Goal: Task Accomplishment & Management: Manage account settings

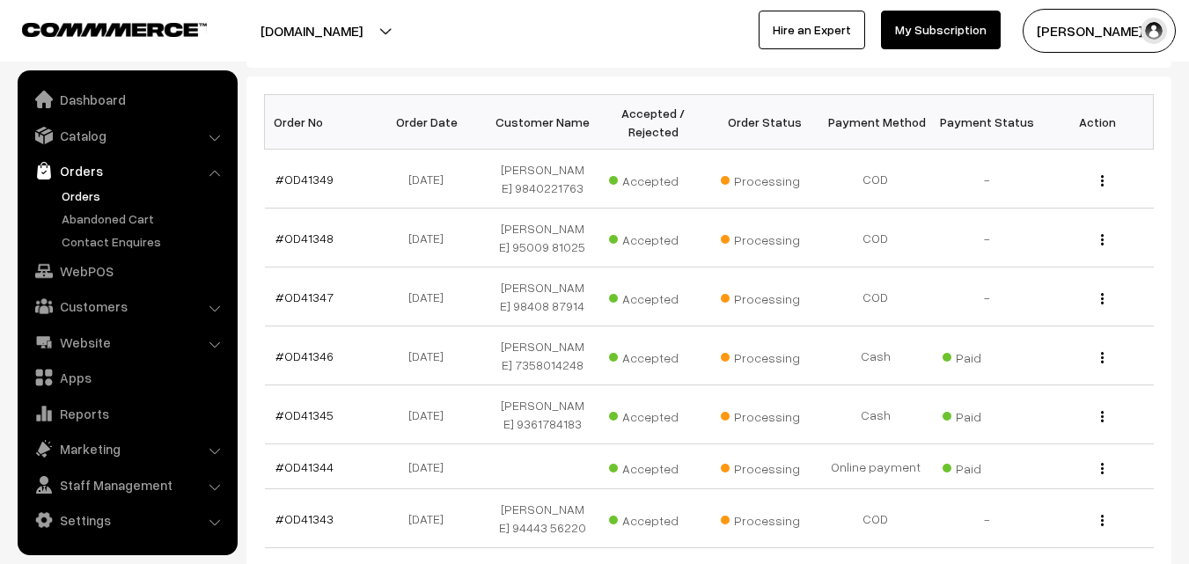
scroll to position [264, 0]
click at [69, 193] on link "Orders" at bounding box center [144, 196] width 174 height 18
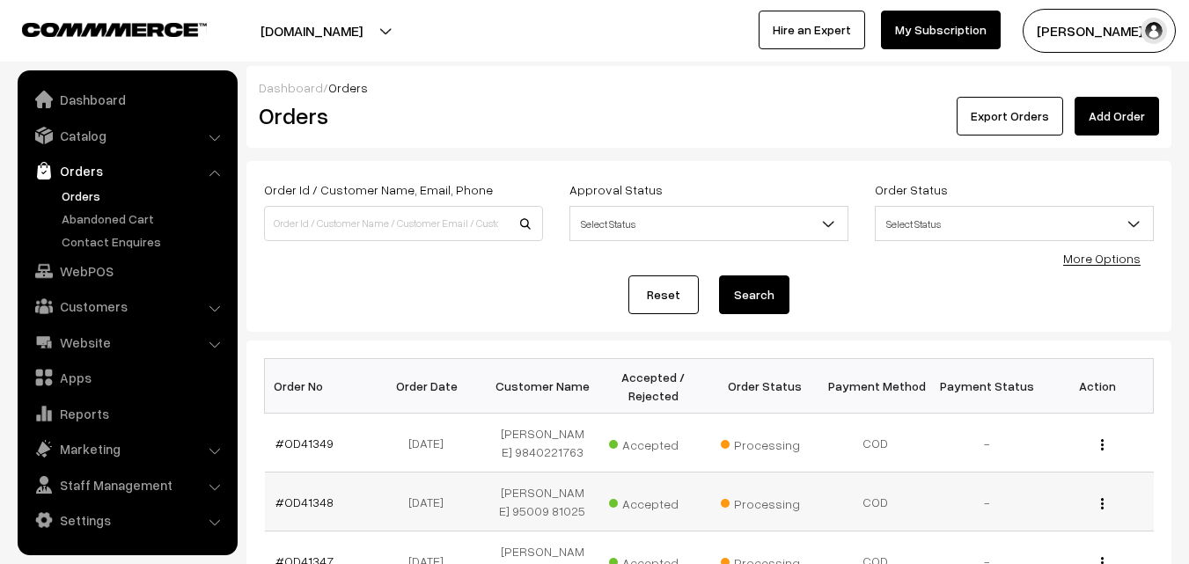
scroll to position [176, 0]
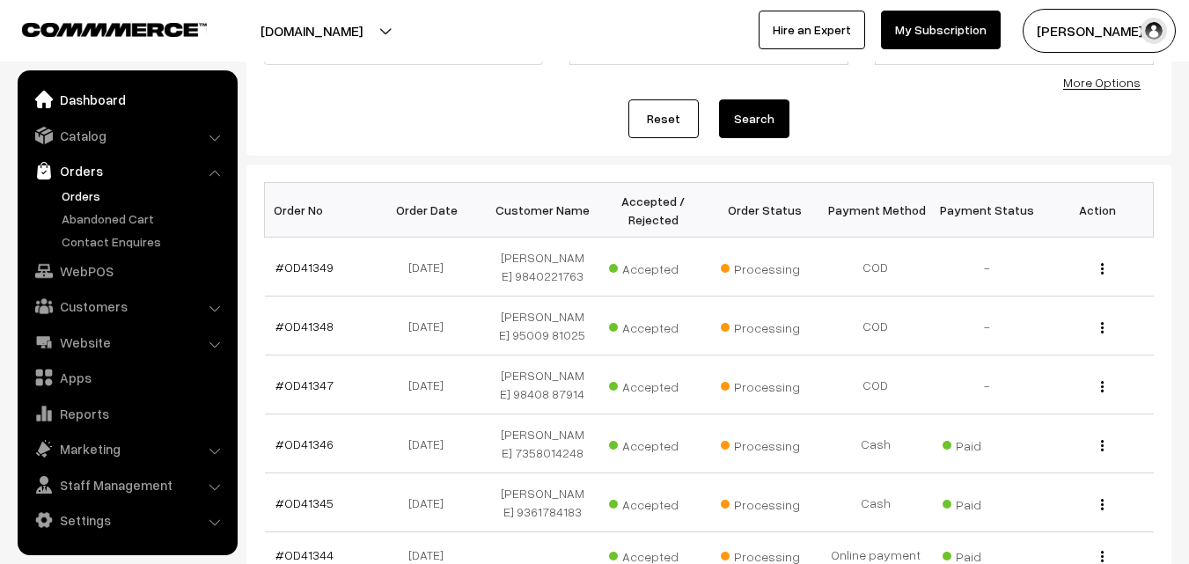
click at [103, 104] on link "Dashboard" at bounding box center [127, 100] width 210 height 32
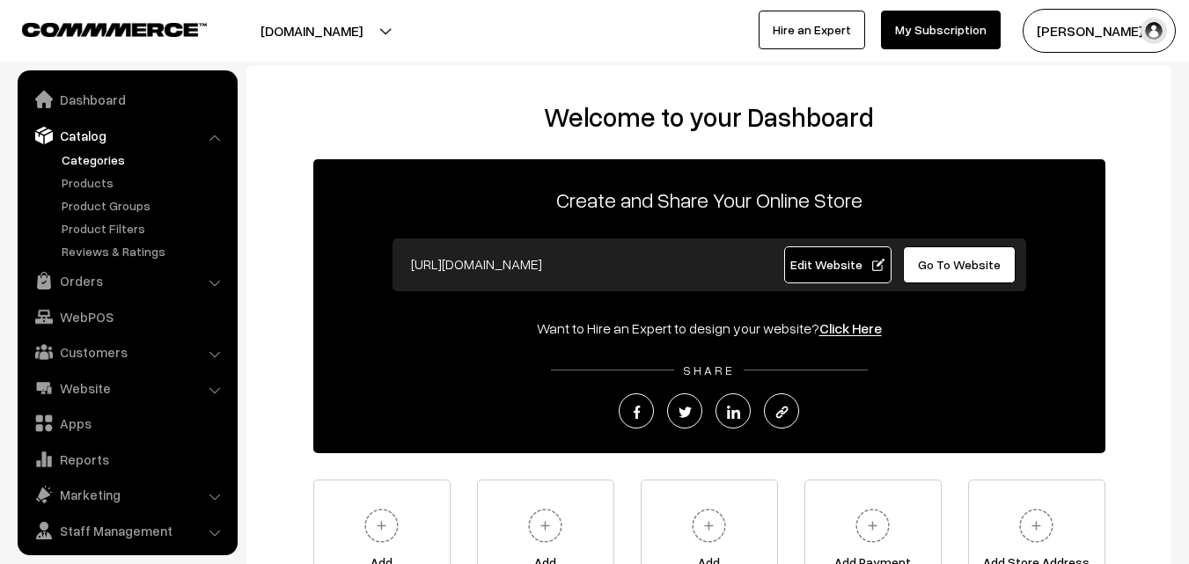
click at [105, 162] on link "Categories" at bounding box center [144, 160] width 174 height 18
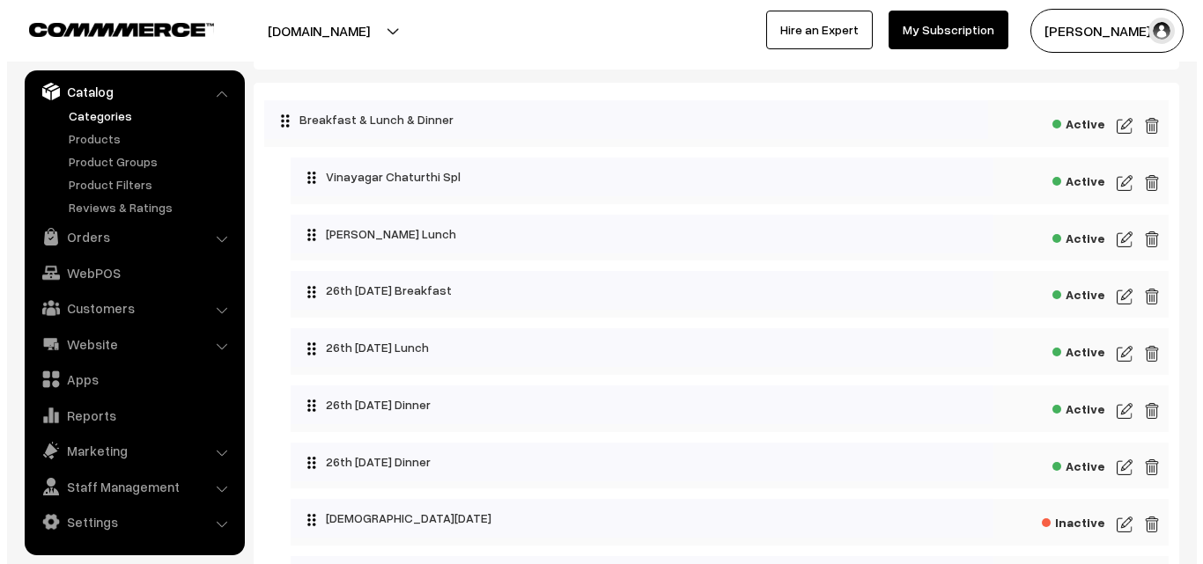
scroll to position [88, 0]
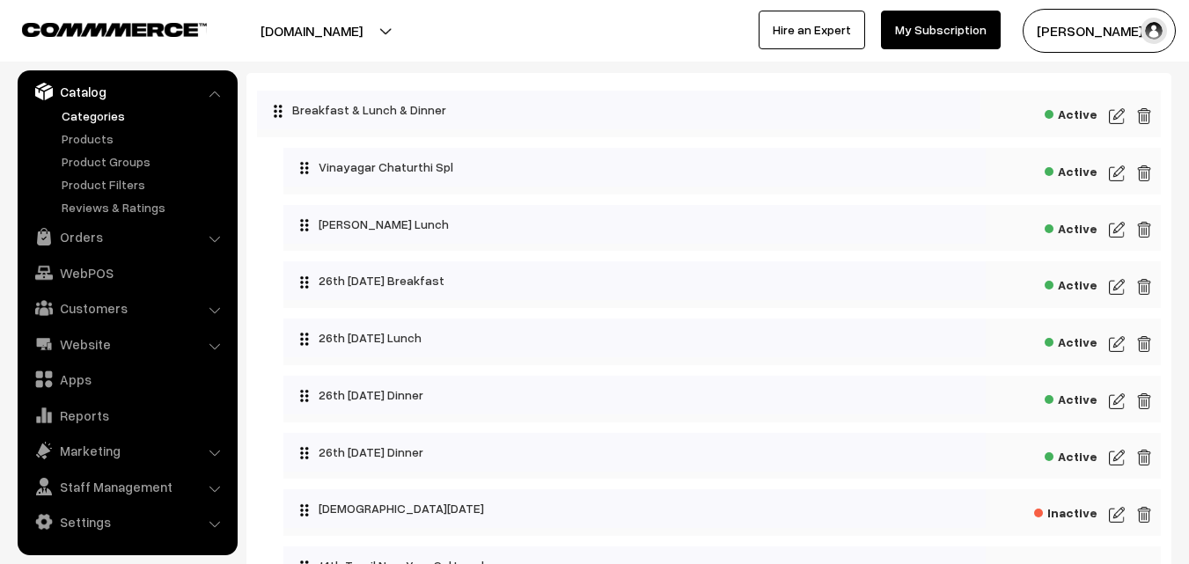
click at [1072, 234] on span "Active" at bounding box center [1071, 227] width 53 height 22
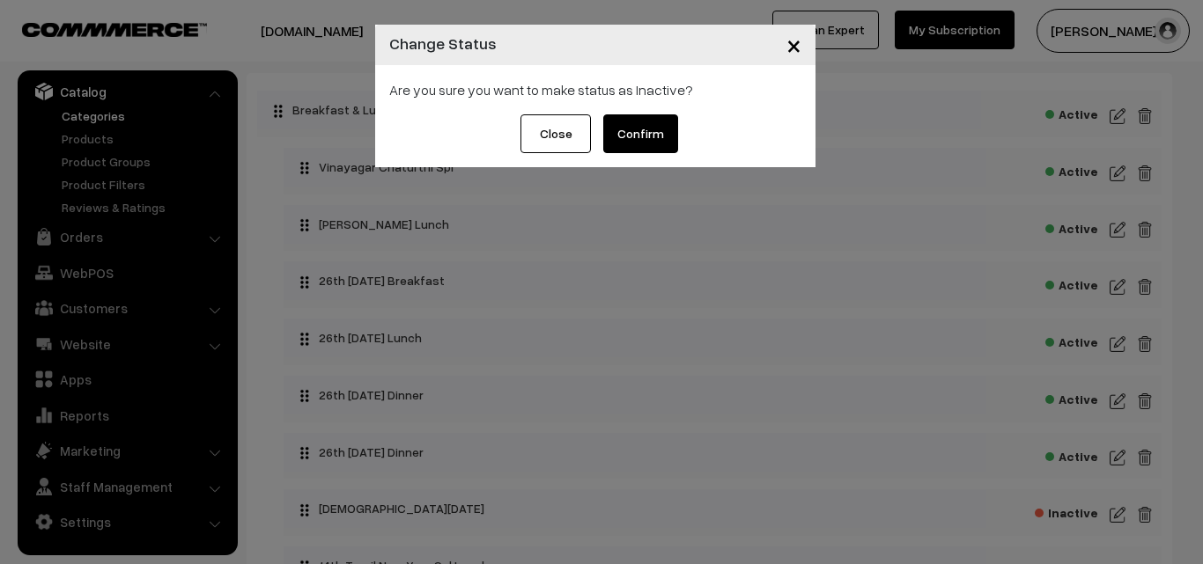
click at [642, 144] on button "Confirm" at bounding box center [640, 133] width 75 height 39
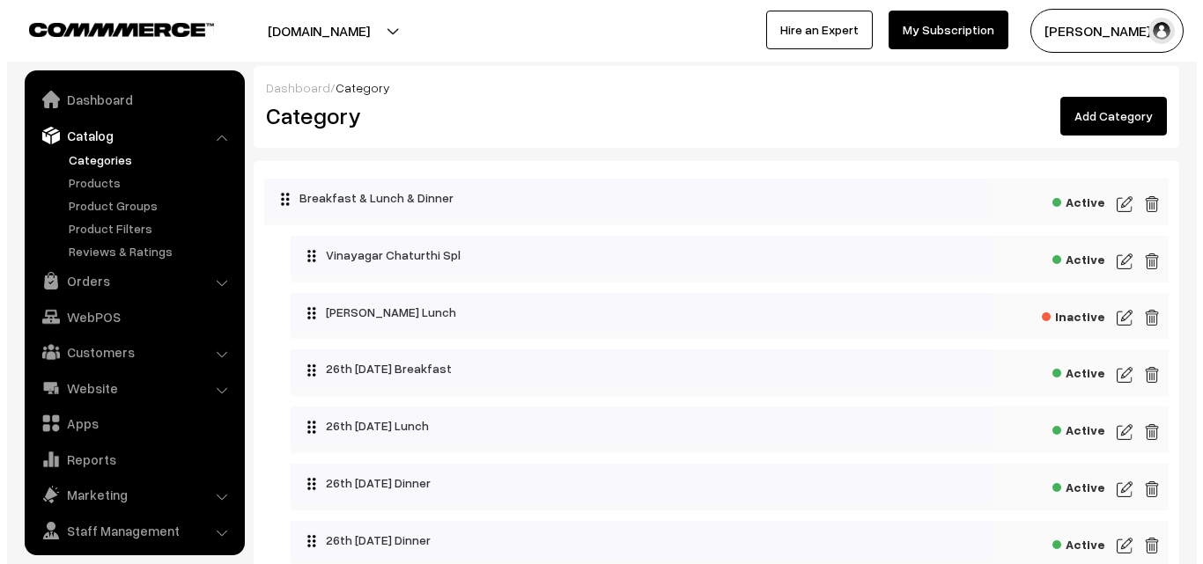
scroll to position [44, 0]
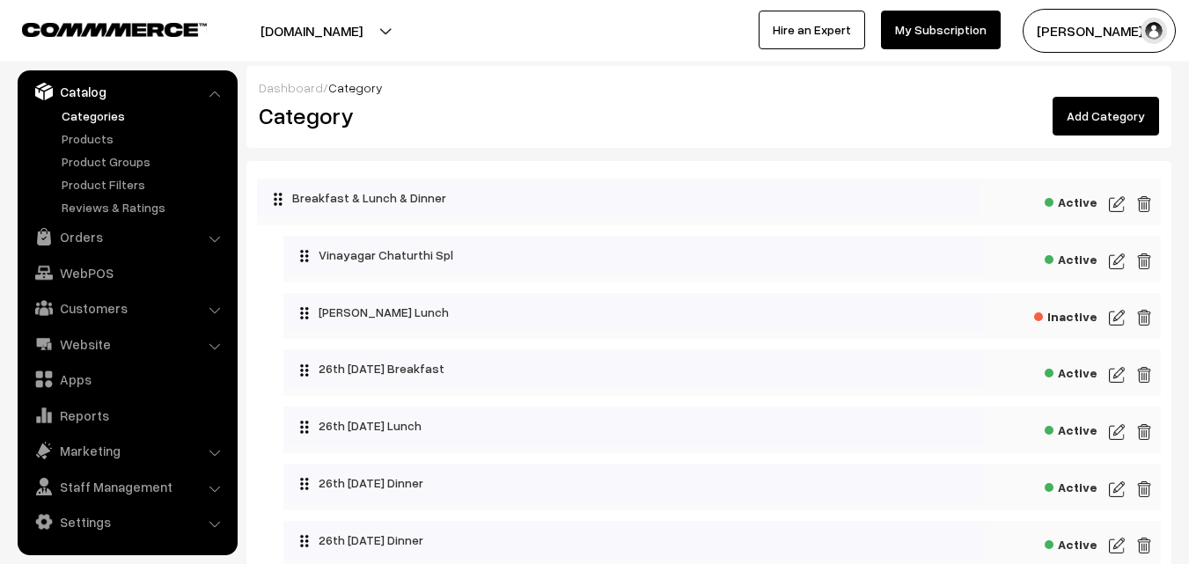
click at [1081, 257] on span "Active" at bounding box center [1071, 258] width 53 height 22
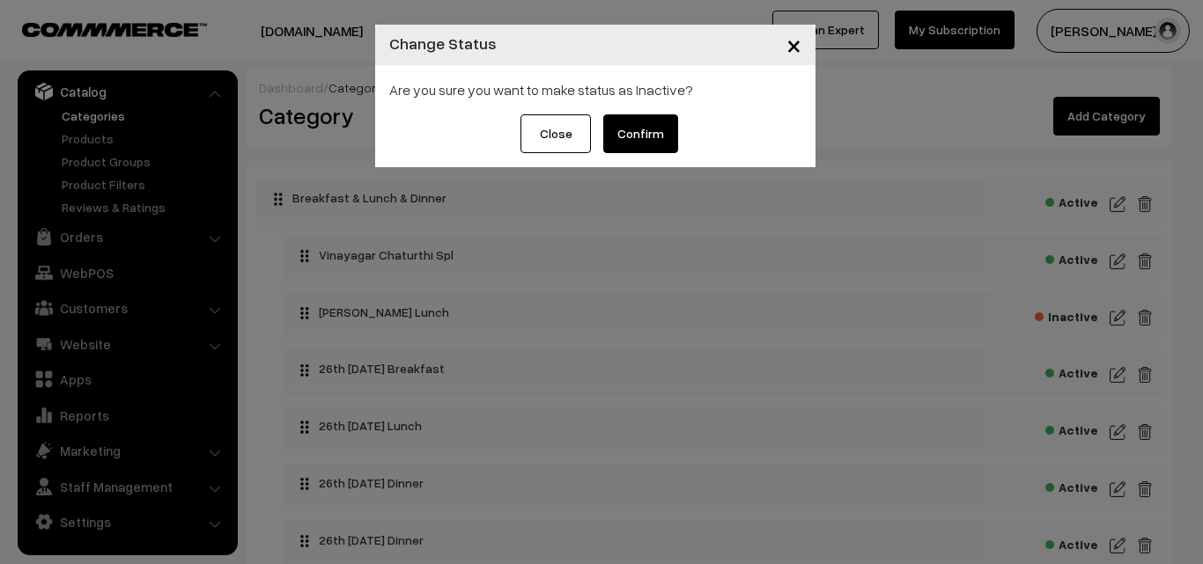
click at [643, 123] on button "Confirm" at bounding box center [640, 133] width 75 height 39
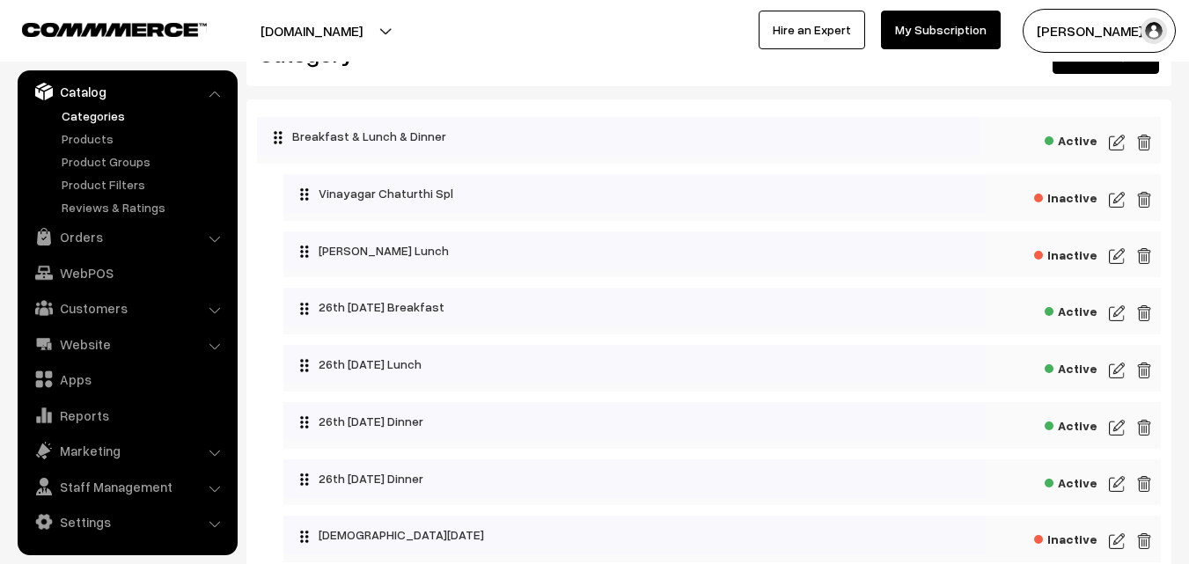
scroll to position [88, 0]
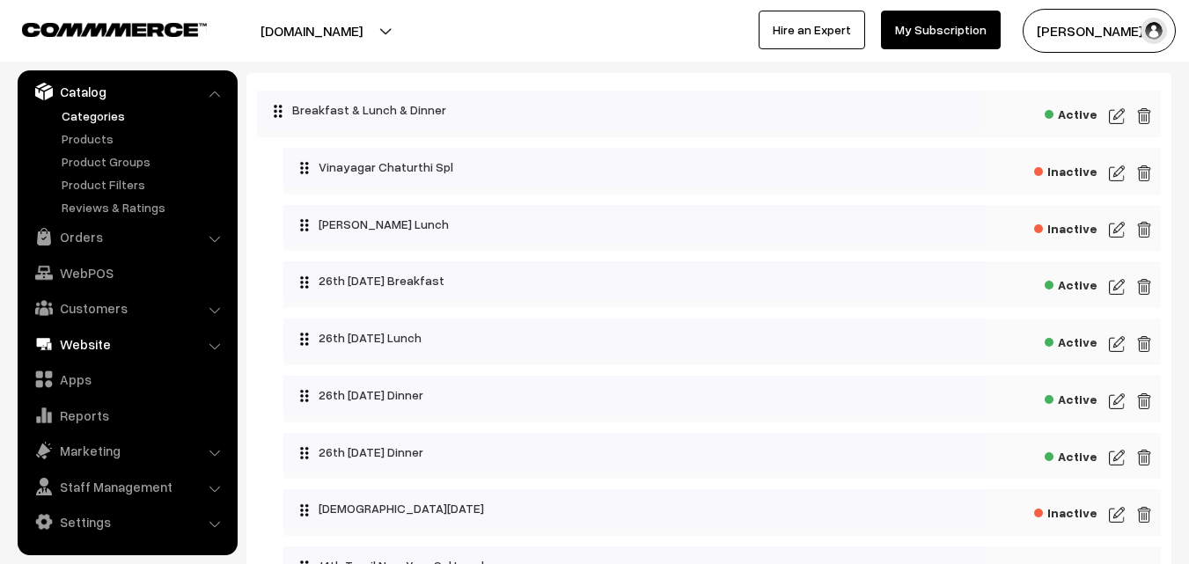
click at [102, 349] on link "Website" at bounding box center [127, 344] width 210 height 32
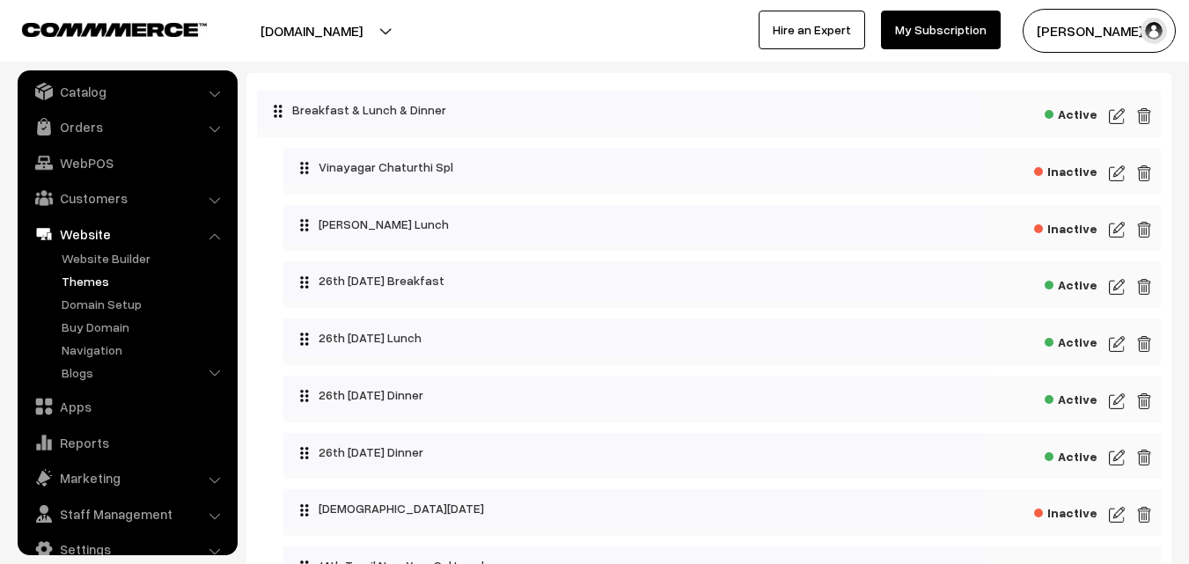
click at [121, 272] on link "Themes" at bounding box center [144, 281] width 174 height 18
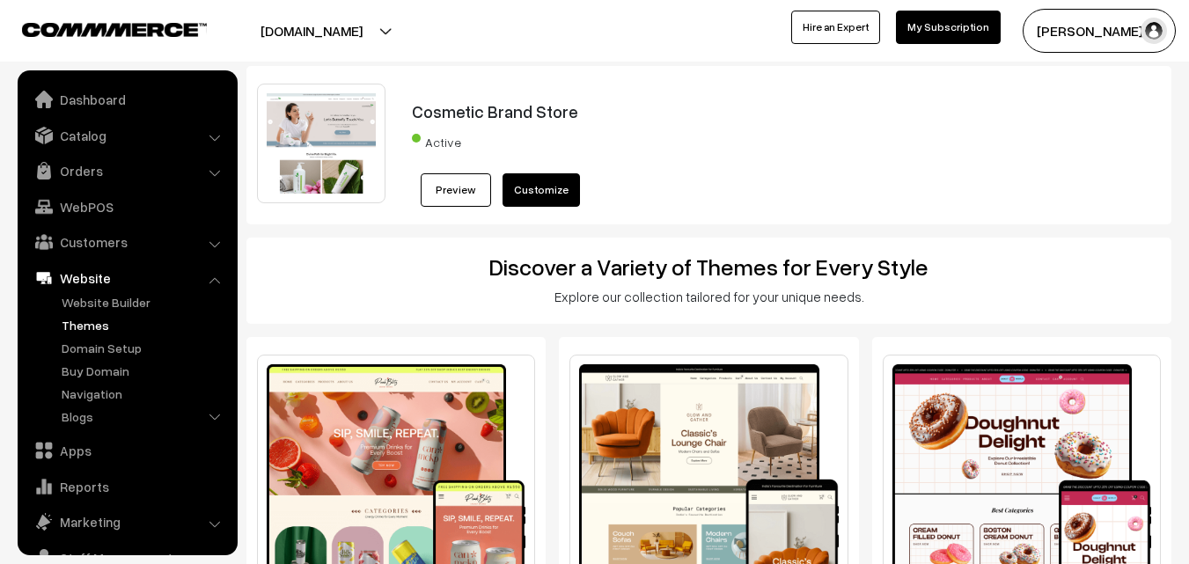
scroll to position [71, 0]
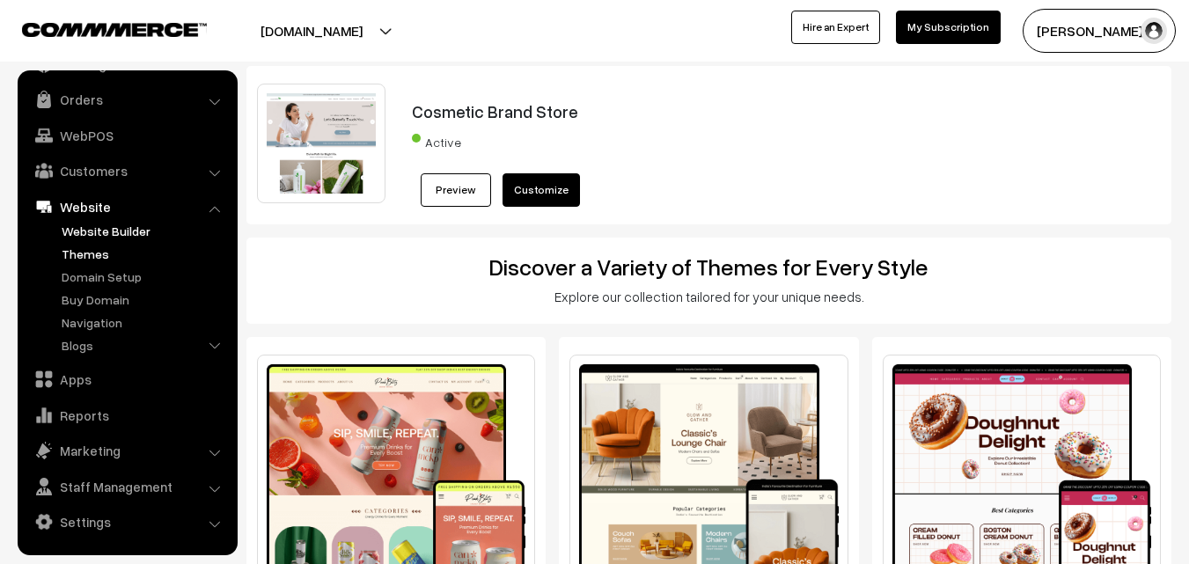
click at [122, 234] on link "Website Builder" at bounding box center [144, 231] width 174 height 18
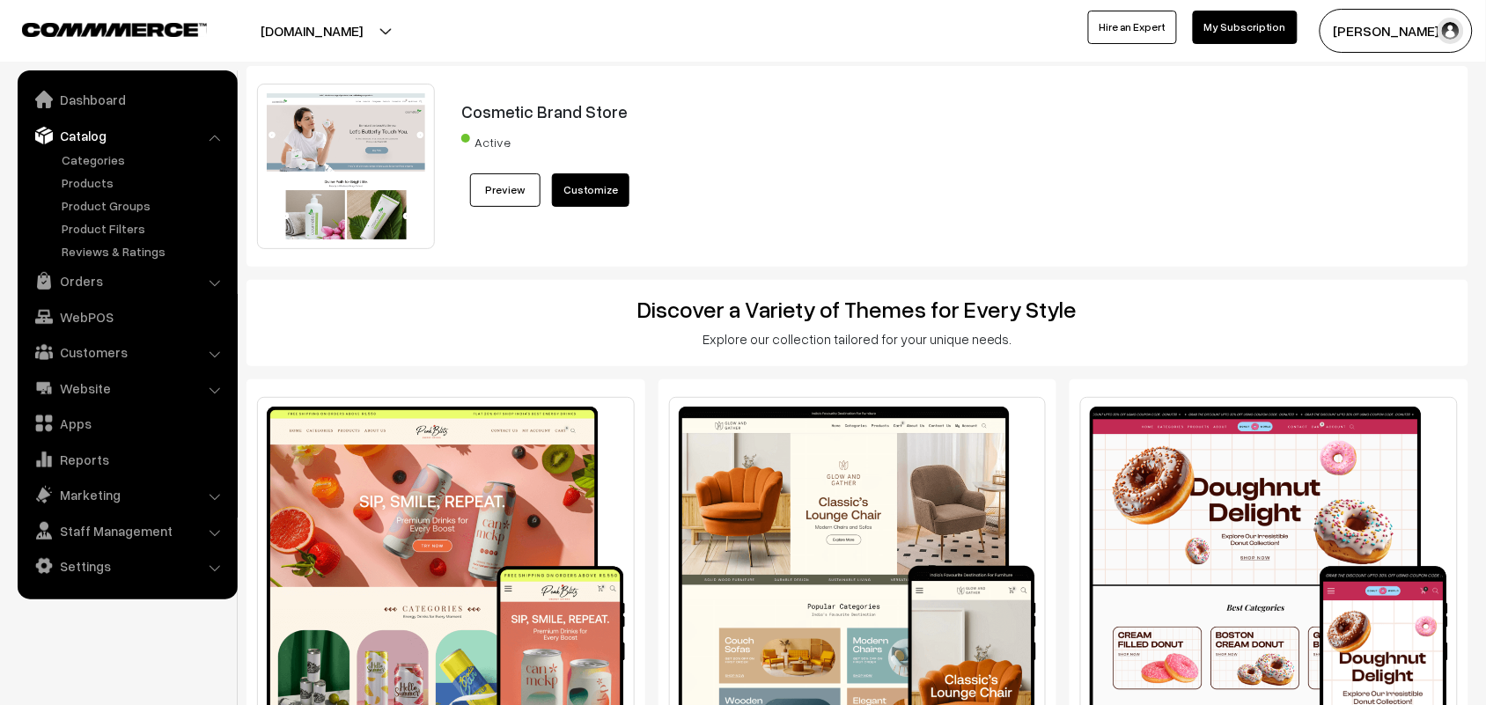
click at [111, 168] on link "Categories" at bounding box center [144, 160] width 174 height 18
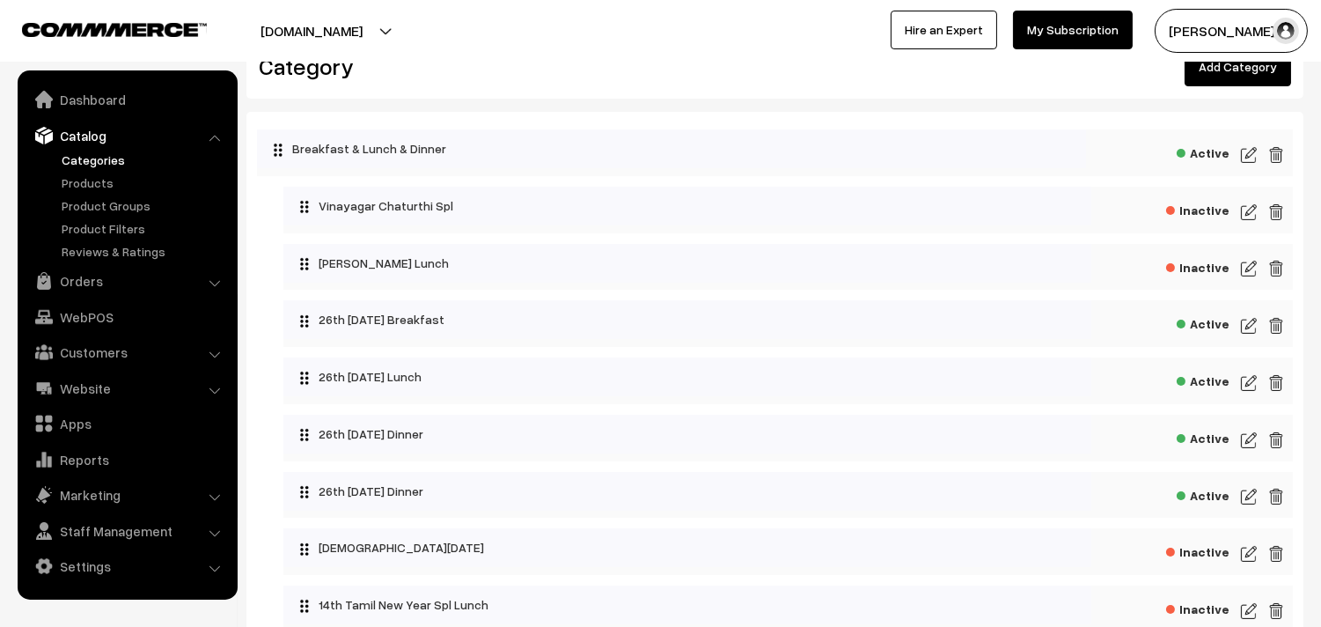
scroll to position [98, 0]
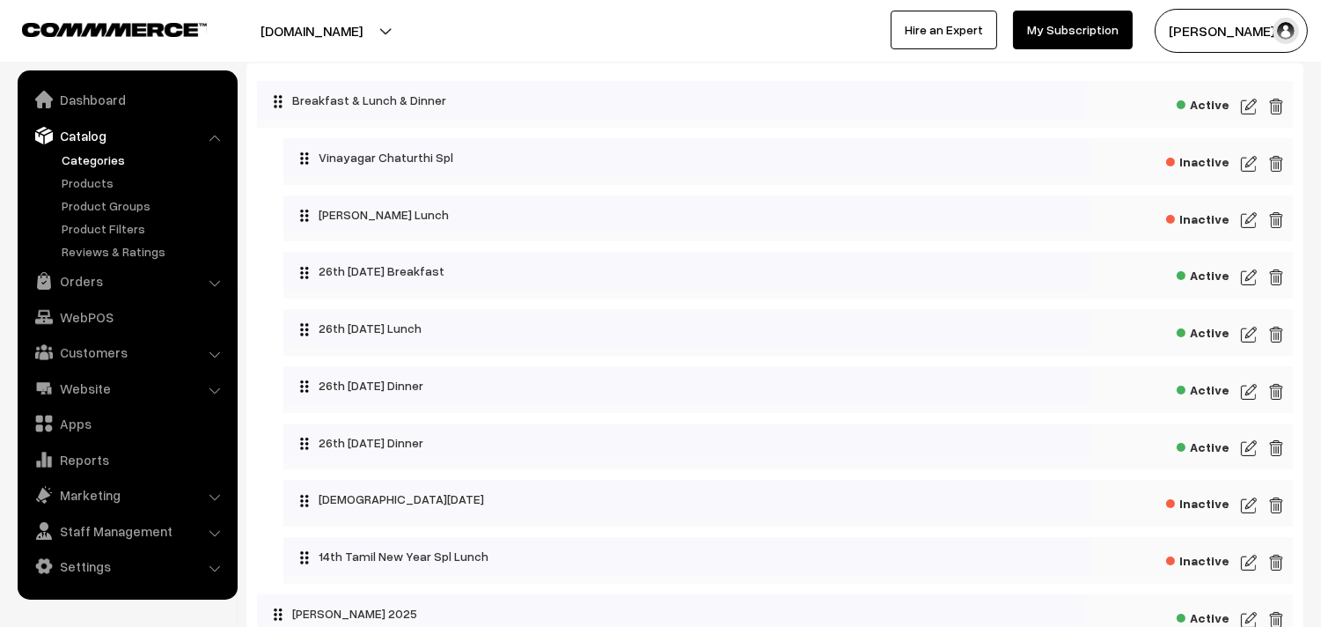
click at [1257, 269] on div "Active" at bounding box center [788, 275] width 1010 height 47
click at [1247, 276] on img at bounding box center [1249, 277] width 16 height 21
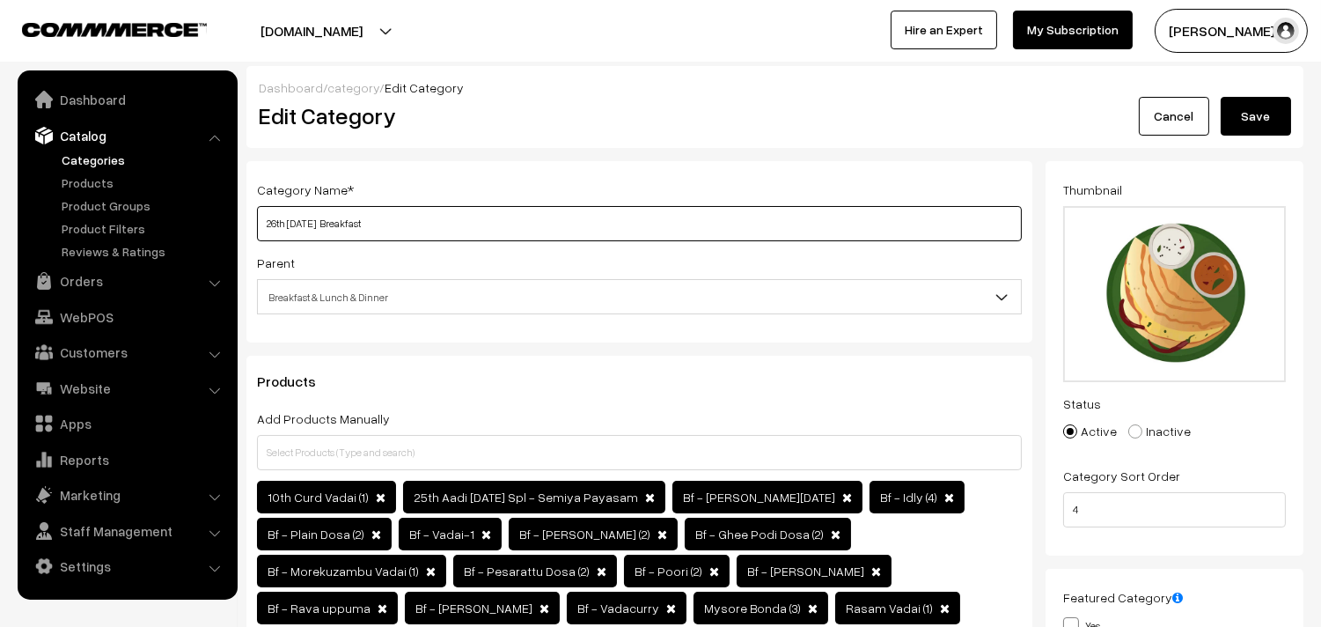
click at [456, 224] on input "26th Tuesday Breakfast" at bounding box center [639, 223] width 765 height 35
drag, startPoint x: 328, startPoint y: 220, endPoint x: 232, endPoint y: 202, distance: 97.6
paste input "8th [DATE]"
type input "28th Thursday Breakfast"
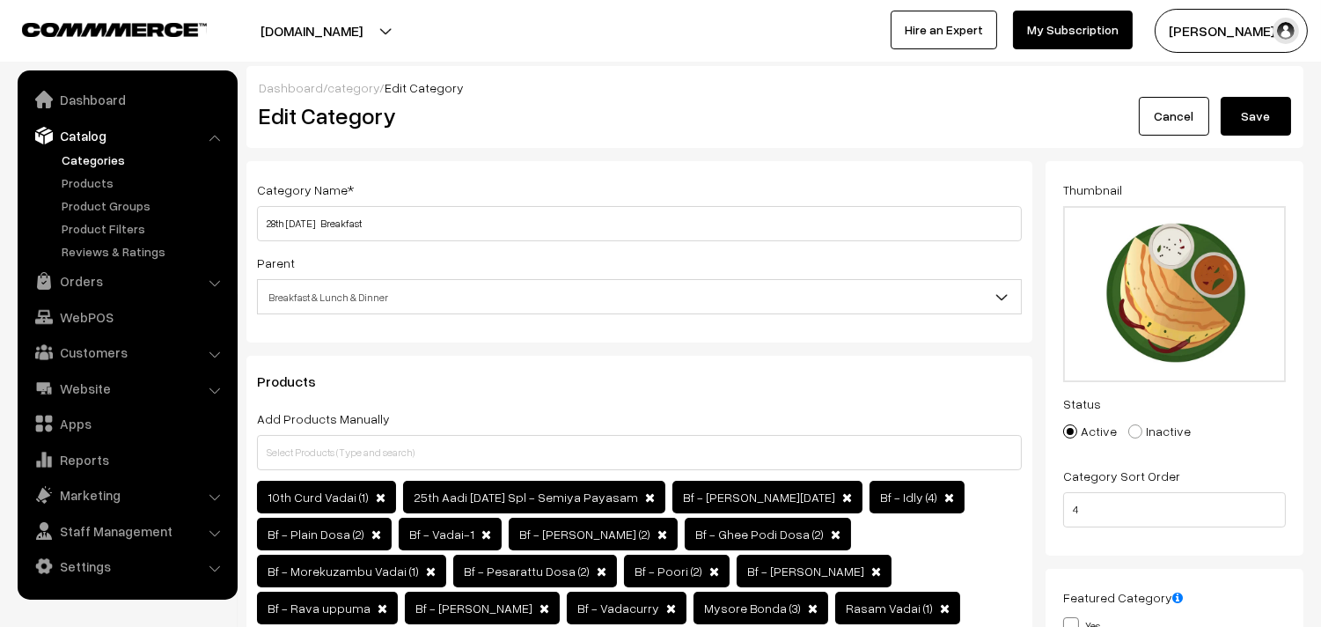
click at [1257, 114] on button "Save" at bounding box center [1256, 116] width 70 height 39
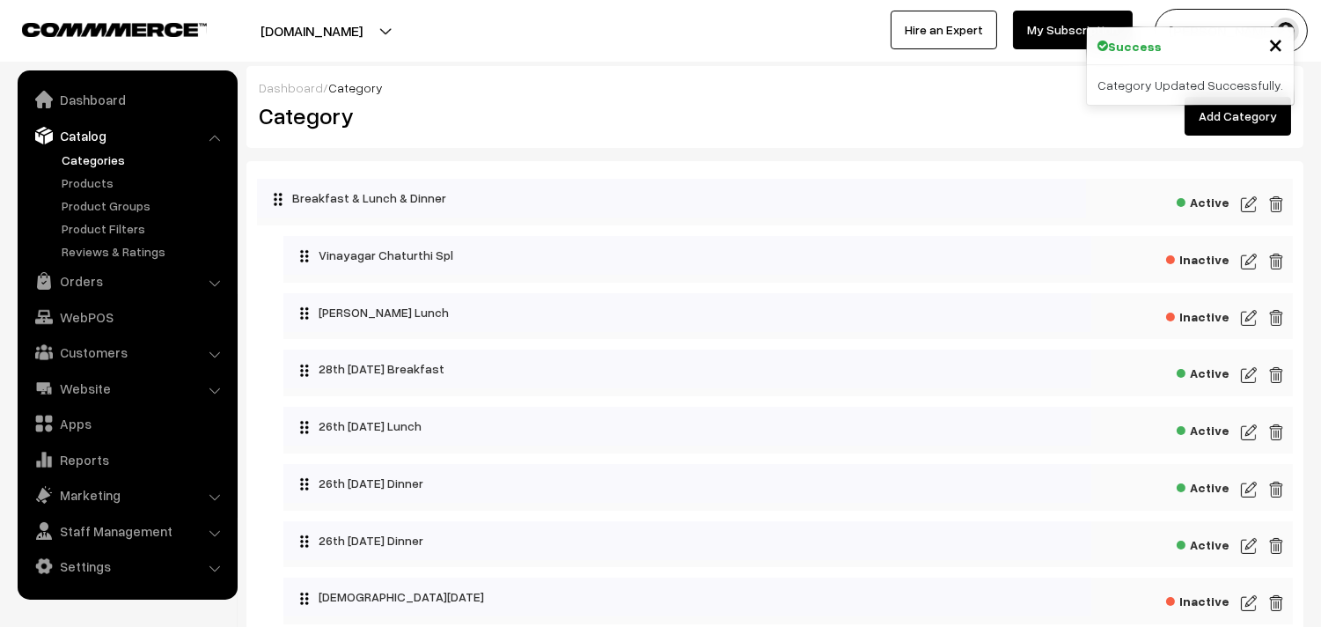
click at [1248, 433] on img at bounding box center [1249, 432] width 16 height 21
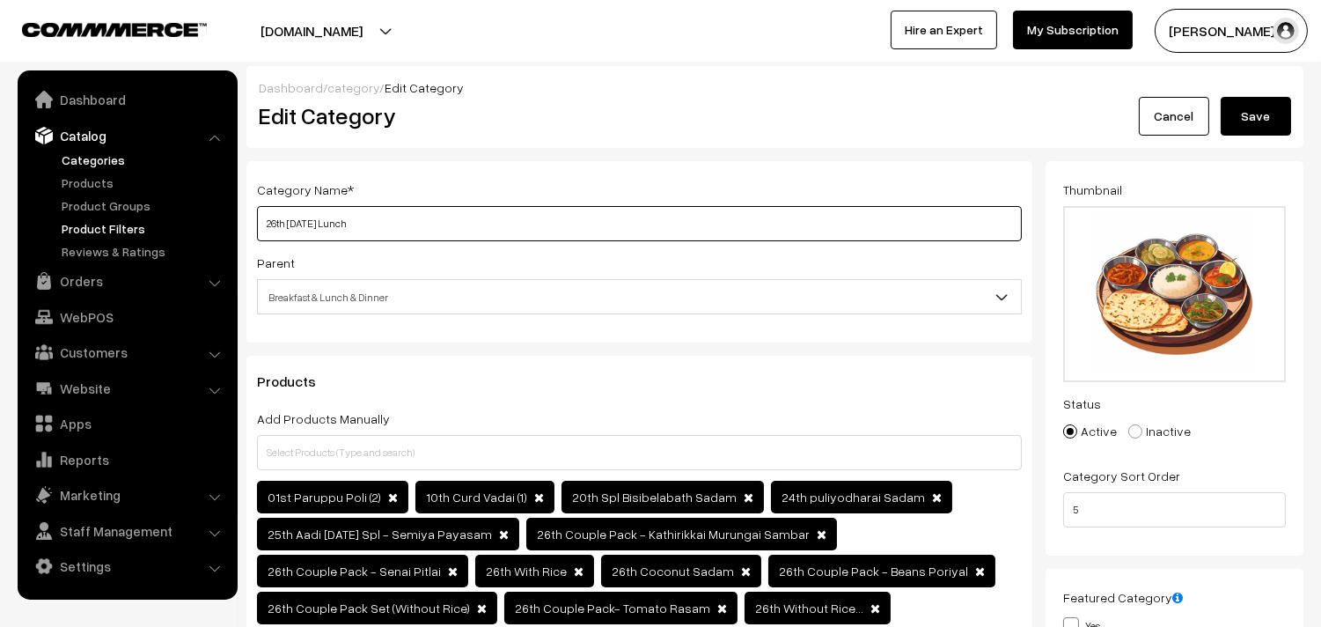
drag, startPoint x: 326, startPoint y: 230, endPoint x: 202, endPoint y: 232, distance: 123.3
paste input "8th Thursday"
type input "28th Thursday Lunch"
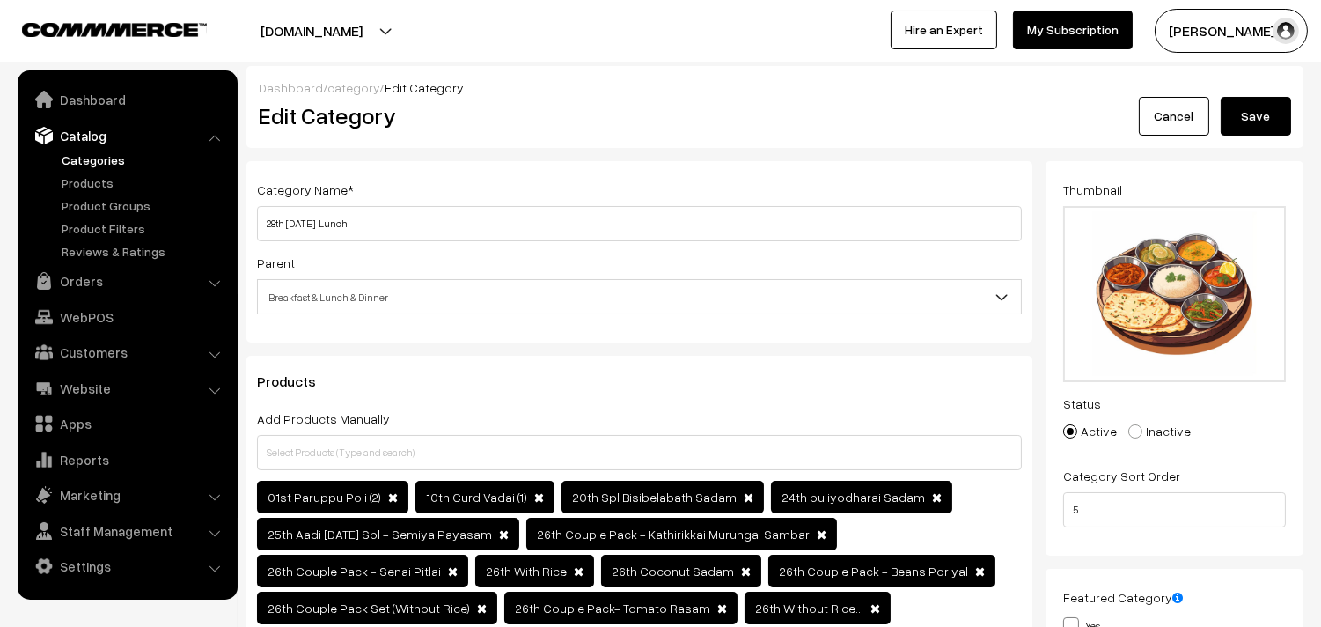
drag, startPoint x: 1257, startPoint y: 118, endPoint x: 1167, endPoint y: 141, distance: 92.7
click at [1260, 118] on button "Save" at bounding box center [1256, 116] width 70 height 39
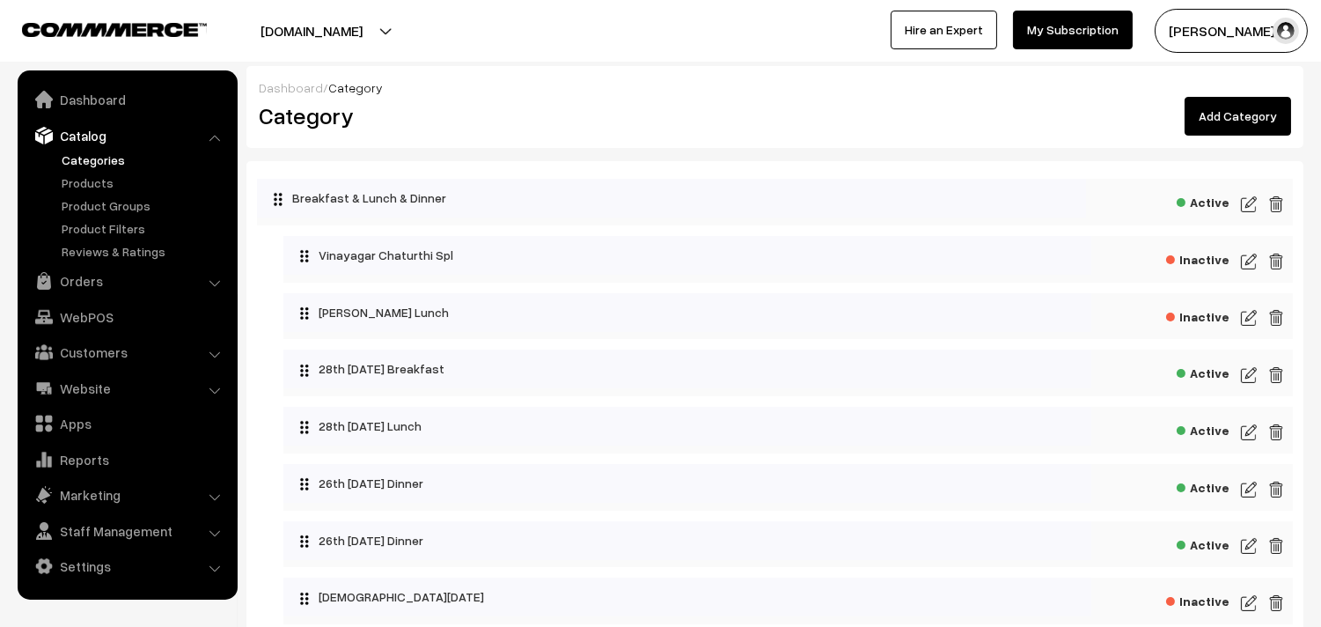
click at [1251, 489] on img at bounding box center [1249, 489] width 16 height 21
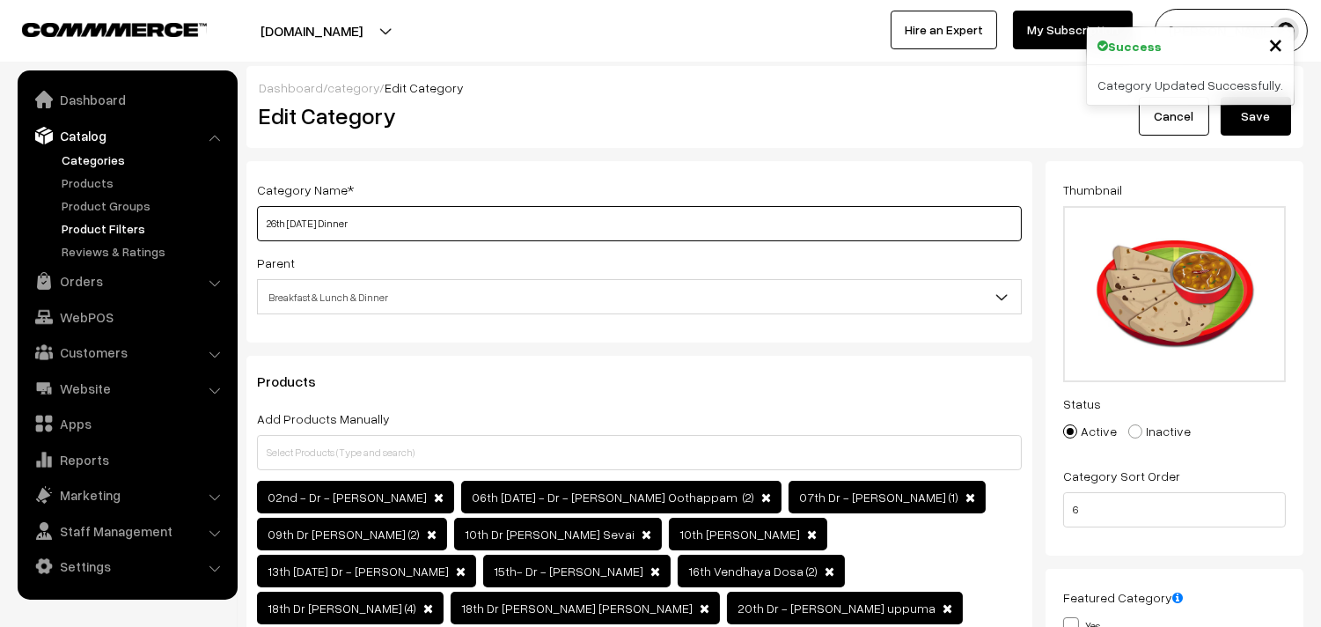
drag, startPoint x: 310, startPoint y: 217, endPoint x: 156, endPoint y: 224, distance: 154.2
click at [327, 218] on input "26th [DATE] Dinner" at bounding box center [639, 223] width 765 height 35
drag, startPoint x: 324, startPoint y: 222, endPoint x: 239, endPoint y: 221, distance: 85.4
click at [239, 221] on div "Category Name * 26th Monday Dinner Parent Top Level Category Breakfast & Lunch …" at bounding box center [639, 508] width 813 height 694
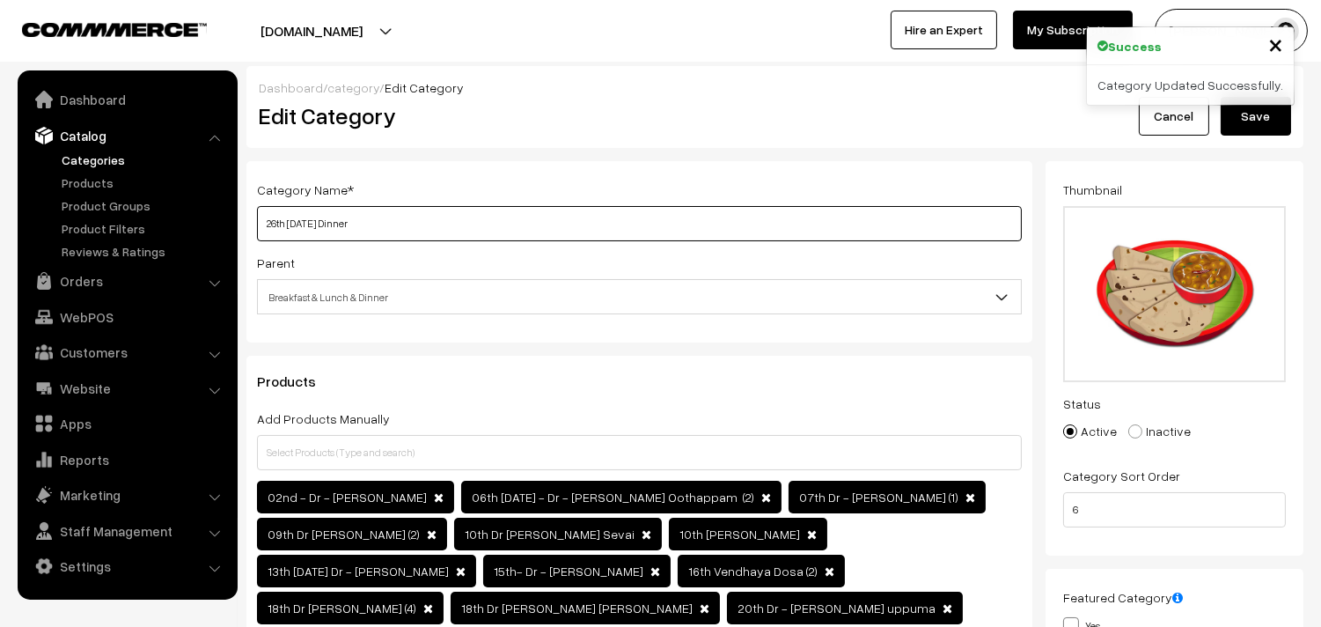
paste input "8th Thursday"
type input "28th Thursday Dinner"
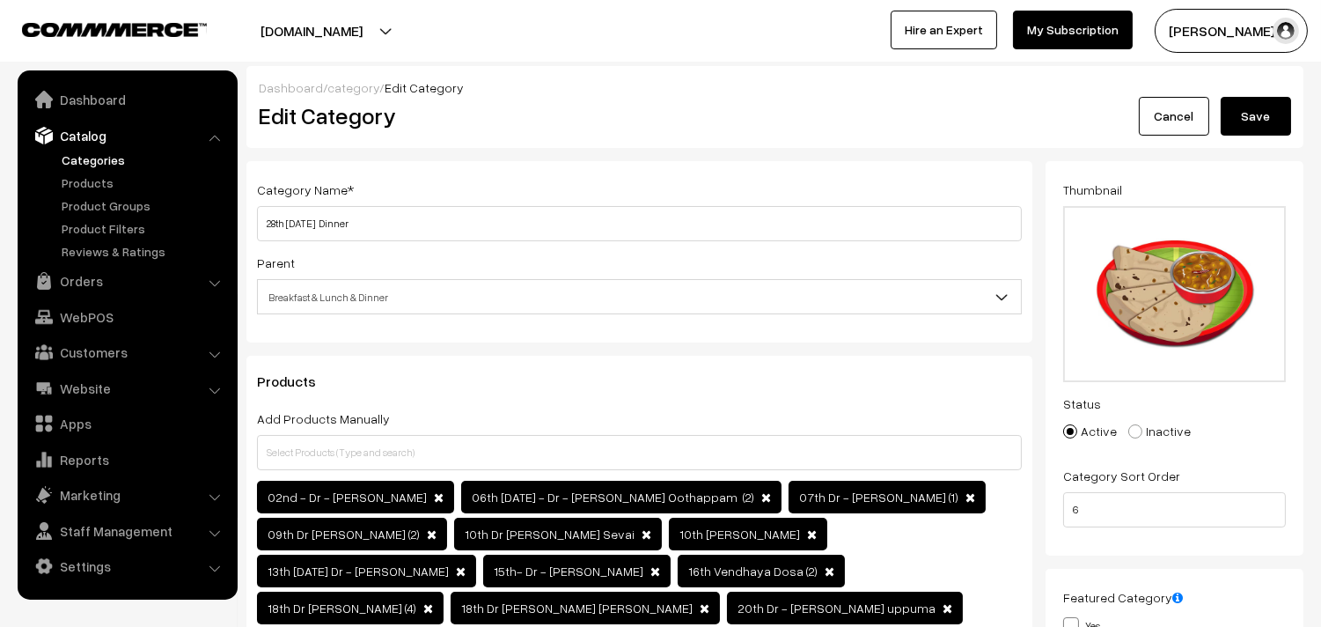
click at [1255, 118] on button "Save" at bounding box center [1256, 116] width 70 height 39
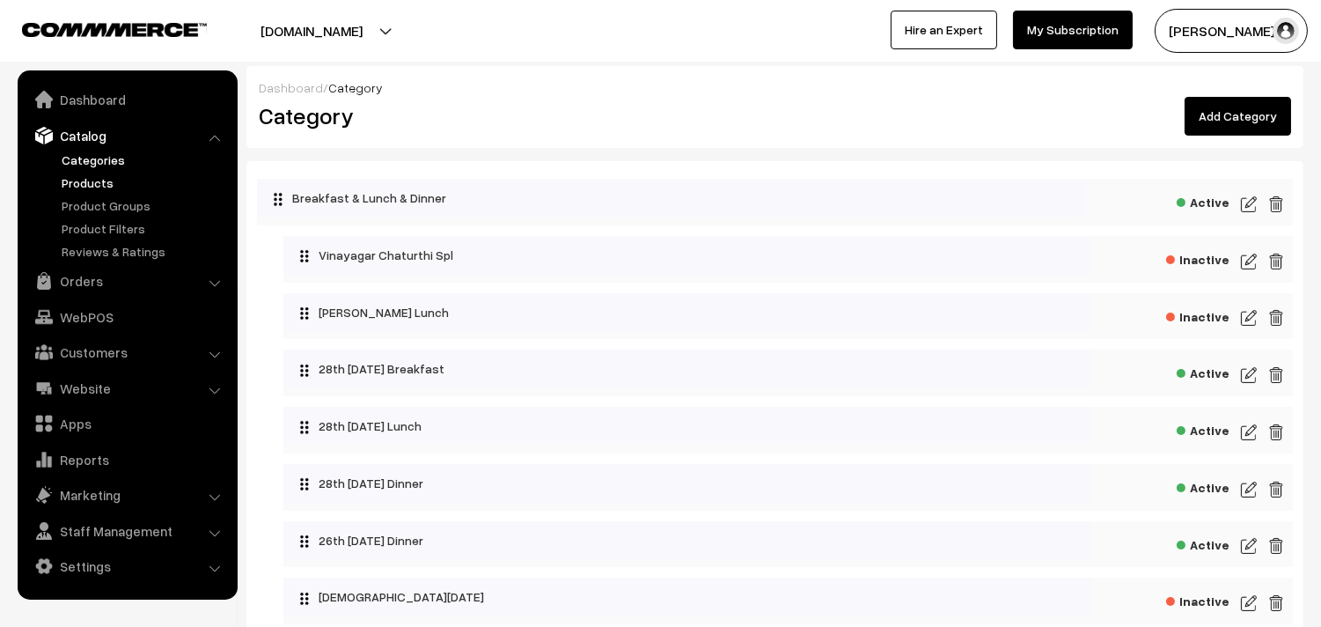
click at [86, 183] on link "Products" at bounding box center [144, 182] width 174 height 18
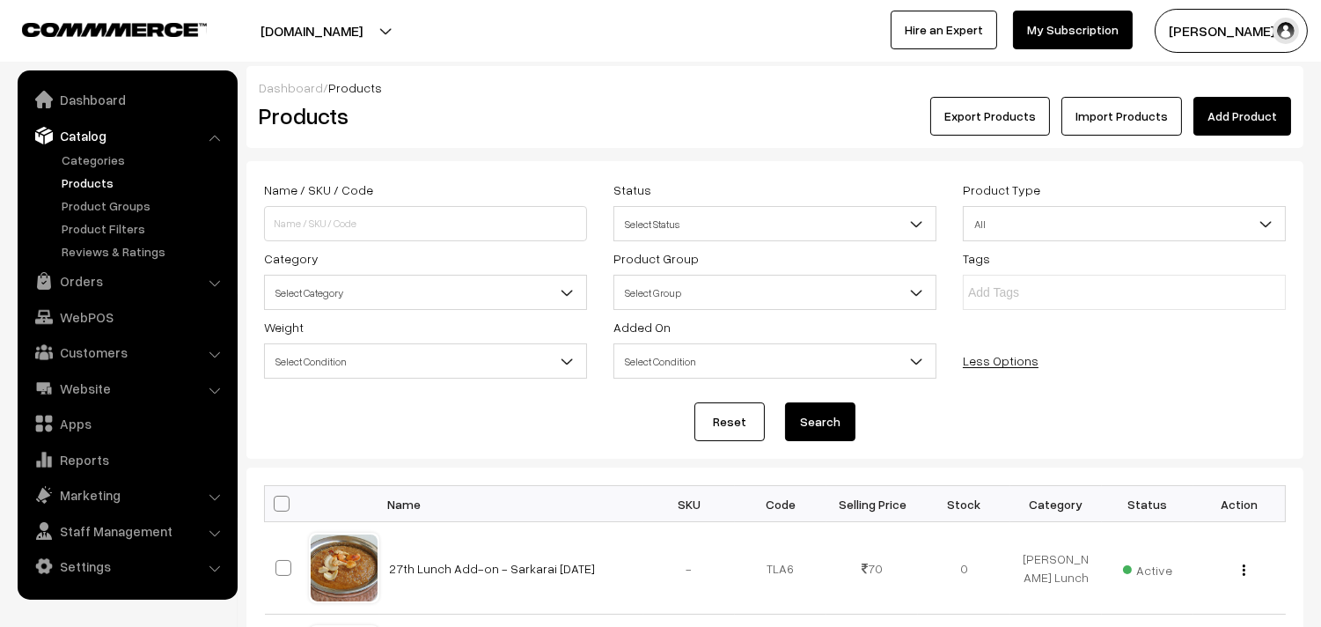
drag, startPoint x: 302, startPoint y: 292, endPoint x: 283, endPoint y: 291, distance: 18.5
click at [302, 291] on span "Select Category" at bounding box center [425, 292] width 321 height 31
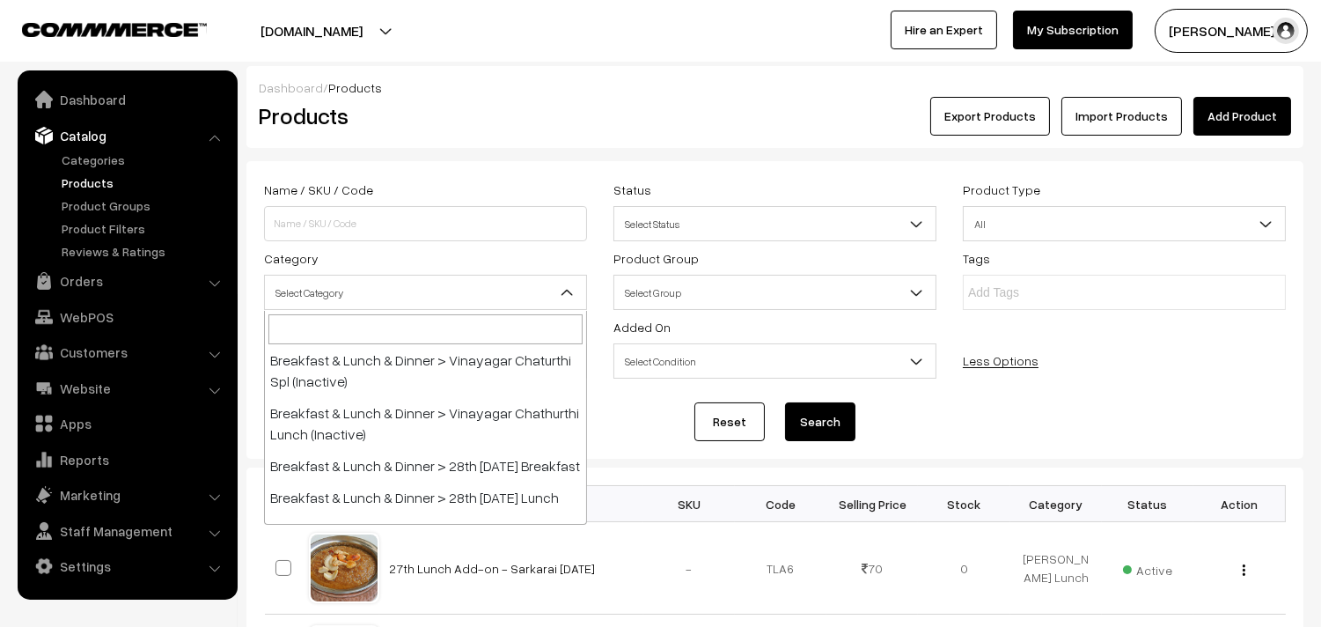
scroll to position [98, 0]
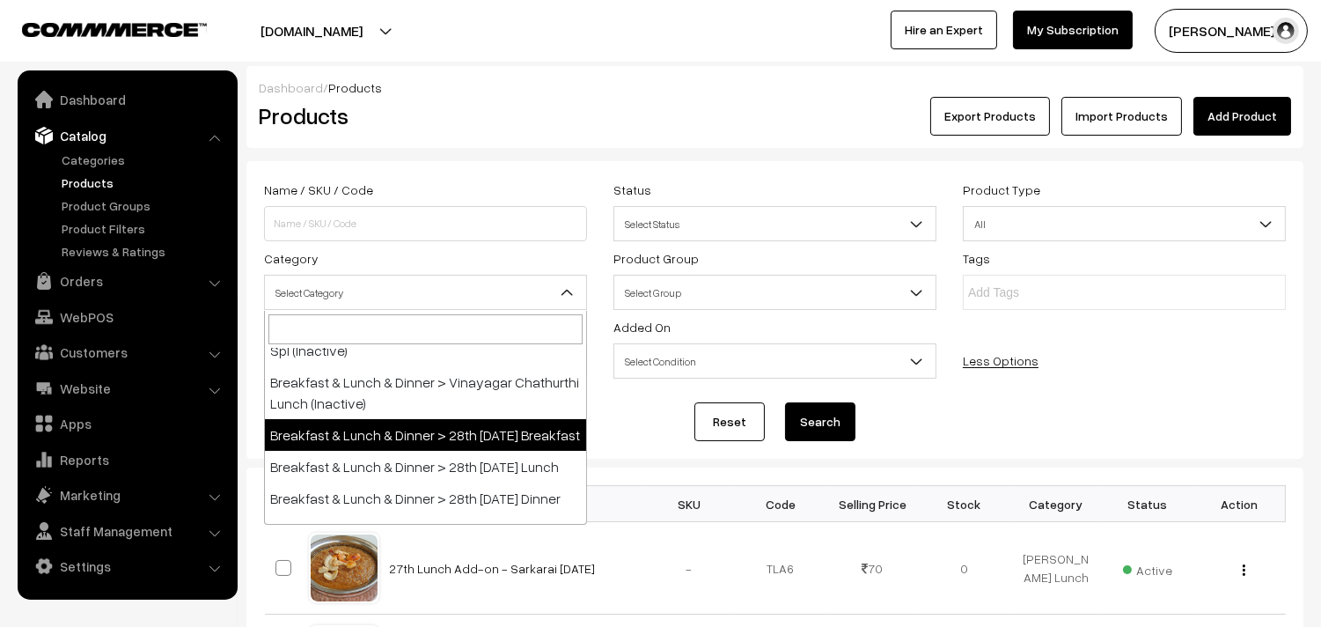
select select "91"
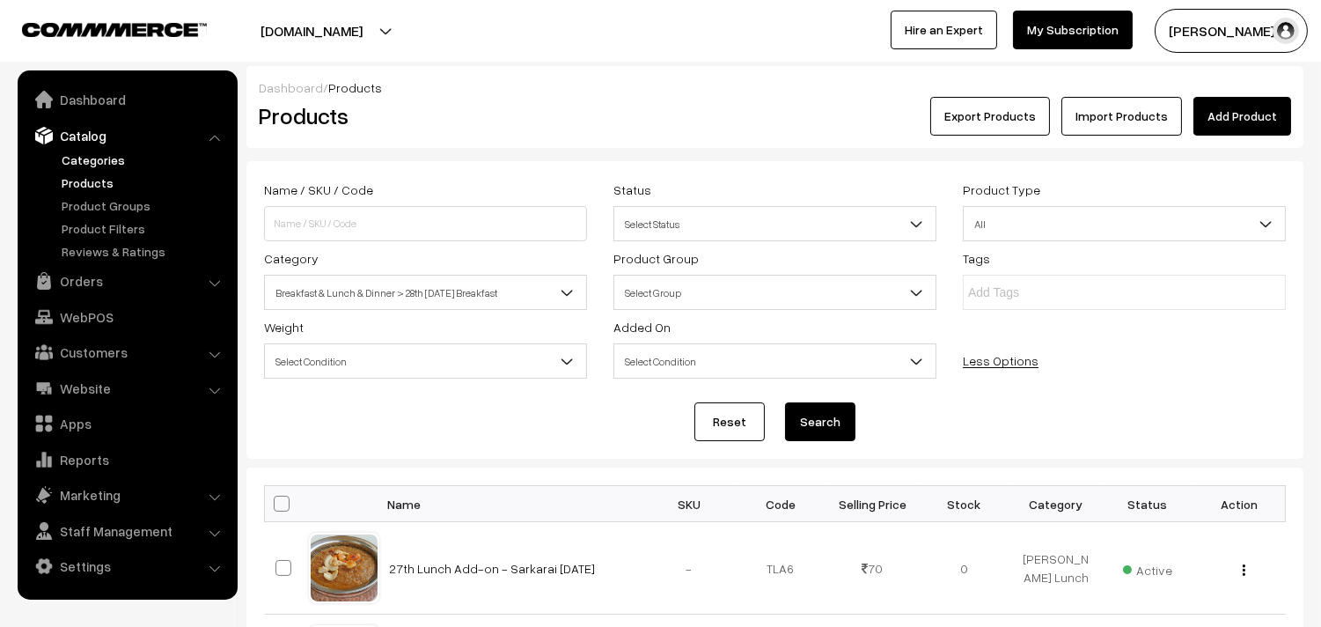
click at [103, 166] on link "Categories" at bounding box center [144, 160] width 174 height 18
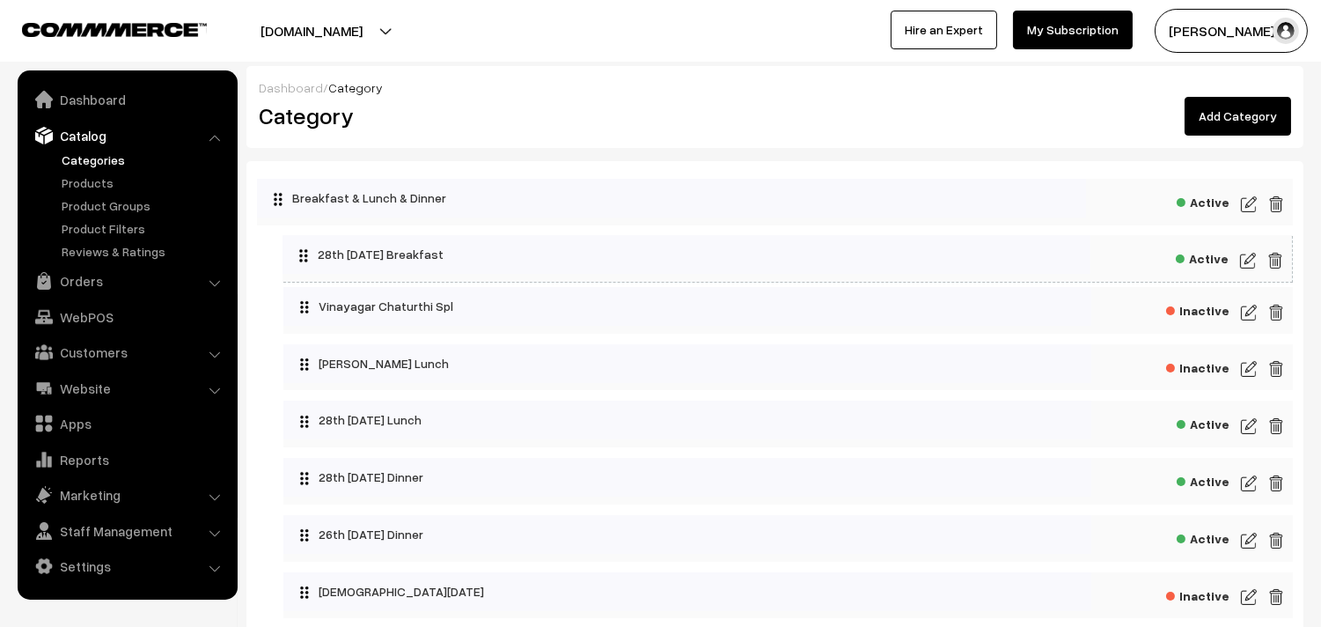
drag, startPoint x: 305, startPoint y: 373, endPoint x: 289, endPoint y: 243, distance: 131.3
drag, startPoint x: 304, startPoint y: 433, endPoint x: 296, endPoint y: 294, distance: 139.3
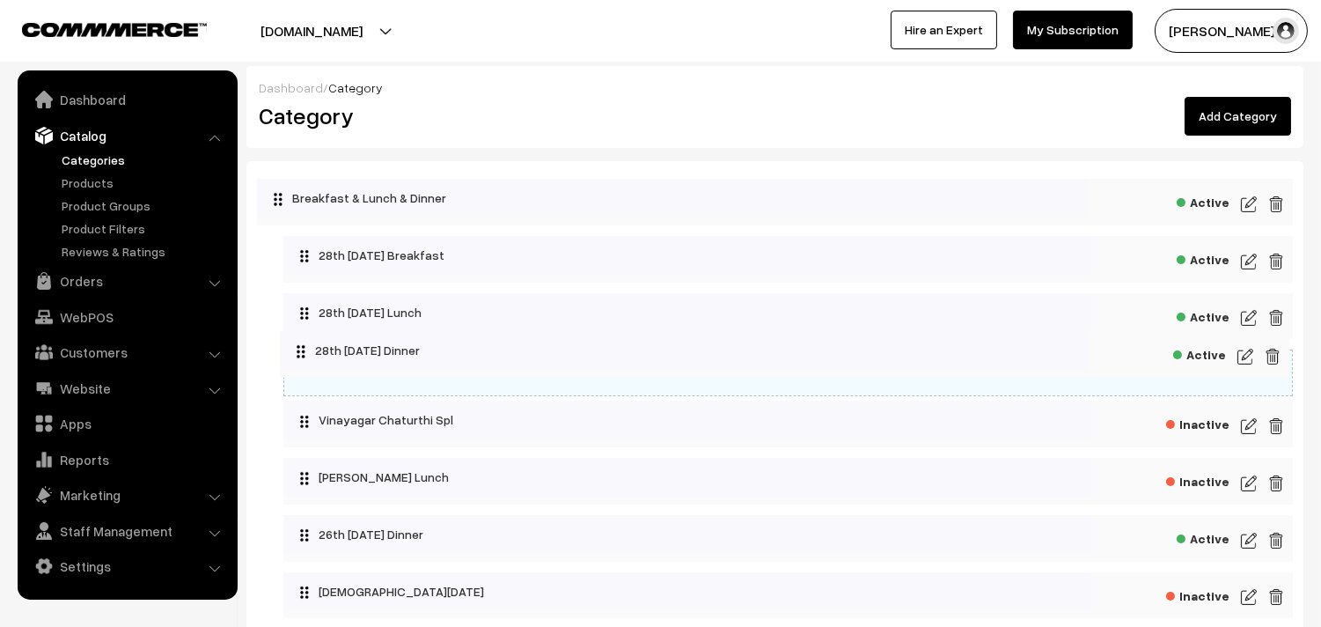
drag, startPoint x: 305, startPoint y: 494, endPoint x: 286, endPoint y: 335, distance: 159.6
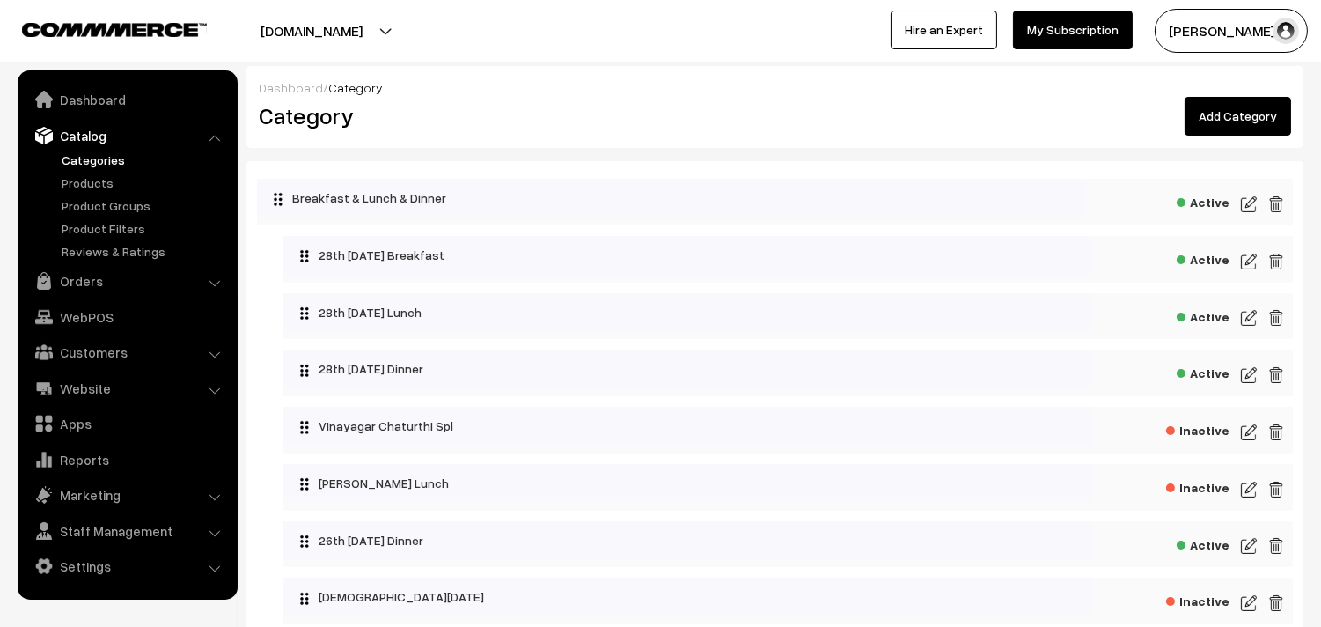
click at [1250, 257] on img at bounding box center [1249, 261] width 16 height 21
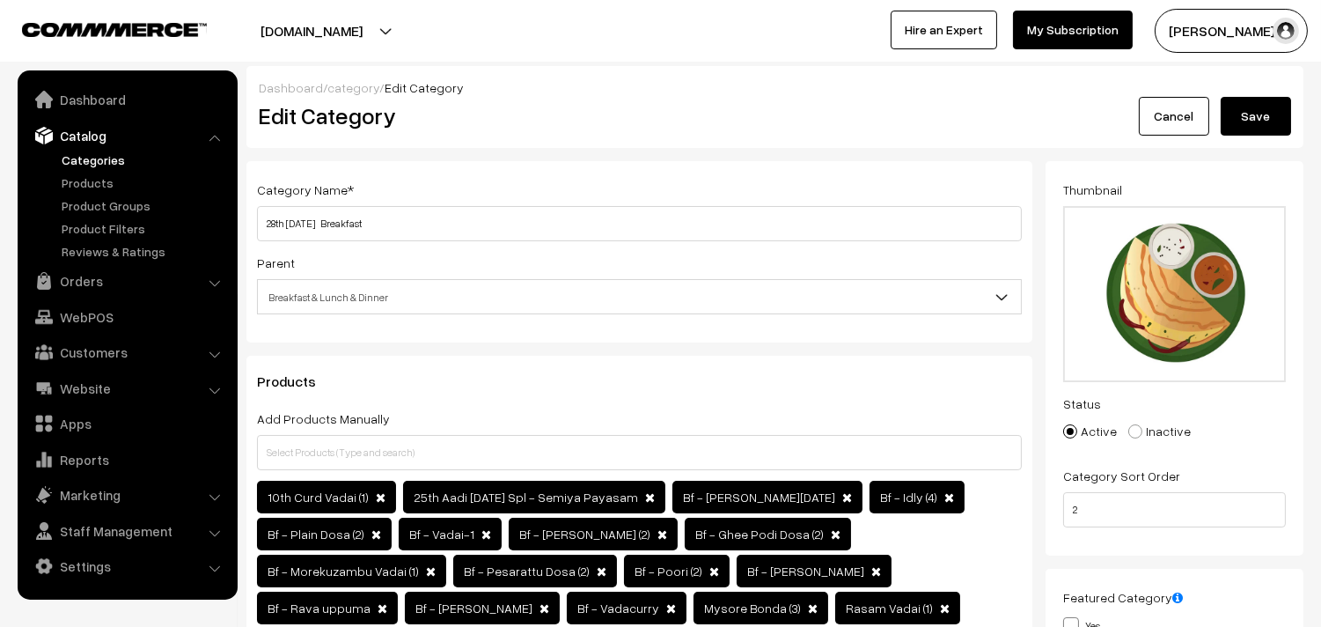
click at [1281, 123] on button "Save" at bounding box center [1256, 116] width 70 height 39
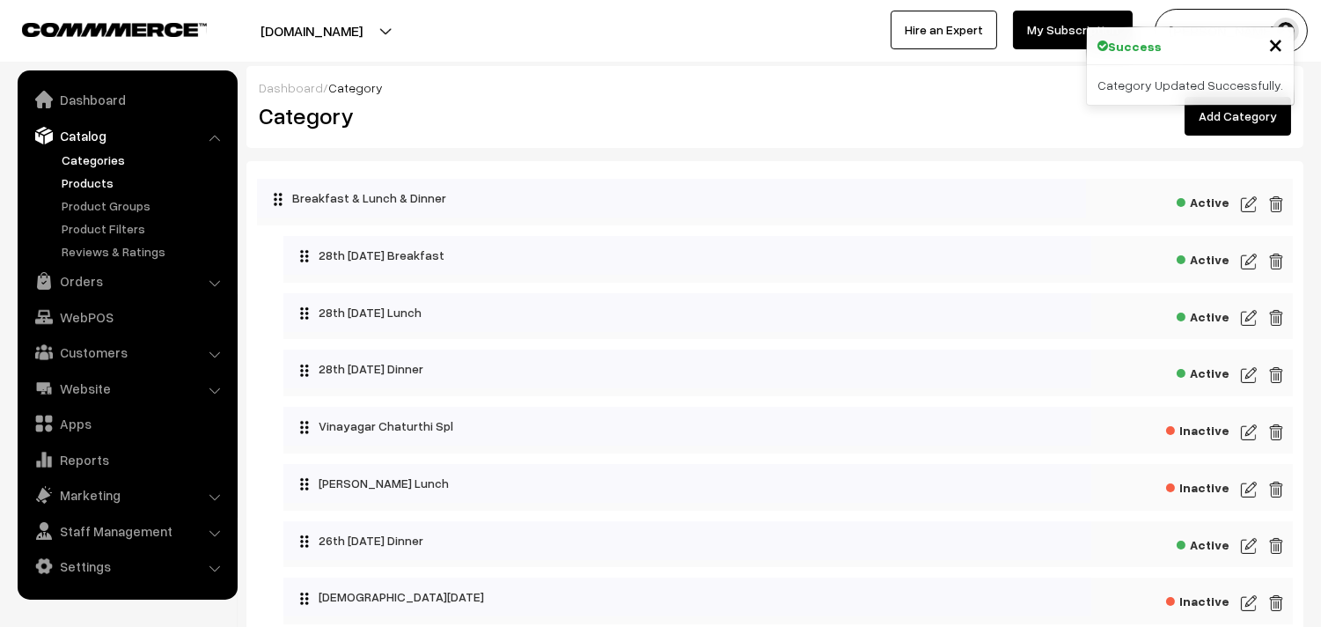
click at [90, 173] on link "Products" at bounding box center [144, 182] width 174 height 18
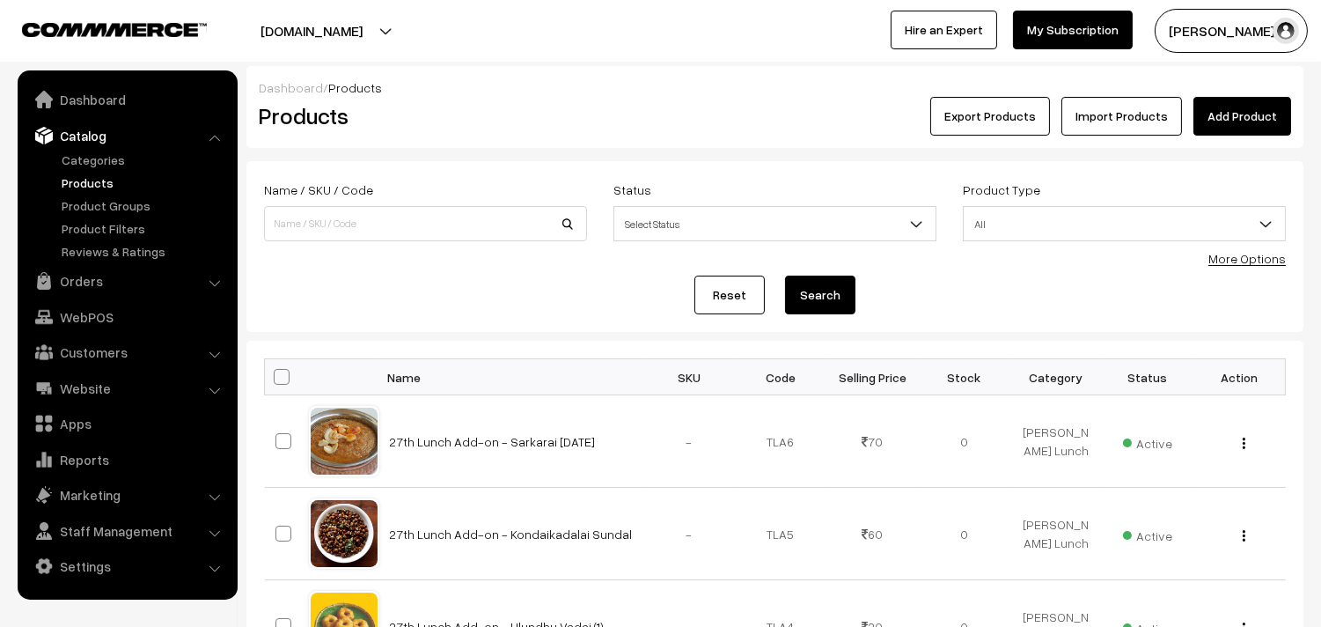
drag, startPoint x: 1231, startPoint y: 267, endPoint x: 1189, endPoint y: 257, distance: 42.5
click at [1233, 266] on div "More Options" at bounding box center [1247, 258] width 77 height 18
click at [1285, 257] on link "More Options" at bounding box center [1247, 258] width 77 height 15
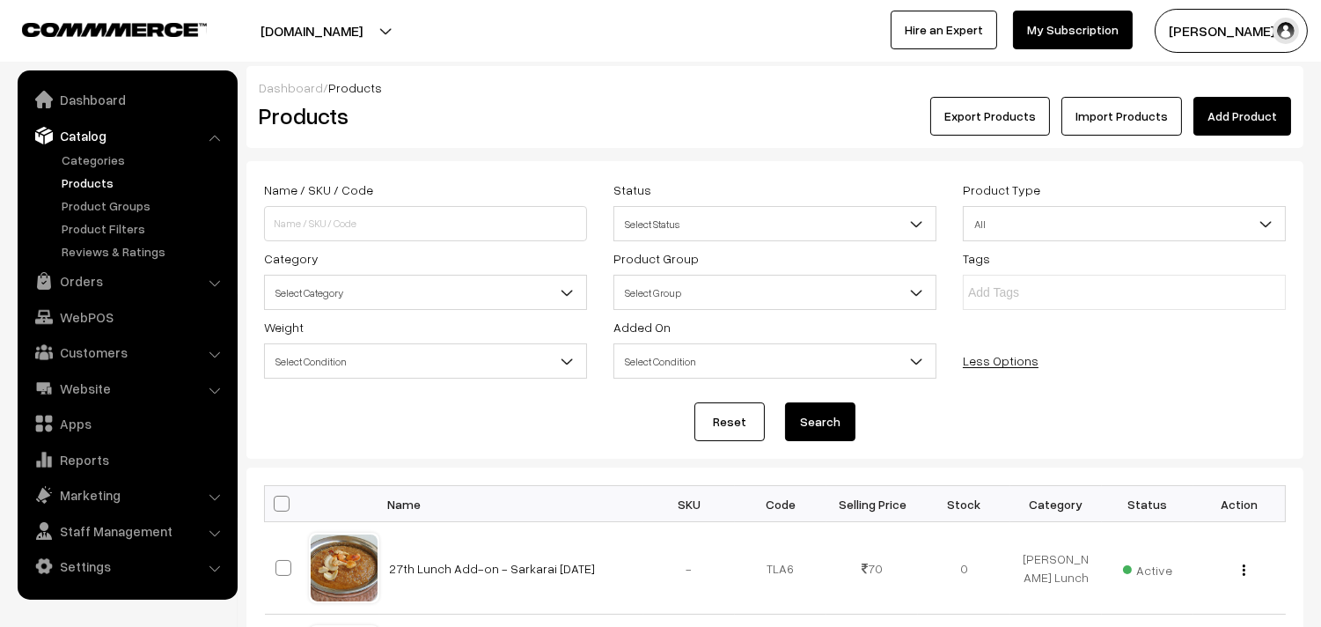
click at [420, 284] on span "Select Category" at bounding box center [425, 292] width 321 height 31
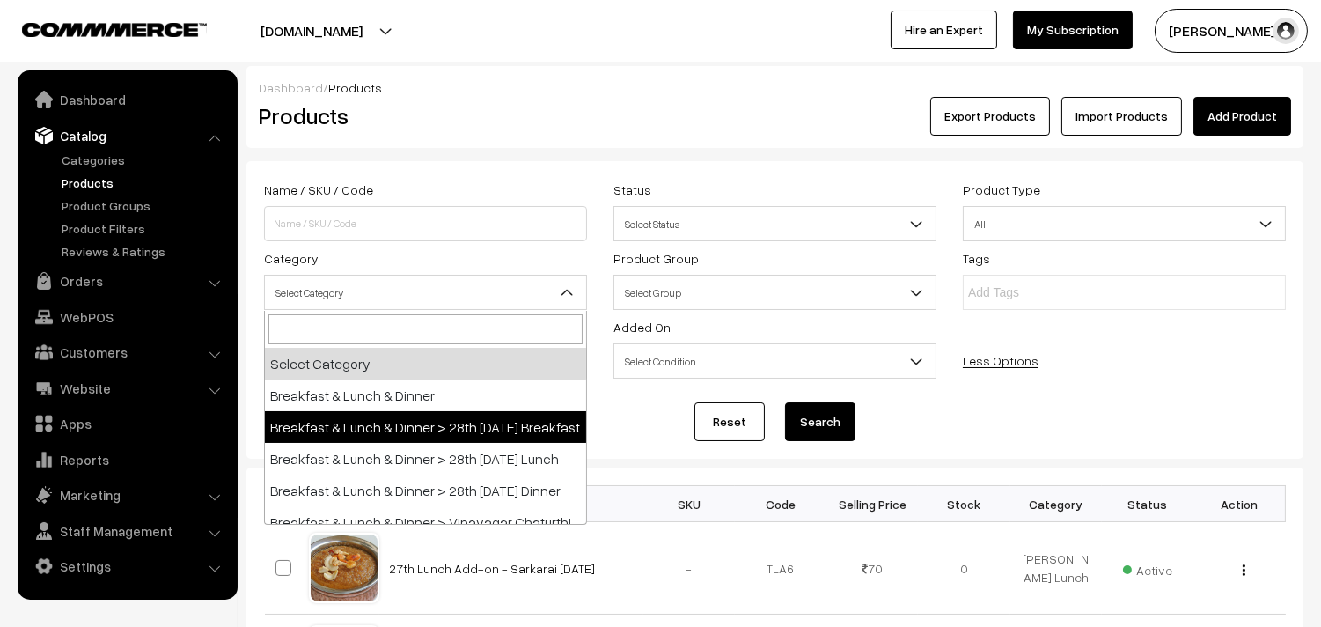
select select "91"
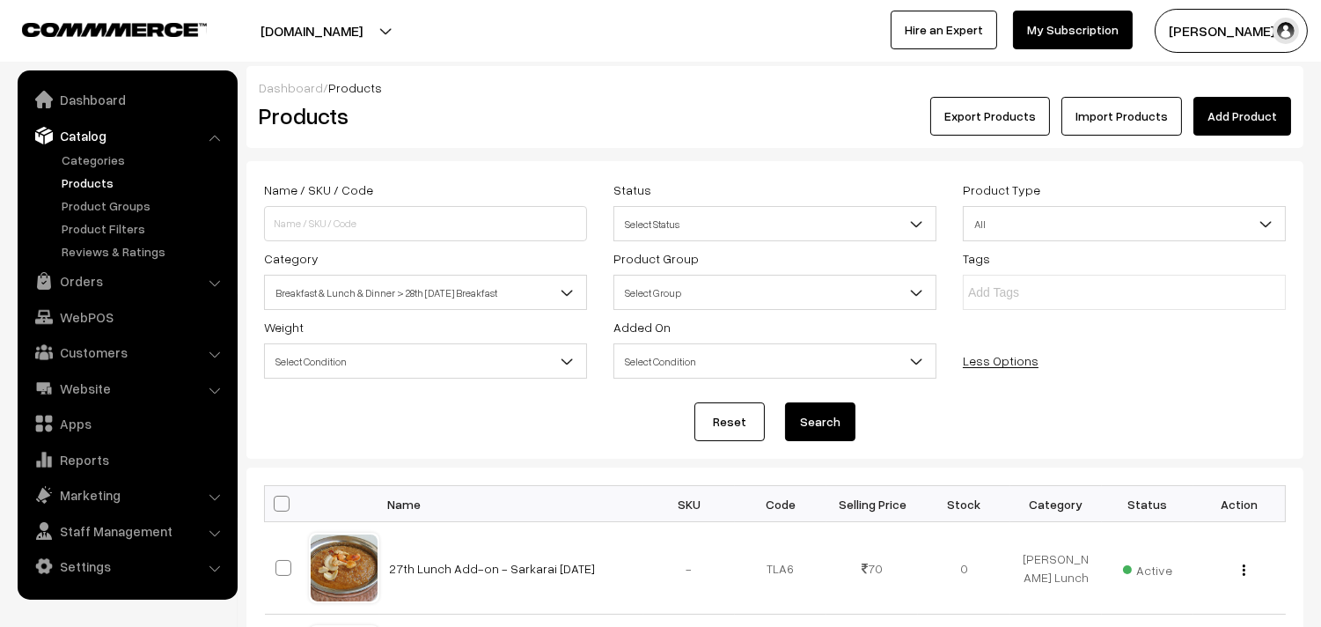
click at [814, 435] on button "Search" at bounding box center [820, 421] width 70 height 39
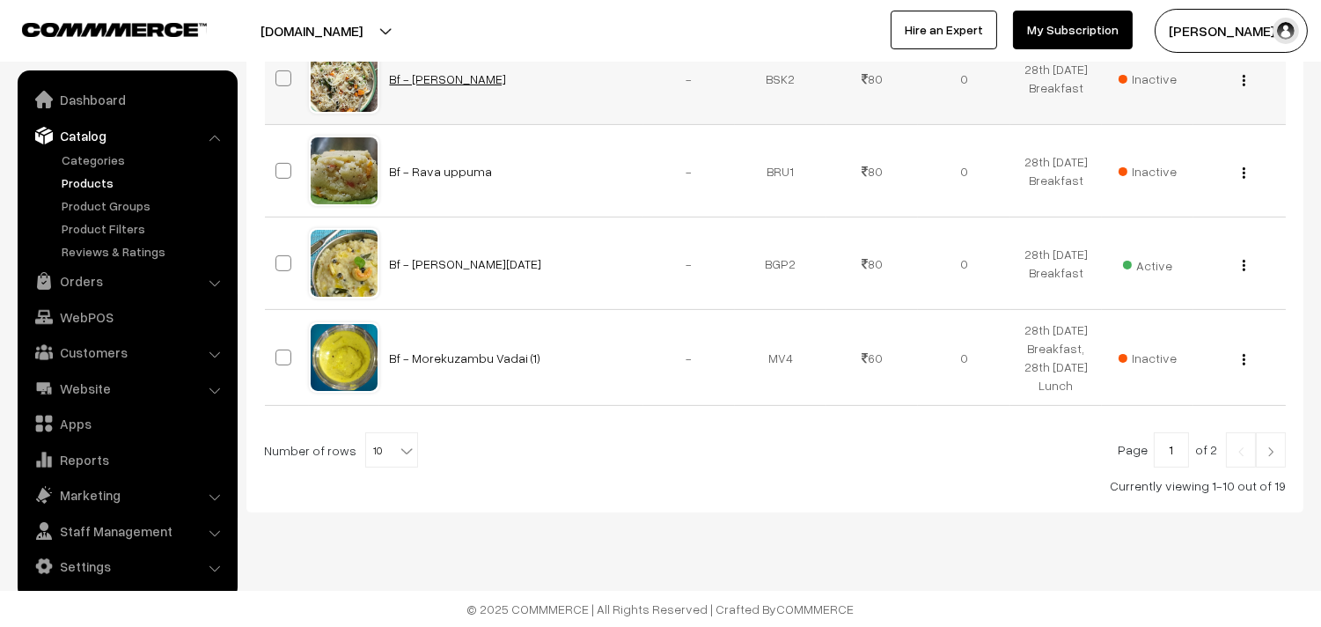
scroll to position [1123, 0]
drag, startPoint x: 394, startPoint y: 456, endPoint x: 388, endPoint y: 444, distance: 13.4
click at [398, 456] on b at bounding box center [407, 451] width 18 height 18
select select "100"
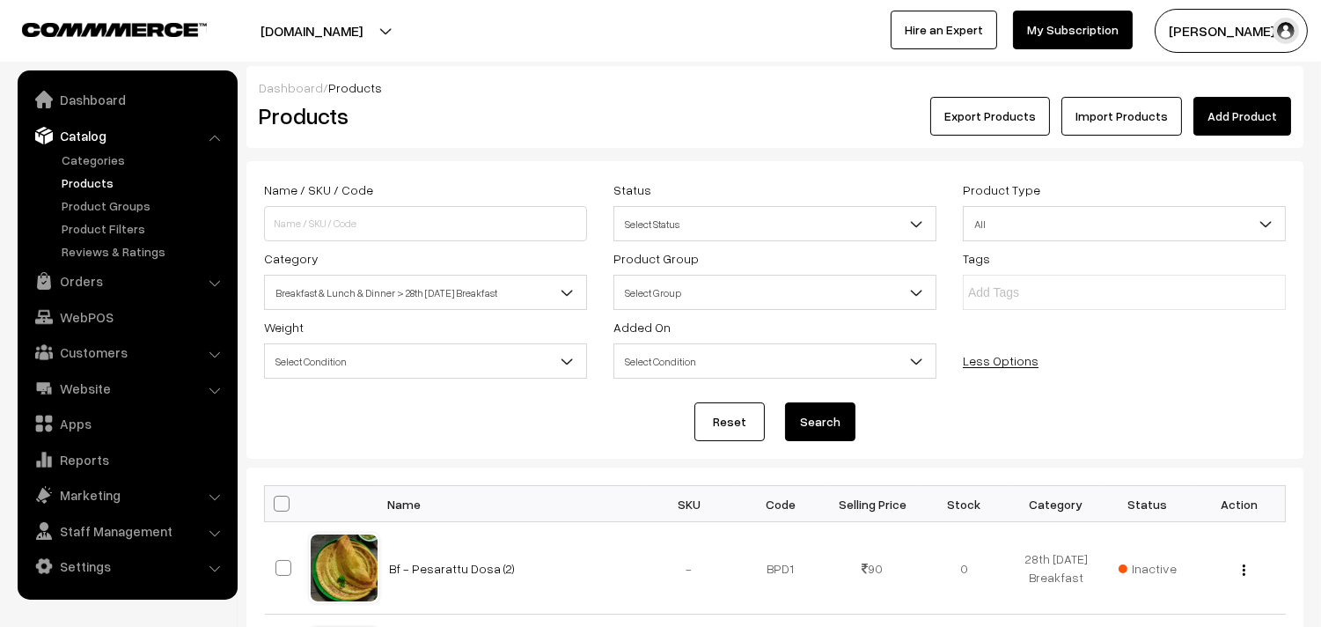
click at [285, 508] on span at bounding box center [282, 504] width 16 height 16
click at [276, 508] on input "checkbox" at bounding box center [270, 502] width 11 height 11
checkbox input "true"
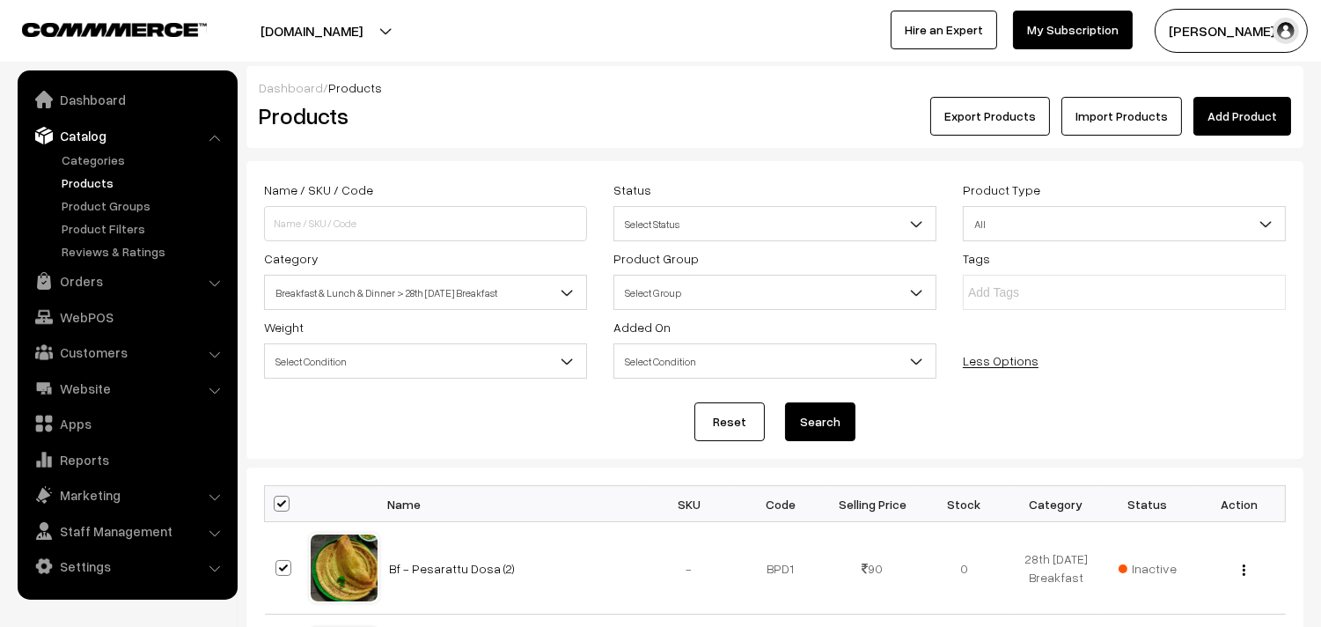
checkbox input "true"
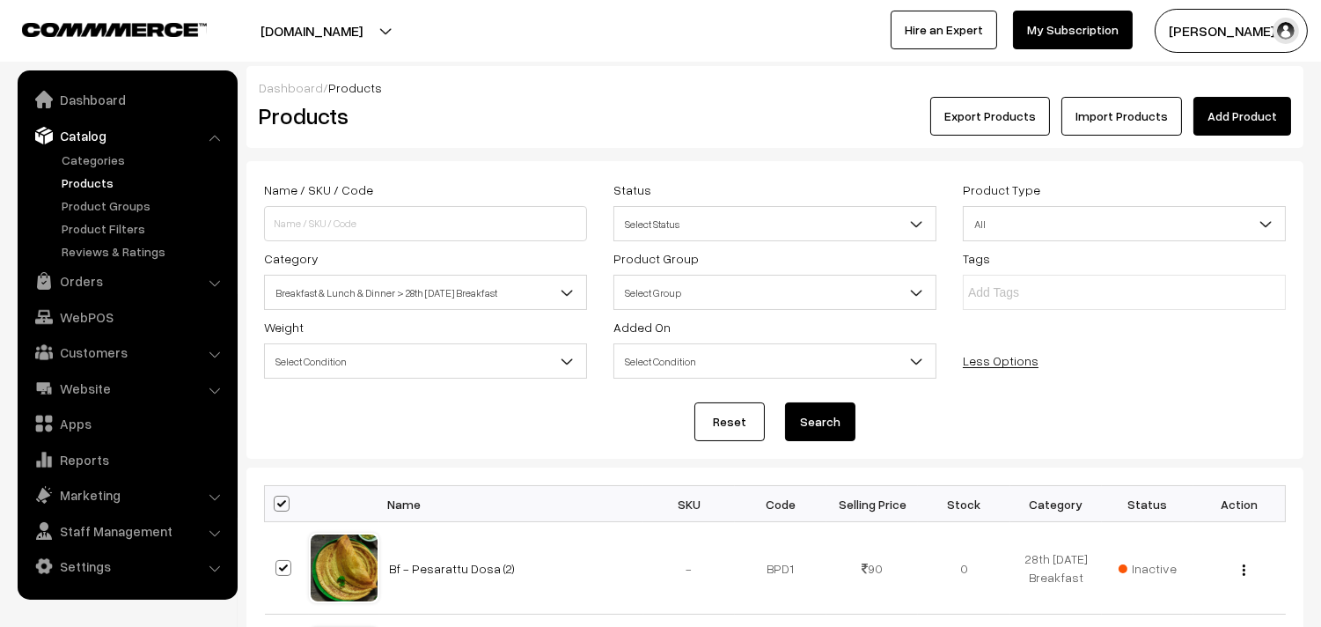
checkbox input "true"
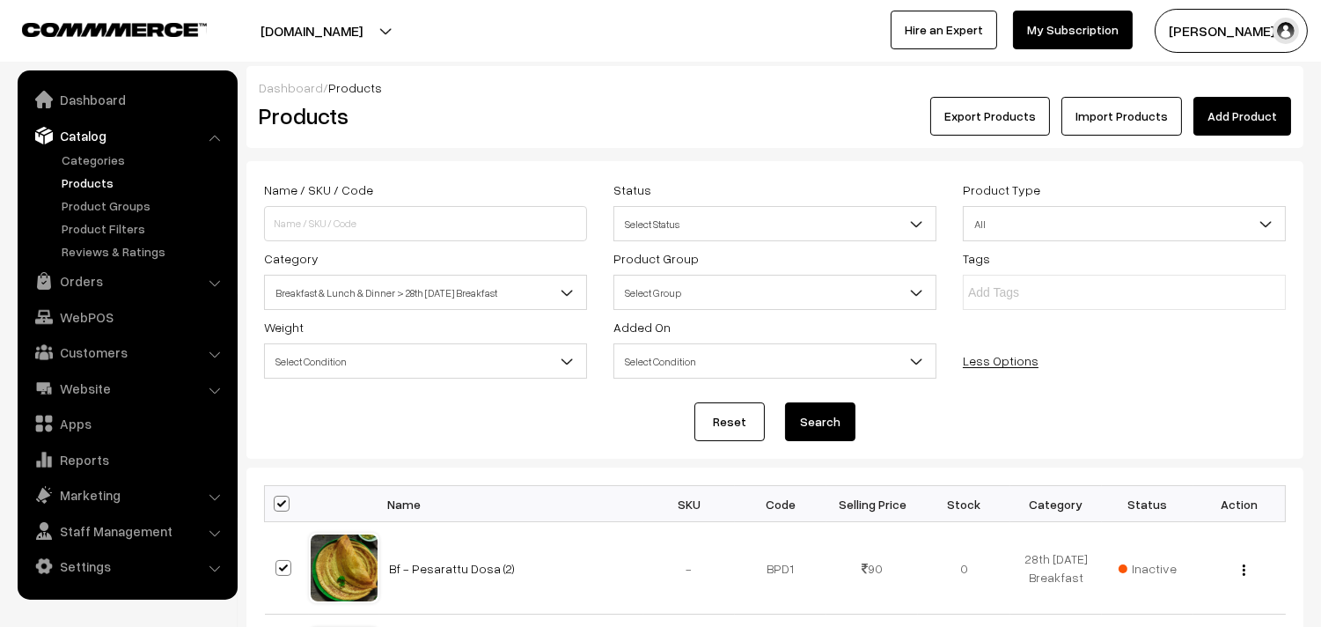
checkbox input "true"
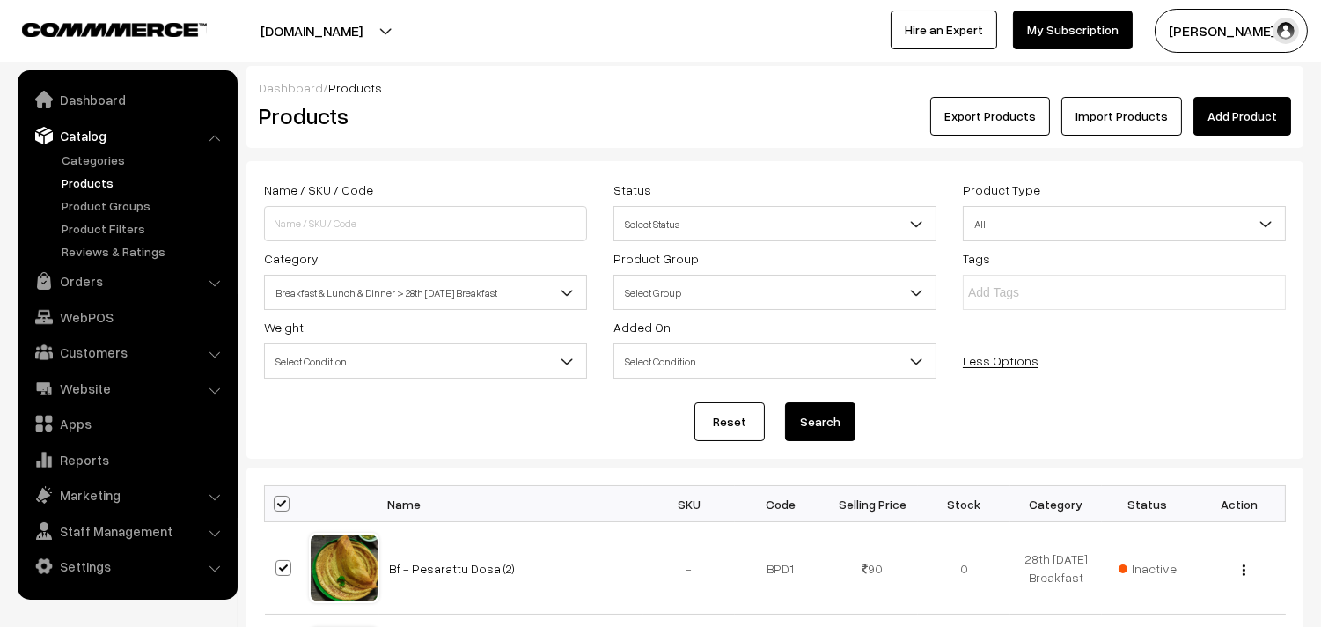
checkbox input "true"
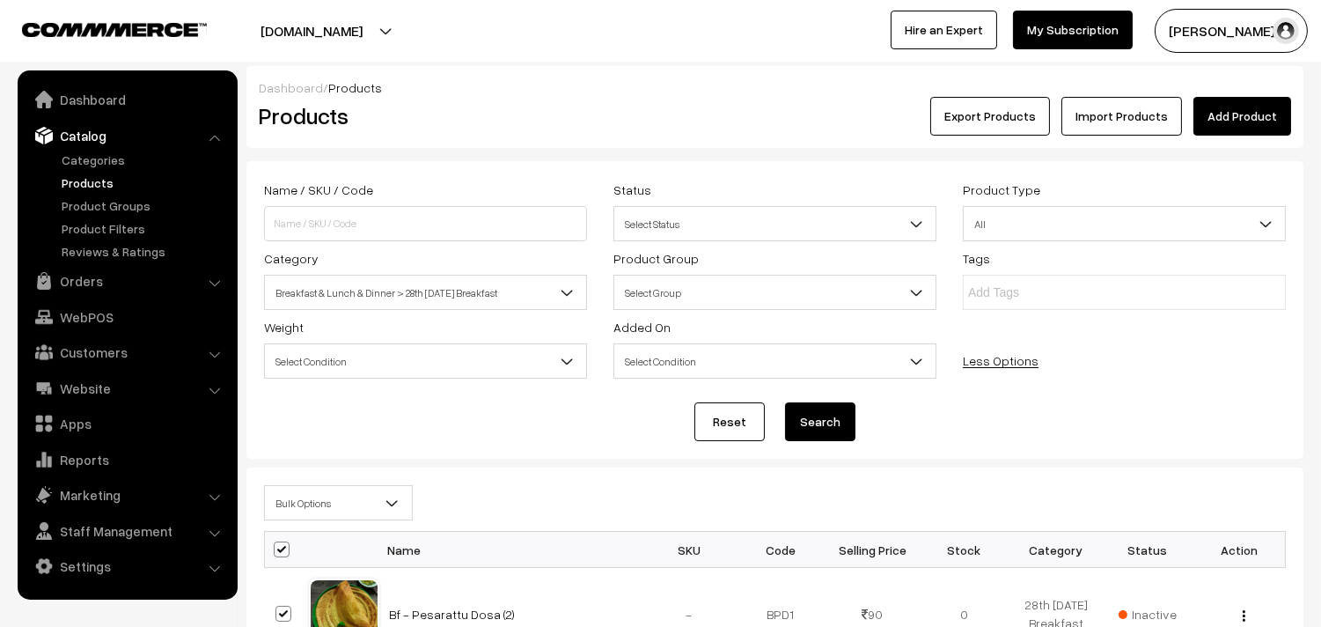
click at [296, 507] on span "Bulk Options" at bounding box center [338, 503] width 147 height 31
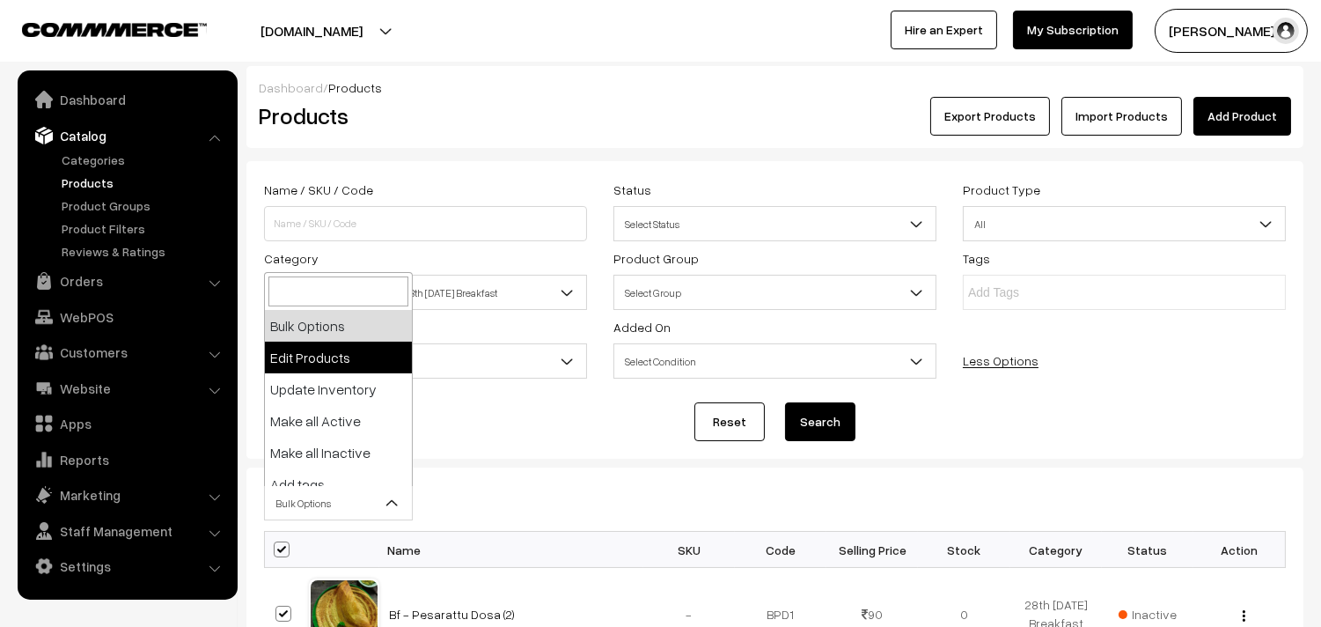
select select "editProduct"
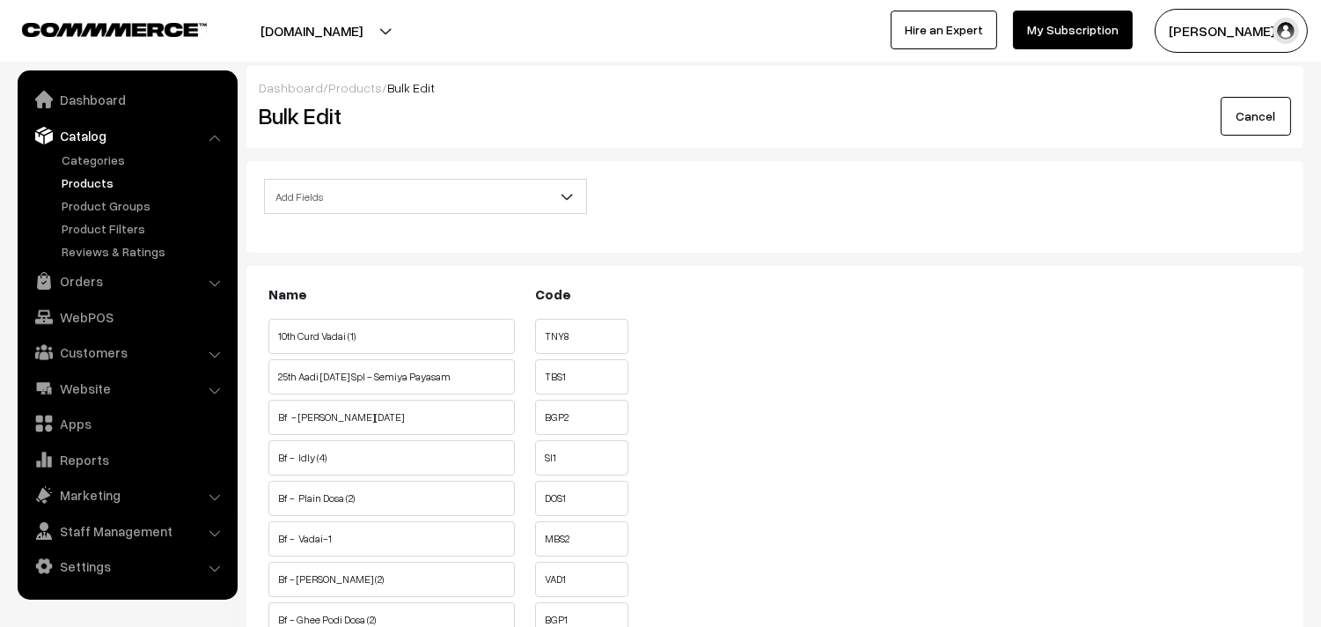
click at [361, 215] on div "Add Fields Product Name Product Sort Order Category Tags SKU Weight Selling Pri…" at bounding box center [426, 202] width 350 height 46
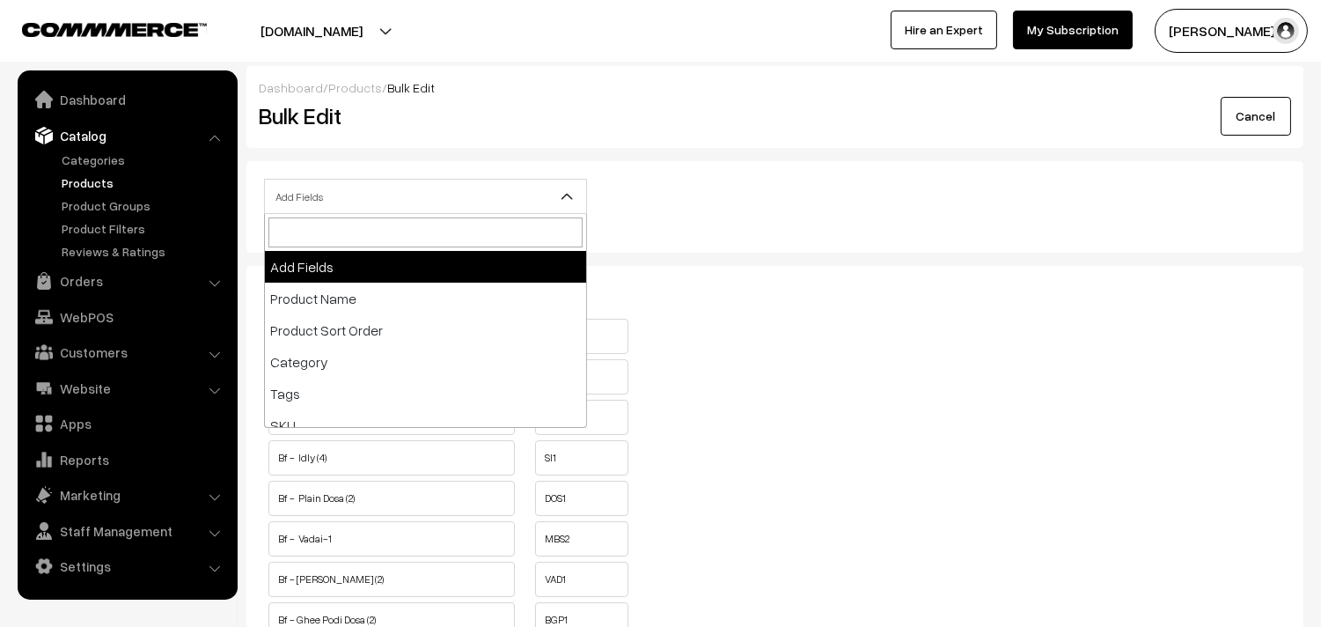
click at [359, 194] on span "Add Fields" at bounding box center [425, 196] width 321 height 31
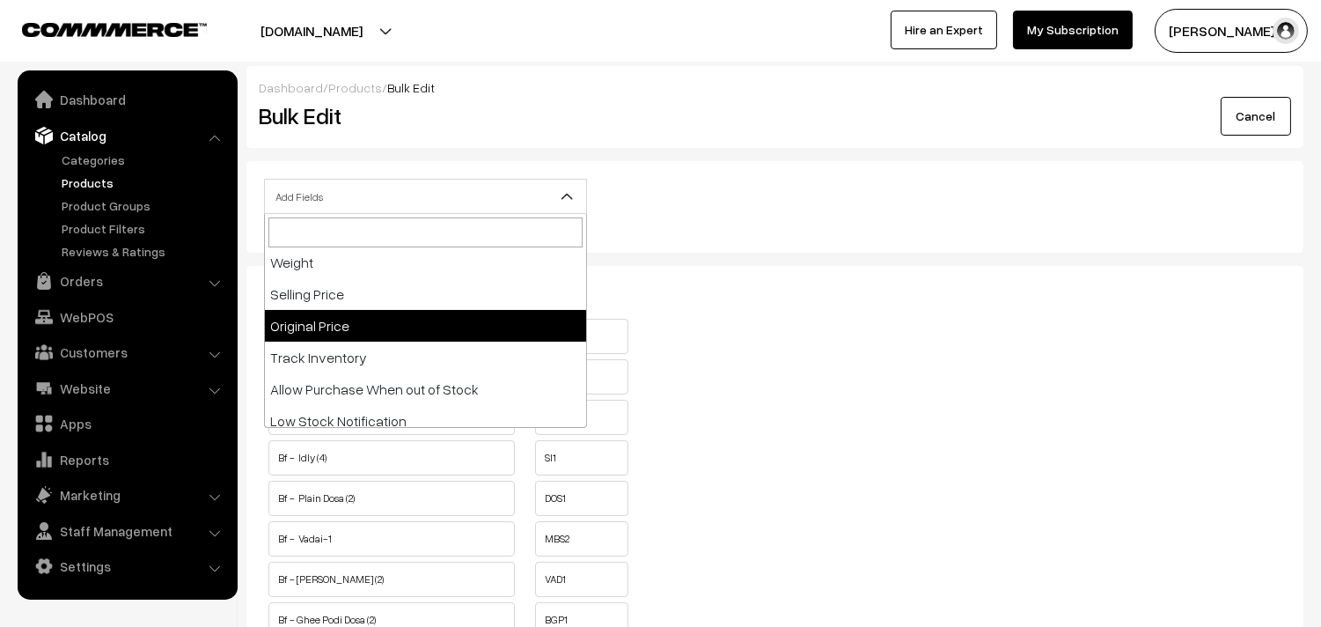
scroll to position [195, 0]
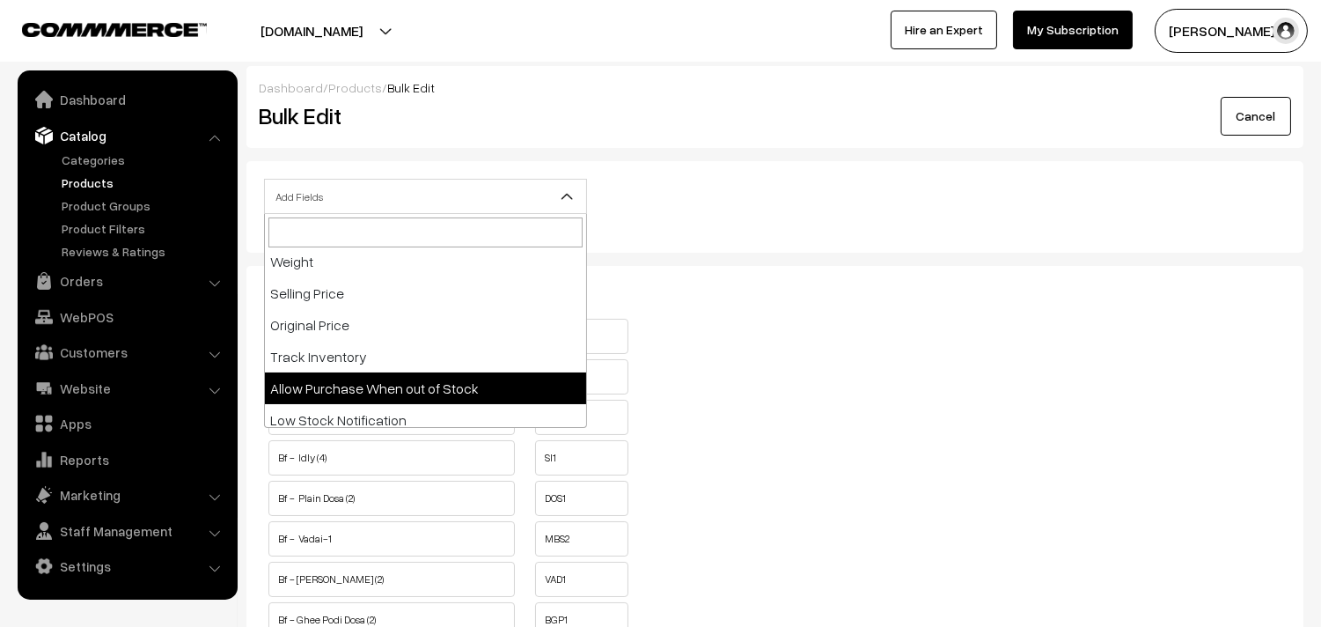
select select "allow-purchase"
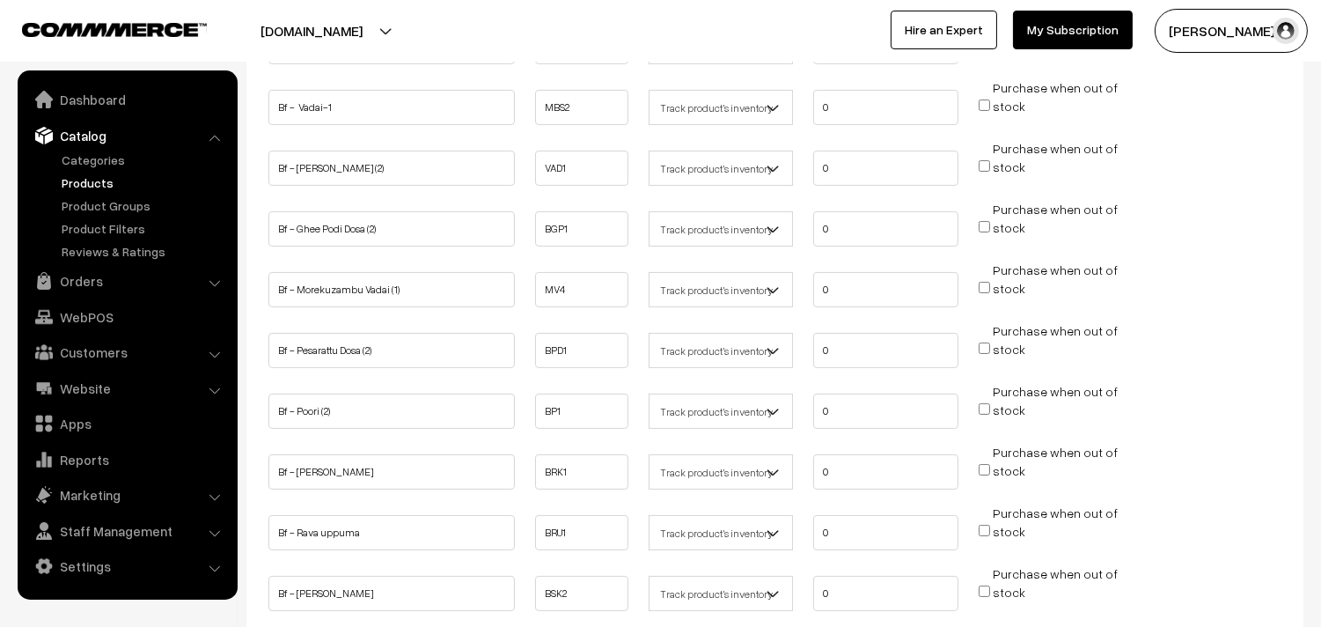
scroll to position [489, 0]
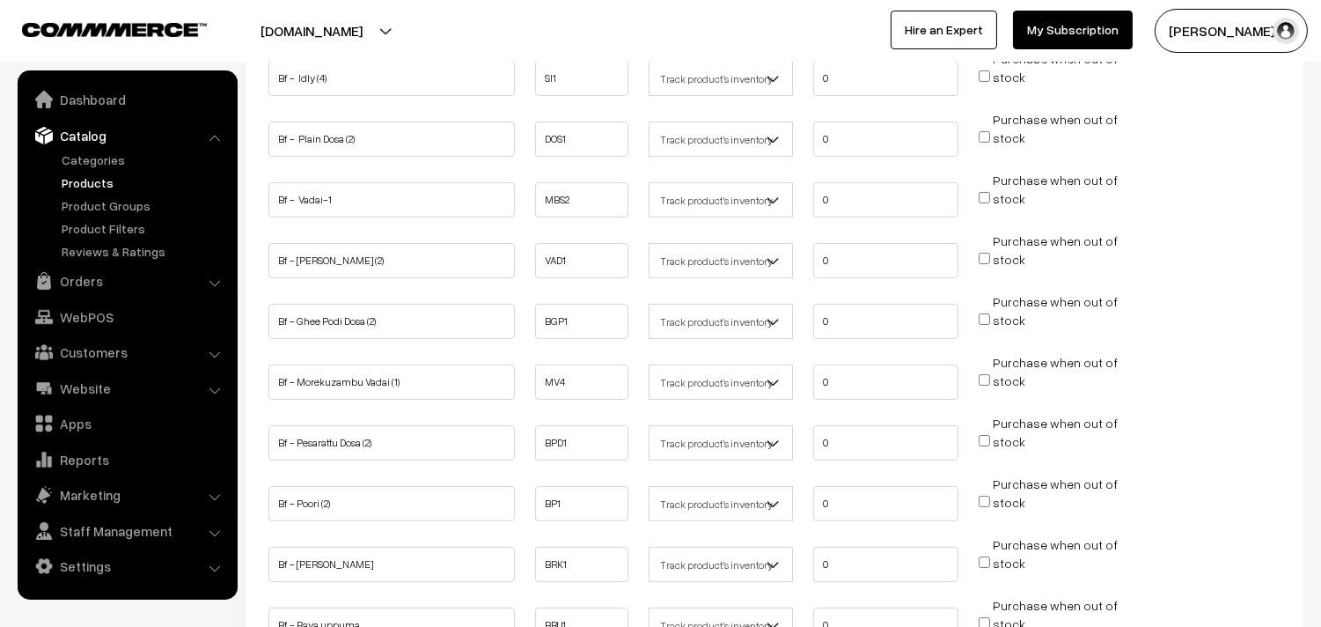
click at [983, 76] on input "Purchase when out of stock" at bounding box center [984, 75] width 11 height 11
checkbox input "true"
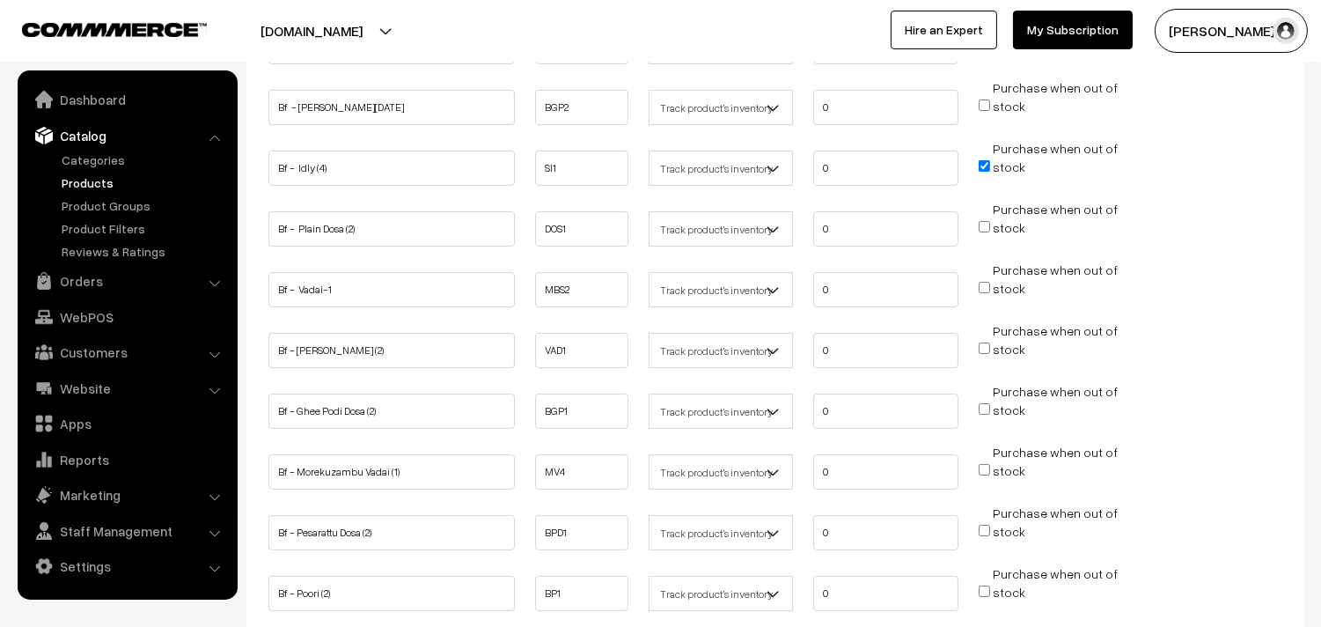
scroll to position [293, 0]
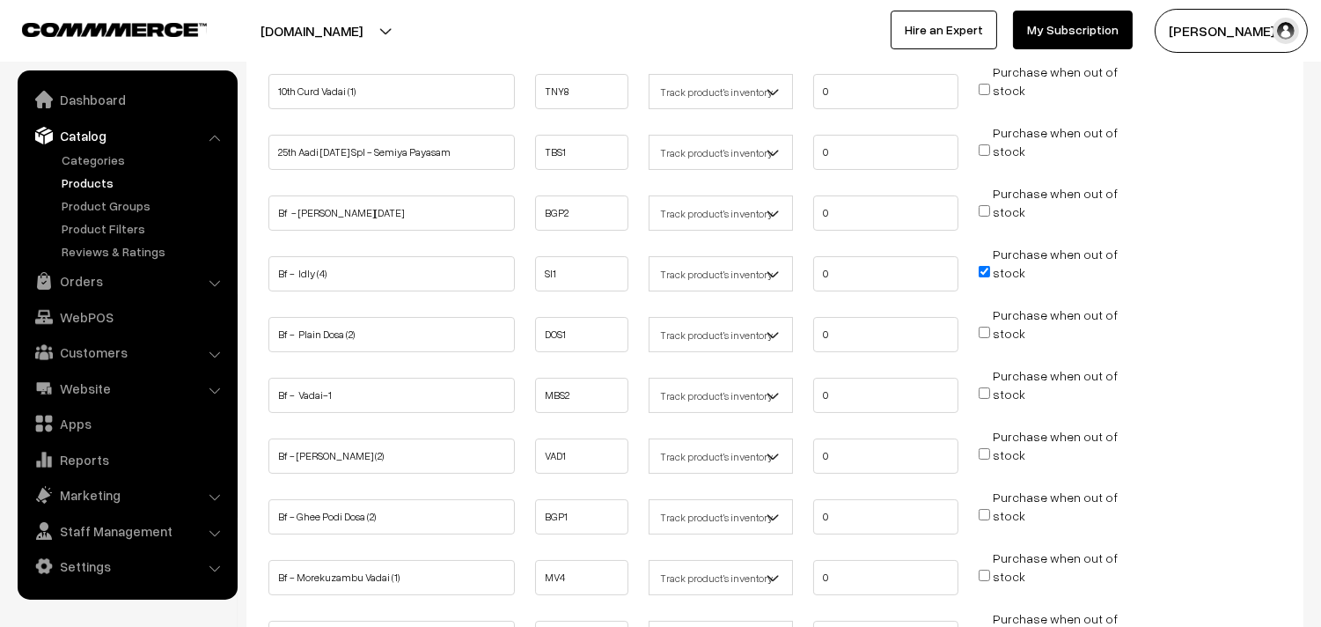
click at [990, 208] on input "Purchase when out of stock" at bounding box center [984, 210] width 11 height 11
checkbox input "true"
drag, startPoint x: 983, startPoint y: 333, endPoint x: 981, endPoint y: 354, distance: 21.3
click at [983, 332] on input "Purchase when out of stock" at bounding box center [984, 332] width 11 height 11
checkbox input "true"
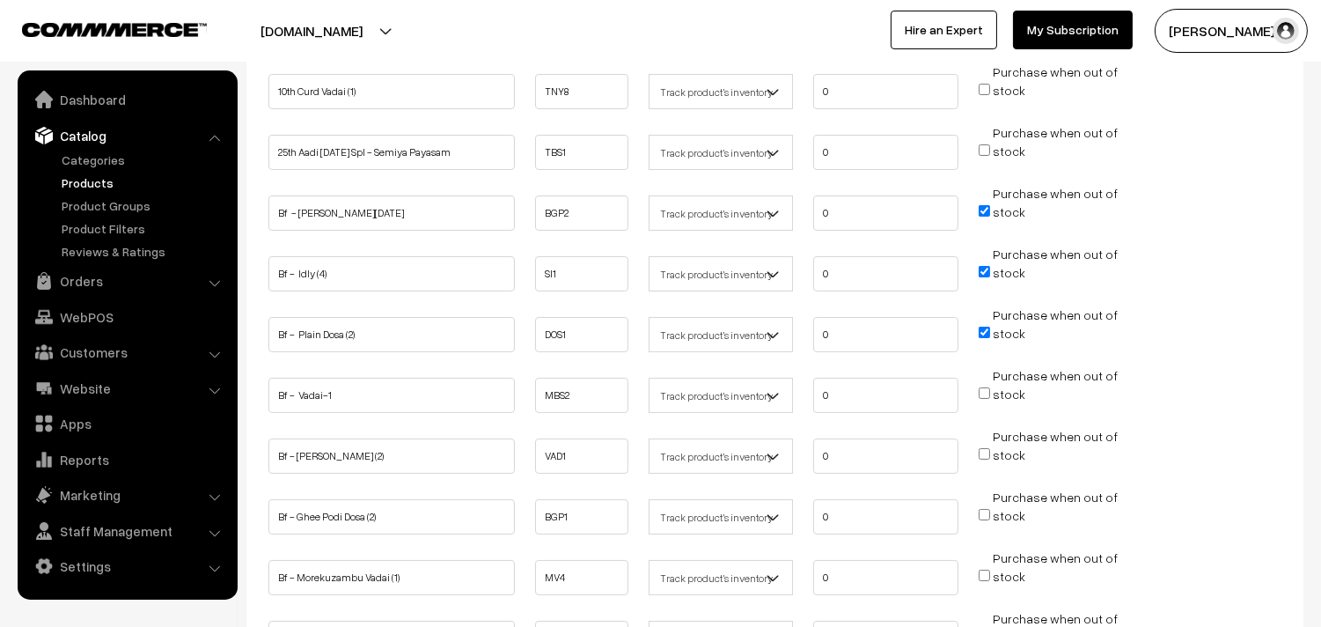
click at [983, 388] on input "Purchase when out of stock" at bounding box center [984, 392] width 11 height 11
checkbox input "true"
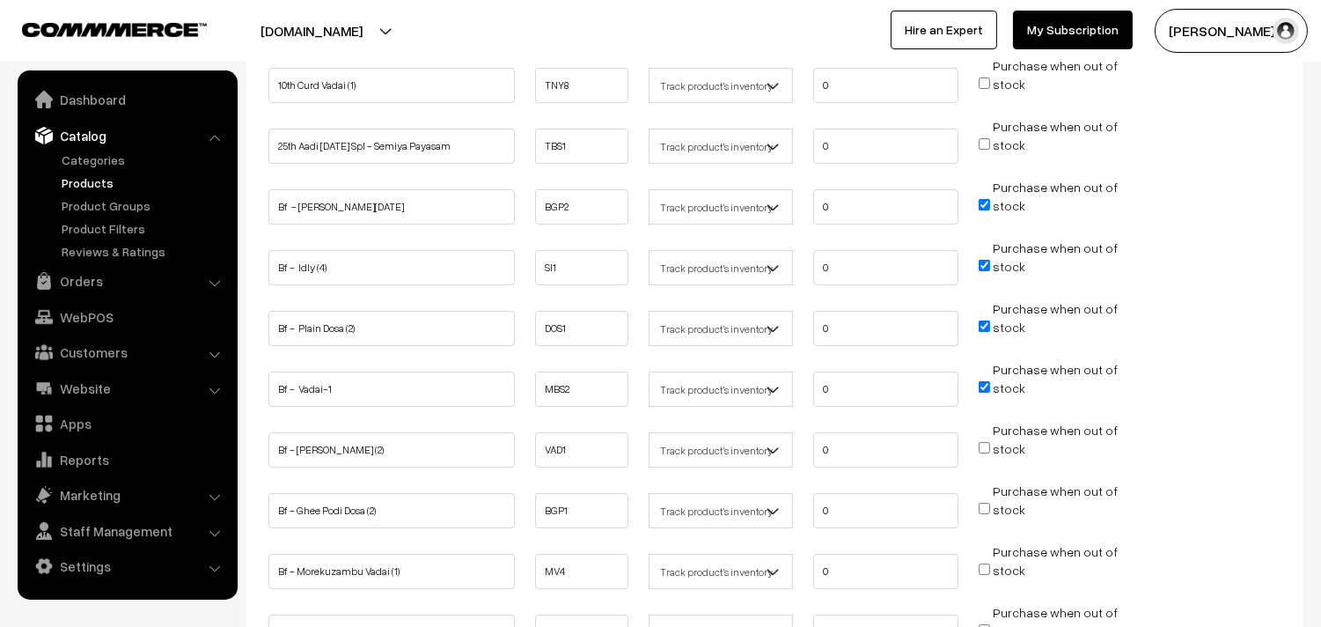
scroll to position [489, 0]
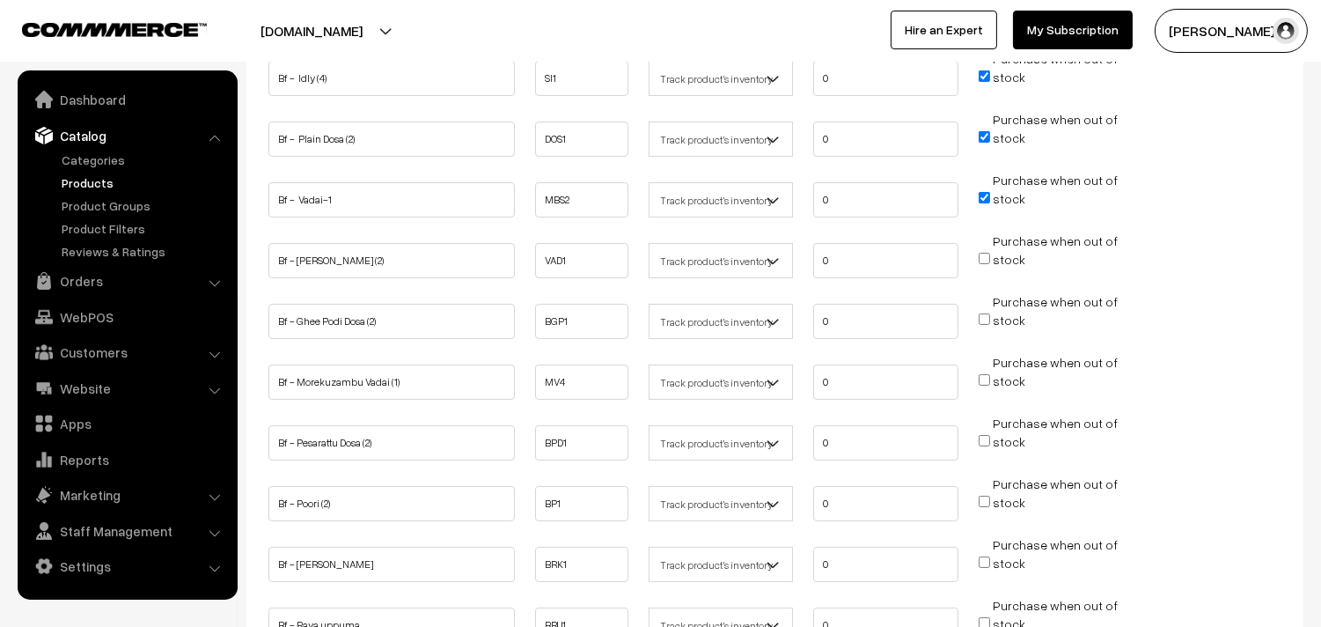
click at [988, 255] on input "Purchase when out of stock" at bounding box center [984, 258] width 11 height 11
checkbox input "true"
click at [984, 318] on input "Purchase when out of stock" at bounding box center [984, 318] width 11 height 11
checkbox input "true"
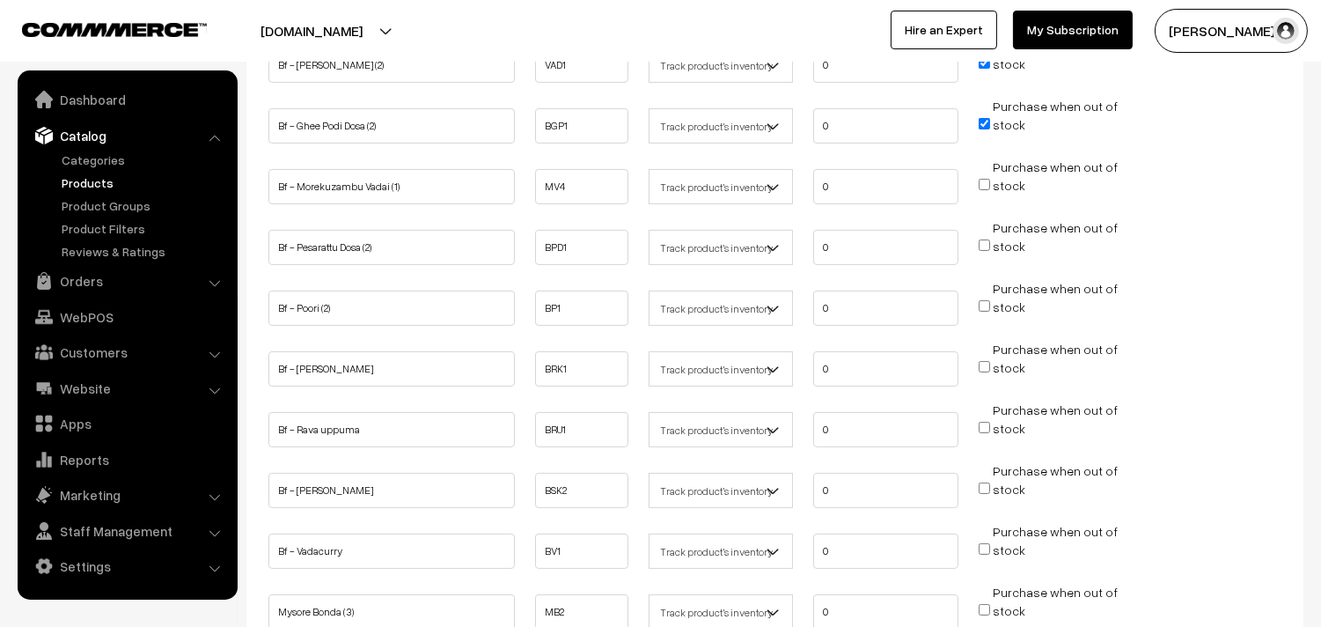
scroll to position [1067, 0]
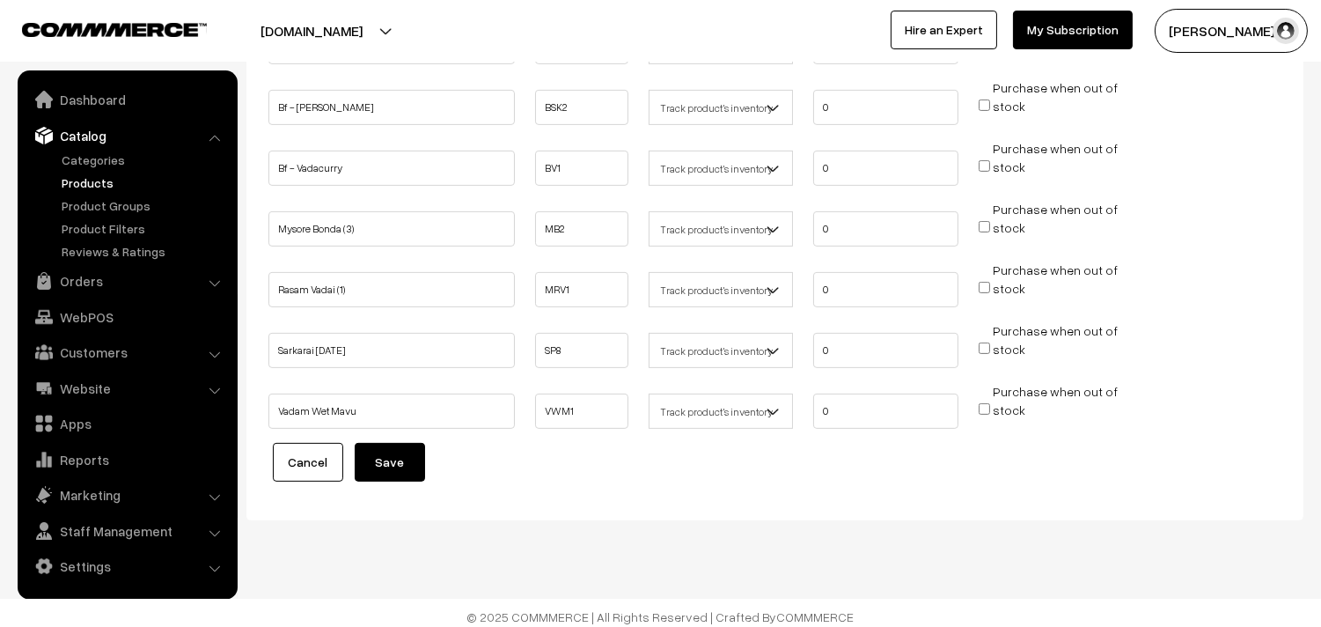
drag, startPoint x: 391, startPoint y: 458, endPoint x: 391, endPoint y: 470, distance: 12.3
click at [391, 459] on button "Save" at bounding box center [390, 462] width 70 height 39
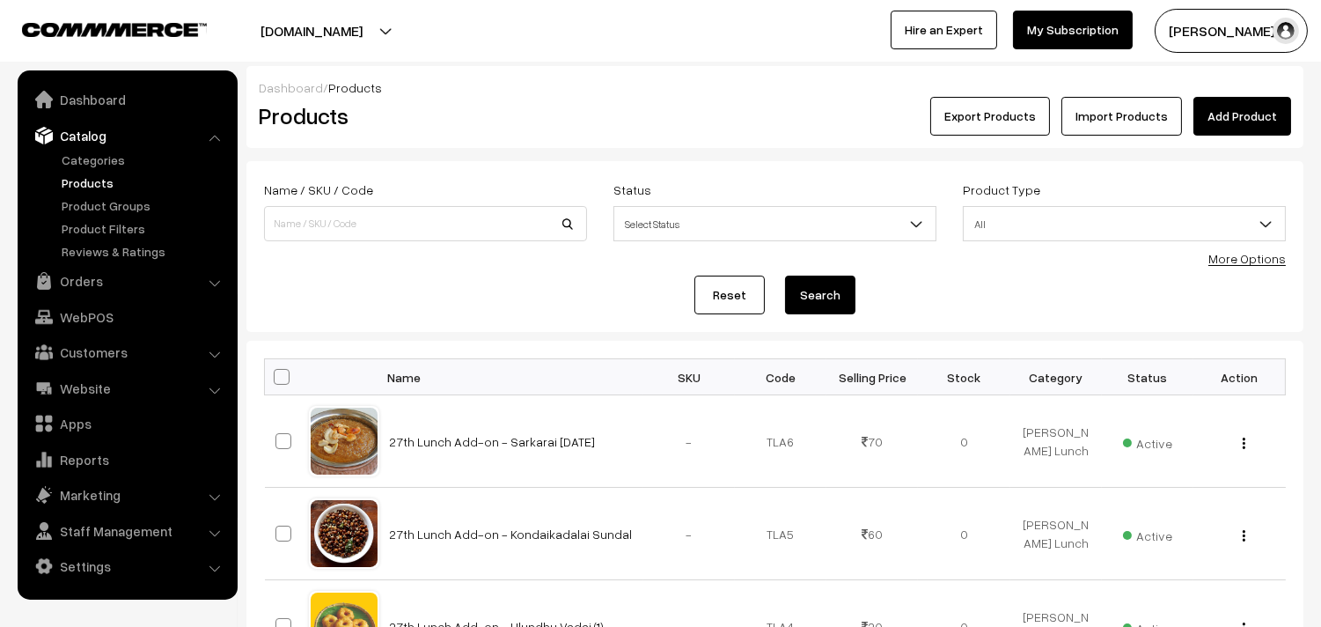
click at [1240, 258] on link "More Options" at bounding box center [1247, 258] width 77 height 15
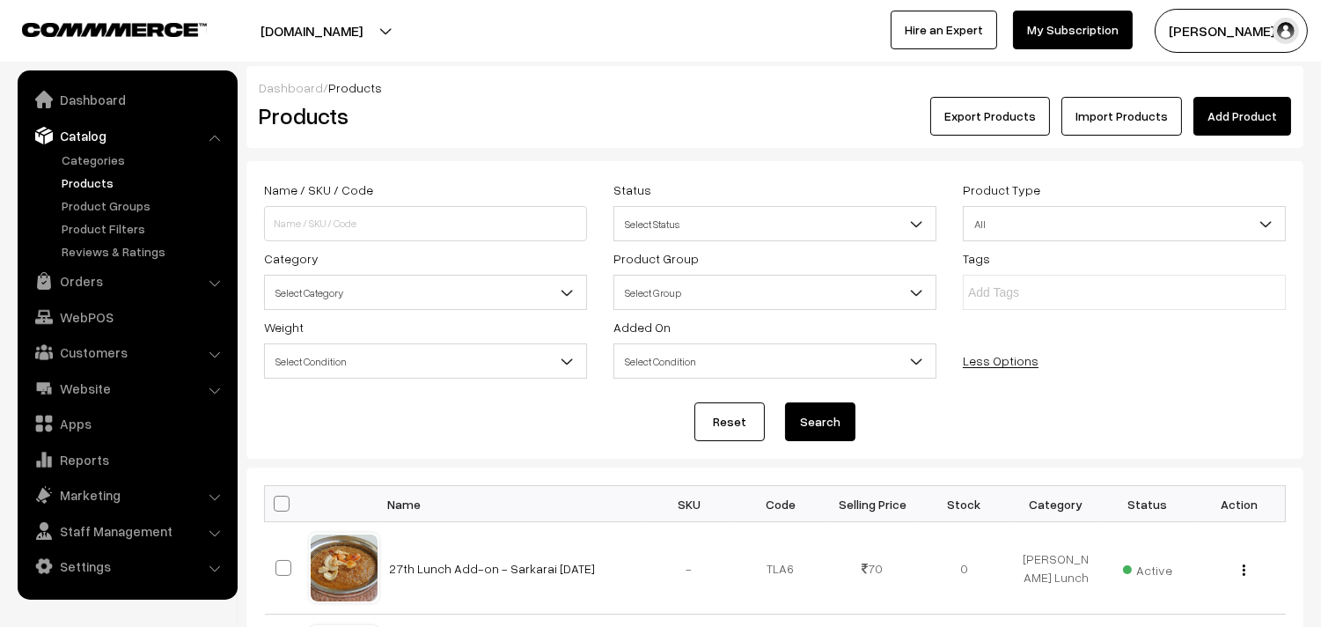
click at [385, 311] on div "Name / SKU / Code Status Select Status Active Inactive Select Status Product Ty…" at bounding box center [775, 282] width 1049 height 206
click at [382, 296] on span "Select Category" at bounding box center [425, 292] width 321 height 31
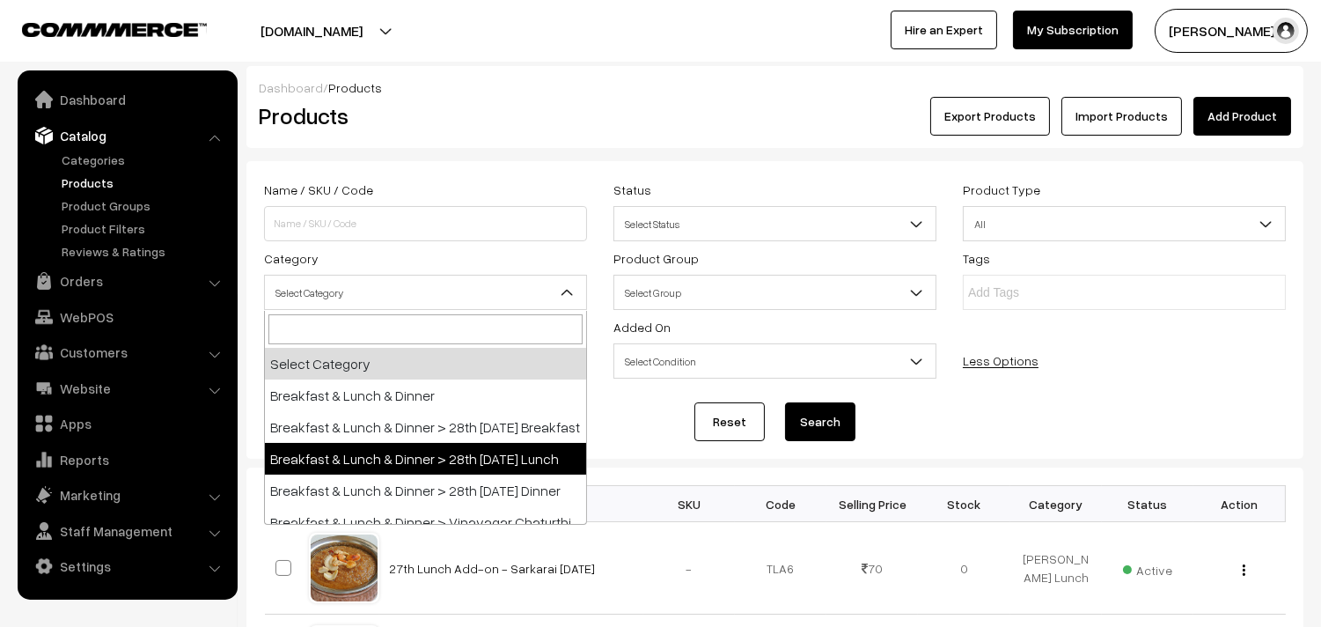
select select "95"
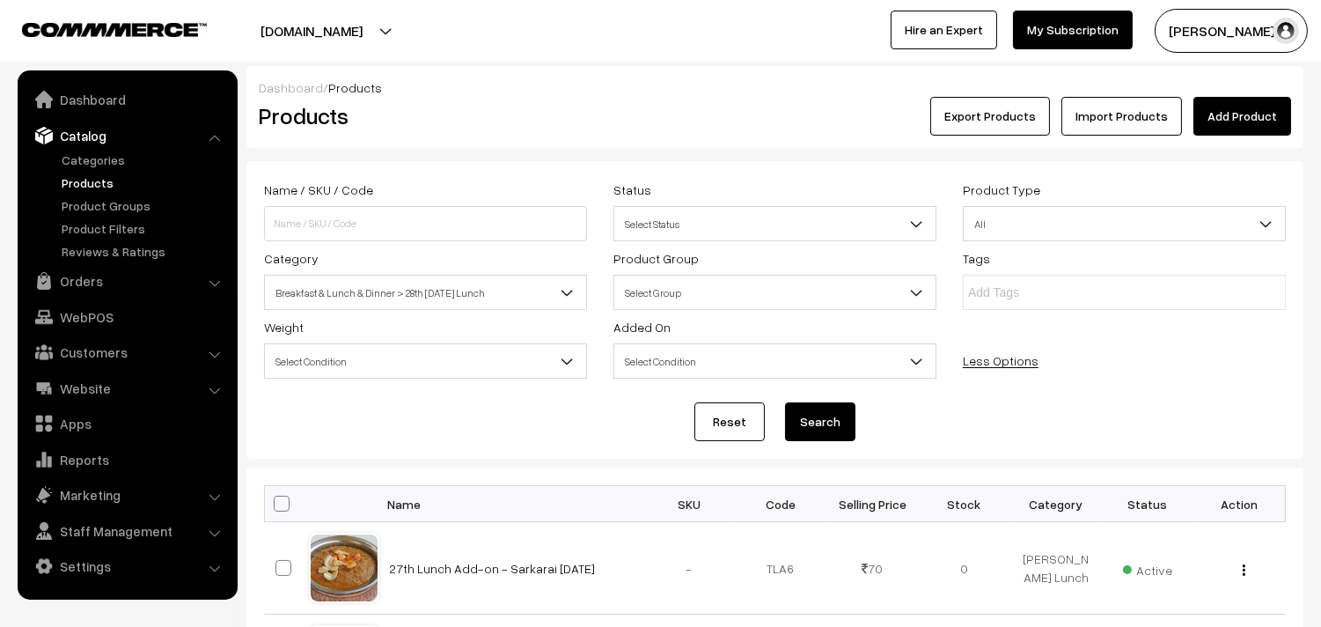
click at [837, 409] on button "Search" at bounding box center [820, 421] width 70 height 39
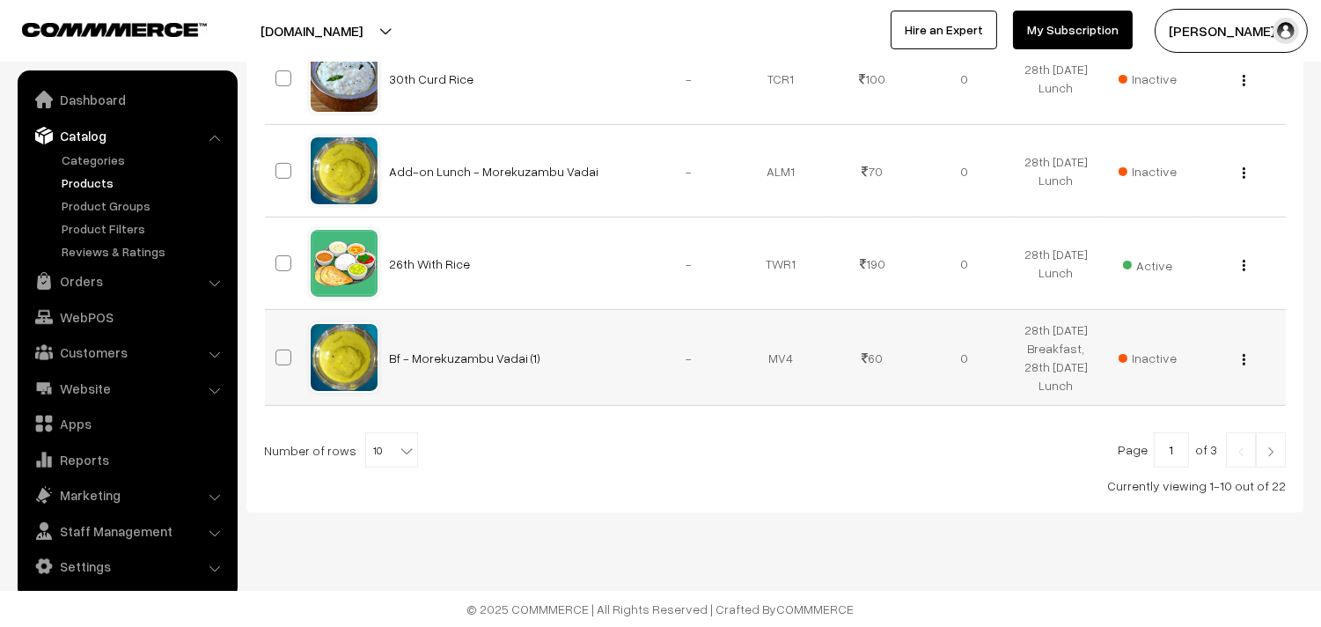
scroll to position [1026, 0]
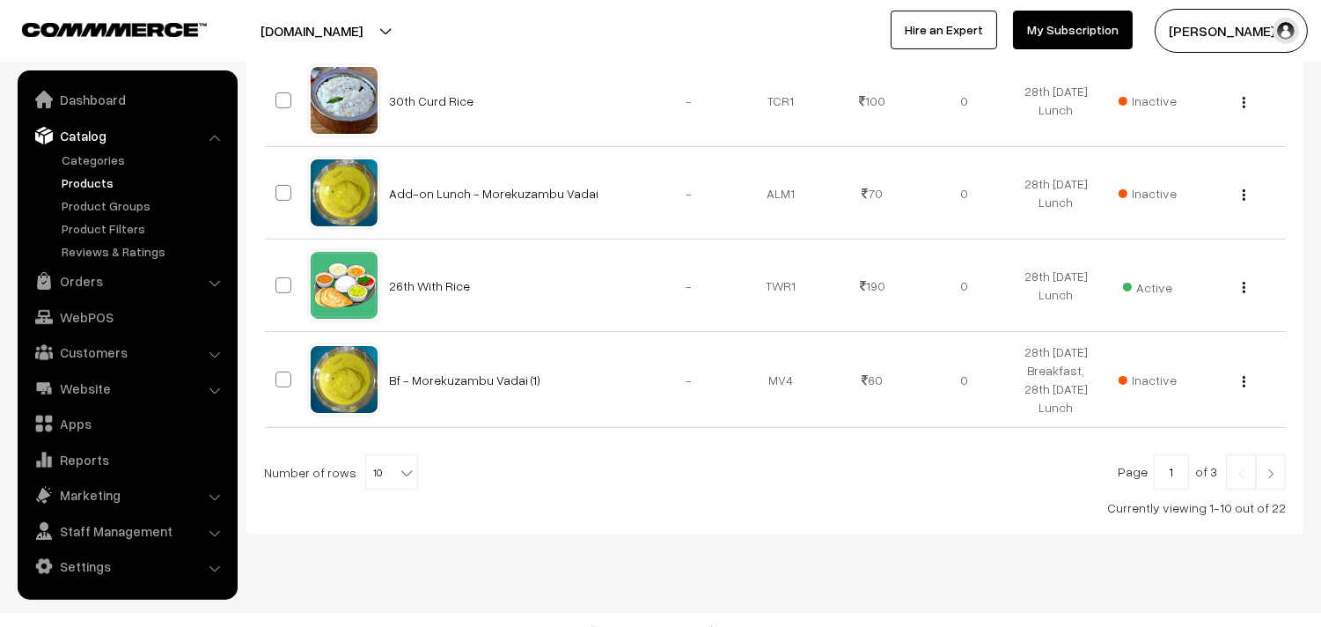
click at [383, 490] on span "10" at bounding box center [391, 472] width 51 height 35
select select "100"
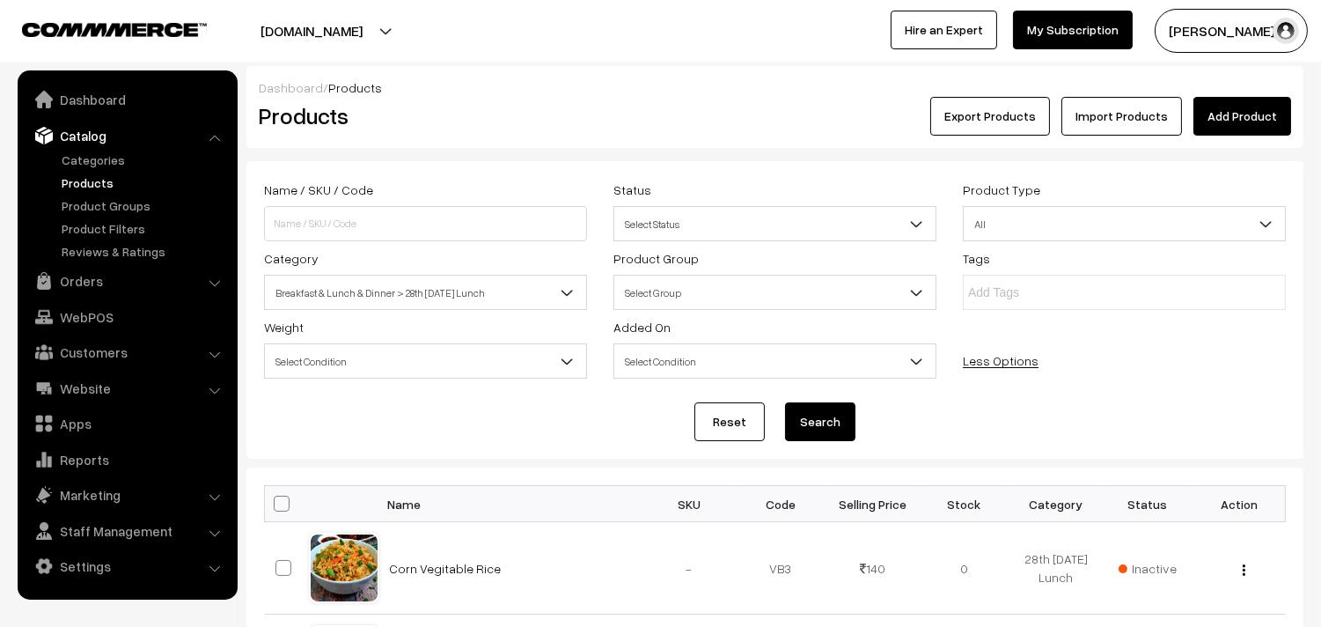
click at [275, 507] on span at bounding box center [282, 504] width 16 height 16
click at [275, 507] on input "checkbox" at bounding box center [270, 502] width 11 height 11
checkbox input "true"
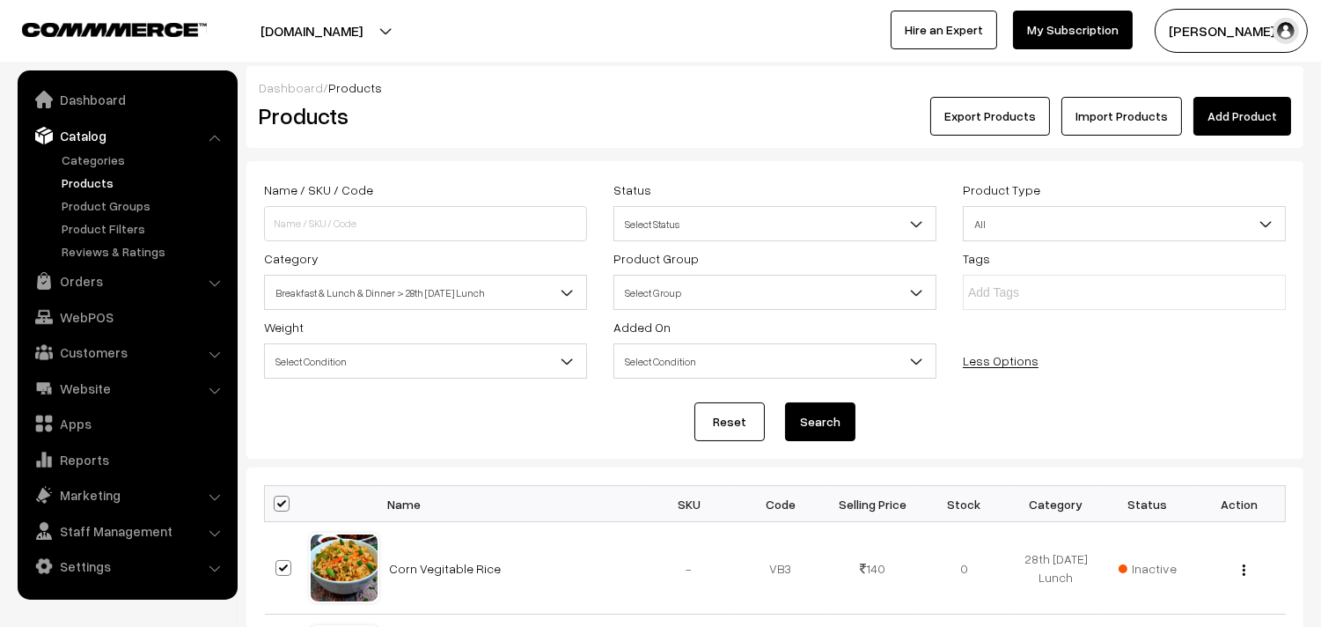
checkbox input "true"
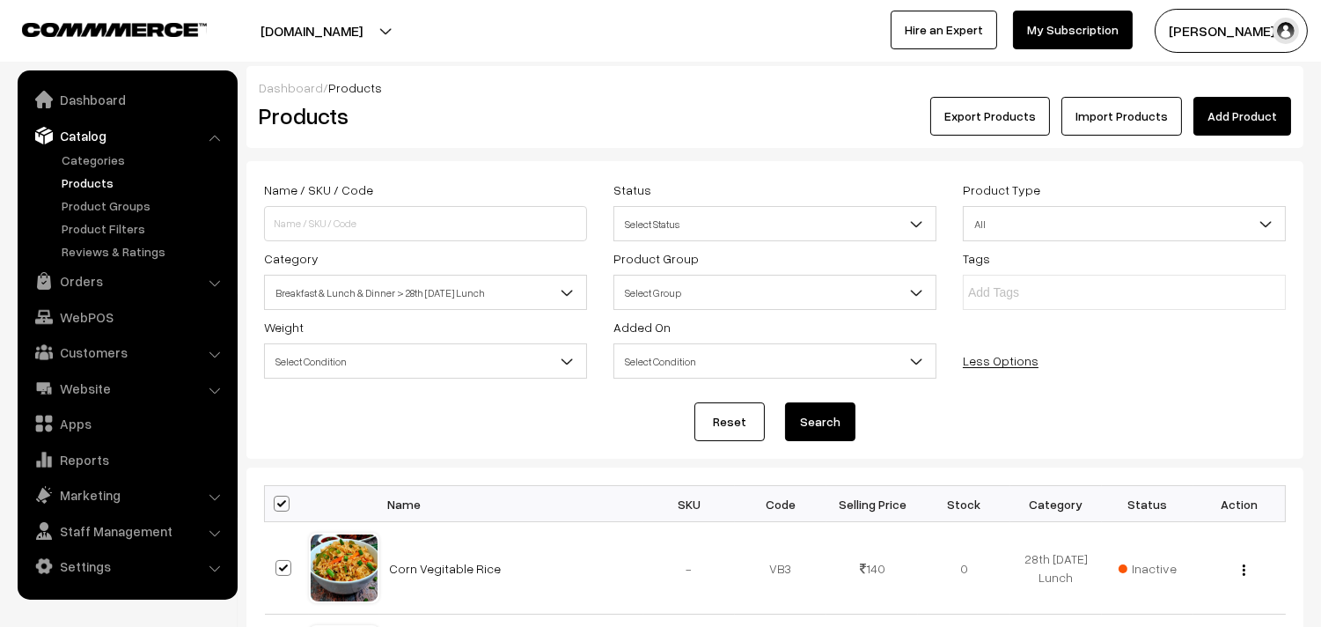
checkbox input "true"
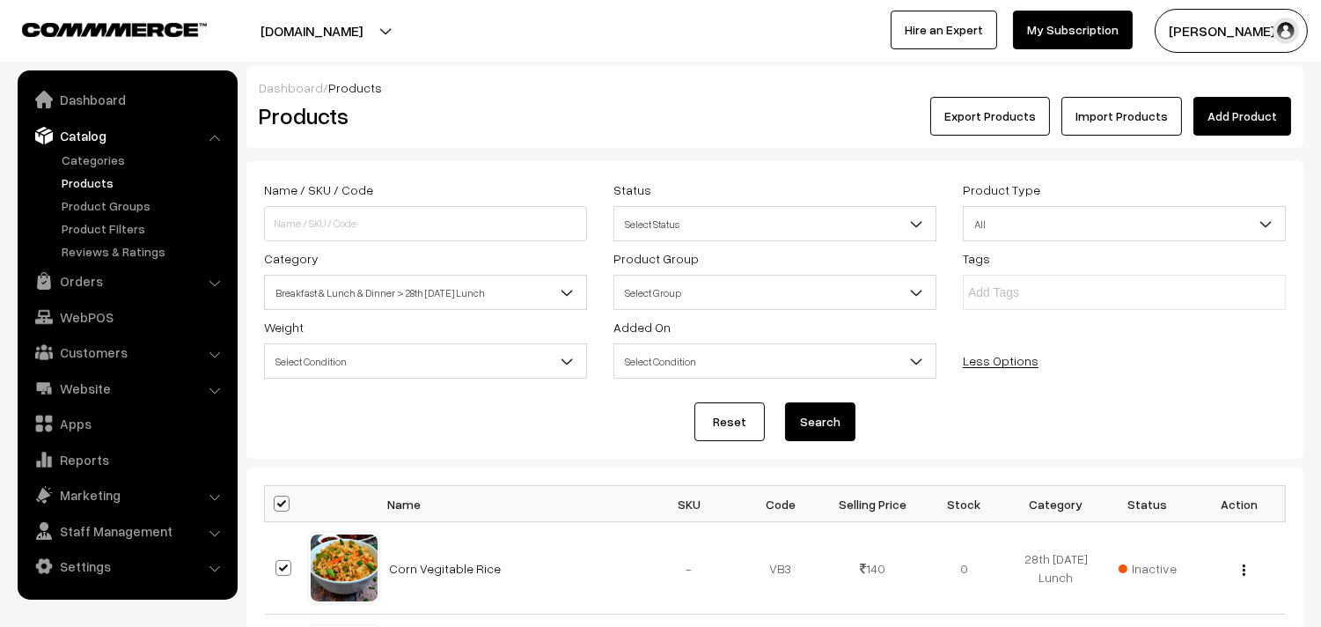
checkbox input "true"
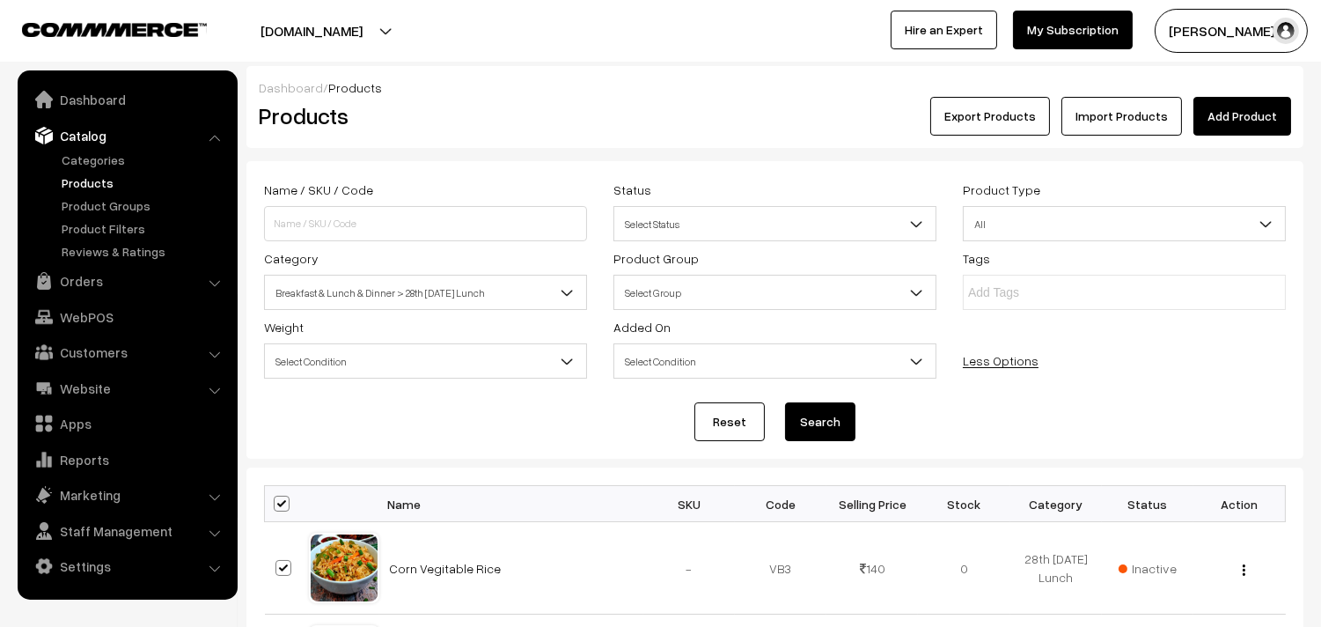
checkbox input "true"
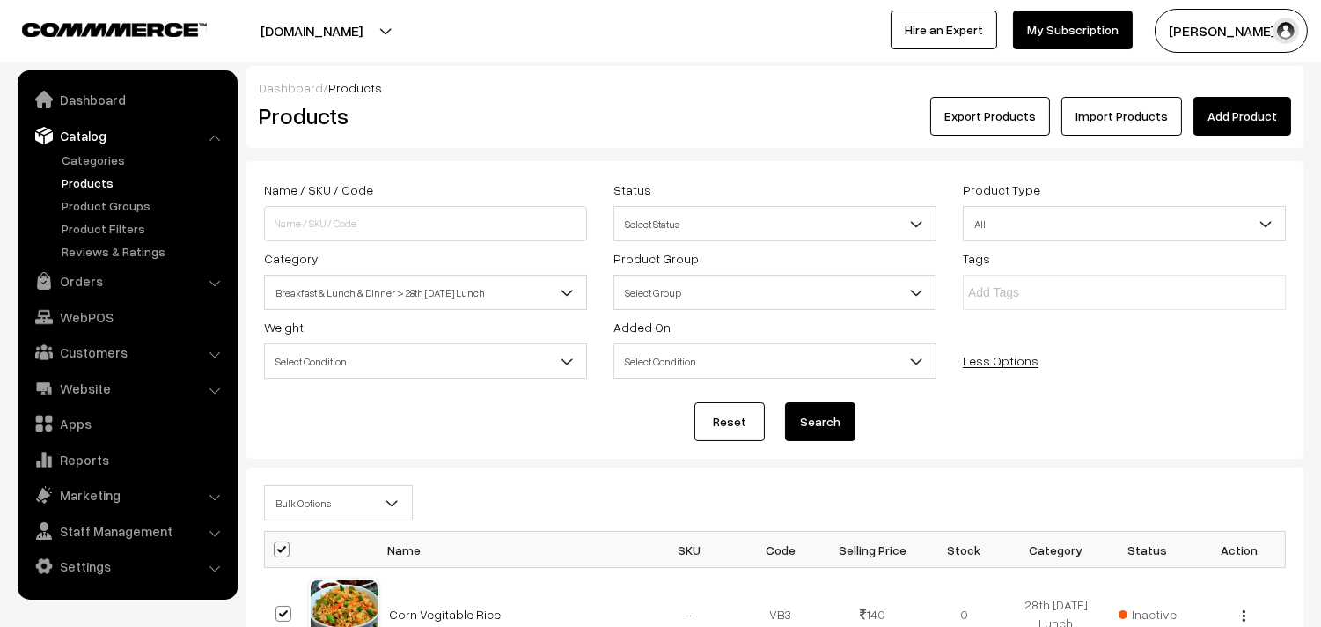
click at [317, 506] on span "Bulk Options" at bounding box center [338, 503] width 147 height 31
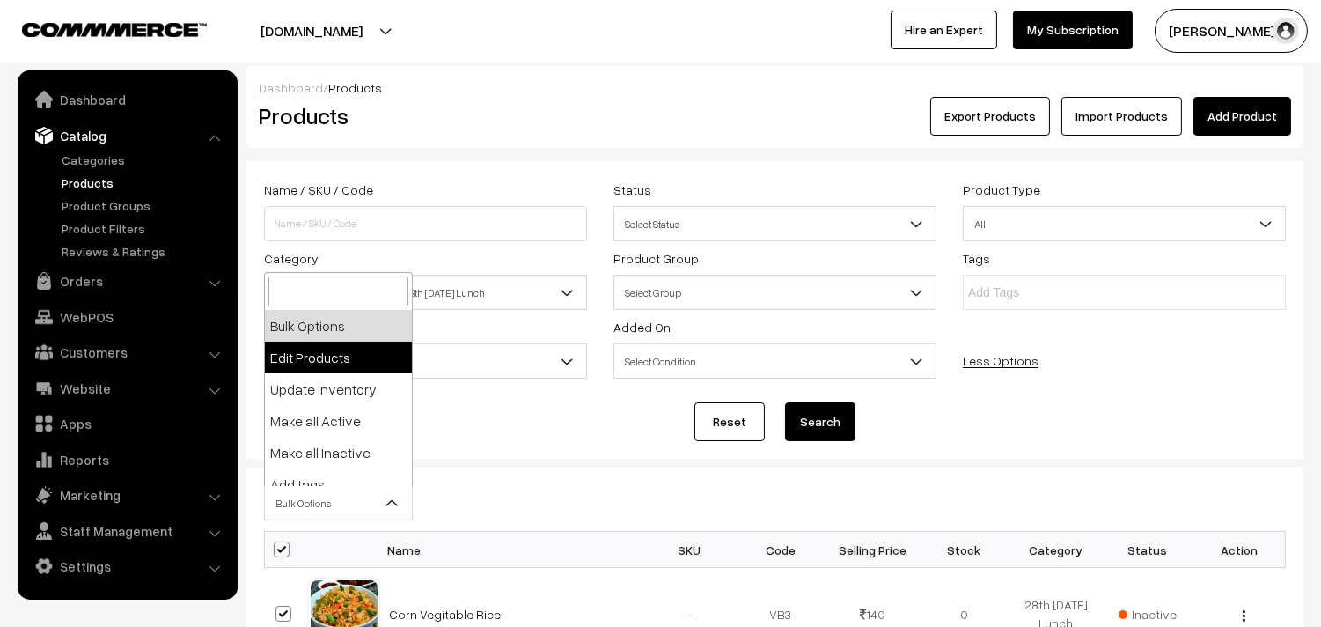
select select "editProduct"
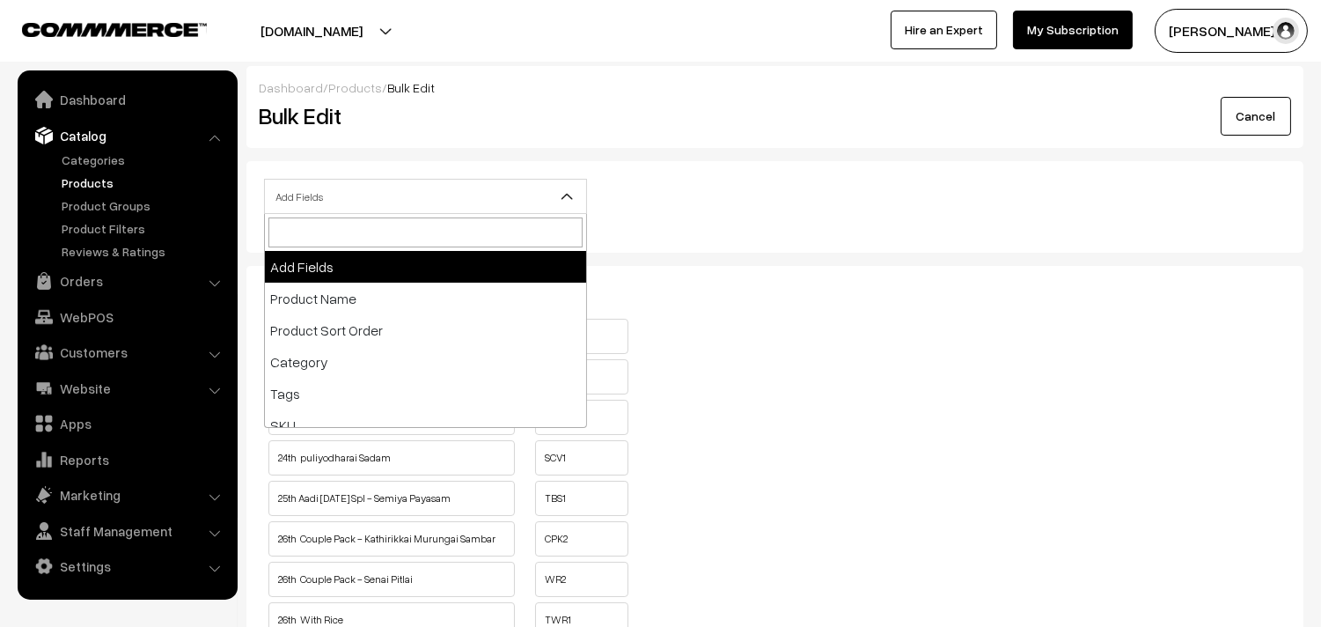
click at [397, 200] on span "Add Fields" at bounding box center [425, 196] width 321 height 31
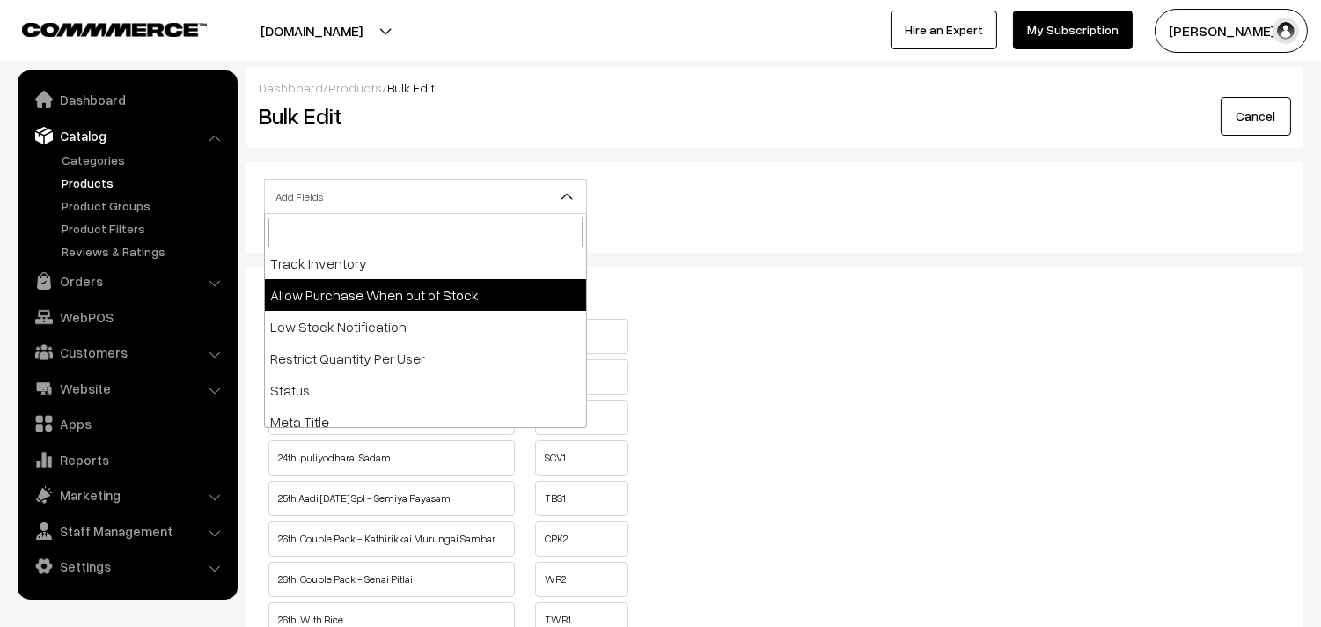
scroll to position [293, 0]
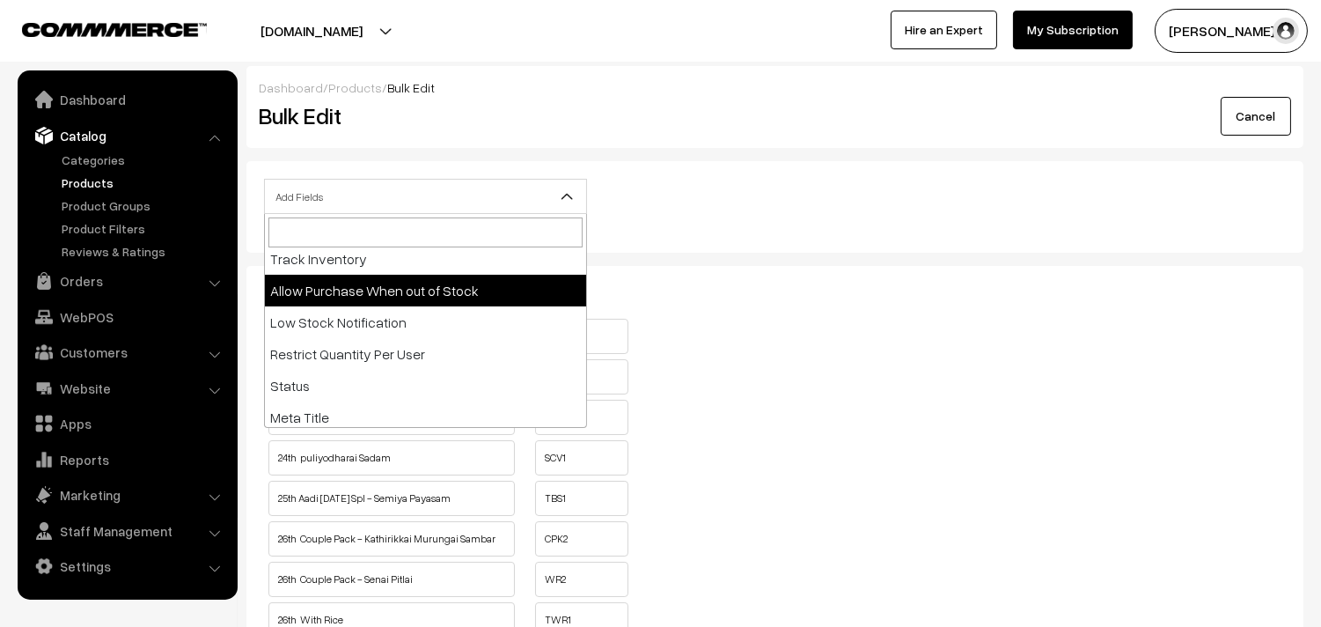
select select "allow-purchase"
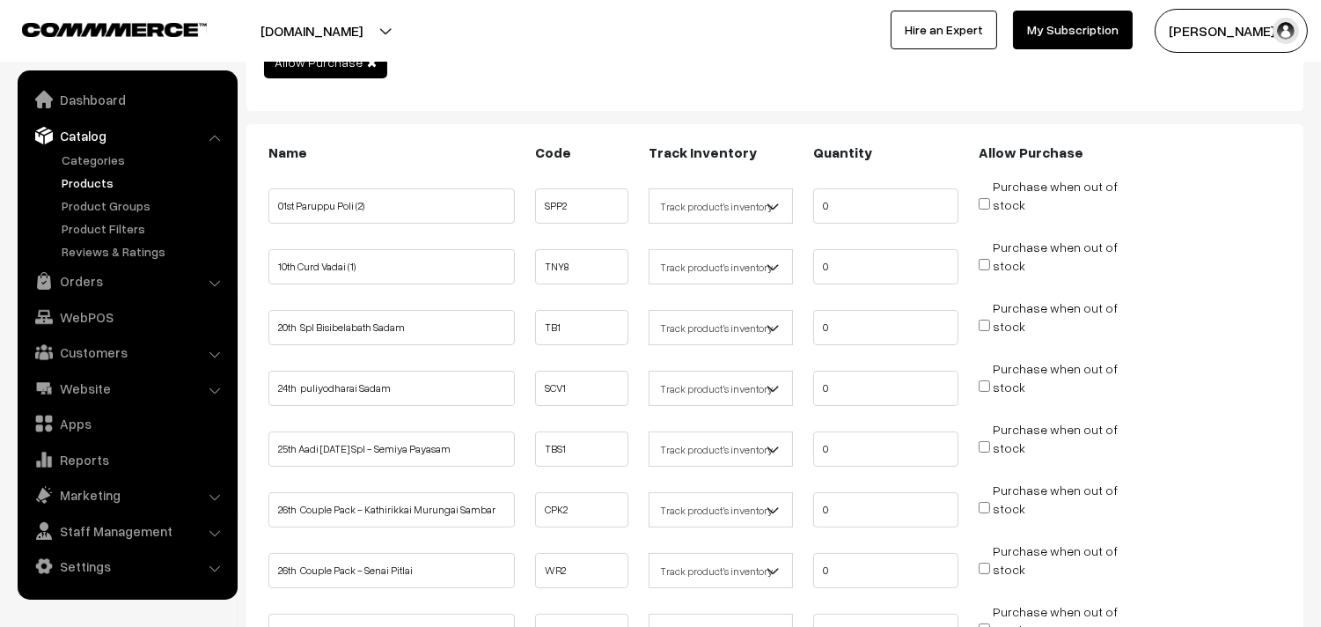
scroll to position [195, 0]
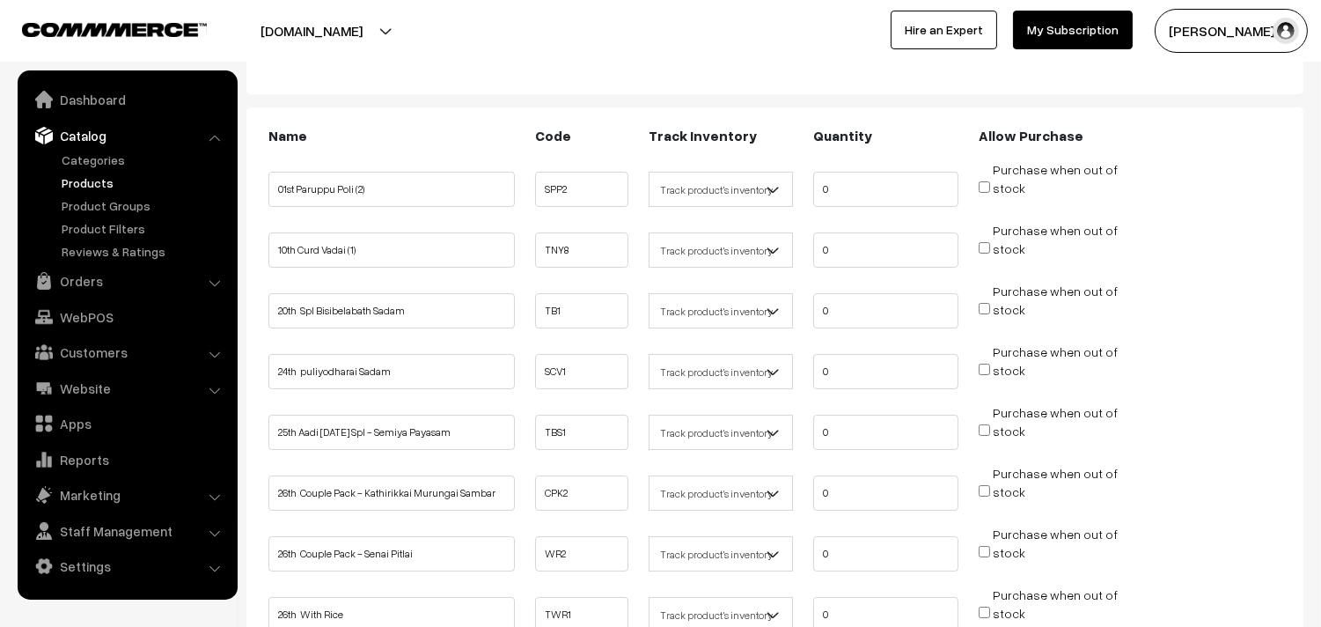
click at [100, 182] on link "Products" at bounding box center [144, 182] width 174 height 18
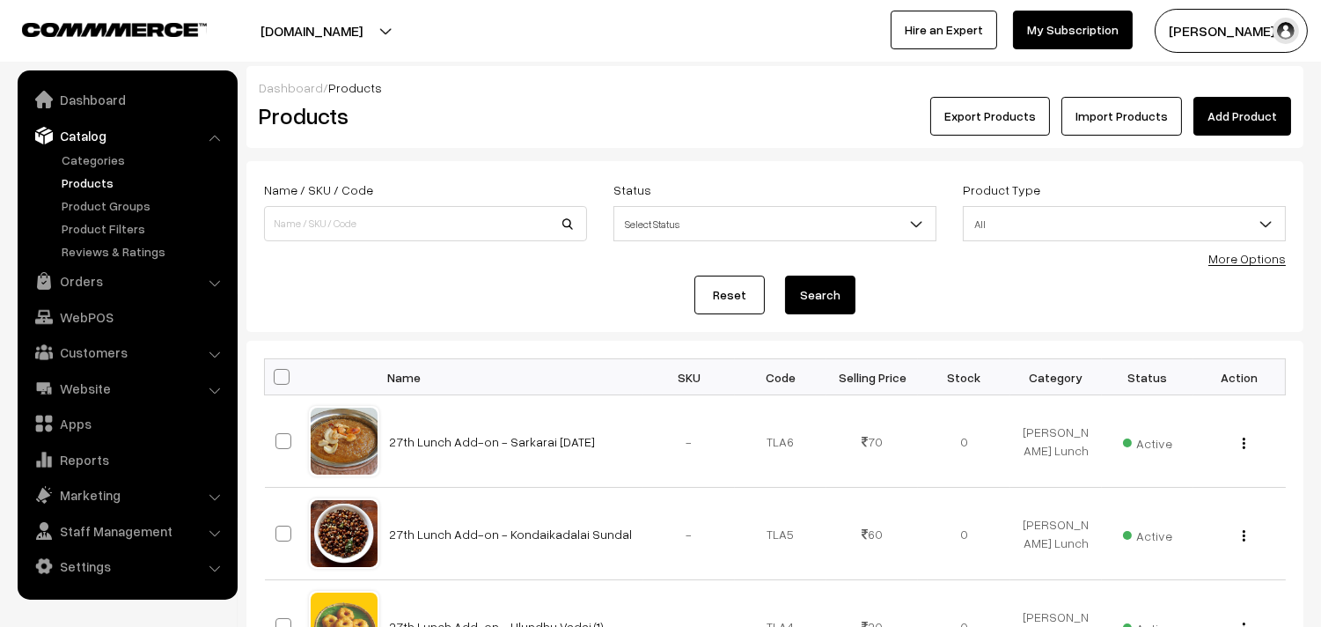
click at [1256, 255] on link "More Options" at bounding box center [1247, 258] width 77 height 15
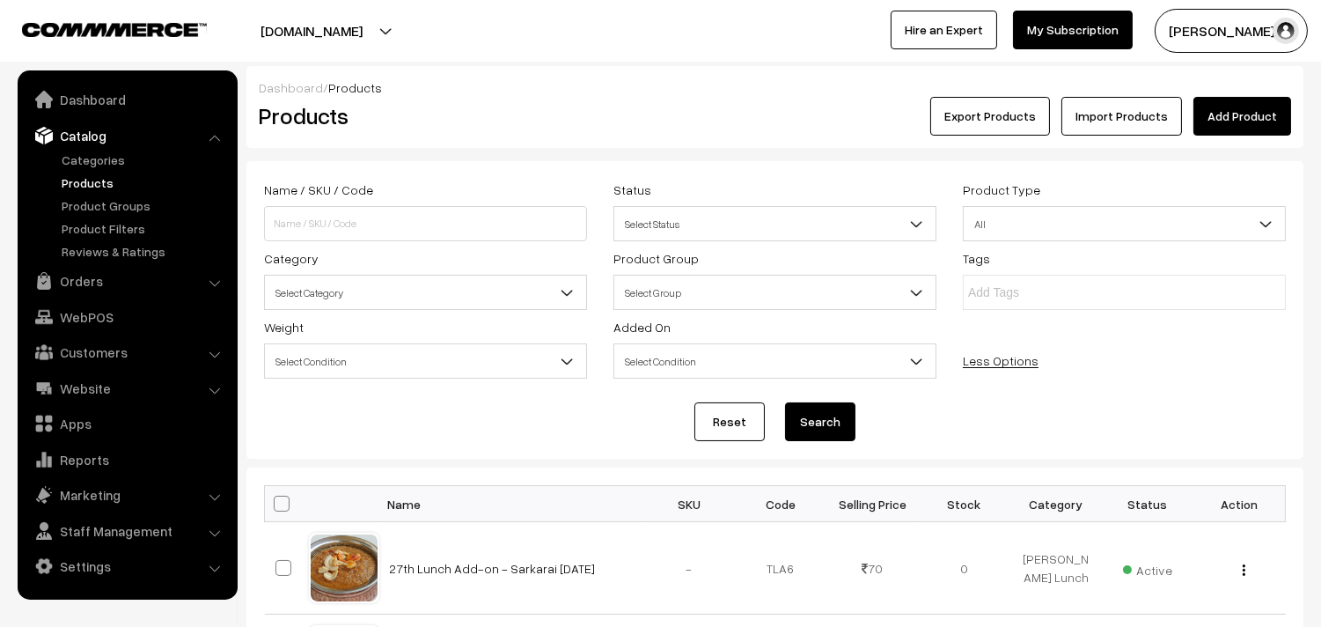
click at [551, 248] on div "Category Select Category Breakfast & Lunch & Dinner Breakfast & Lunch & Dinner …" at bounding box center [426, 278] width 350 height 63
click at [500, 288] on span "Select Category" at bounding box center [425, 292] width 321 height 31
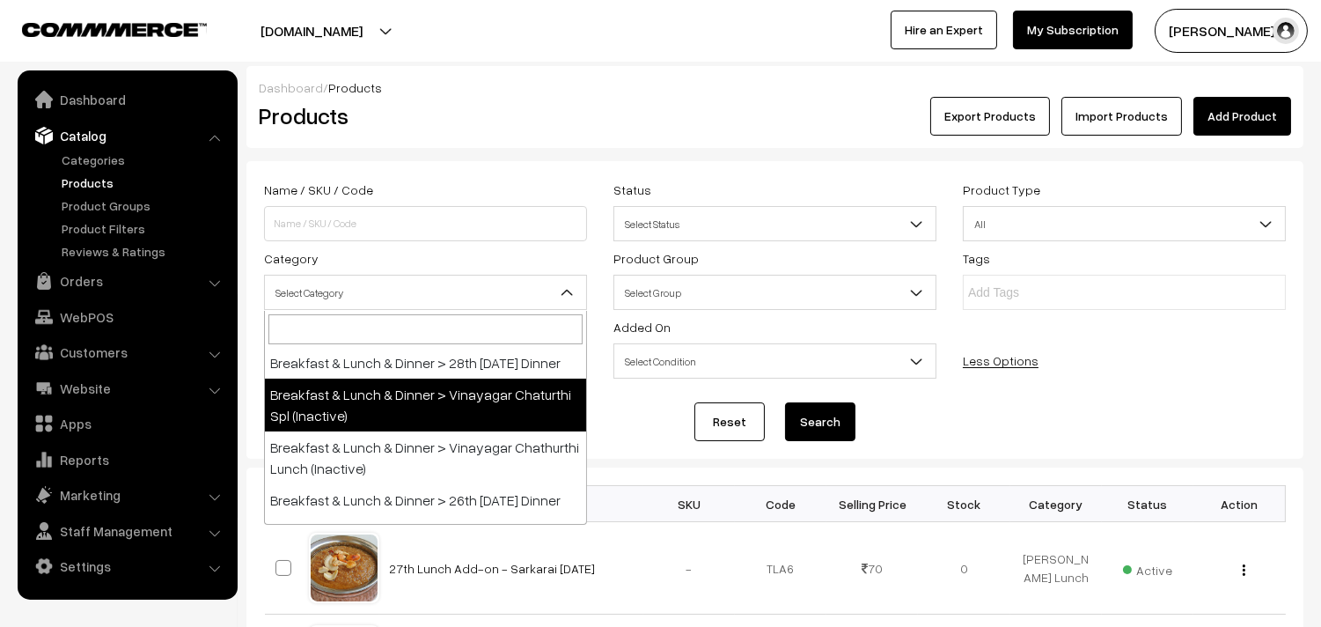
scroll to position [98, 0]
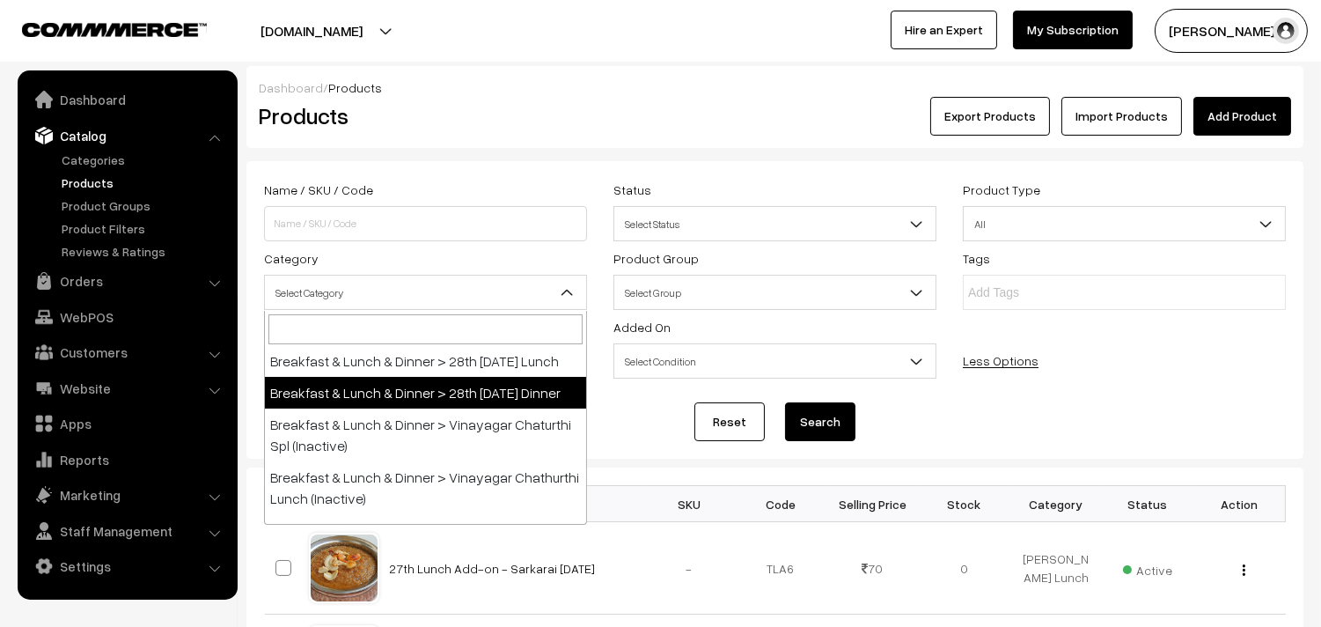
select select "68"
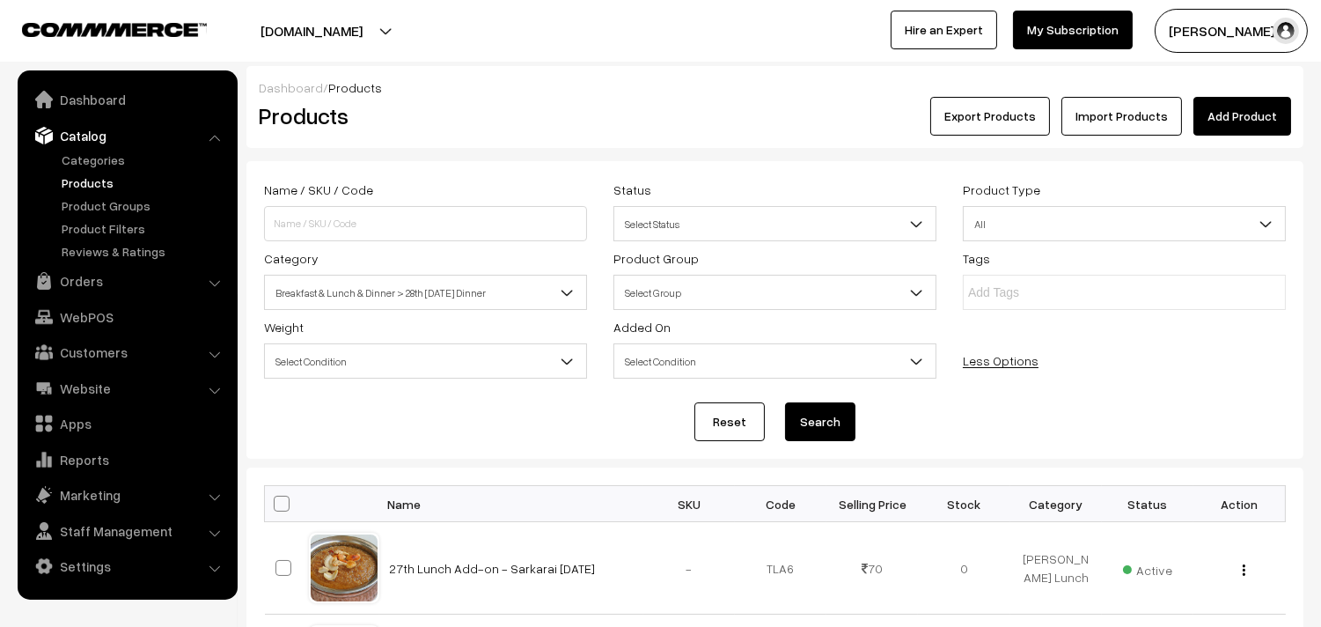
click at [828, 416] on button "Search" at bounding box center [820, 421] width 70 height 39
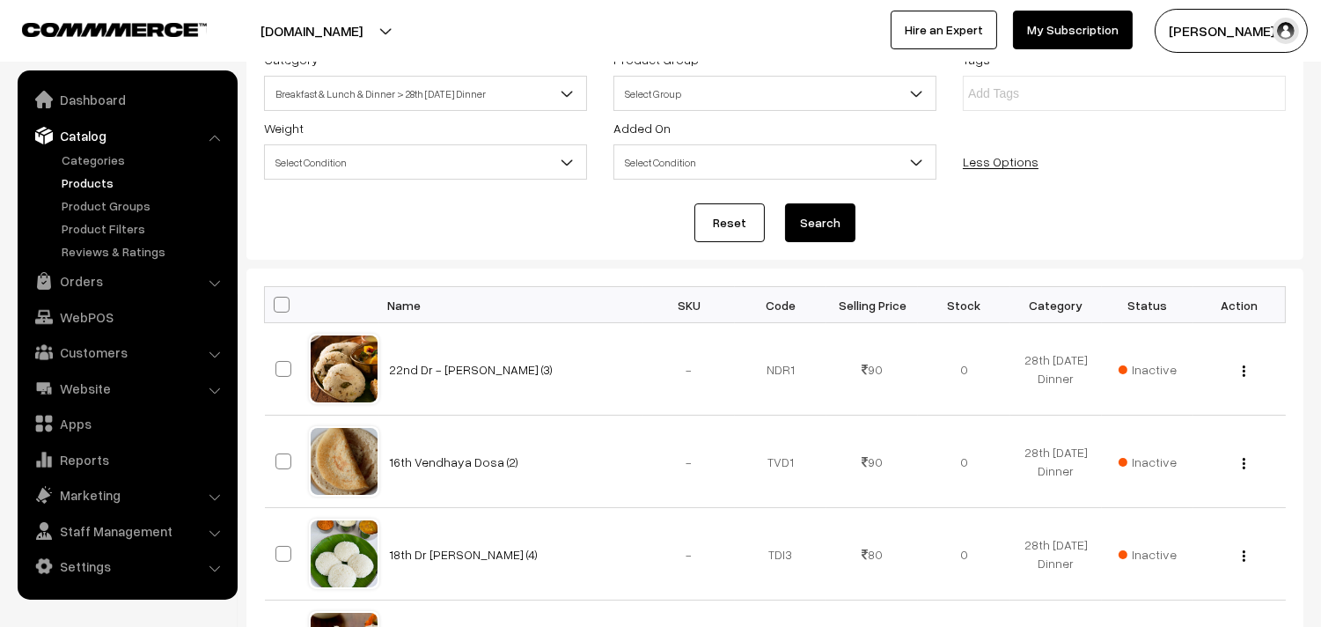
scroll to position [98, 0]
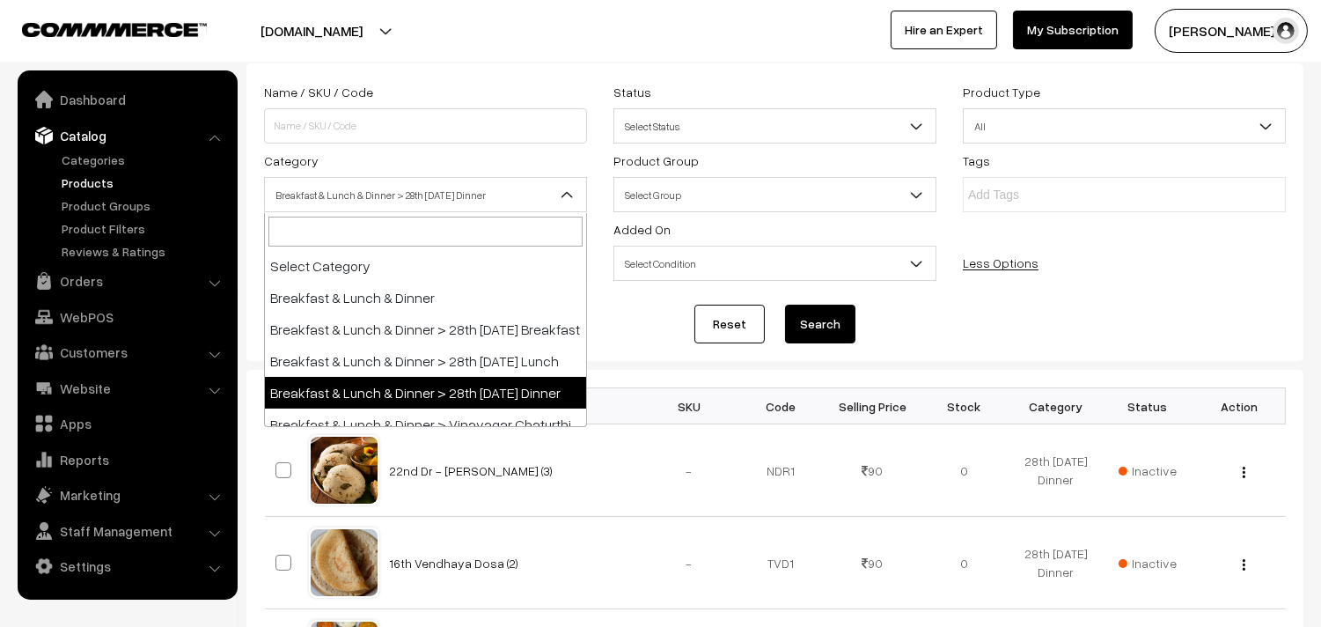
click at [396, 200] on span "Breakfast & Lunch & Dinner > 28th [DATE] Dinner" at bounding box center [425, 195] width 321 height 31
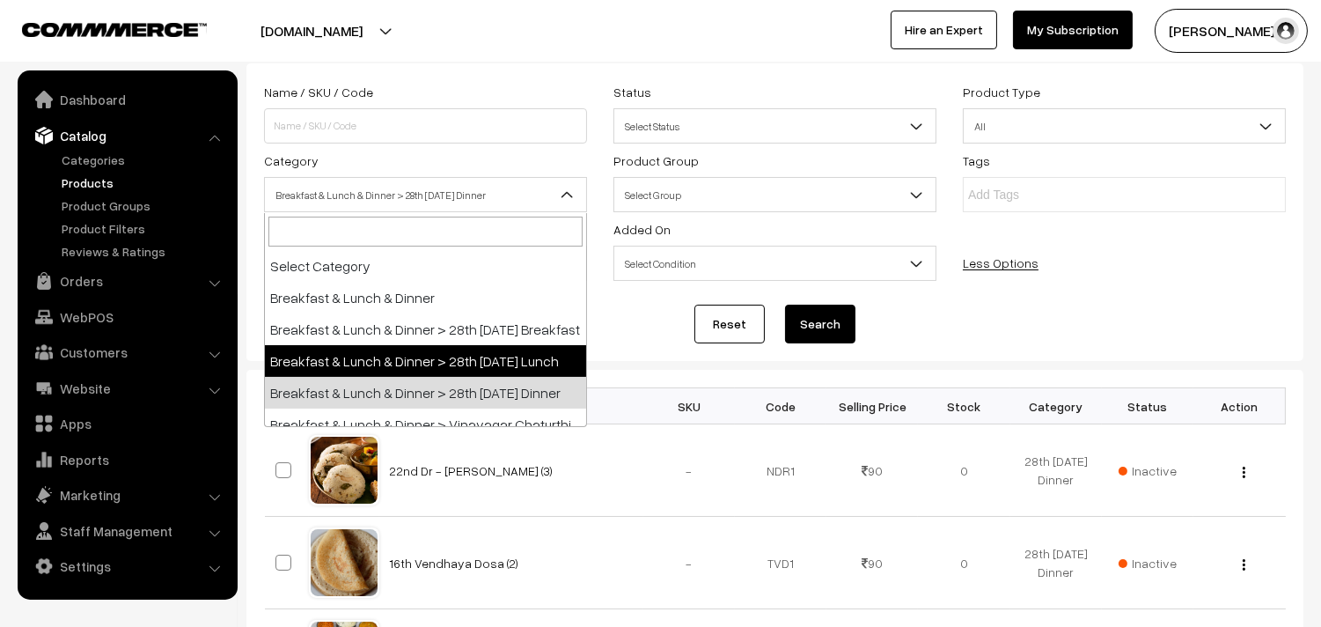
drag, startPoint x: 408, startPoint y: 380, endPoint x: 463, endPoint y: 377, distance: 55.6
select select "95"
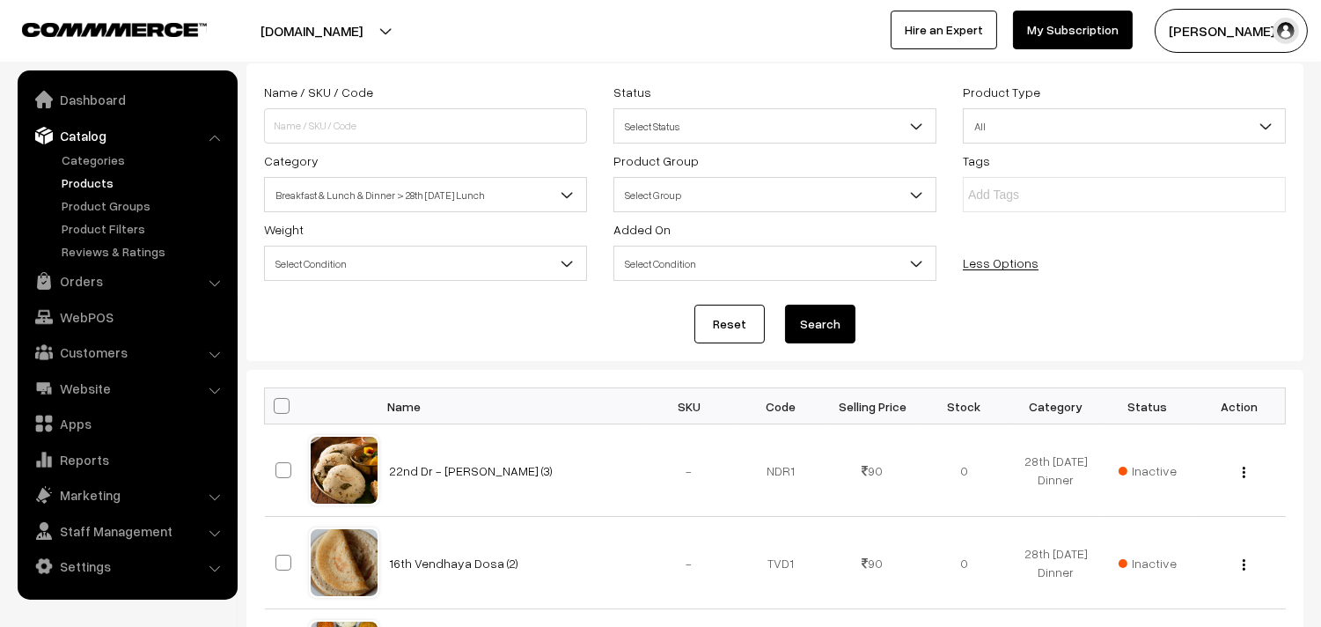
click at [854, 319] on button "Search" at bounding box center [820, 324] width 70 height 39
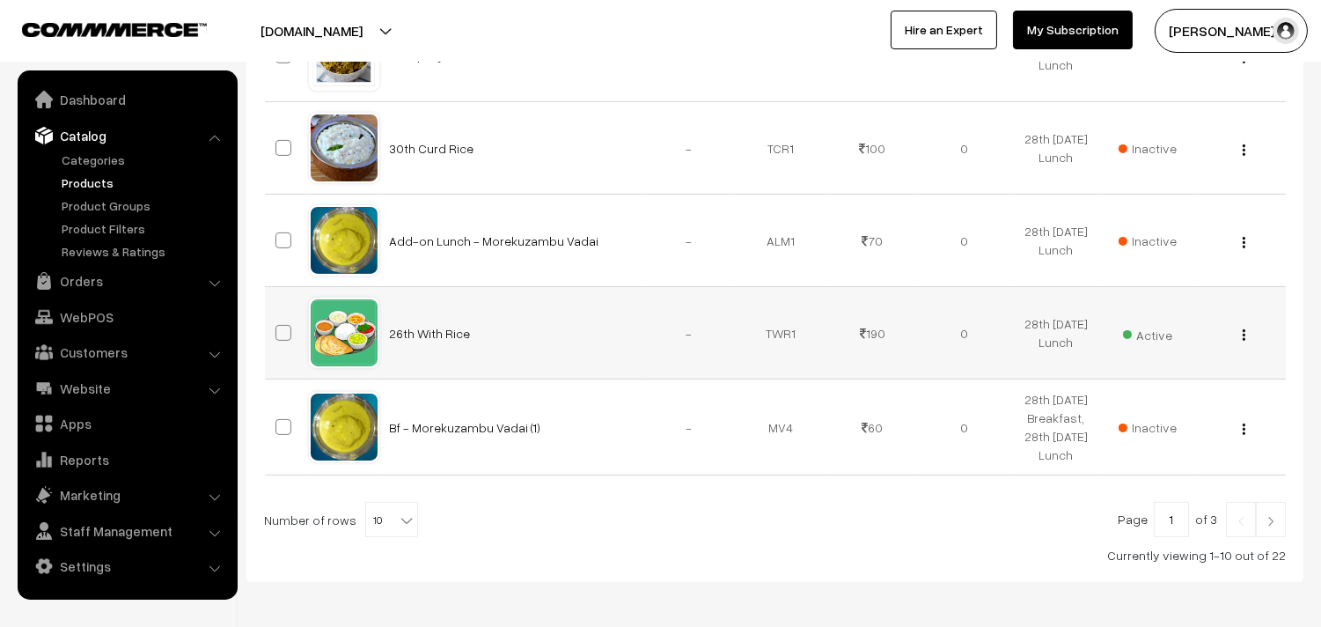
scroll to position [1076, 0]
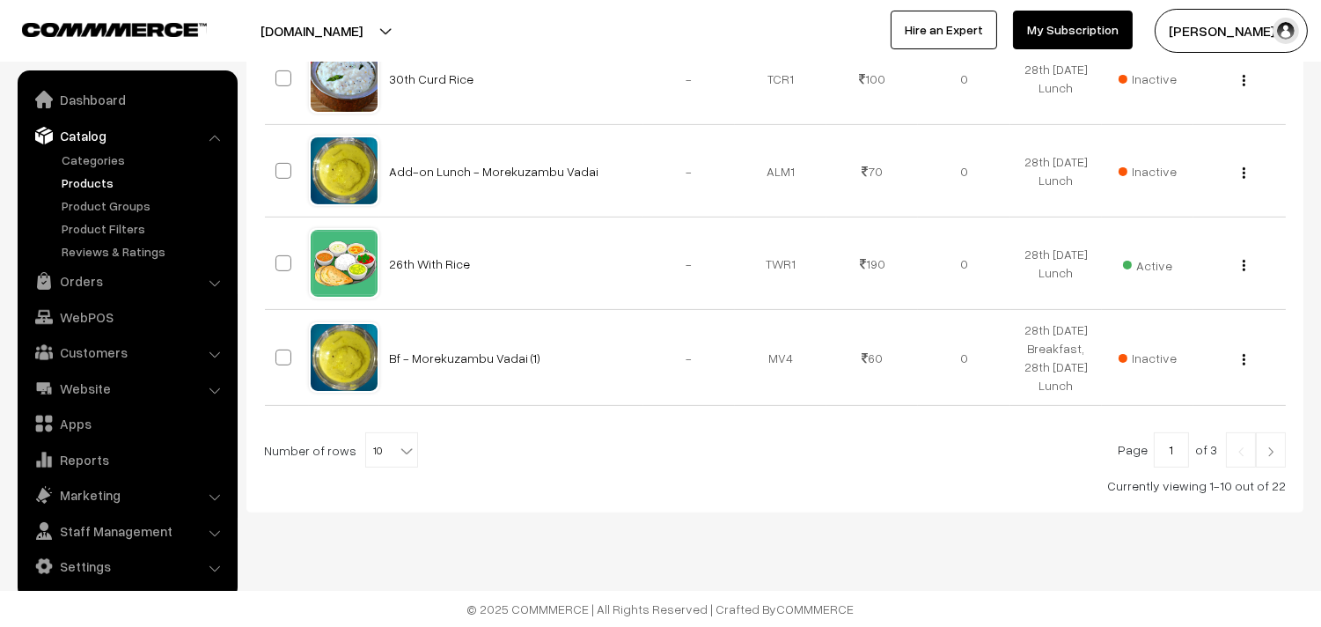
click at [398, 460] on b at bounding box center [407, 451] width 18 height 18
select select "100"
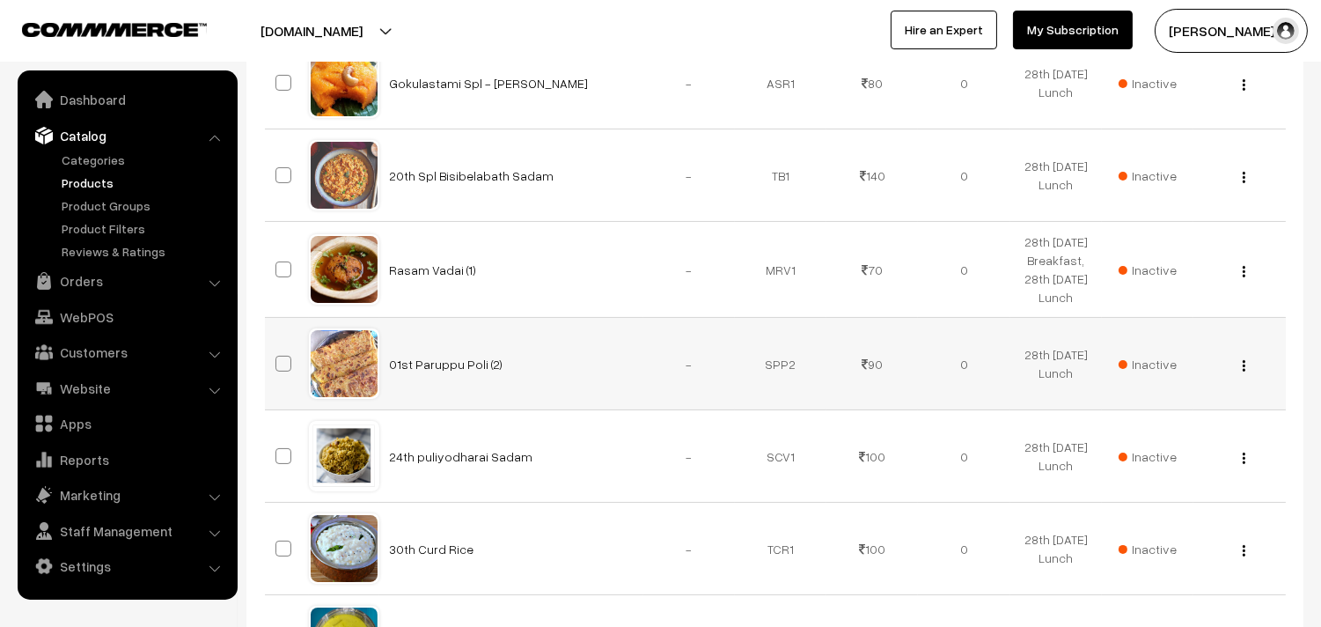
scroll to position [684, 0]
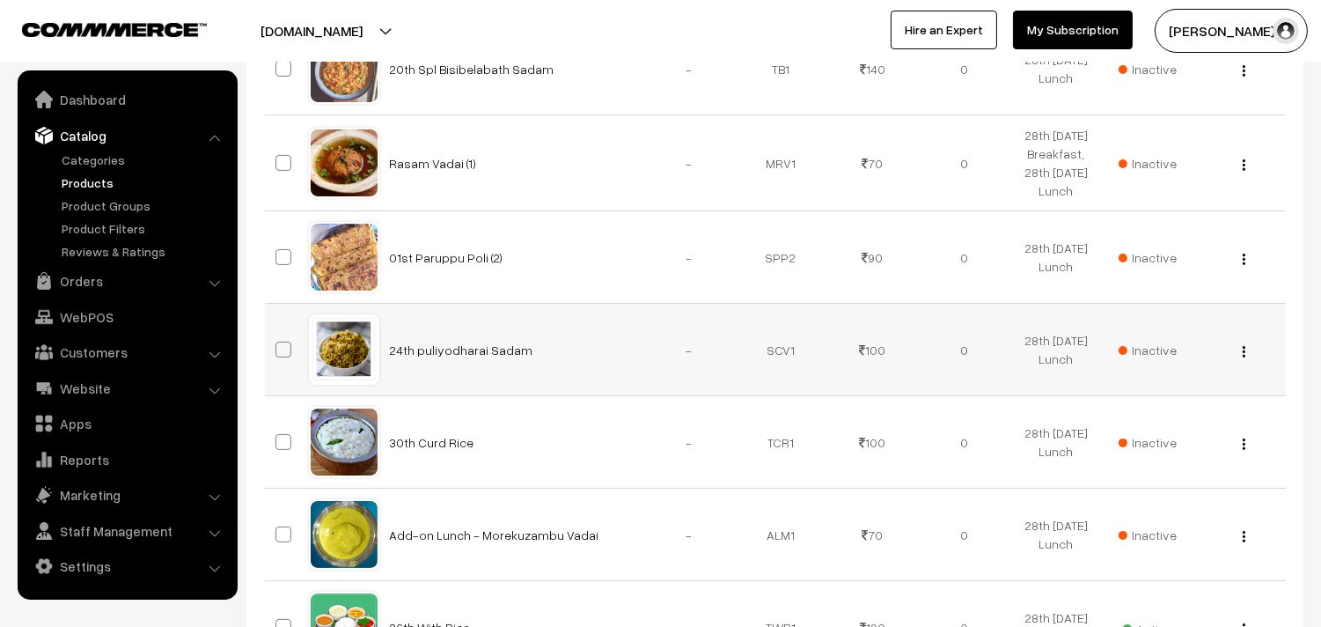
click at [1243, 357] on img "button" at bounding box center [1244, 351] width 3 height 11
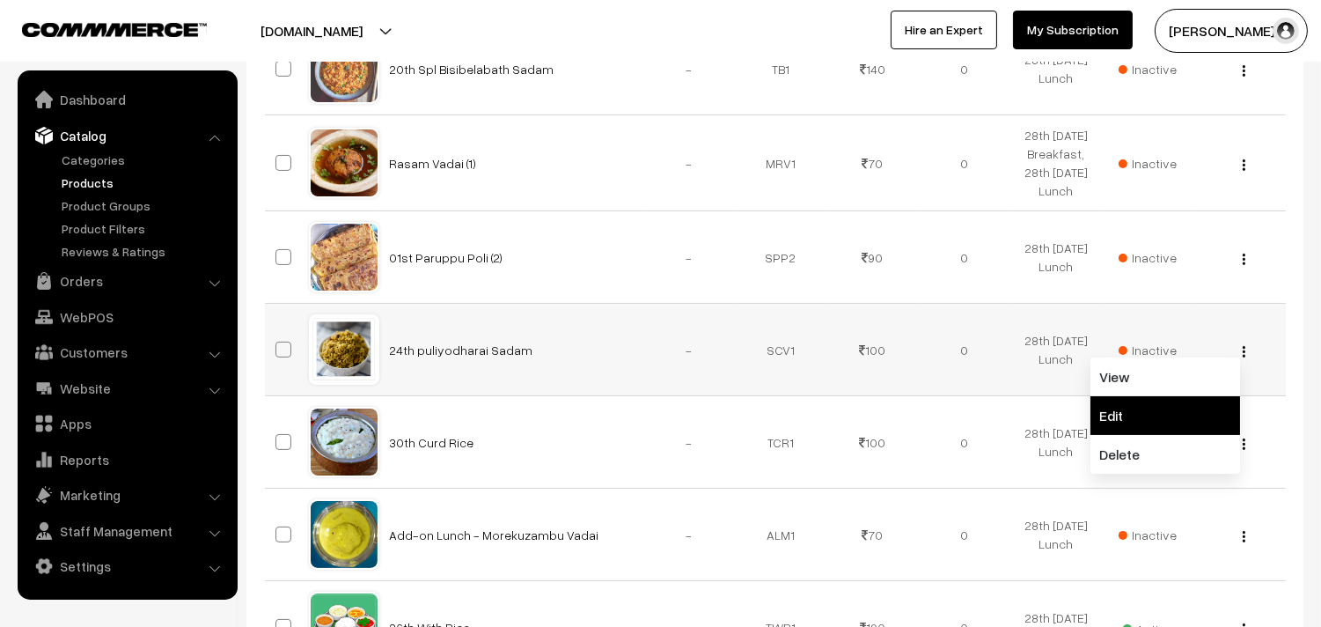
click at [1149, 435] on link "Edit" at bounding box center [1166, 415] width 150 height 39
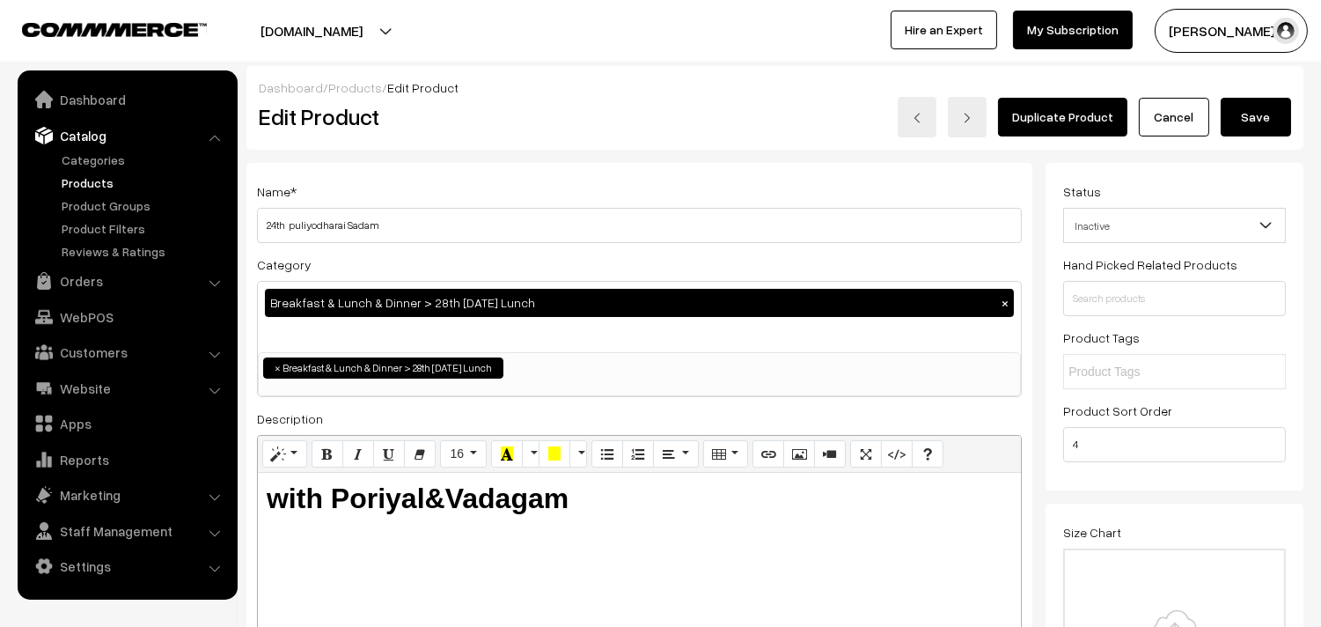
click at [327, 225] on input "24th puliyodharai Sadam" at bounding box center [639, 225] width 765 height 35
click at [276, 216] on input "24th Lemon Sadam" at bounding box center [639, 225] width 765 height 35
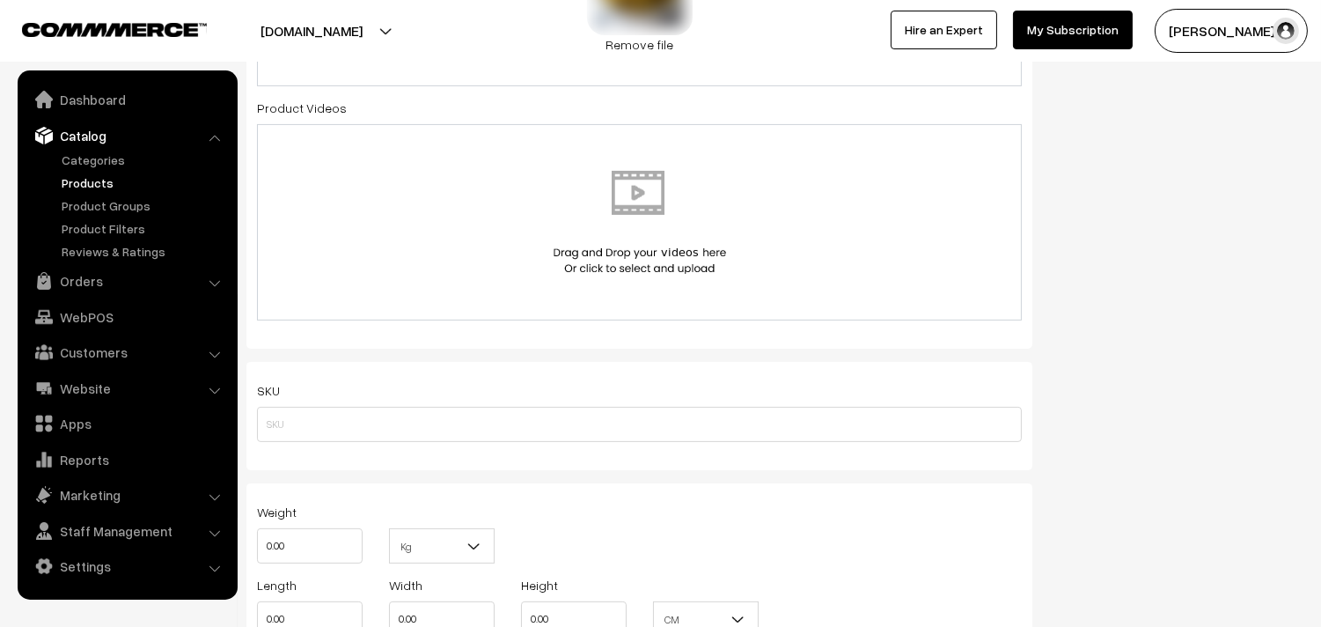
scroll to position [684, 0]
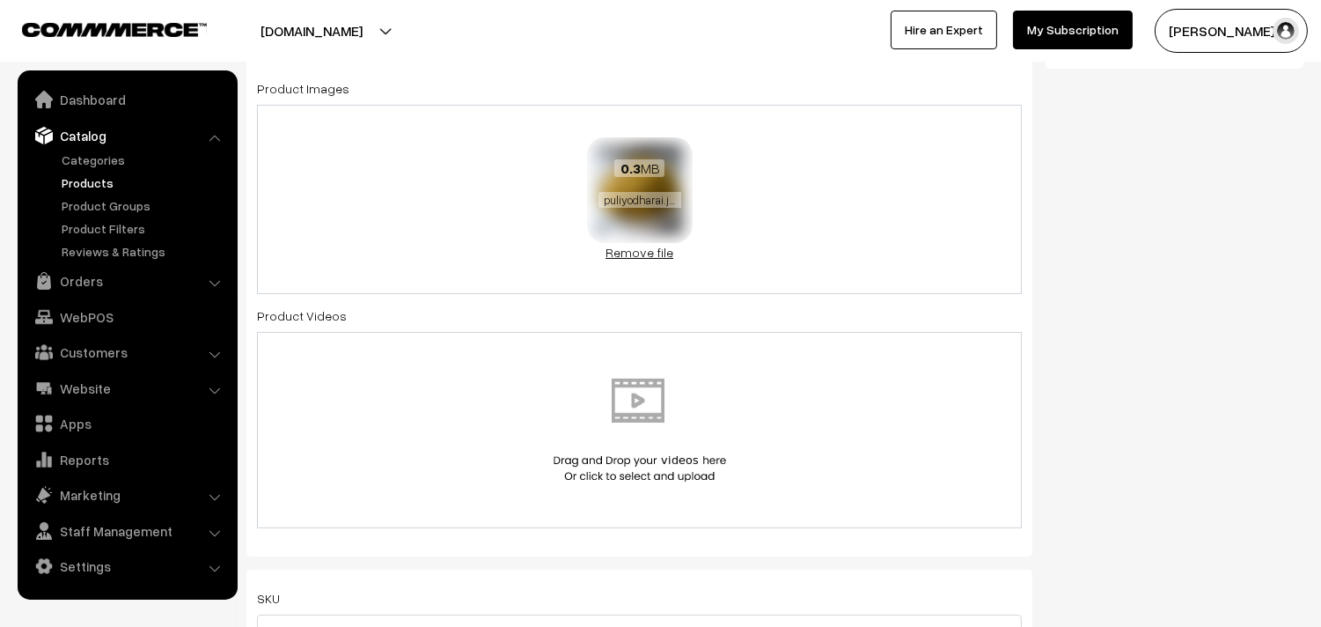
type input "28th [PERSON_NAME]"
click at [654, 244] on link "Remove file" at bounding box center [640, 252] width 106 height 18
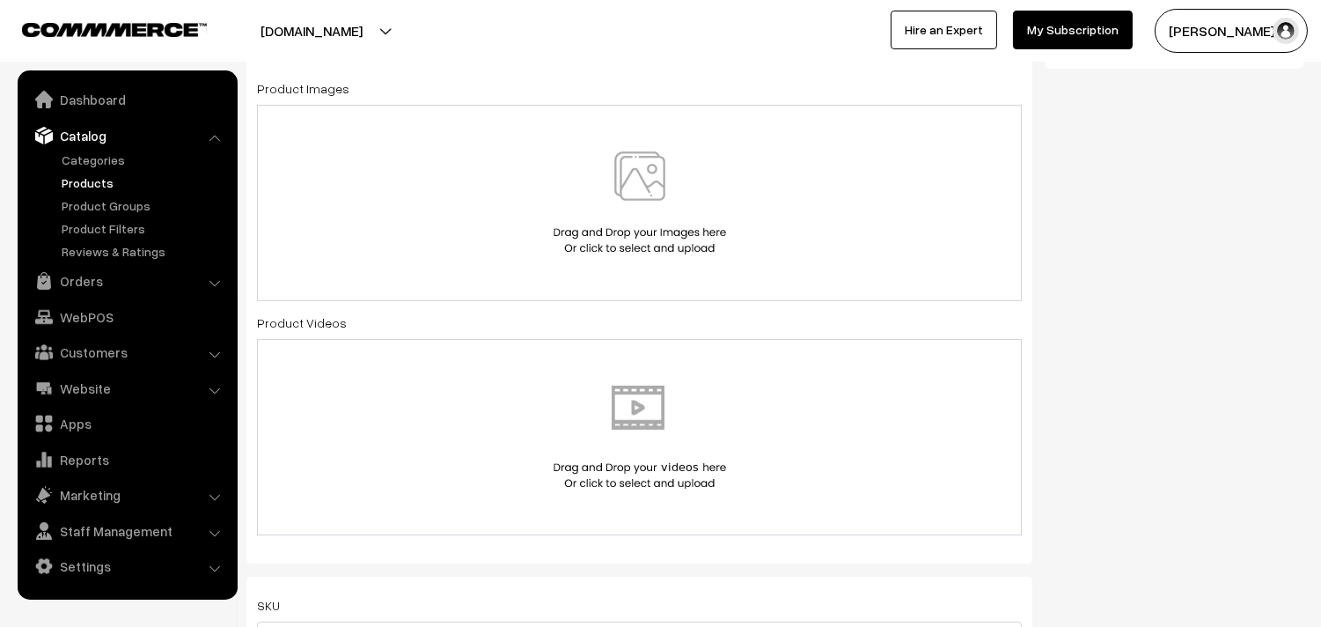
click at [644, 180] on img at bounding box center [639, 202] width 181 height 103
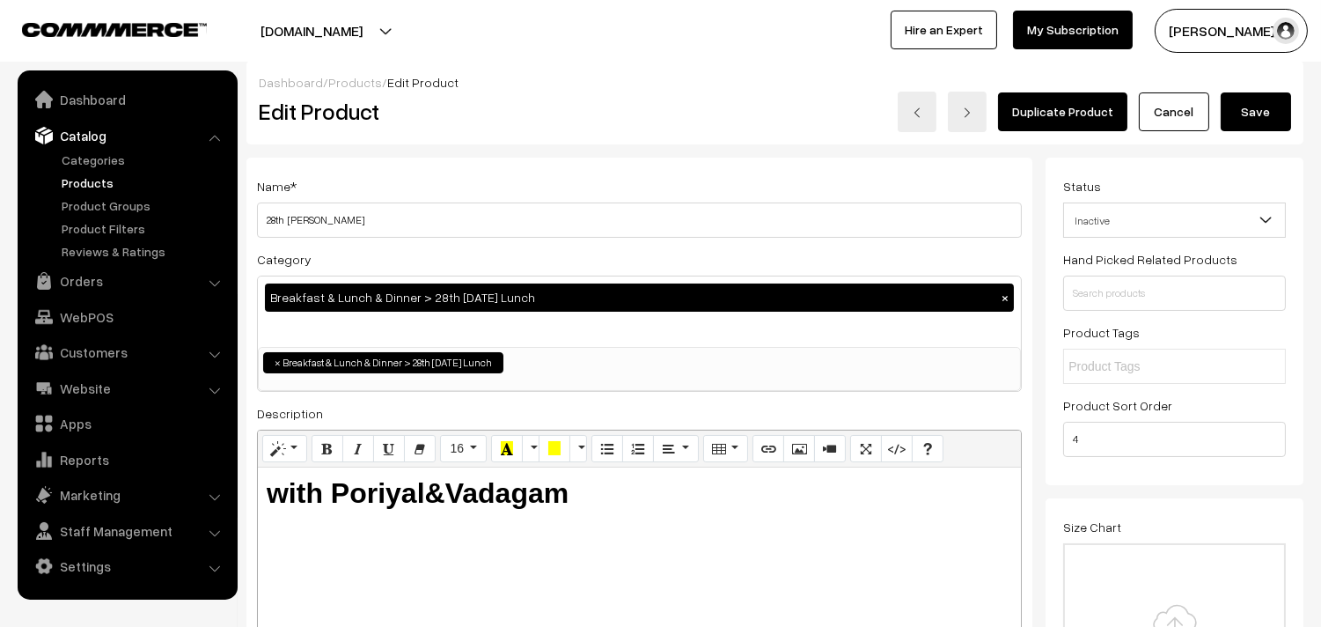
scroll to position [0, 0]
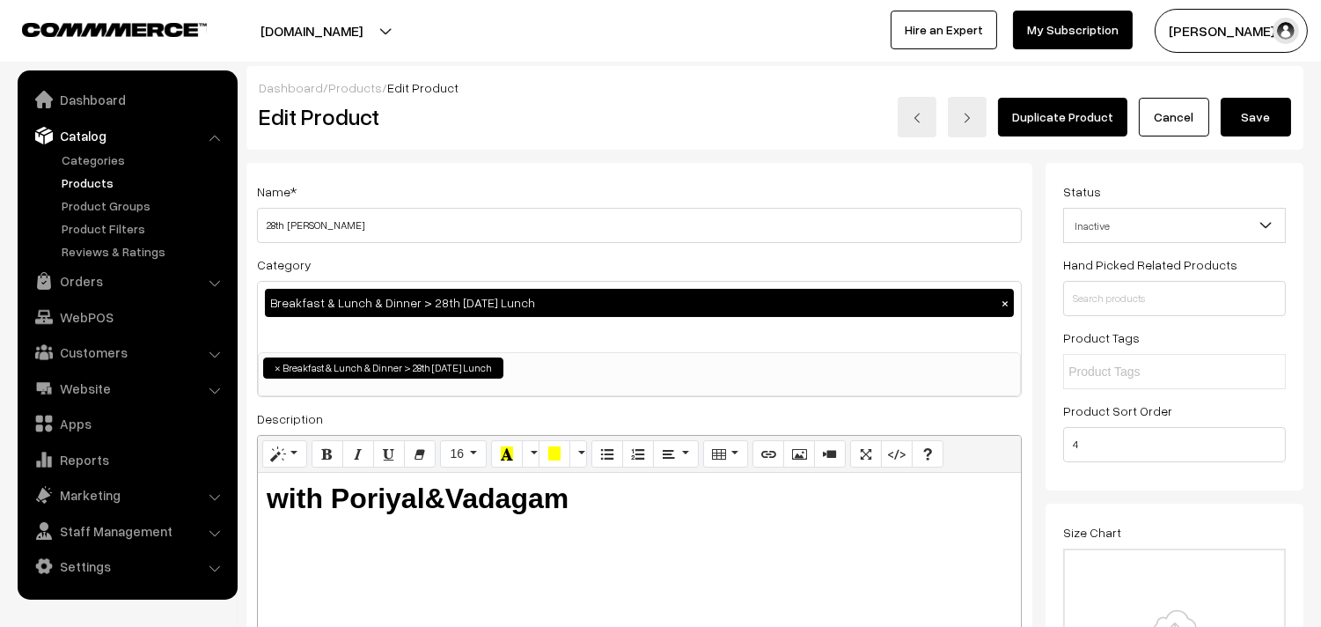
click at [1270, 114] on button "Save" at bounding box center [1256, 117] width 70 height 39
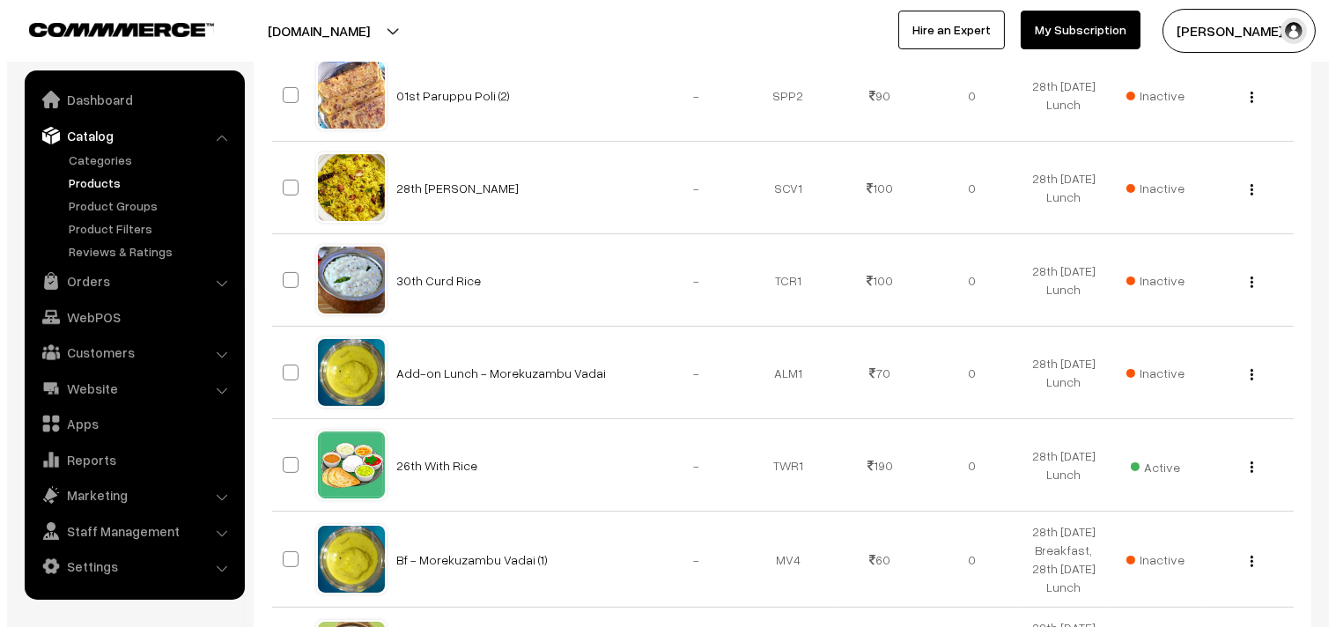
scroll to position [880, 0]
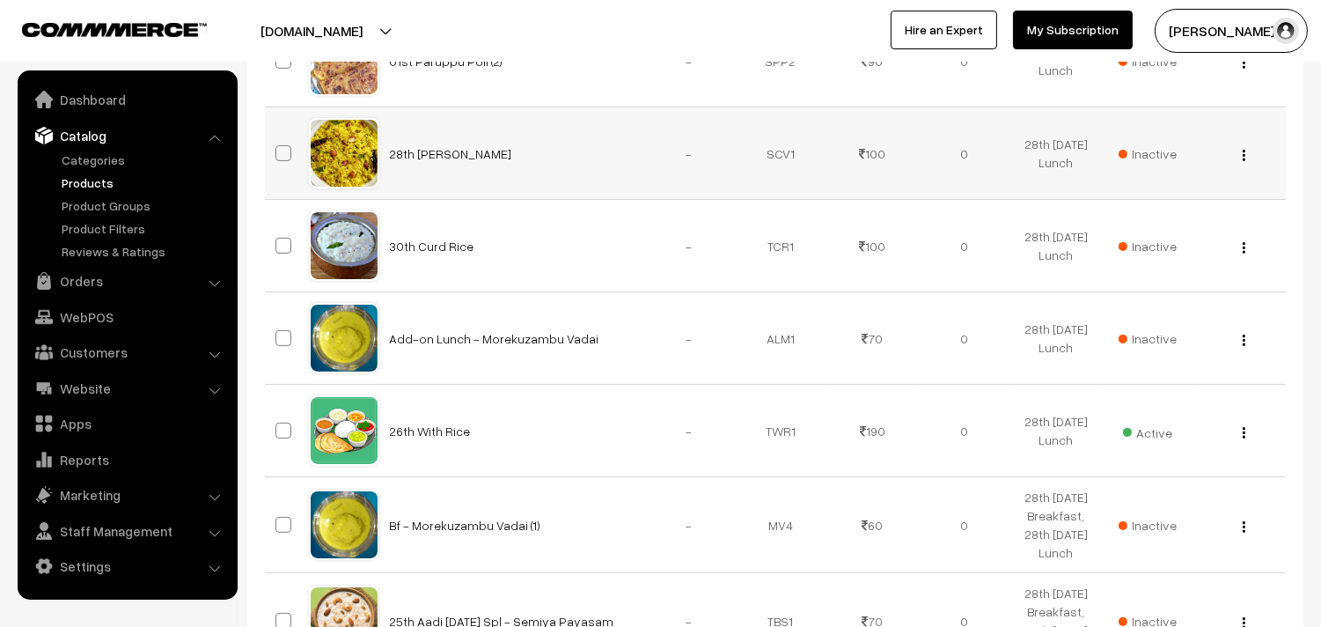
click at [1153, 163] on span "Inactive" at bounding box center [1148, 153] width 58 height 18
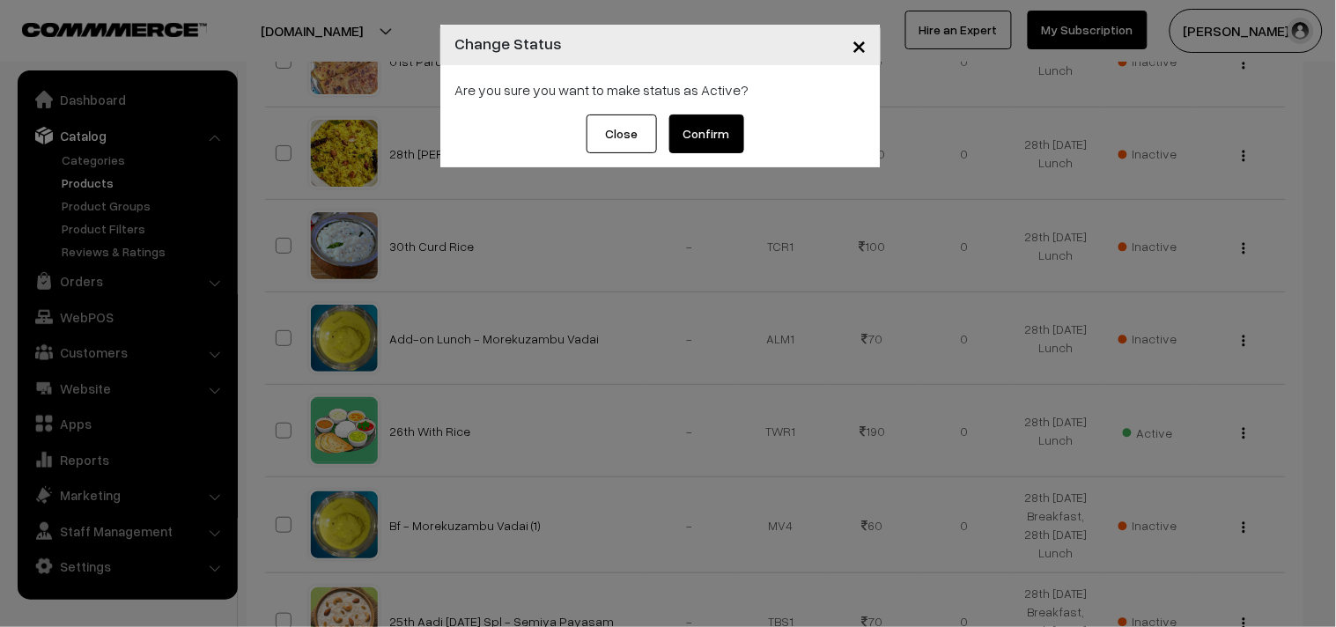
click at [711, 129] on button "Confirm" at bounding box center [706, 133] width 75 height 39
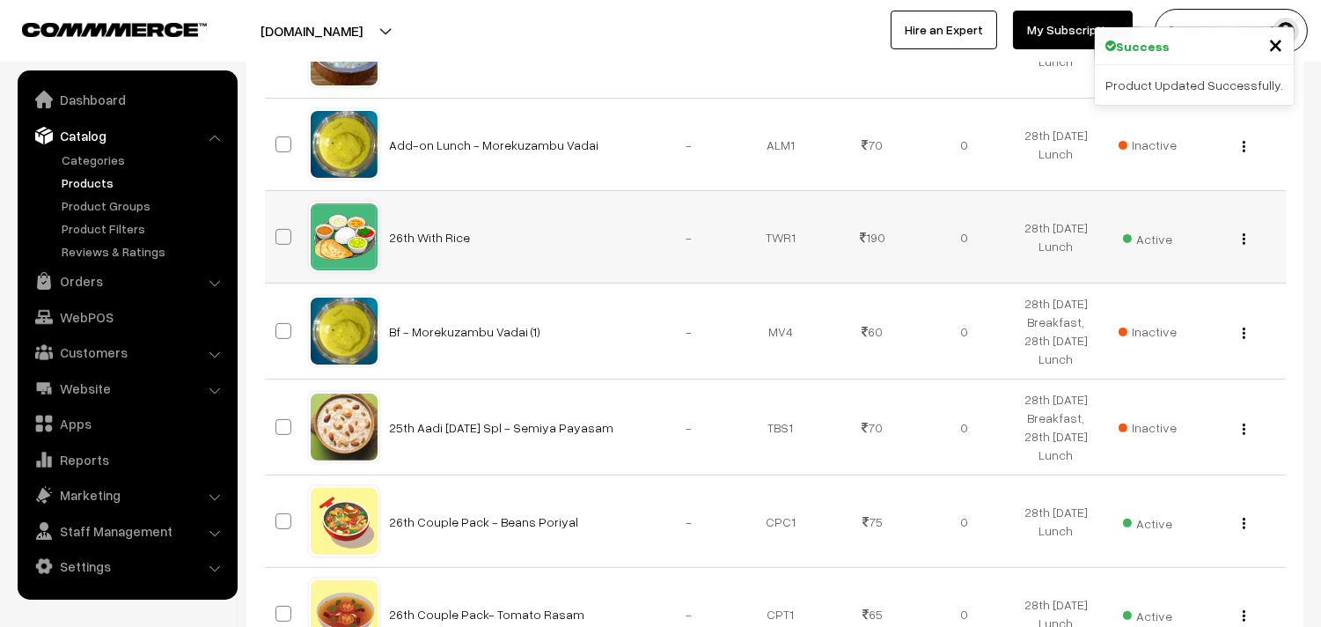
scroll to position [1076, 0]
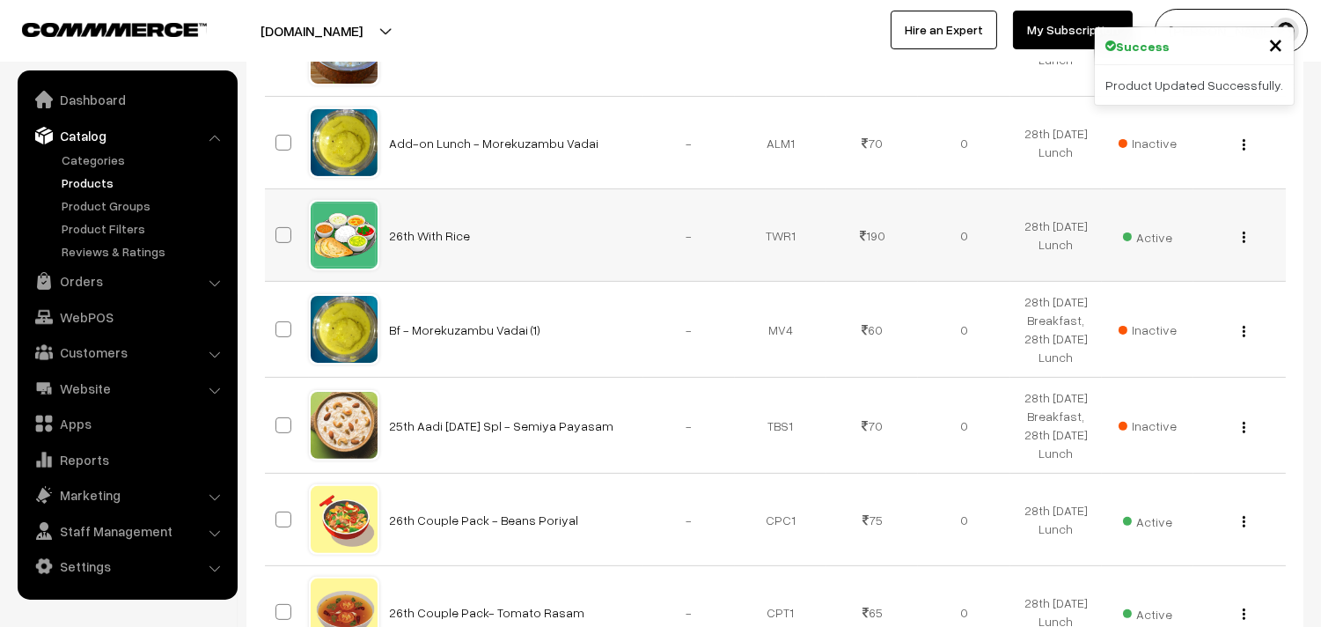
click at [1245, 243] on img "button" at bounding box center [1244, 237] width 3 height 11
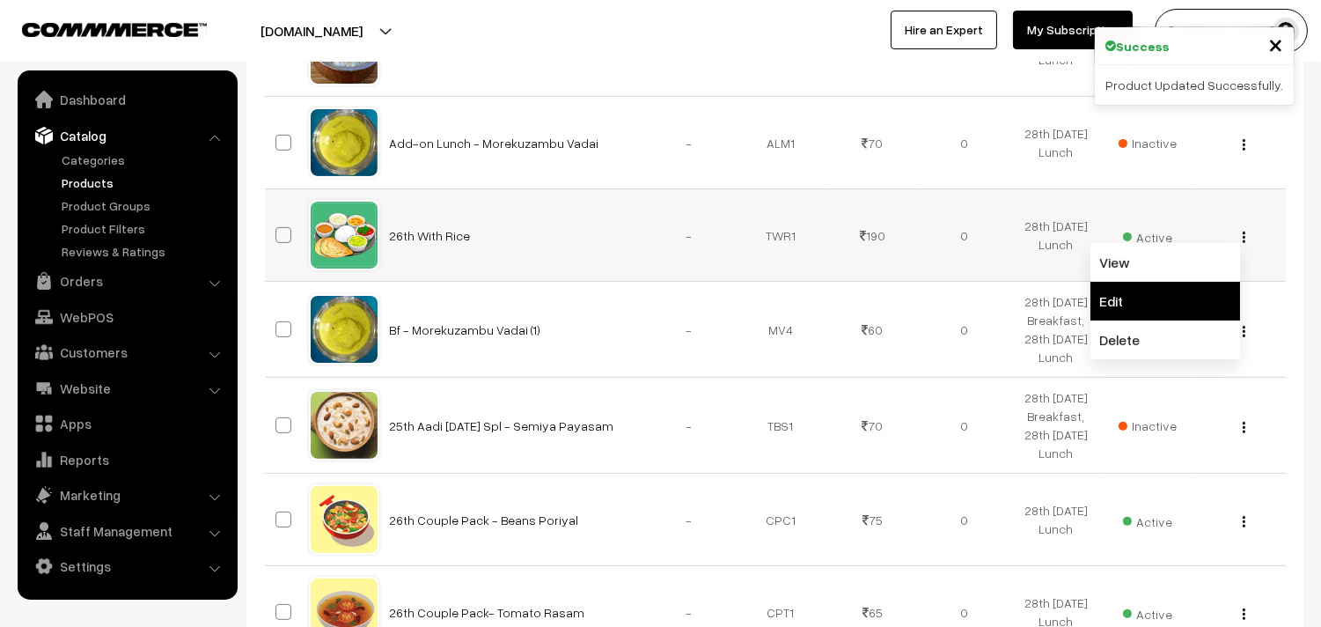
click at [1169, 320] on link "Edit" at bounding box center [1166, 301] width 150 height 39
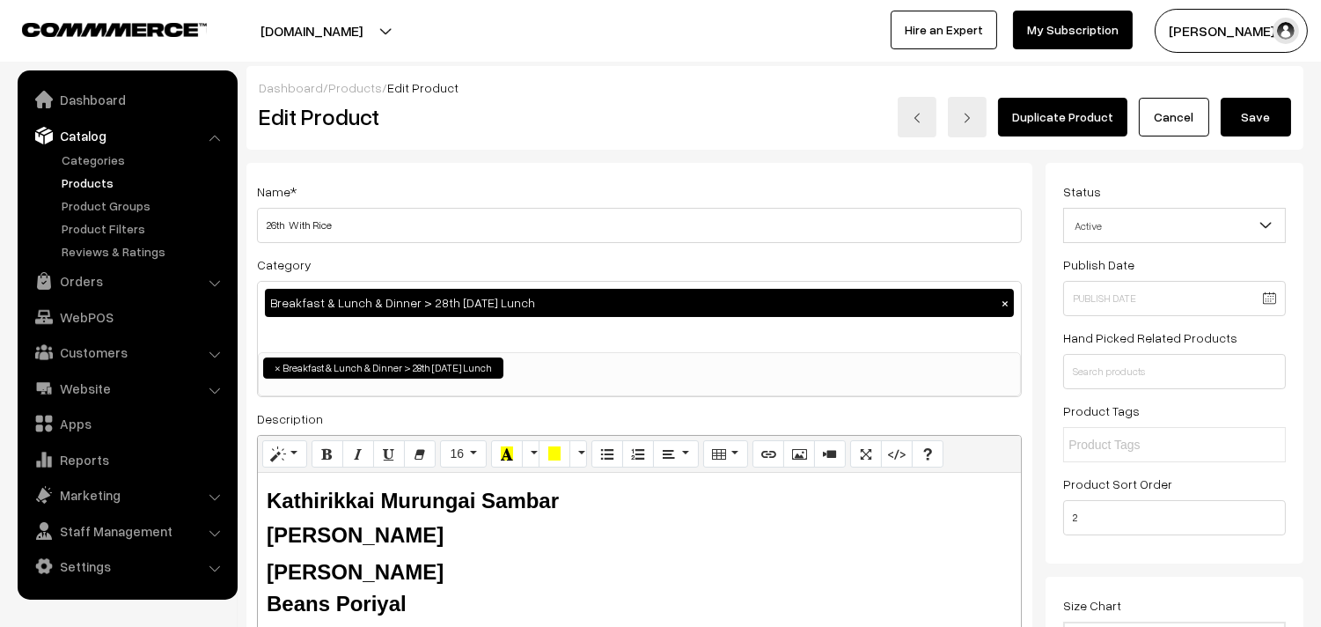
click at [274, 217] on input "26th With Rice" at bounding box center [639, 225] width 765 height 35
type input "28th With Rice"
click at [467, 467] on button "16" at bounding box center [463, 454] width 47 height 28
click at [652, 508] on h2 "Kathirikkai Murungai Sambar Tomato Rasam" at bounding box center [640, 516] width 746 height 68
drag, startPoint x: 481, startPoint y: 497, endPoint x: 269, endPoint y: 490, distance: 212.3
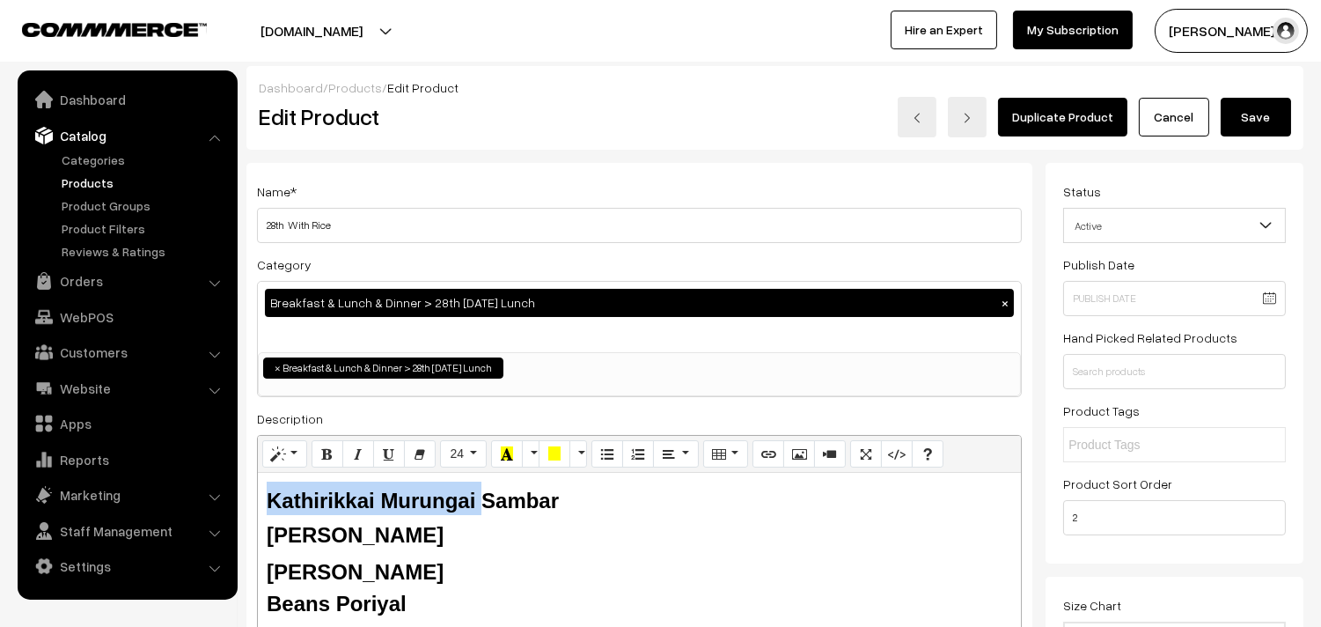
click at [269, 490] on b "Kathirikkai Murungai Sambar" at bounding box center [413, 501] width 292 height 24
click at [299, 557] on div "Senai Pitlai" at bounding box center [640, 572] width 746 height 32
click at [379, 565] on b "Senai Pitlai" at bounding box center [355, 572] width 177 height 24
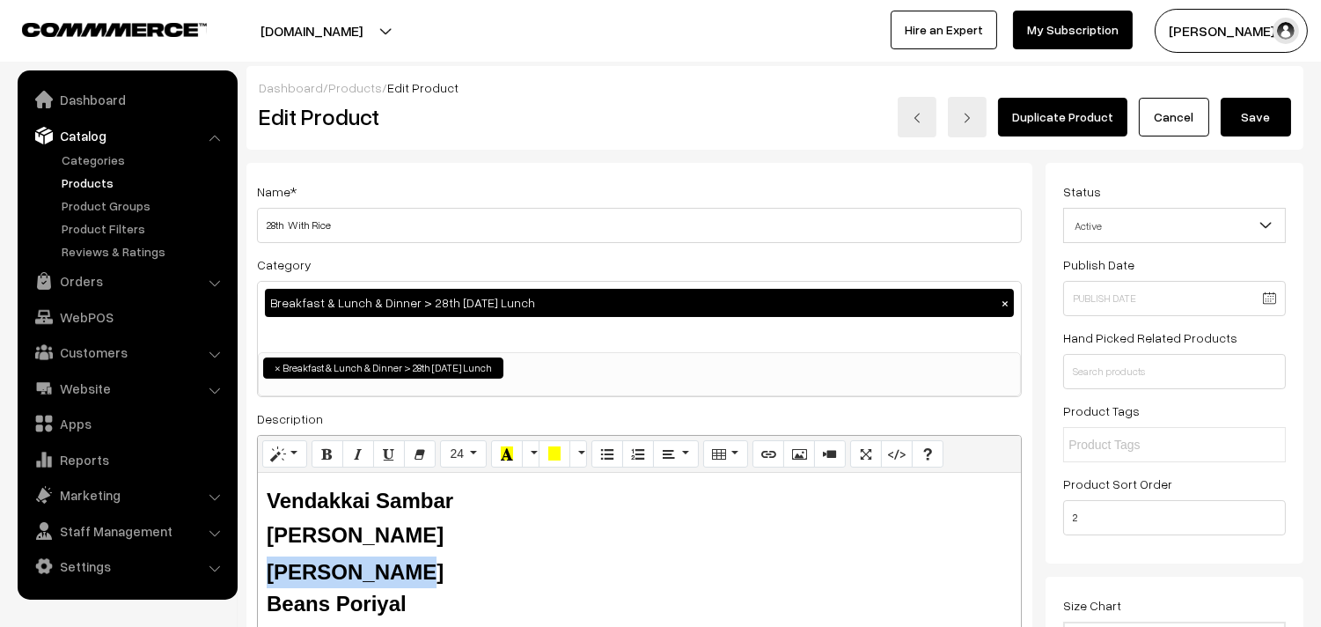
drag, startPoint x: 379, startPoint y: 573, endPoint x: 248, endPoint y: 570, distance: 130.3
click at [250, 570] on div "Name * 28th With Rice Category Breakfast & Lunch & Dinner > 28th Thursday Lunch…" at bounding box center [640, 447] width 786 height 569
click at [308, 600] on b "Beans Poriyal" at bounding box center [337, 604] width 140 height 24
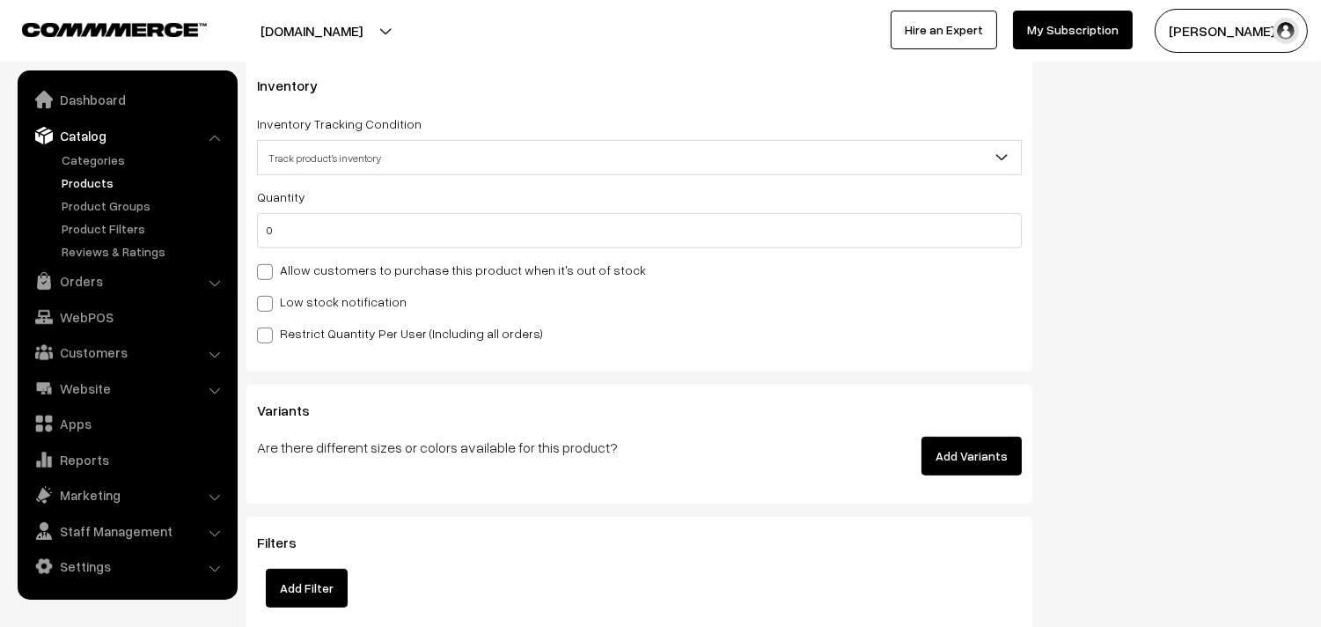
scroll to position [1680, 0]
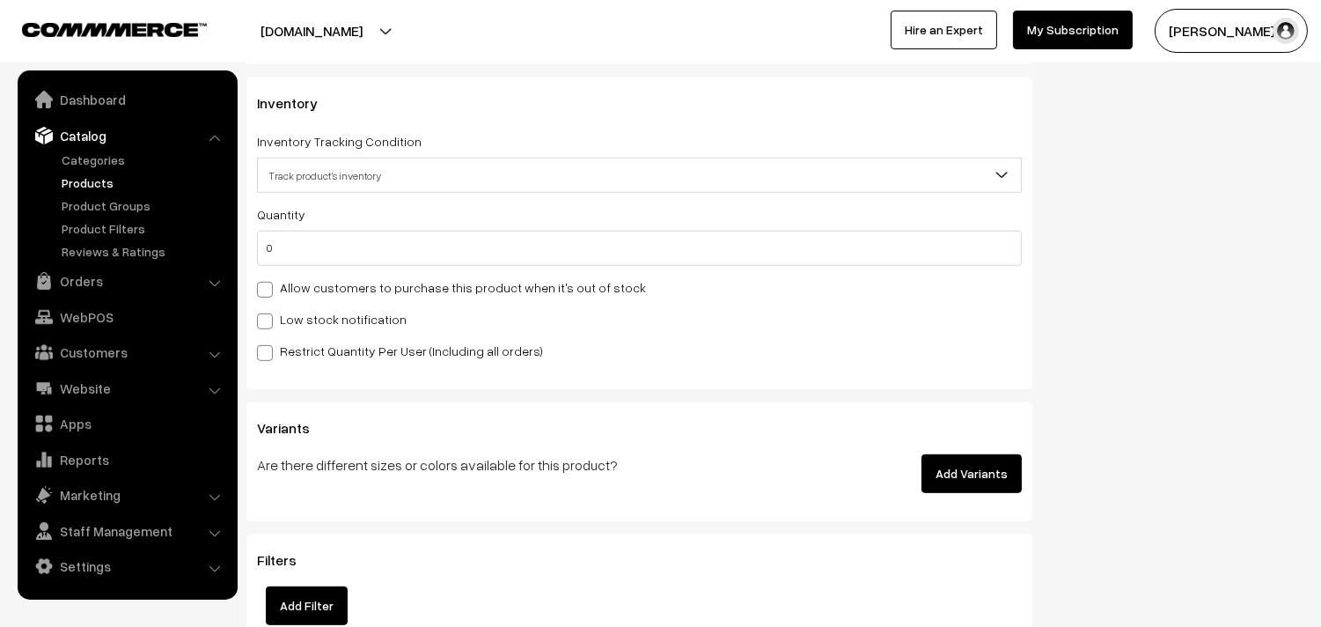
click at [331, 289] on label "Allow customers to purchase this product when it's out of stock" at bounding box center [451, 287] width 389 height 18
click at [269, 289] on input "Allow customers to purchase this product when it's out of stock" at bounding box center [262, 286] width 11 height 11
checkbox input "true"
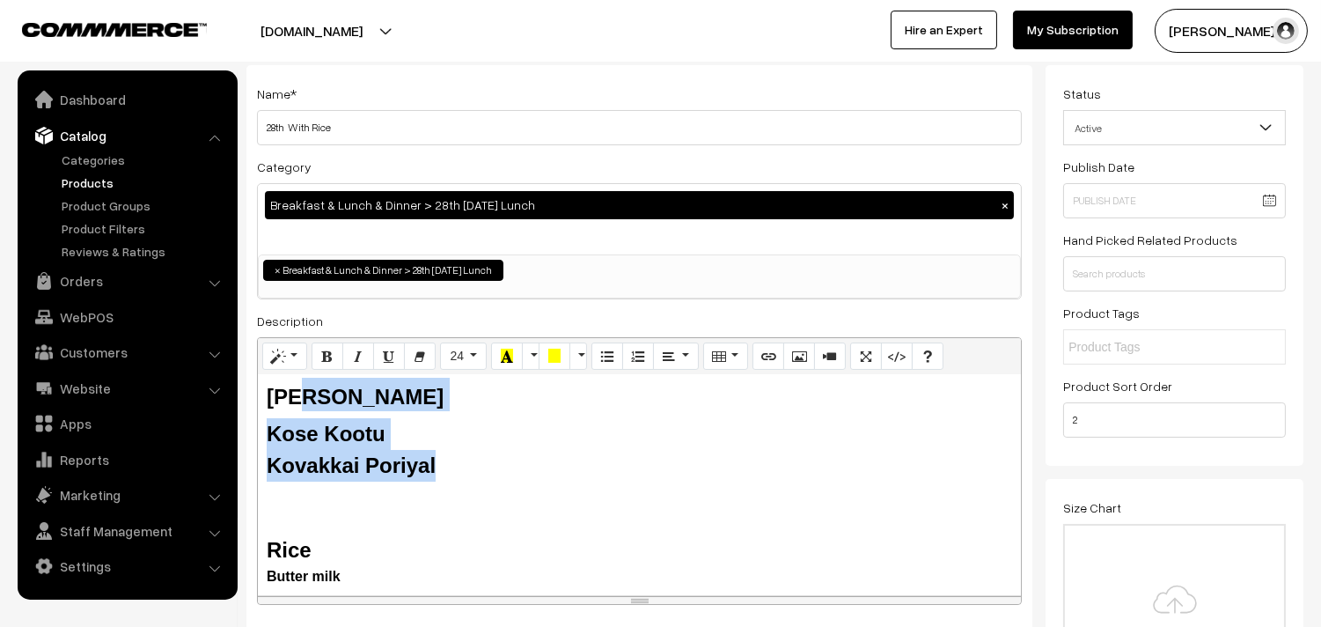
scroll to position [0, 0]
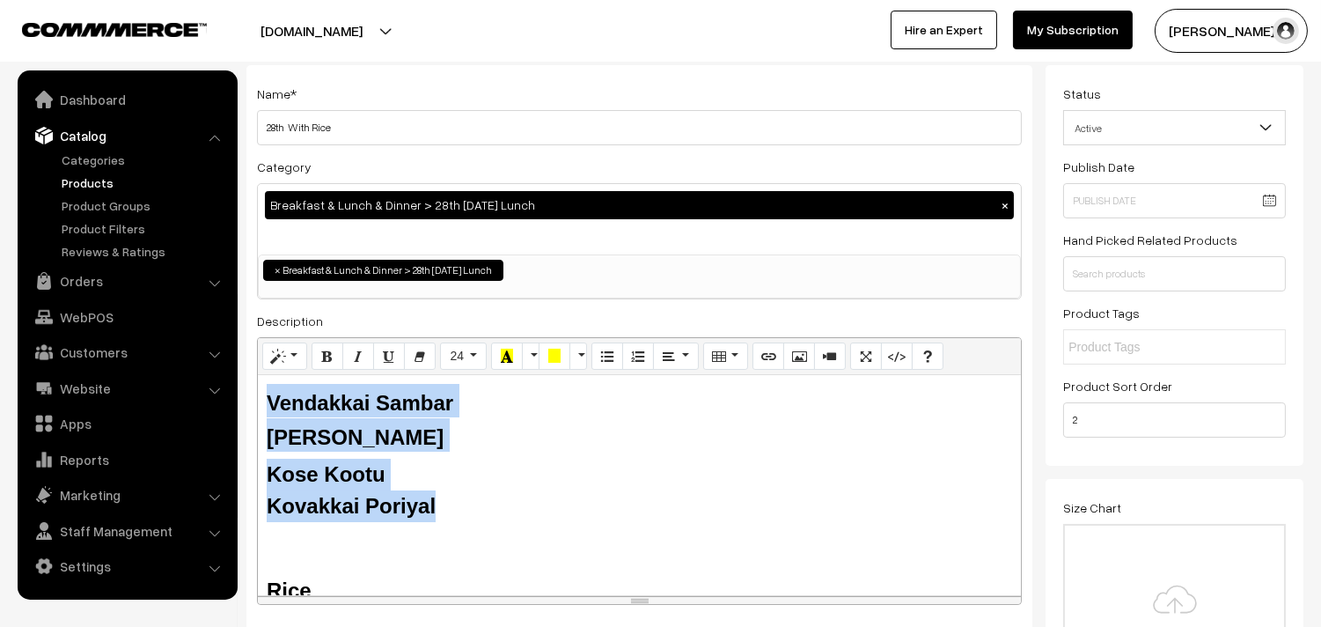
drag, startPoint x: 370, startPoint y: 441, endPoint x: 250, endPoint y: 400, distance: 126.7
click at [250, 400] on div "Name * 28th With Rice Category Breakfast & Lunch & Dinner > 28th Thursday Lunch…" at bounding box center [640, 349] width 786 height 569
copy div "Vendakkai Sambar Tomato Rasam Kose Kootu Kovakkai Poriyal"
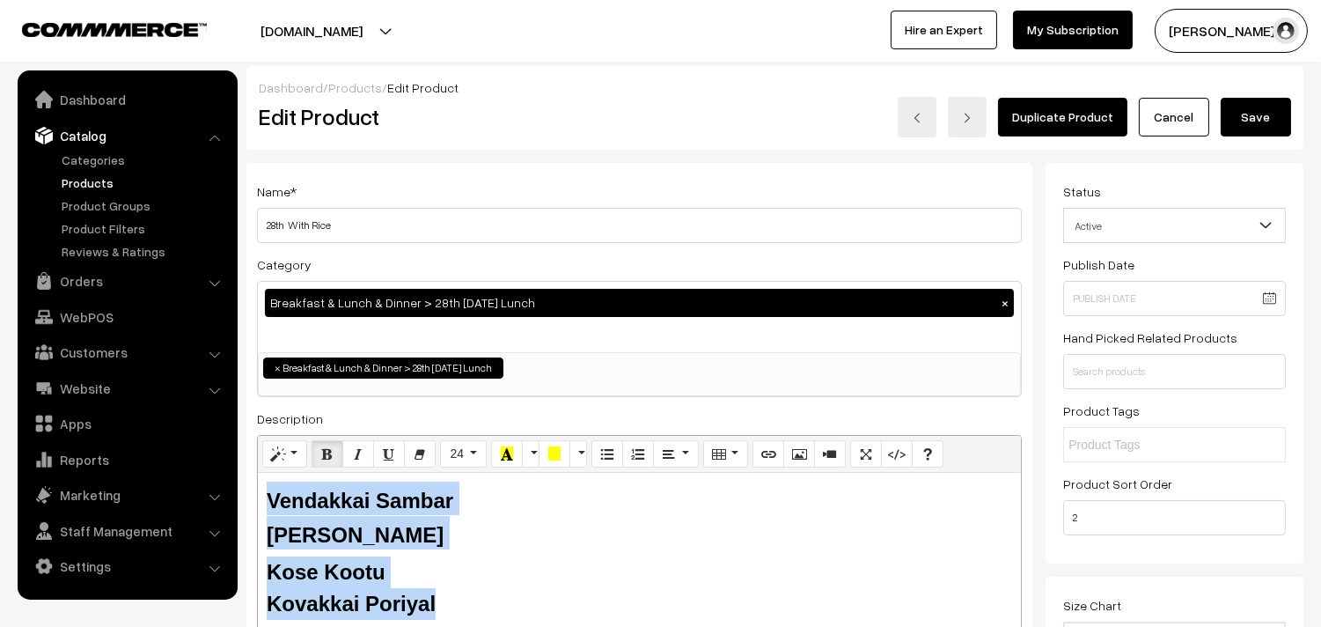
click at [1250, 119] on button "Save" at bounding box center [1256, 117] width 70 height 39
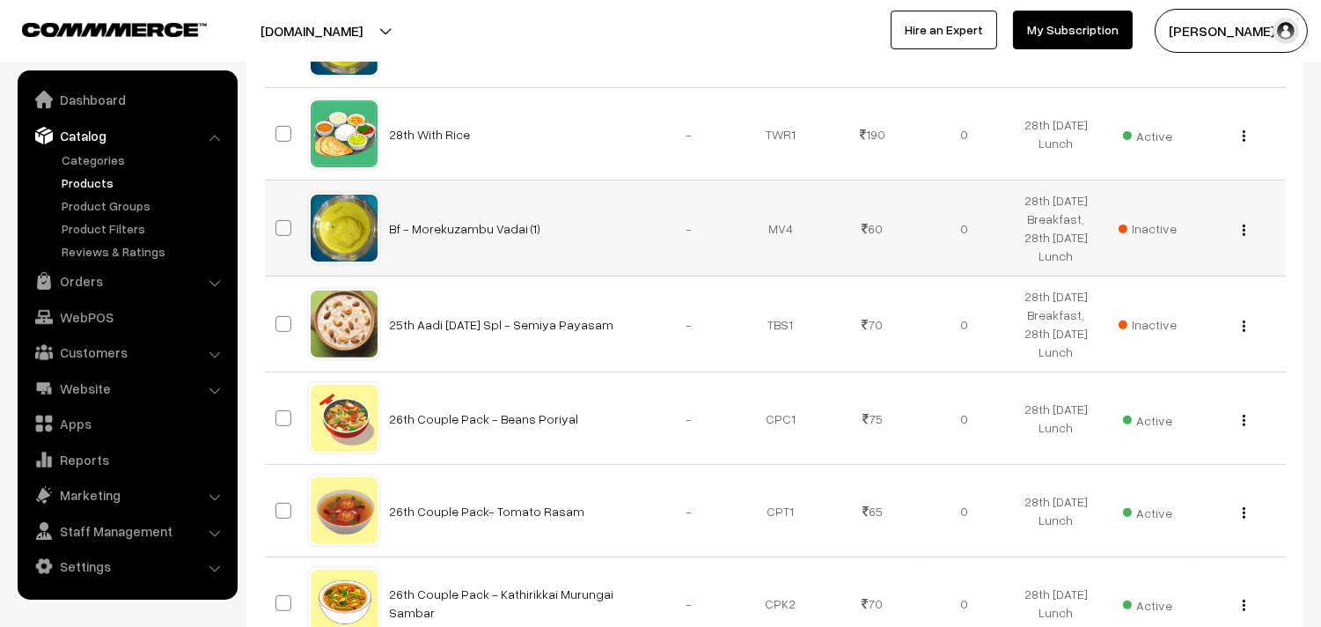
scroll to position [1271, 0]
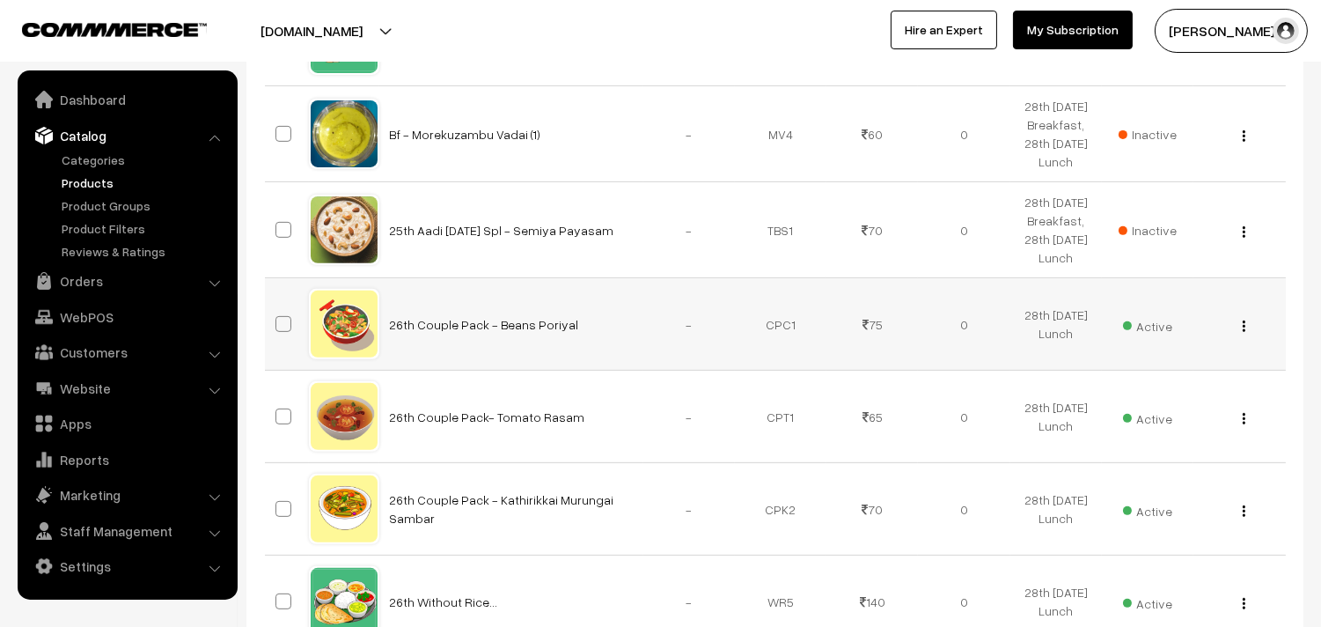
drag, startPoint x: 1243, startPoint y: 441, endPoint x: 1244, endPoint y: 450, distance: 8.8
click at [1243, 332] on img "button" at bounding box center [1244, 325] width 3 height 11
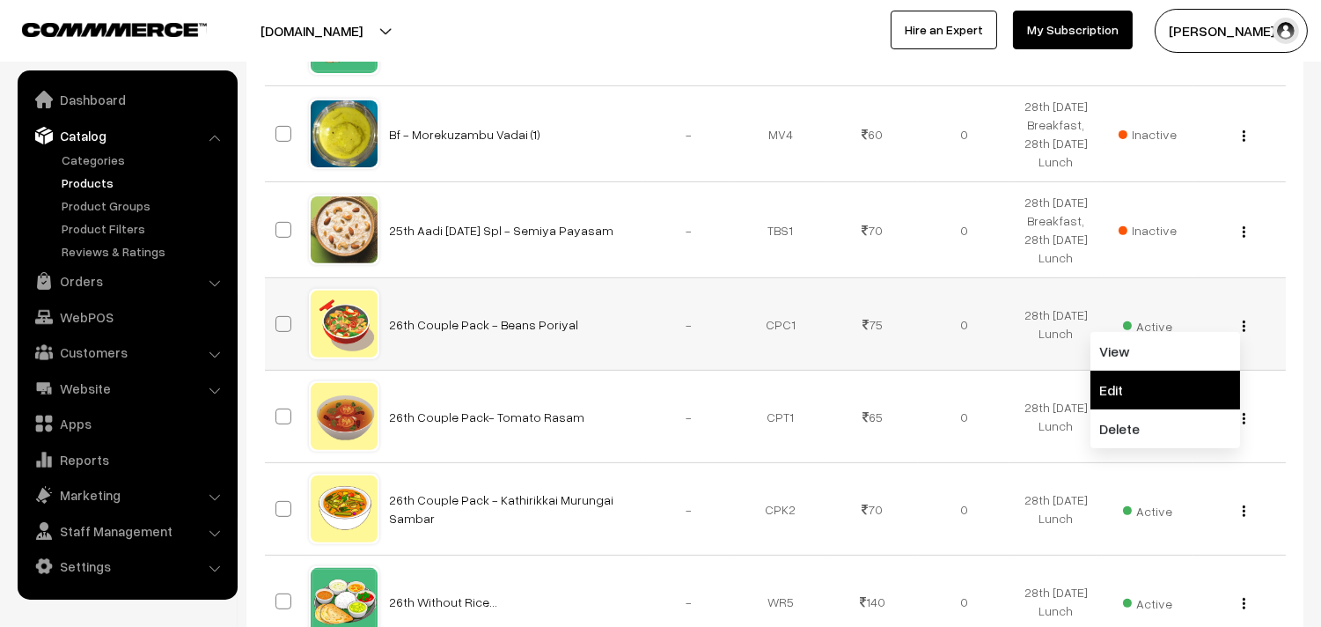
click at [1203, 409] on link "Edit" at bounding box center [1166, 390] width 150 height 39
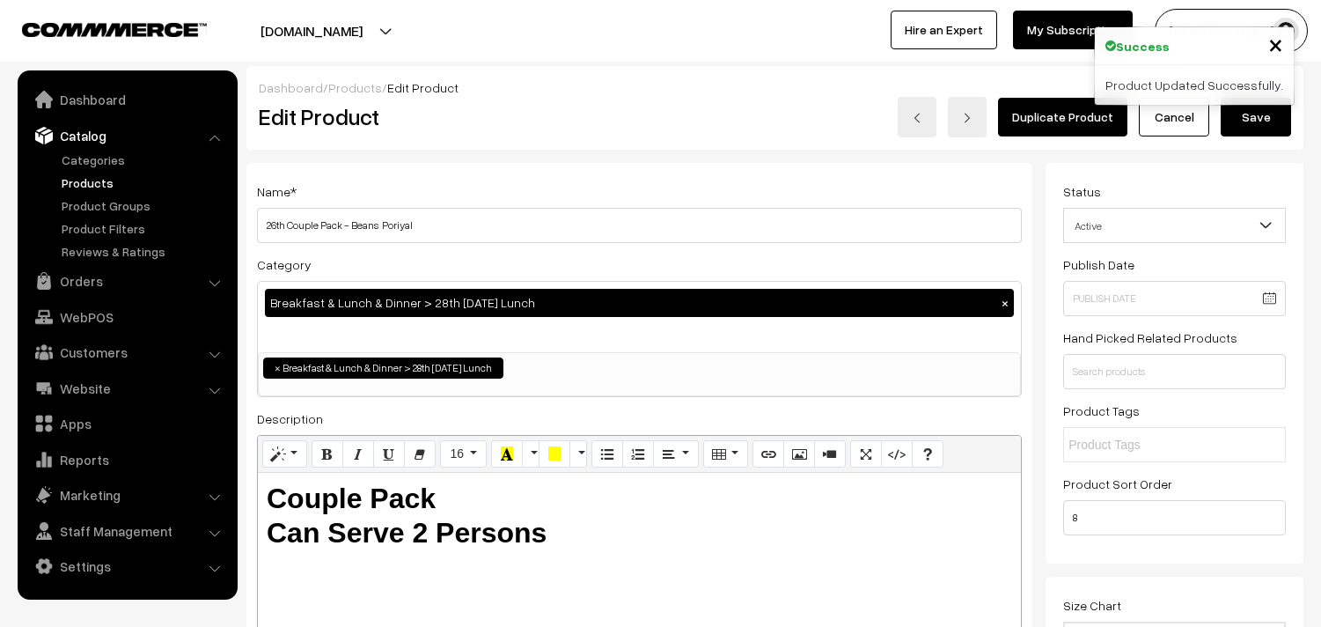
click at [507, 238] on input "26th Couple Pack - Beans Poriyal" at bounding box center [639, 225] width 765 height 35
click at [274, 220] on input "26th Couple Pack - Beans Poriyal" at bounding box center [639, 225] width 765 height 35
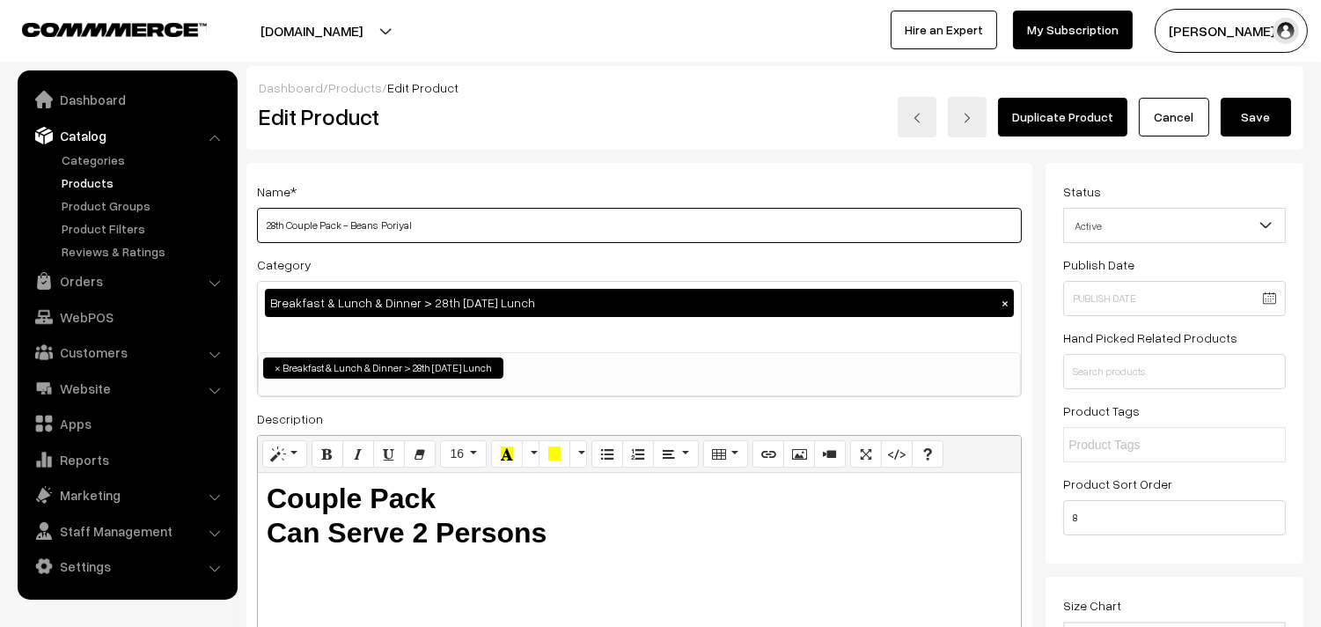
drag, startPoint x: 581, startPoint y: 212, endPoint x: 368, endPoint y: 239, distance: 214.7
click at [582, 211] on input "28th Couple Pack - Beans Poriyal" at bounding box center [639, 225] width 765 height 35
click at [367, 213] on input "28th Couple Pack - Beans Poriyal" at bounding box center [639, 225] width 765 height 35
click at [364, 220] on input "28th Couple Pack - KOvakkai Poriyal" at bounding box center [639, 225] width 765 height 35
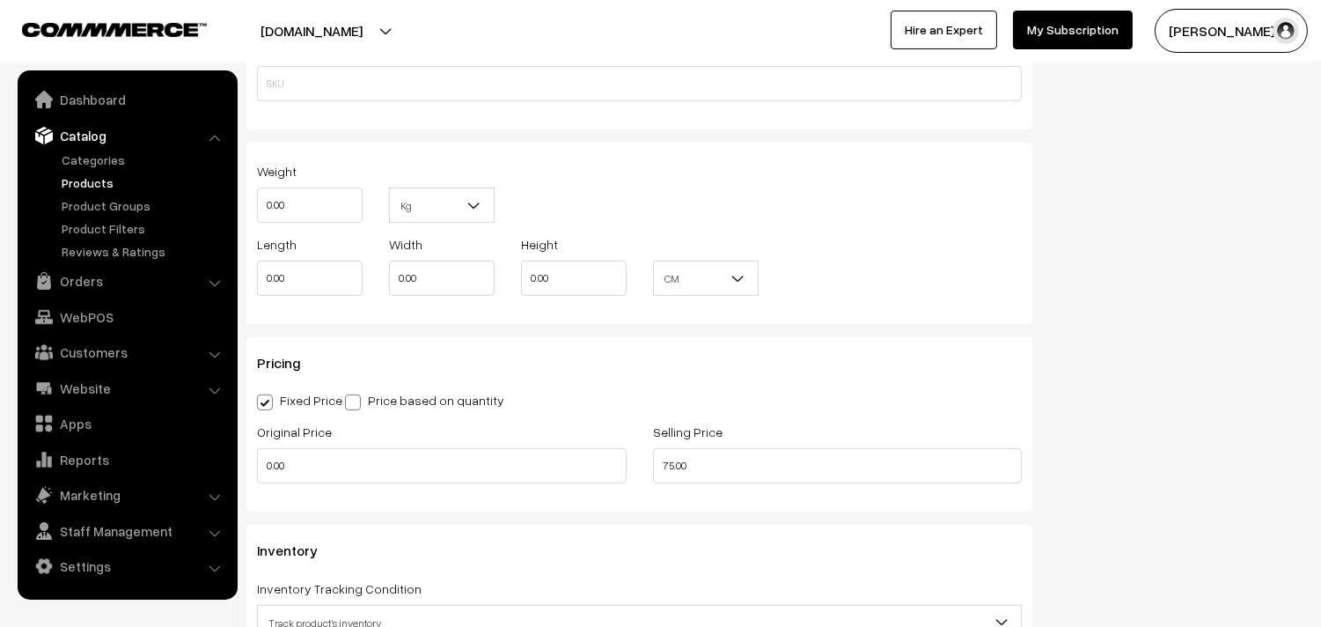
scroll to position [1369, 0]
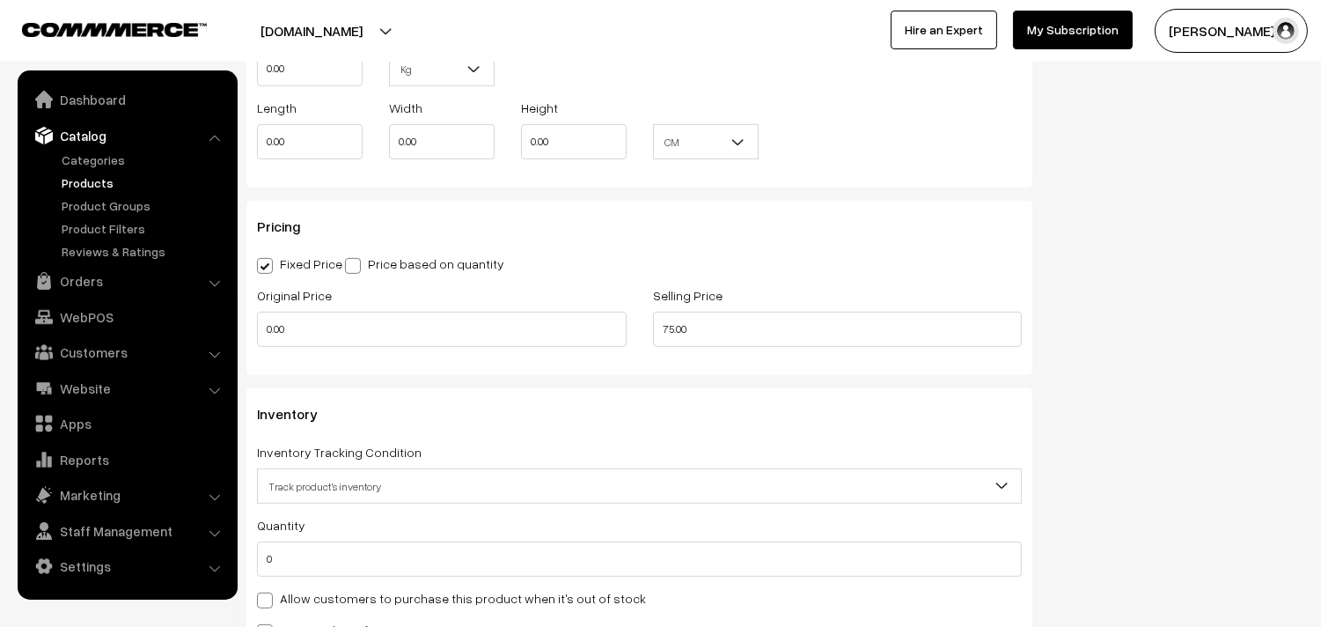
type input "28th Couple Pack - Kovakkai Poriyal"
drag, startPoint x: 286, startPoint y: 599, endPoint x: 468, endPoint y: 531, distance: 194.4
click at [287, 599] on label "Allow customers to purchase this product when it's out of stock" at bounding box center [451, 598] width 389 height 18
click at [269, 599] on input "Allow customers to purchase this product when it's out of stock" at bounding box center [262, 597] width 11 height 11
checkbox input "true"
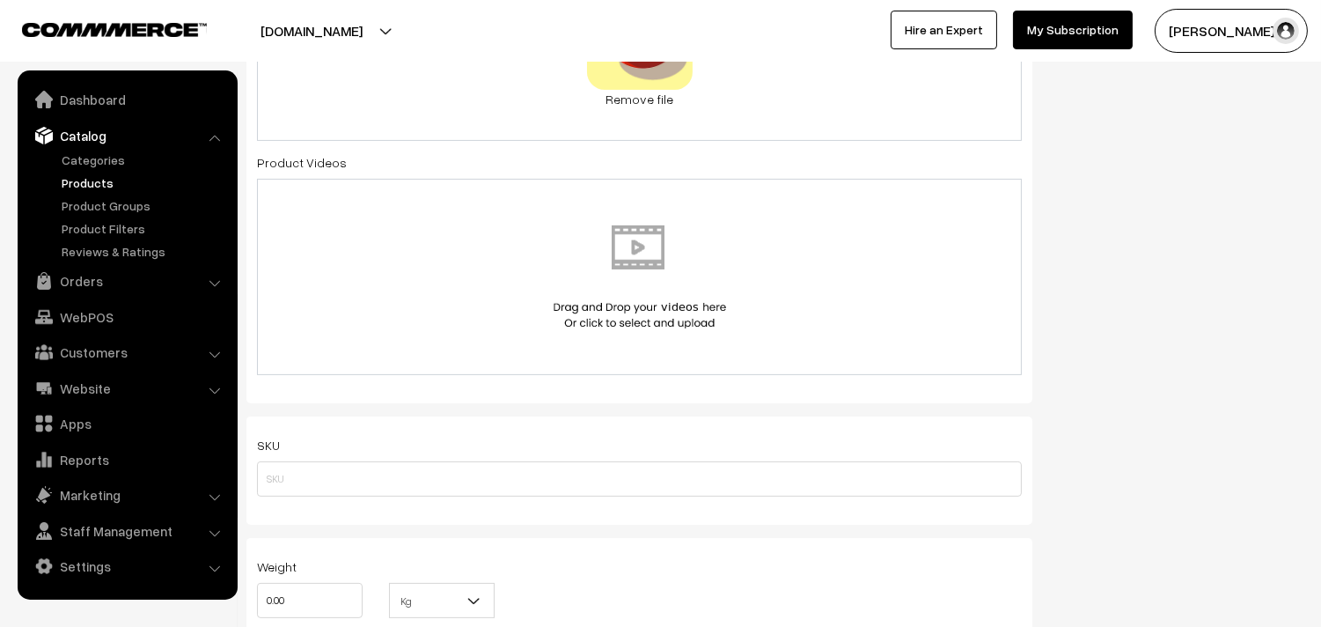
scroll to position [0, 0]
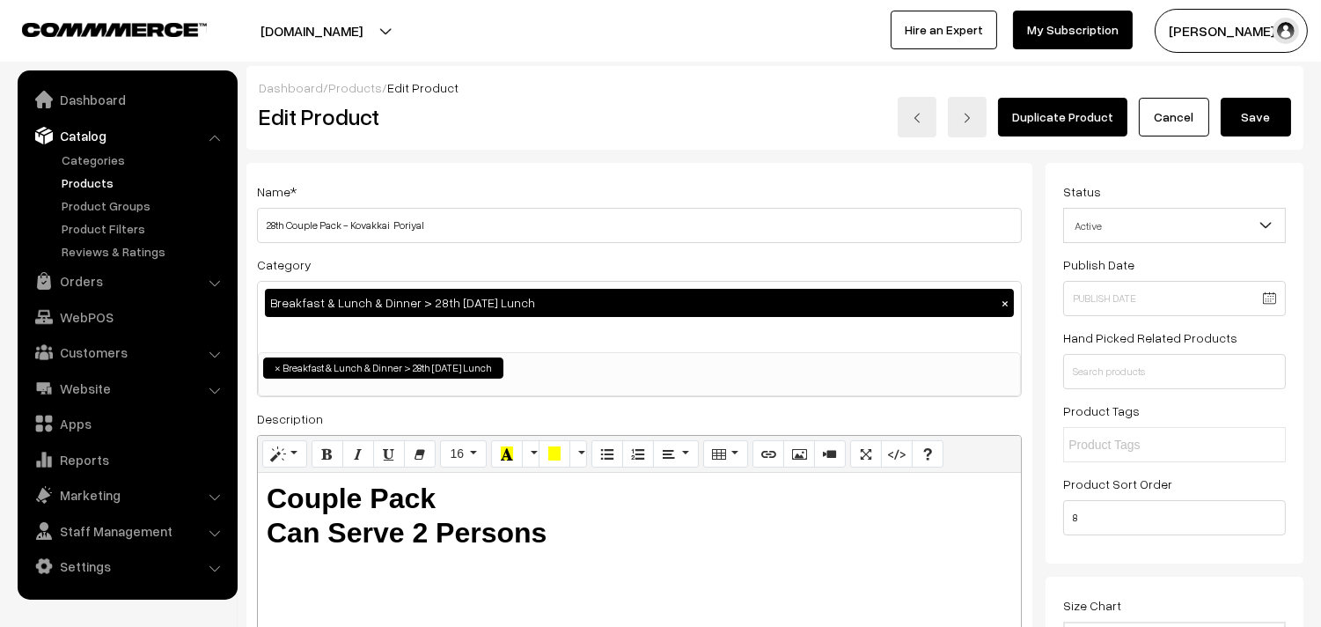
drag, startPoint x: 1256, startPoint y: 115, endPoint x: 1133, endPoint y: 156, distance: 129.7
click at [1253, 113] on button "Save" at bounding box center [1256, 117] width 70 height 39
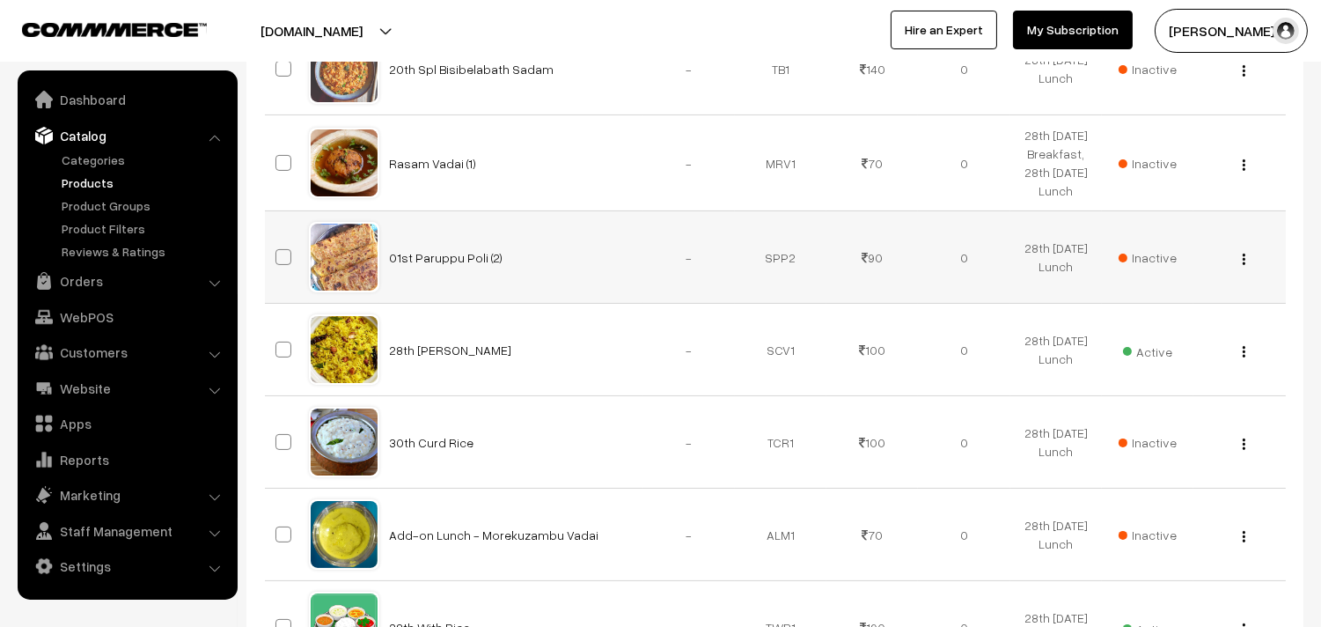
scroll to position [880, 0]
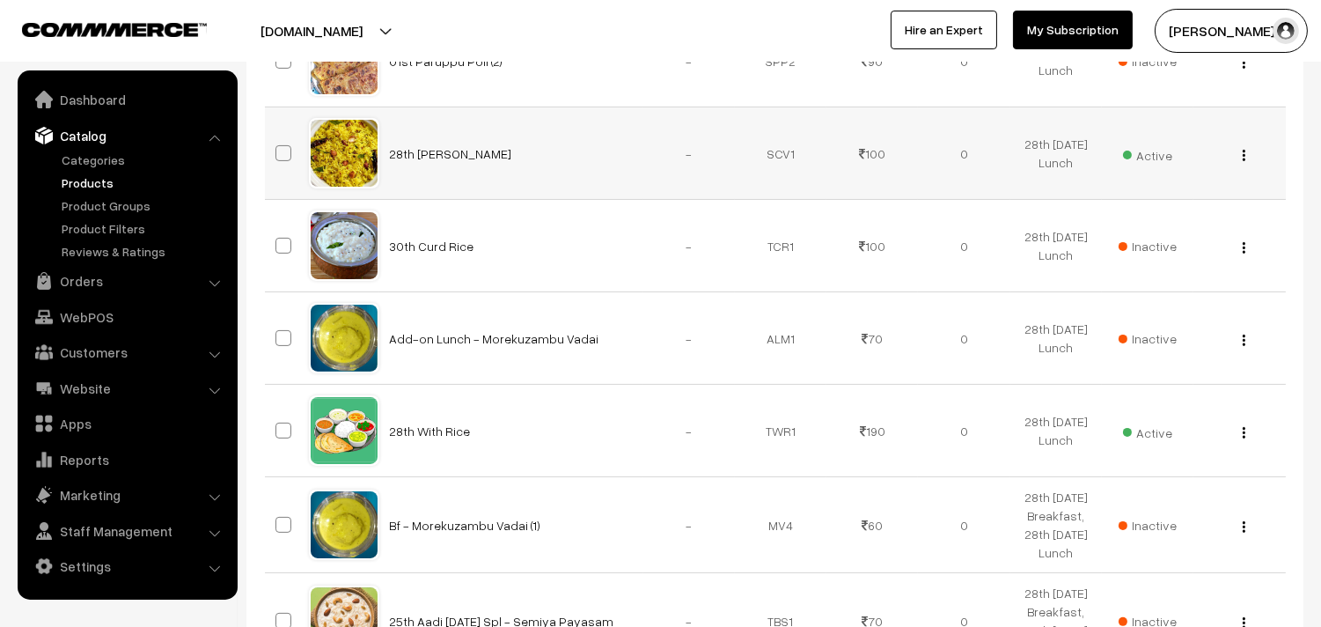
click at [1242, 162] on button "button" at bounding box center [1244, 155] width 4 height 14
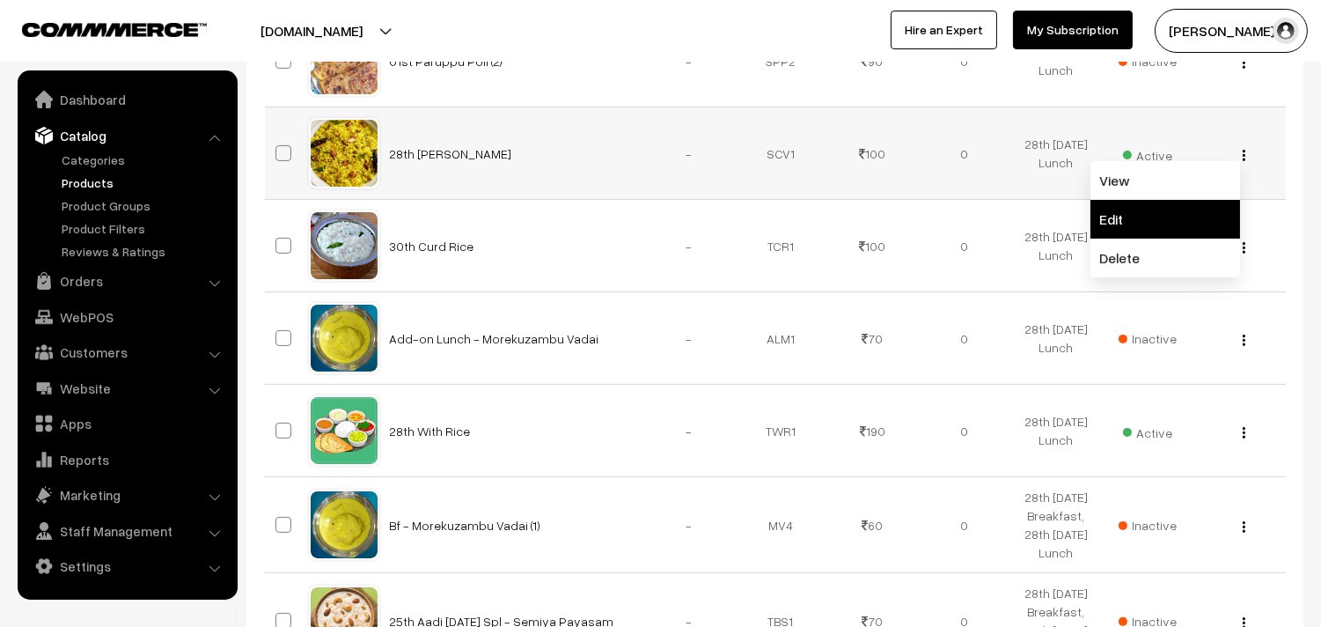
drag, startPoint x: 1150, startPoint y: 262, endPoint x: 1094, endPoint y: 280, distance: 58.2
click at [1150, 239] on link "Edit" at bounding box center [1166, 219] width 150 height 39
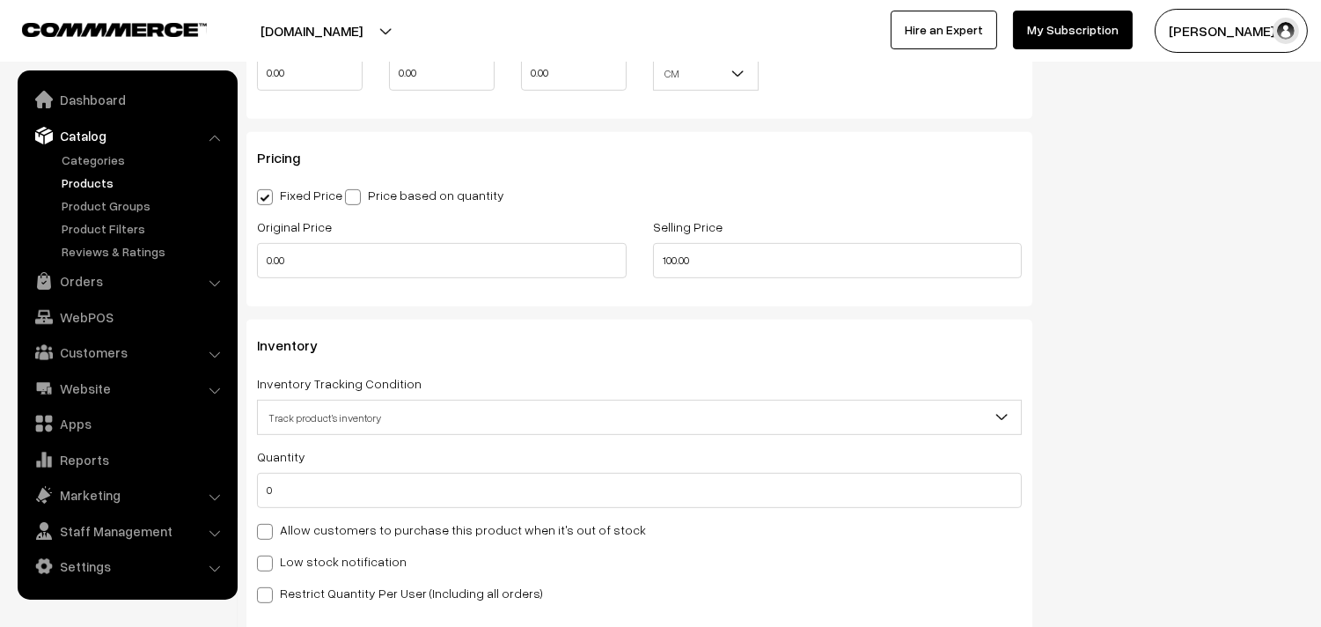
scroll to position [1467, 0]
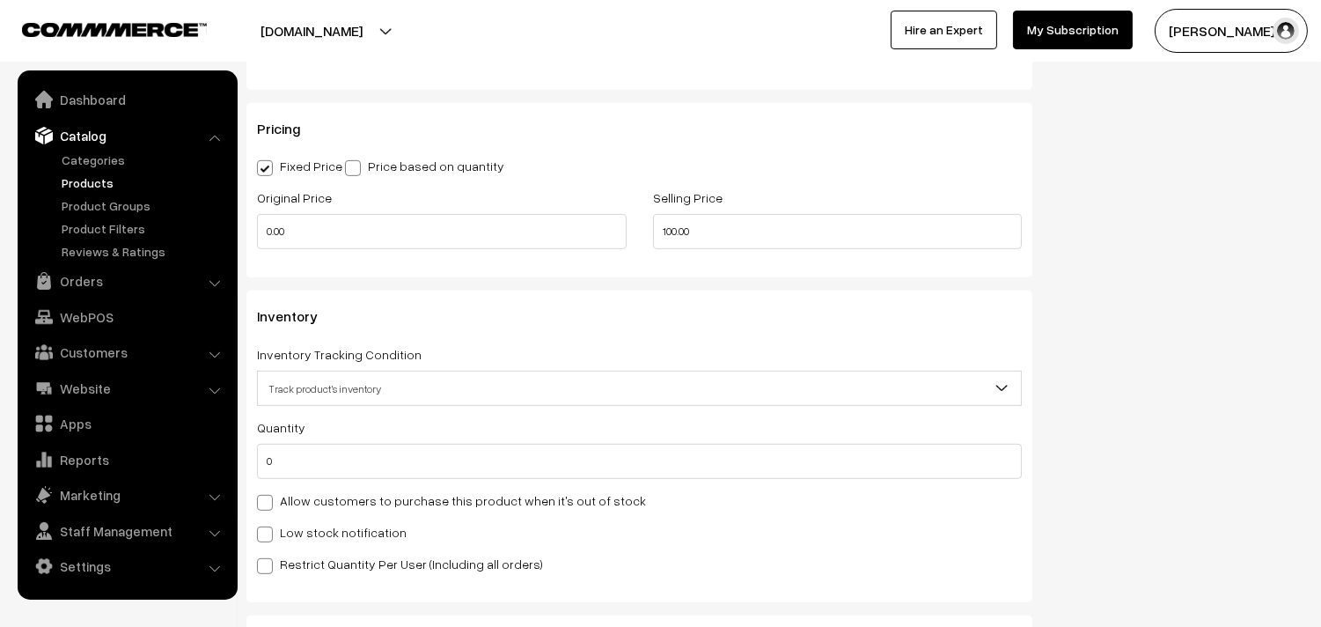
click at [327, 497] on label "Allow customers to purchase this product when it's out of stock" at bounding box center [451, 500] width 389 height 18
click at [269, 497] on input "Allow customers to purchase this product when it's out of stock" at bounding box center [262, 499] width 11 height 11
checkbox input "true"
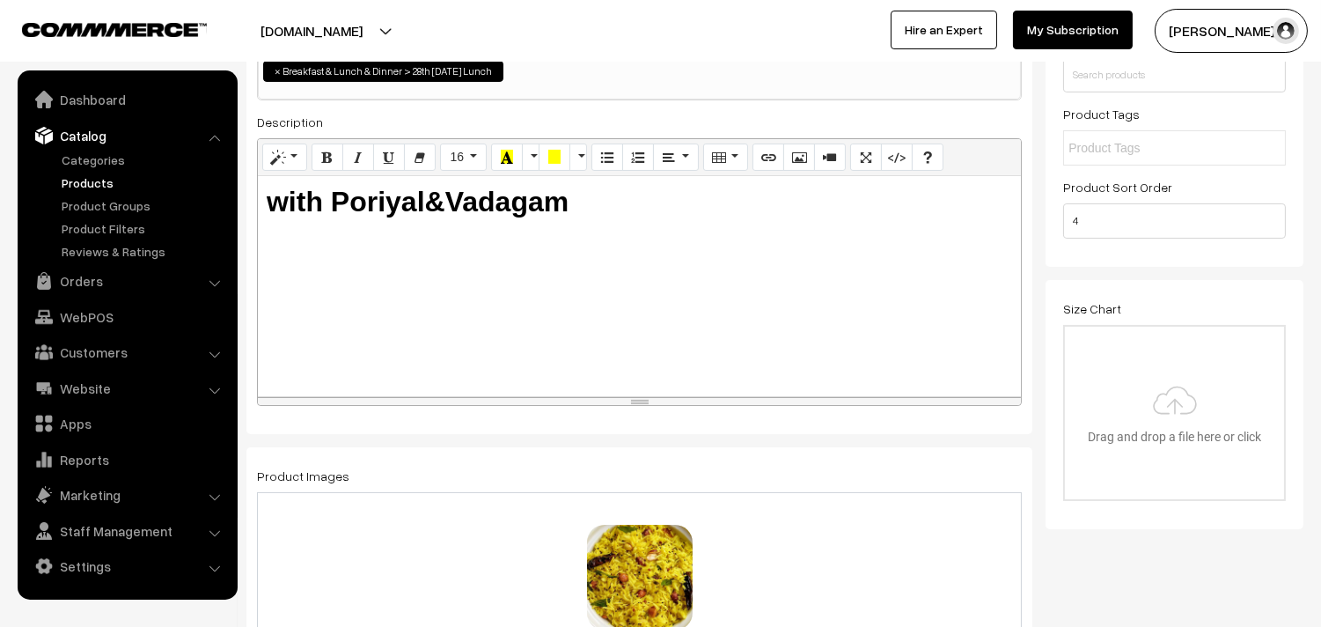
scroll to position [0, 0]
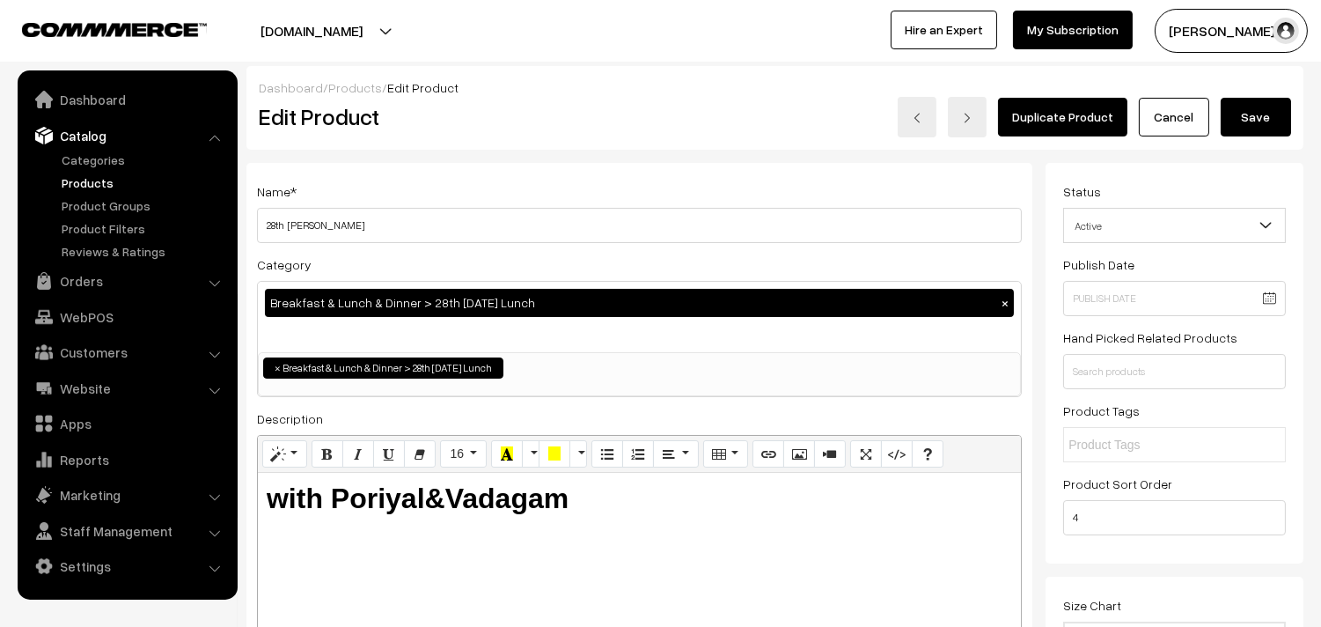
drag, startPoint x: 1255, startPoint y: 136, endPoint x: 1253, endPoint y: 120, distance: 16.9
click at [1255, 130] on div "Duplicate Product Cancel Save" at bounding box center [996, 117] width 592 height 40
click at [1253, 112] on button "Save" at bounding box center [1256, 117] width 70 height 39
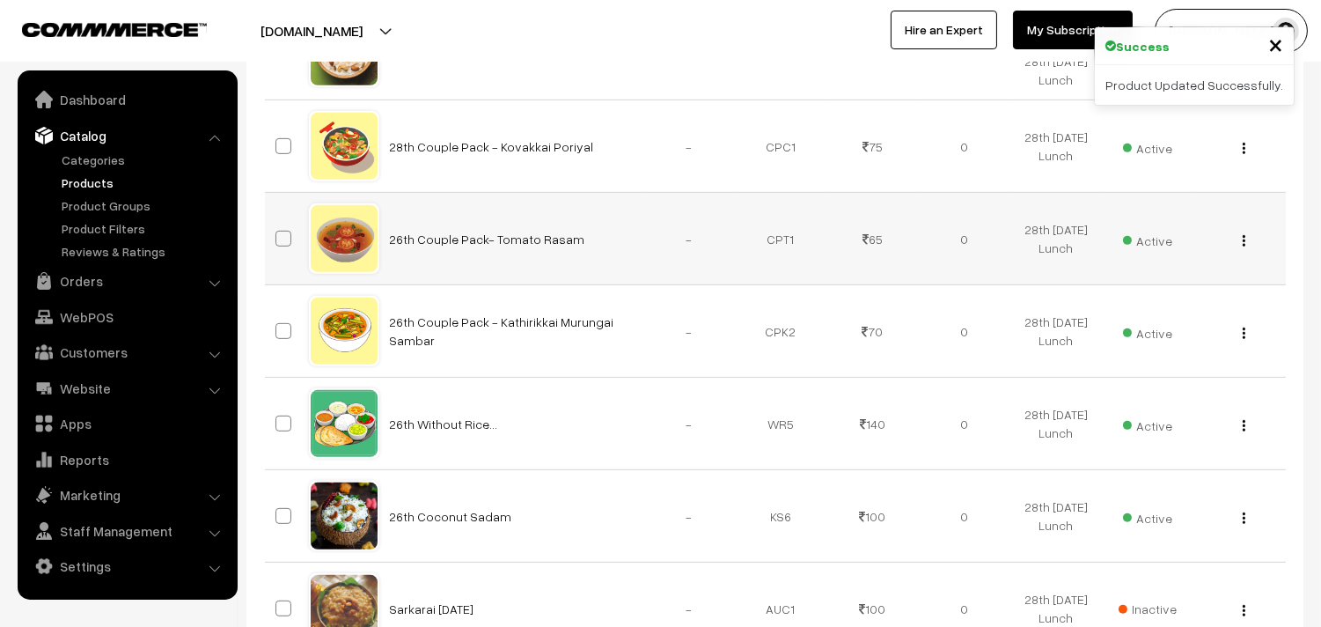
scroll to position [1467, 0]
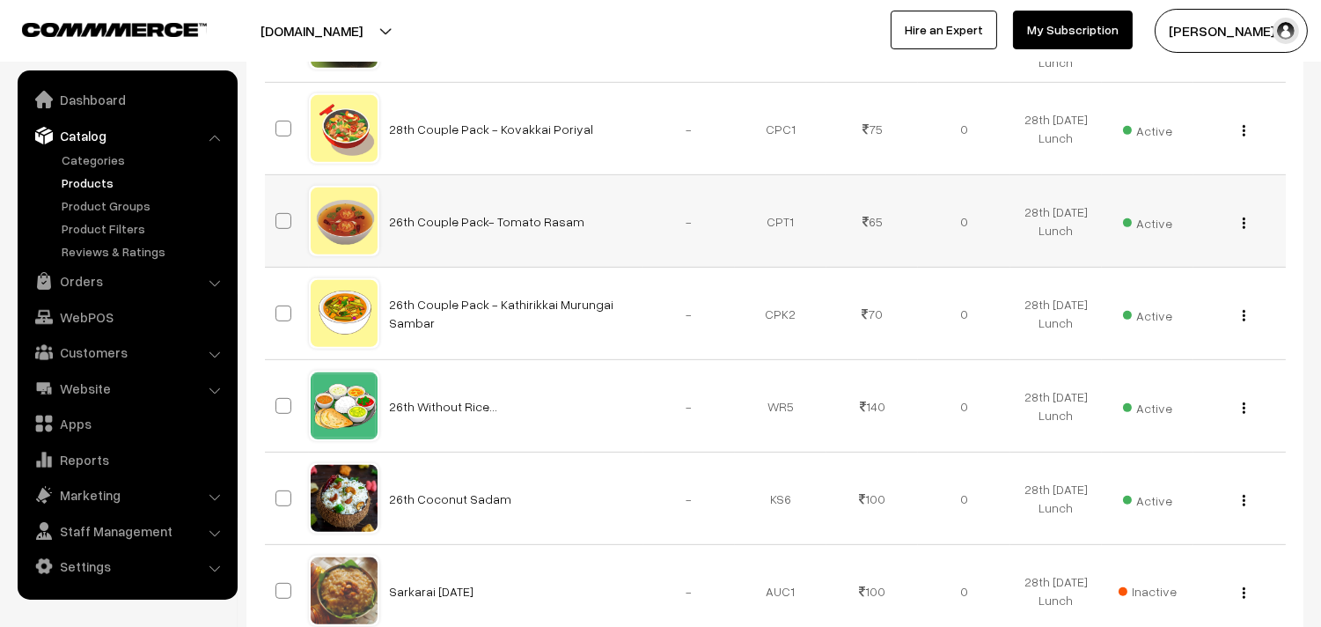
click at [1243, 229] on img "button" at bounding box center [1244, 222] width 3 height 11
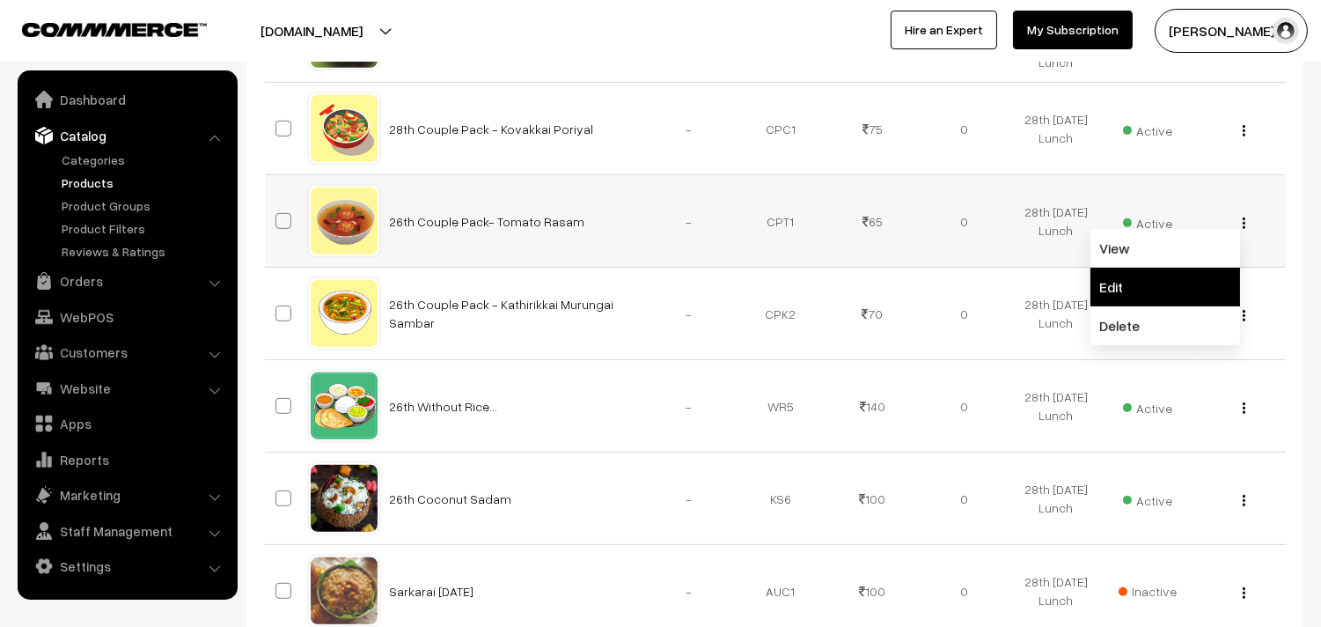
click at [1168, 306] on link "Edit" at bounding box center [1166, 287] width 150 height 39
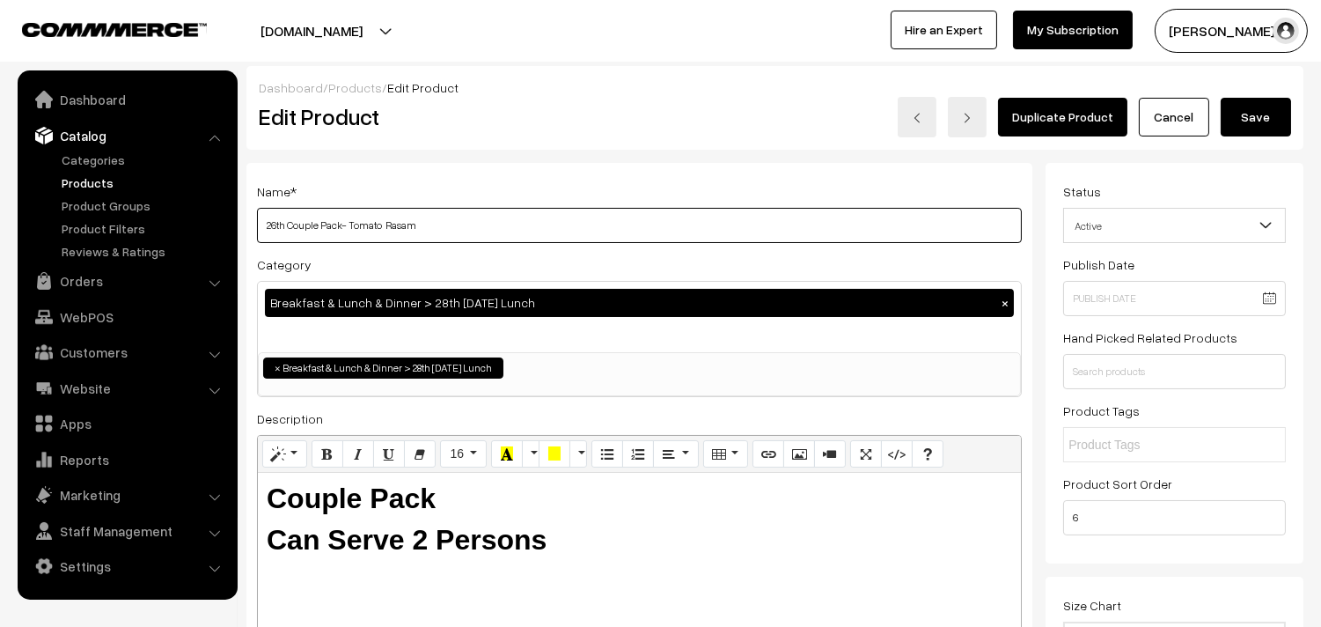
click at [515, 231] on input "26th Couple Pack- Tomato Rasam" at bounding box center [639, 225] width 765 height 35
click at [278, 223] on input "26th Couple Pack- Tomato Rasam" at bounding box center [639, 225] width 765 height 35
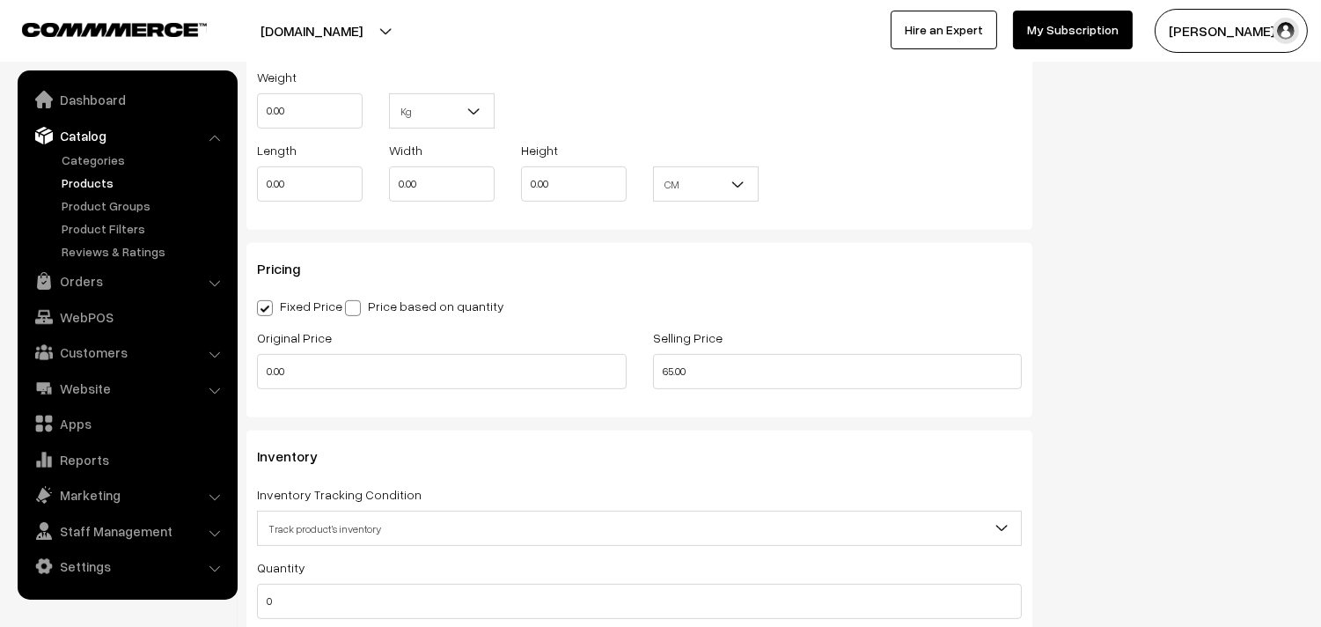
scroll to position [1564, 0]
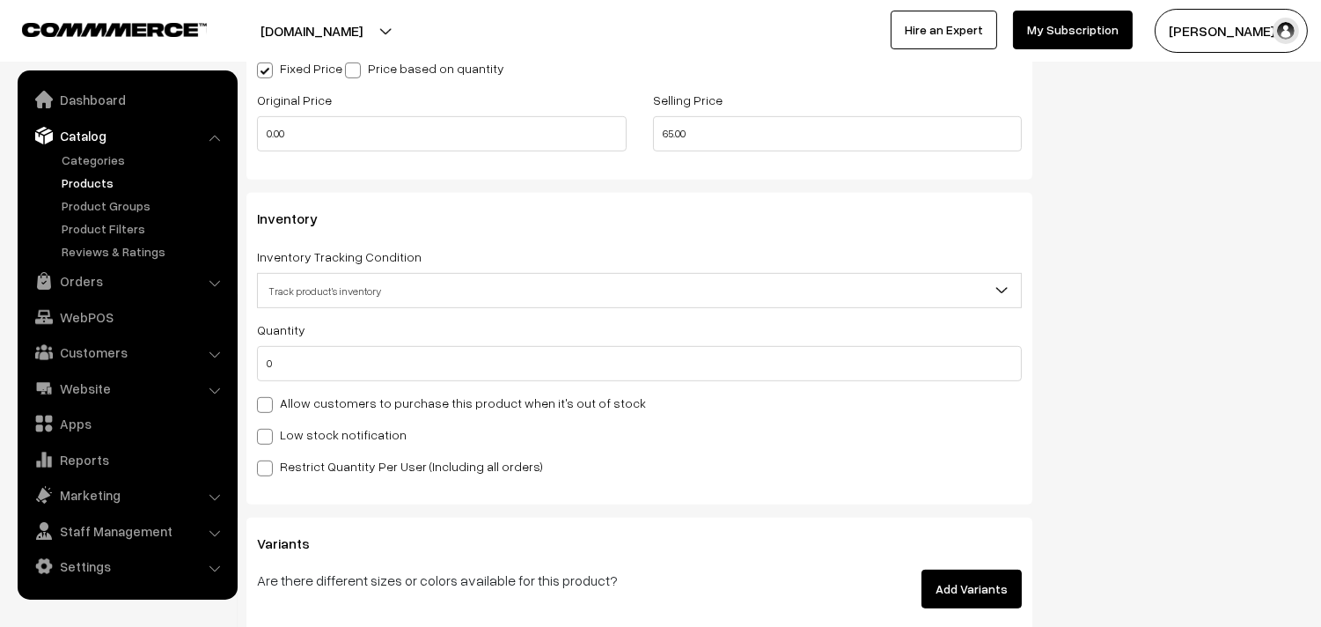
type input "28th Couple Pack- Tomato Rasam"
click at [320, 409] on label "Allow customers to purchase this product when it's out of stock" at bounding box center [451, 403] width 389 height 18
click at [269, 408] on input "Allow customers to purchase this product when it's out of stock" at bounding box center [262, 401] width 11 height 11
checkbox input "true"
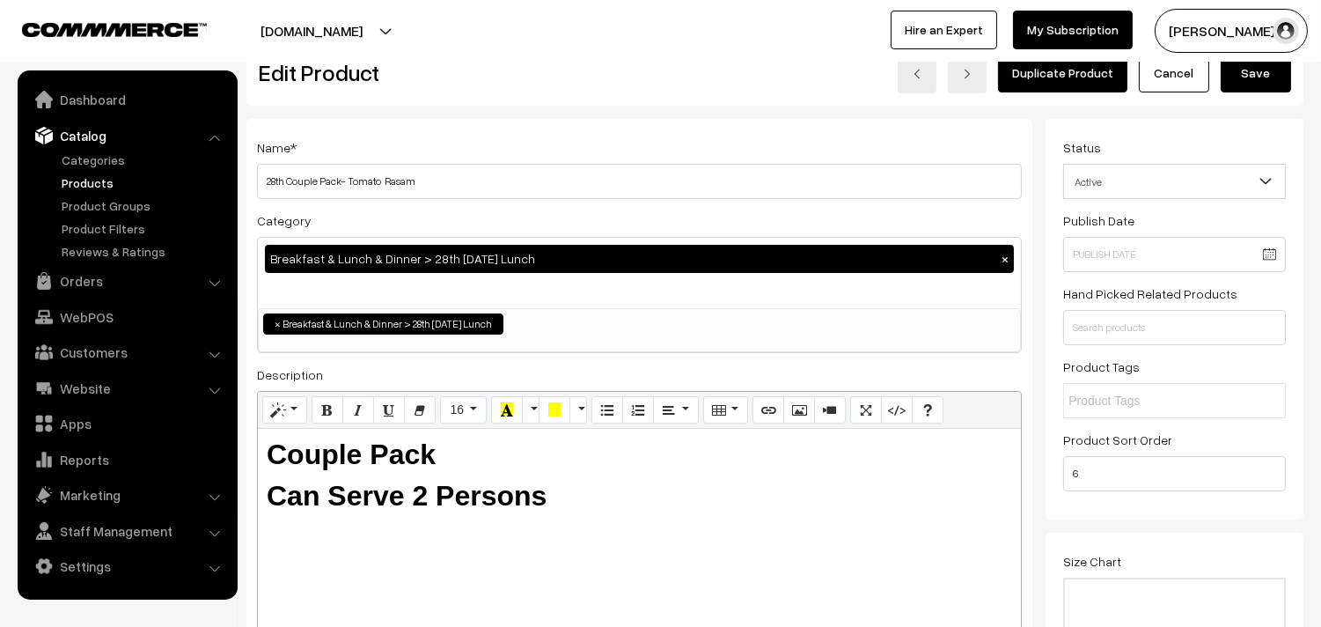
scroll to position [0, 0]
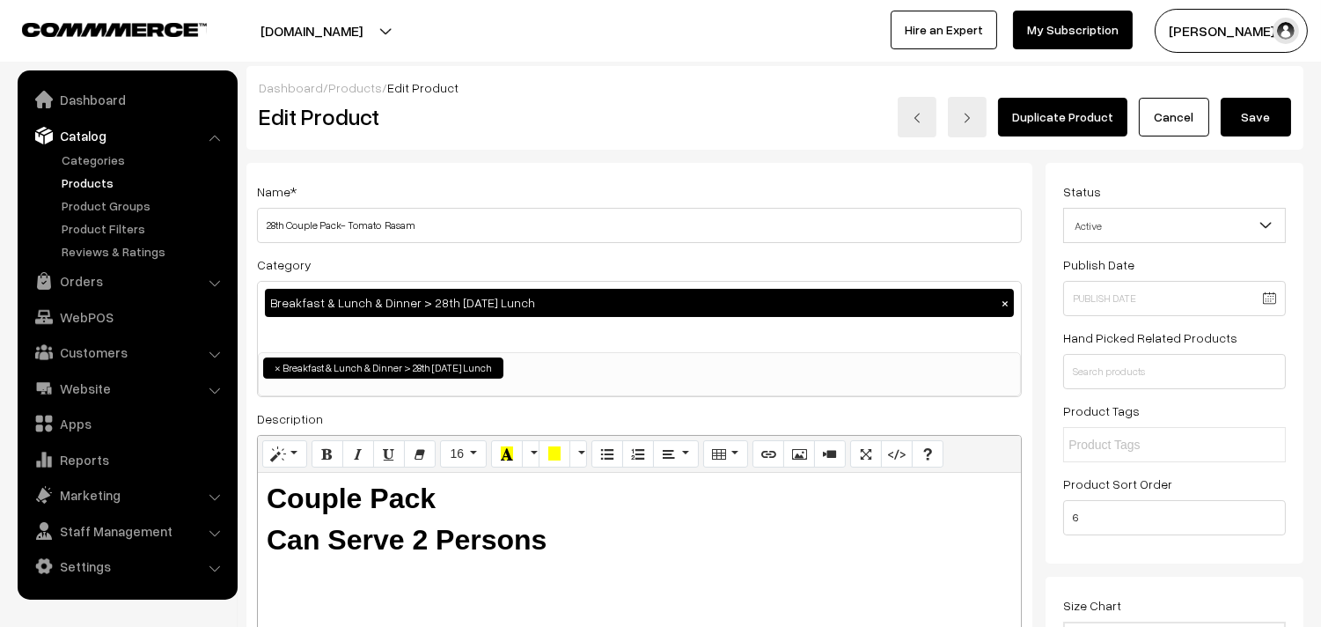
click at [1271, 107] on button "Save" at bounding box center [1256, 117] width 70 height 39
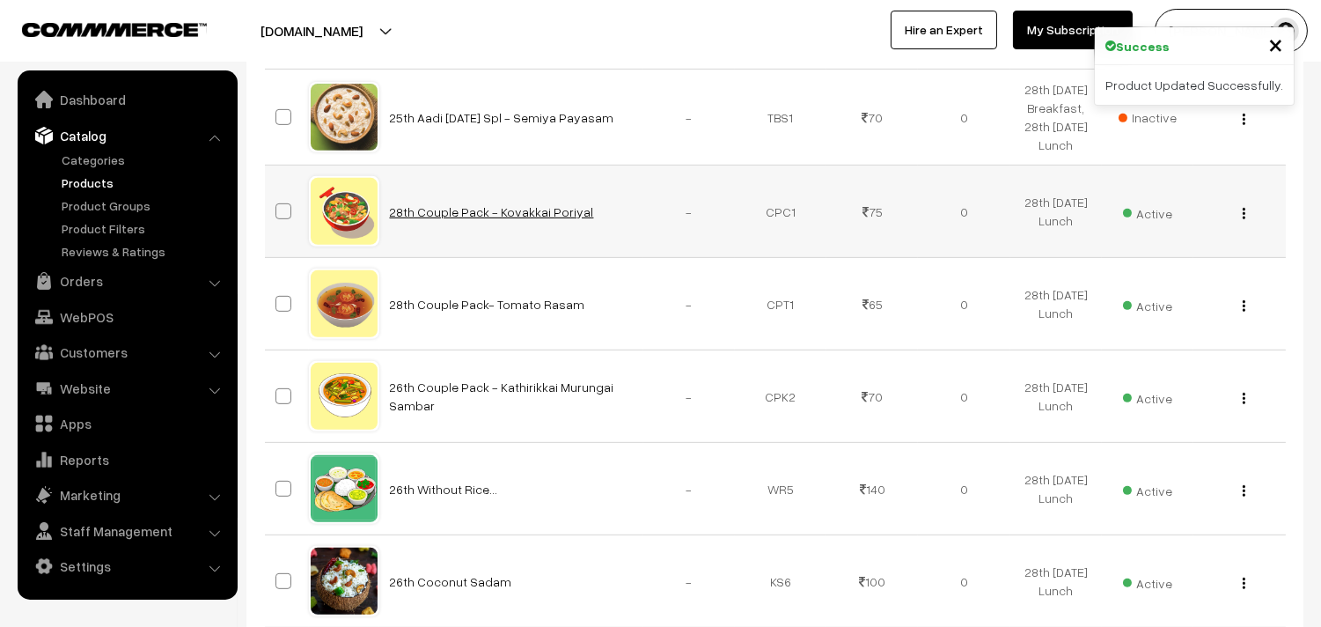
scroll to position [1467, 0]
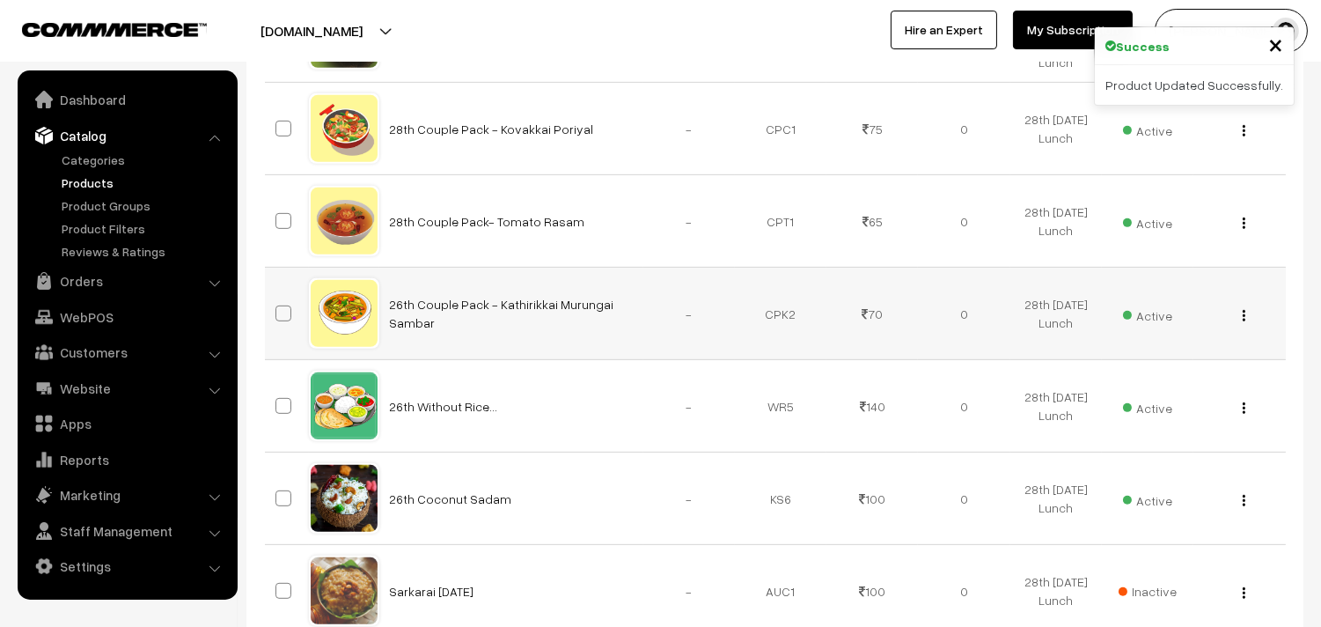
click at [1244, 321] on img "button" at bounding box center [1244, 315] width 3 height 11
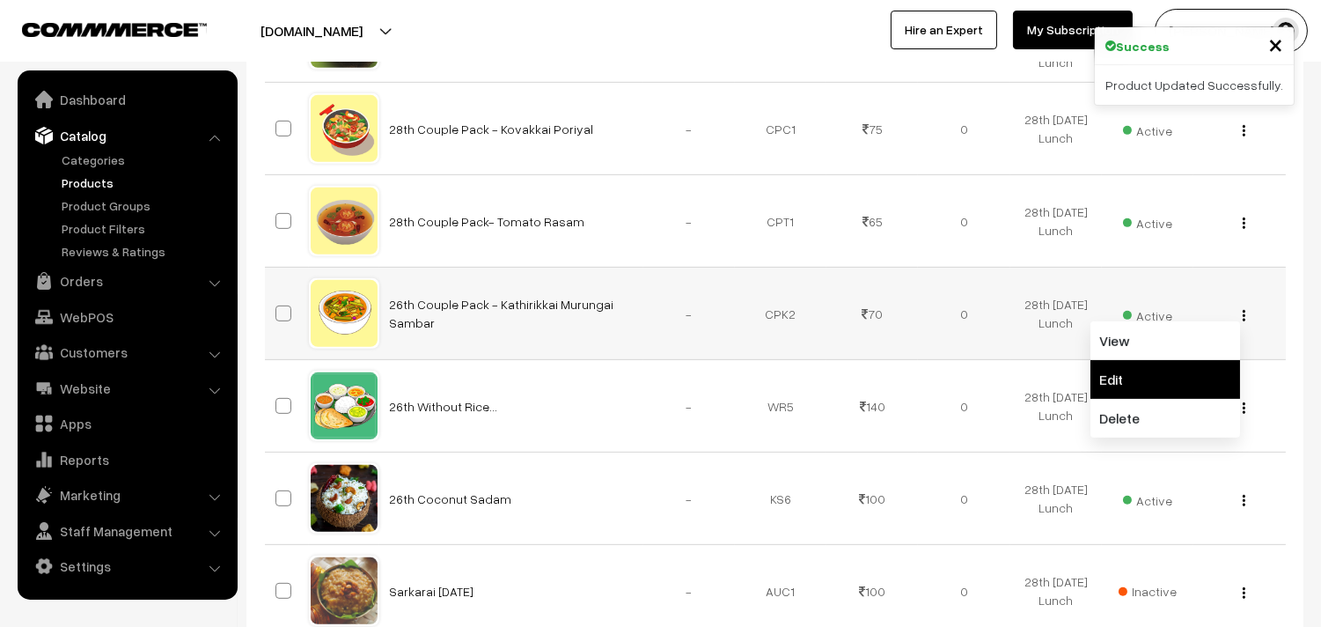
click at [1189, 399] on link "Edit" at bounding box center [1166, 379] width 150 height 39
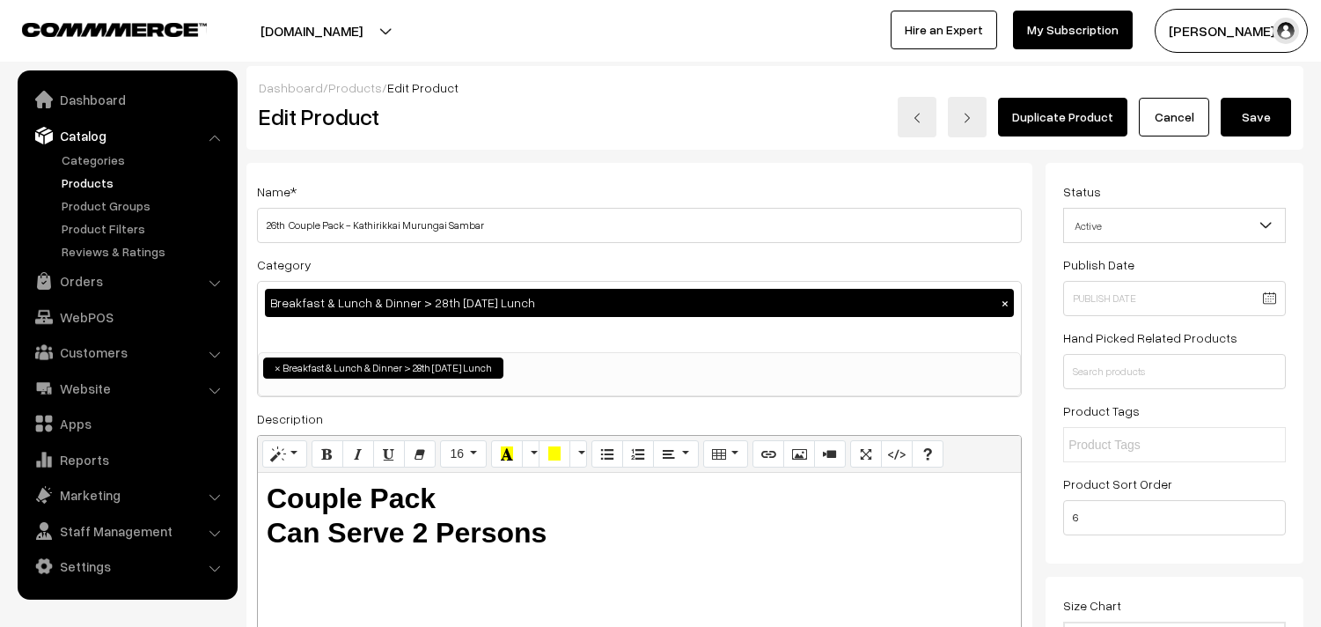
click at [591, 208] on input "26th Couple Pack - Kathirikkai Murungai Sambar" at bounding box center [639, 225] width 765 height 35
click at [282, 218] on input "26th Couple Pack - Kathirikkai Murungai Sambar" at bounding box center [639, 225] width 765 height 35
drag, startPoint x: 355, startPoint y: 224, endPoint x: 442, endPoint y: 230, distance: 87.3
click at [442, 230] on input "28th Couple Pack - Kathirikkai Murungai Sambar" at bounding box center [639, 225] width 765 height 35
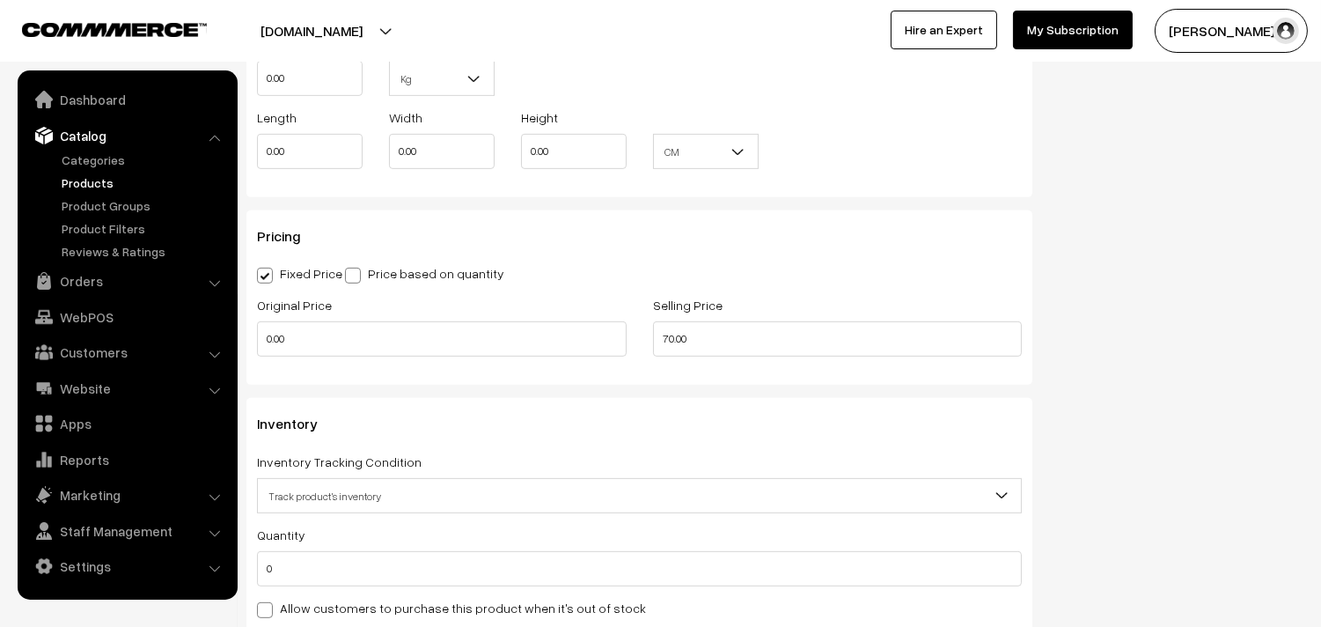
scroll to position [1467, 0]
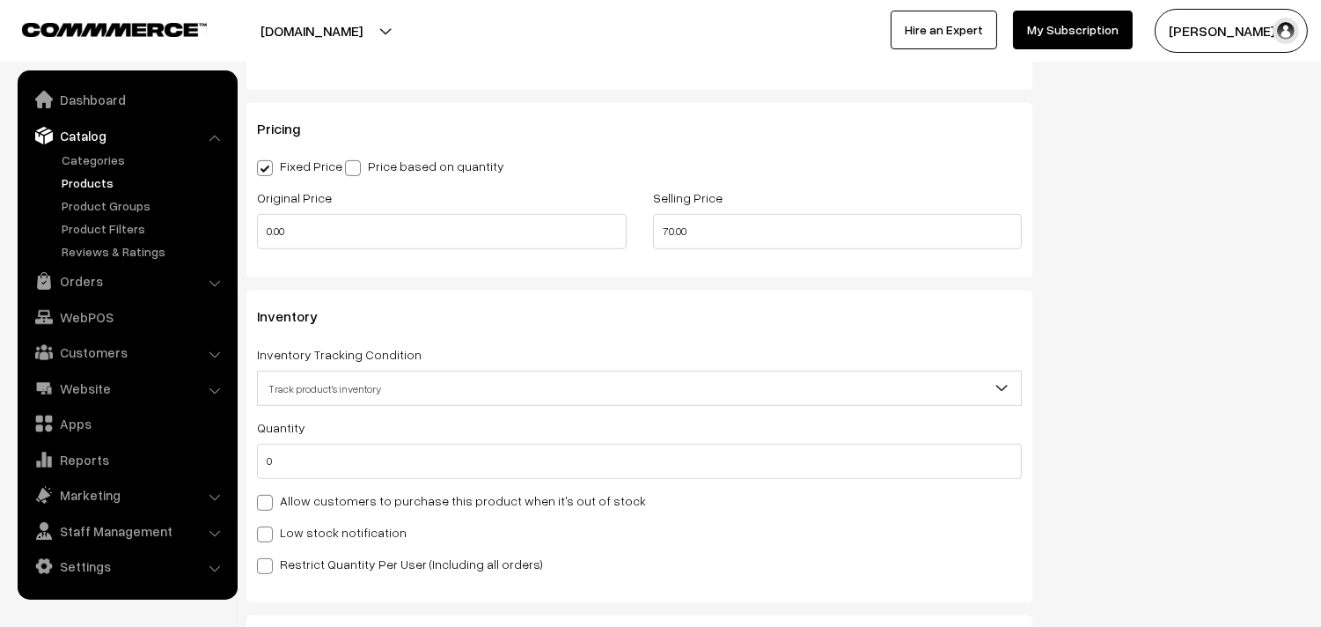
type input "28th Couple Pack - Vendakkai Sambar"
drag, startPoint x: 335, startPoint y: 502, endPoint x: 393, endPoint y: 508, distance: 58.4
click at [335, 499] on label "Allow customers to purchase this product when it's out of stock" at bounding box center [451, 500] width 389 height 18
click at [269, 499] on input "Allow customers to purchase this product when it's out of stock" at bounding box center [262, 499] width 11 height 11
checkbox input "true"
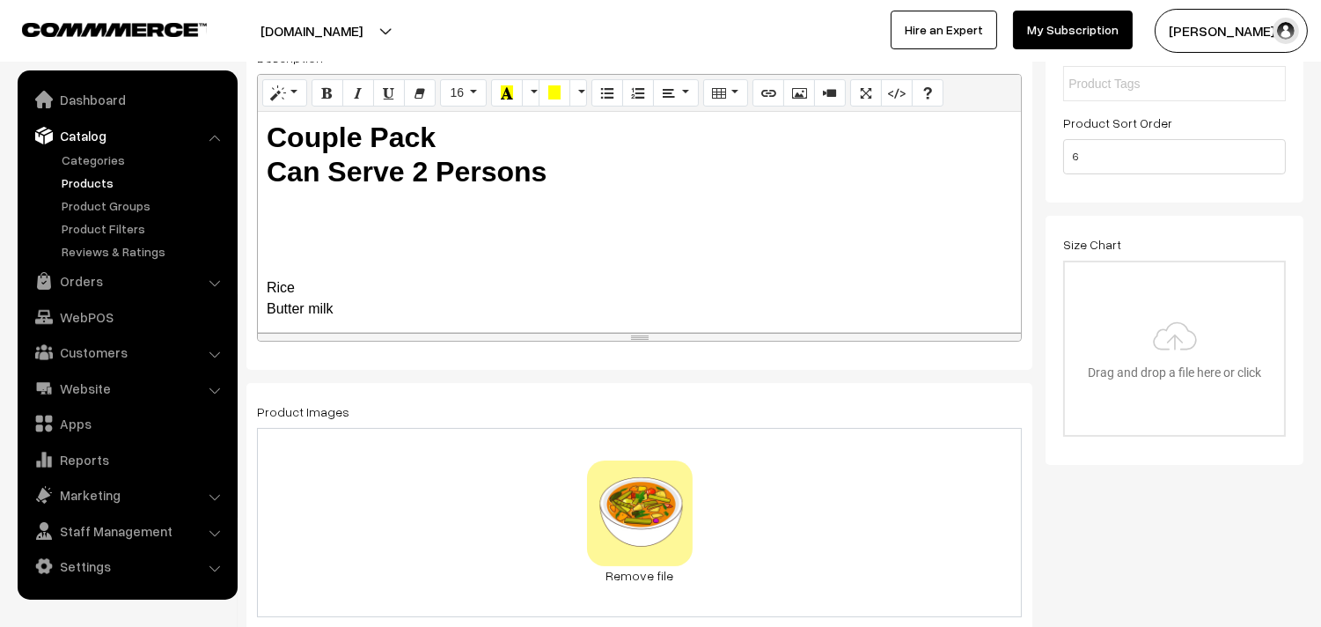
scroll to position [0, 0]
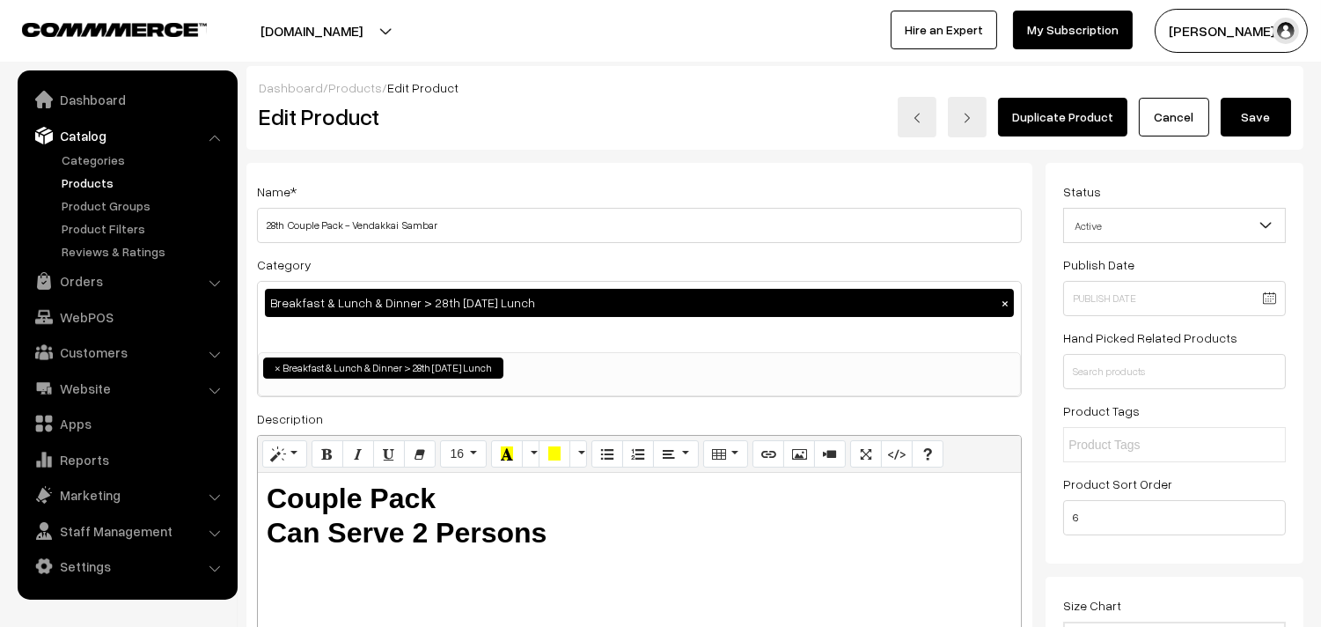
click at [1257, 124] on button "Save" at bounding box center [1256, 117] width 70 height 39
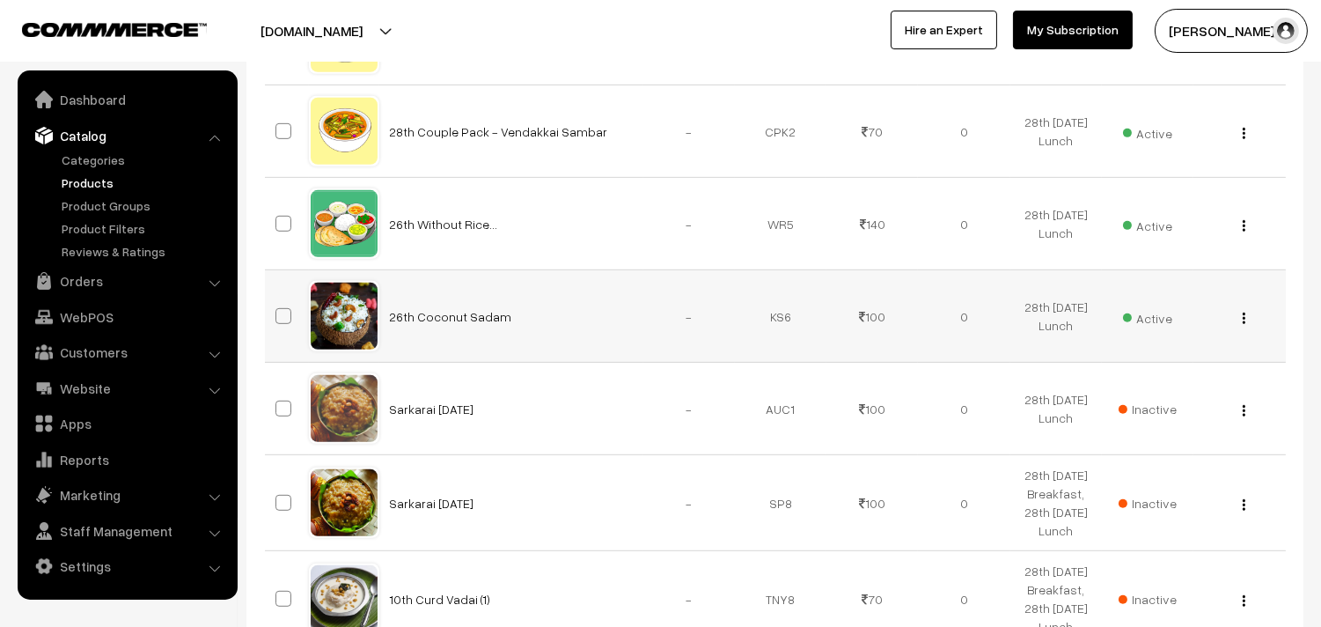
scroll to position [1662, 0]
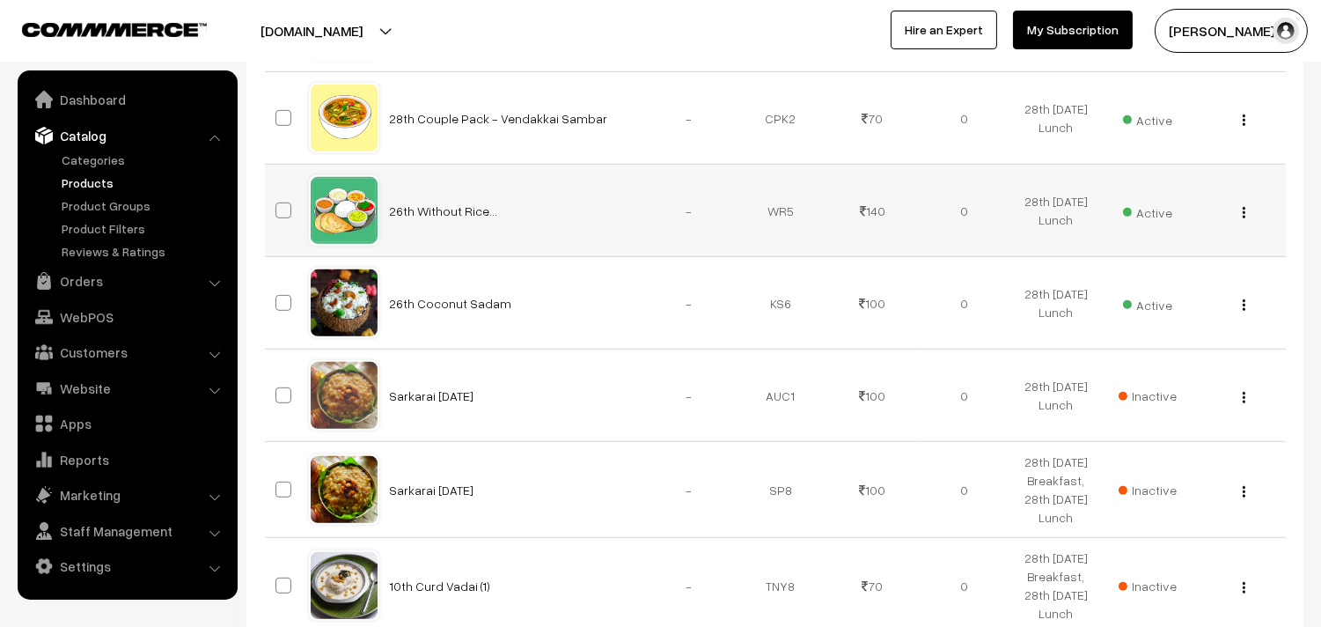
click at [1243, 218] on img "button" at bounding box center [1244, 212] width 3 height 11
click at [1129, 296] on link "Edit" at bounding box center [1166, 276] width 150 height 39
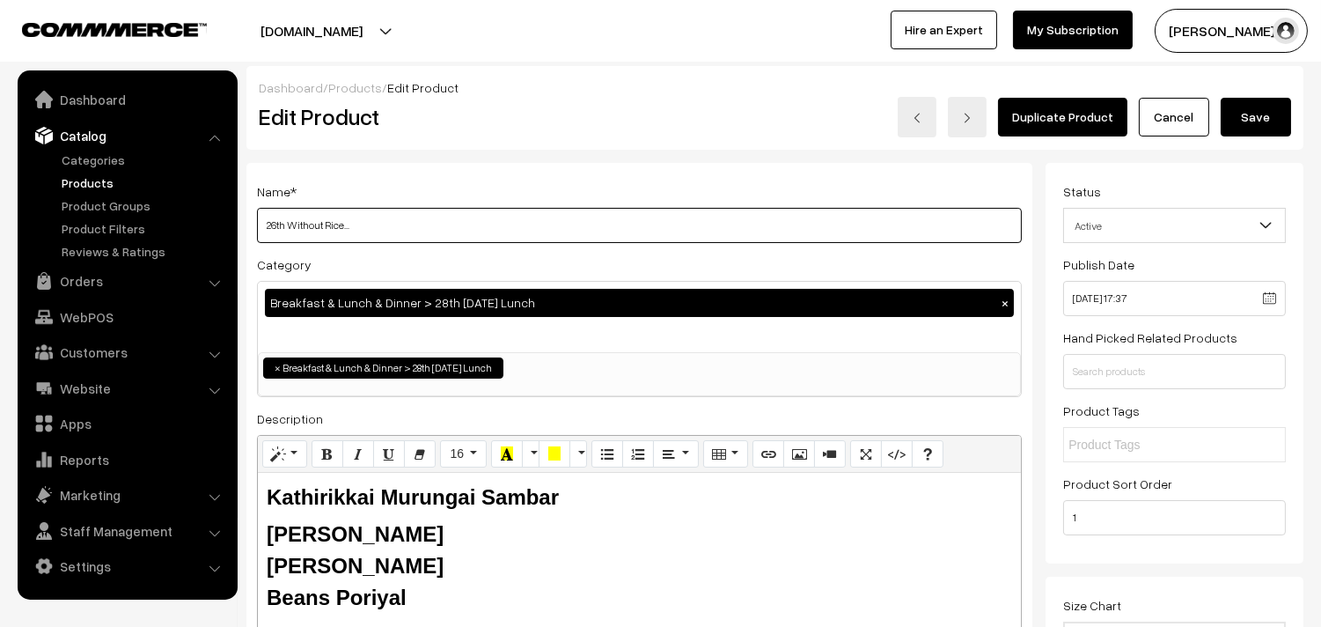
click at [488, 222] on input "26th Without Rice..." at bounding box center [639, 225] width 765 height 35
click at [276, 217] on input "26th Without Rice..." at bounding box center [639, 225] width 765 height 35
type input "28th Without Rice..."
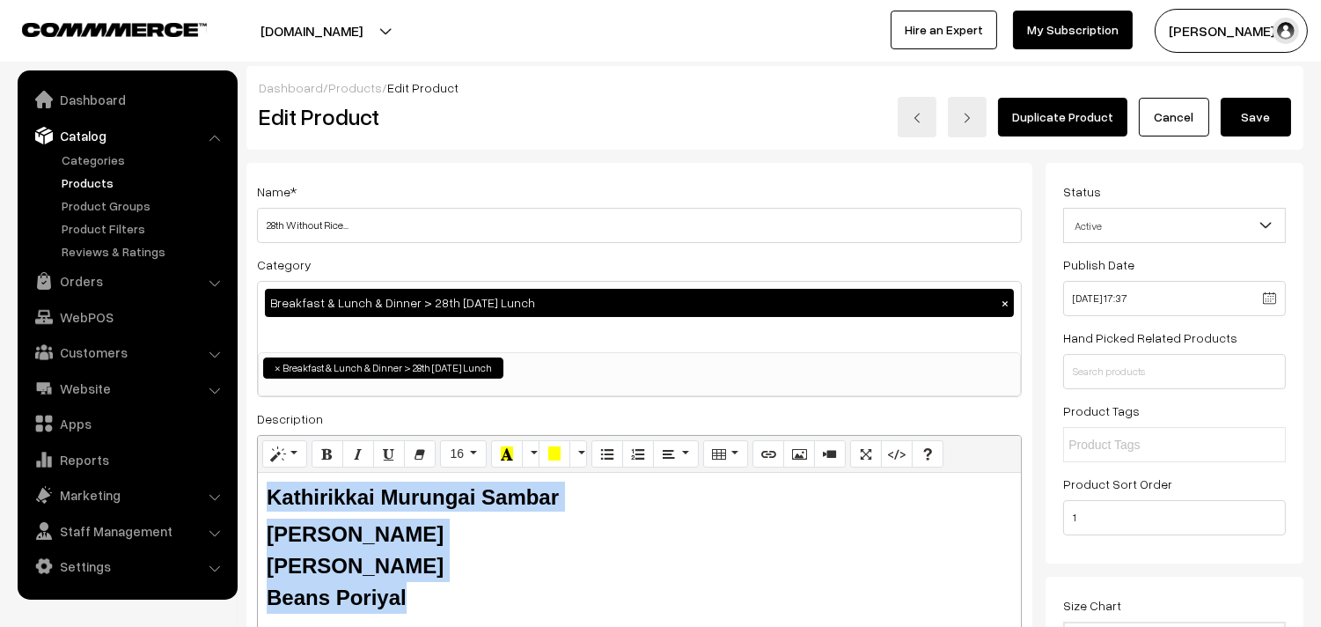
drag, startPoint x: 410, startPoint y: 592, endPoint x: 241, endPoint y: 502, distance: 191.8
paste div
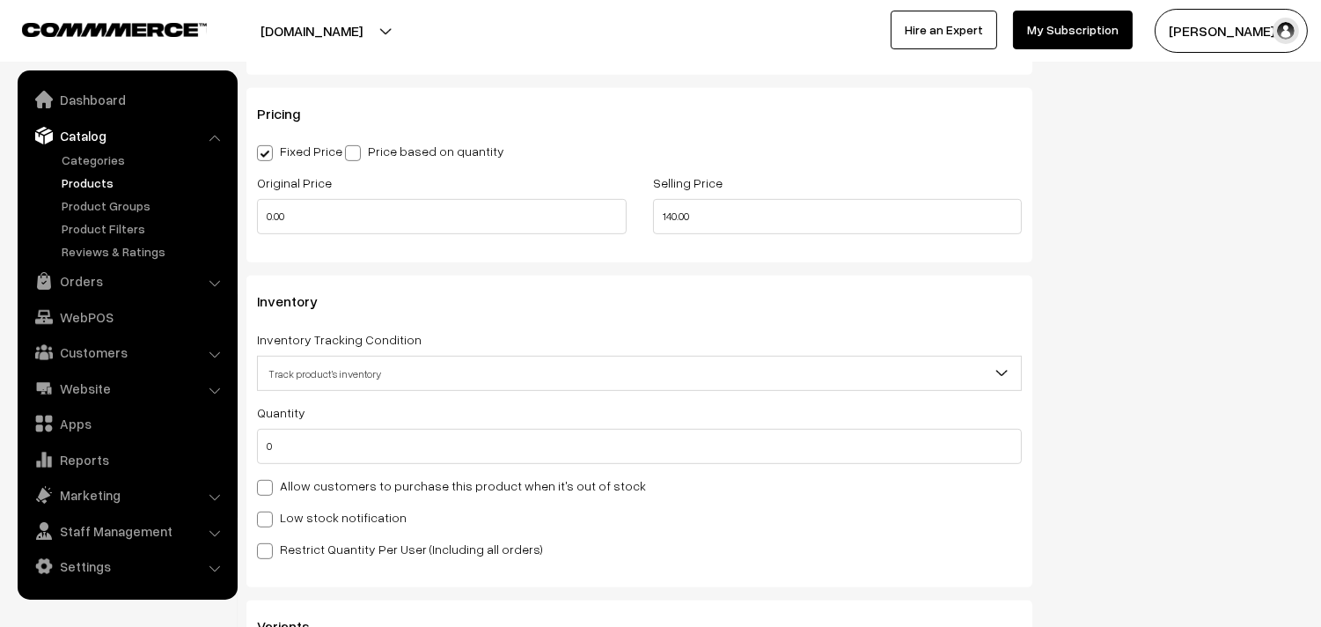
scroll to position [1564, 0]
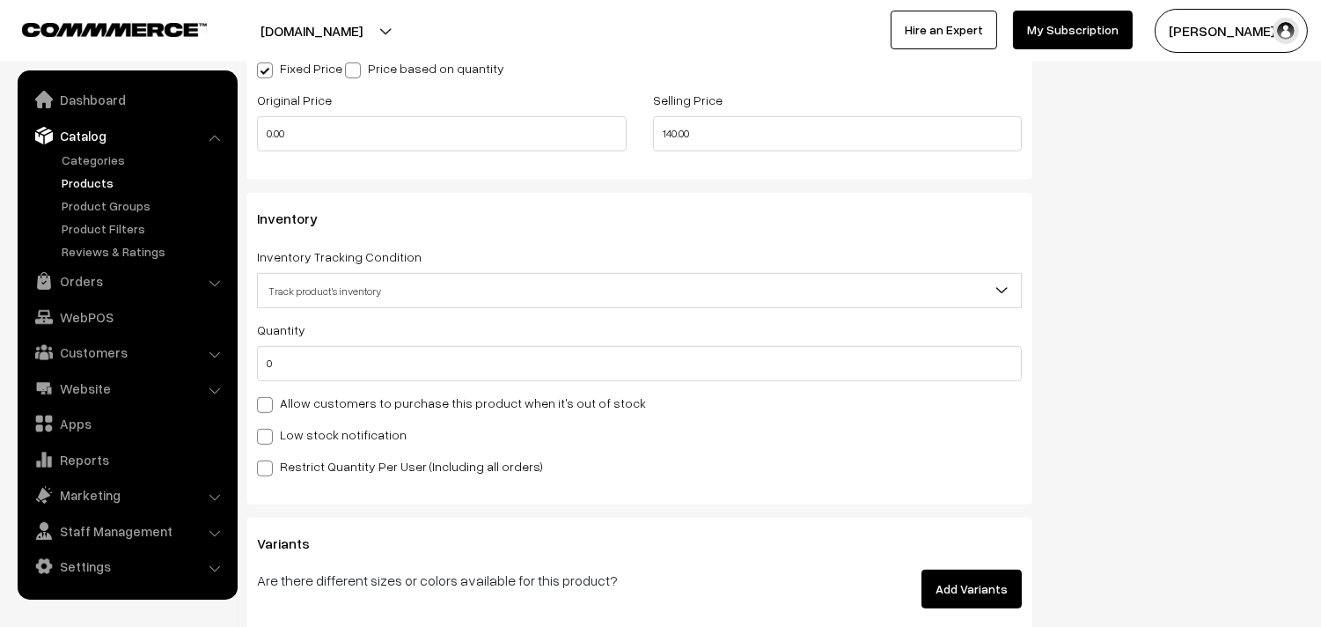
click at [323, 401] on label "Allow customers to purchase this product when it's out of stock" at bounding box center [451, 403] width 389 height 18
click at [269, 401] on input "Allow customers to purchase this product when it's out of stock" at bounding box center [262, 401] width 11 height 11
checkbox input "true"
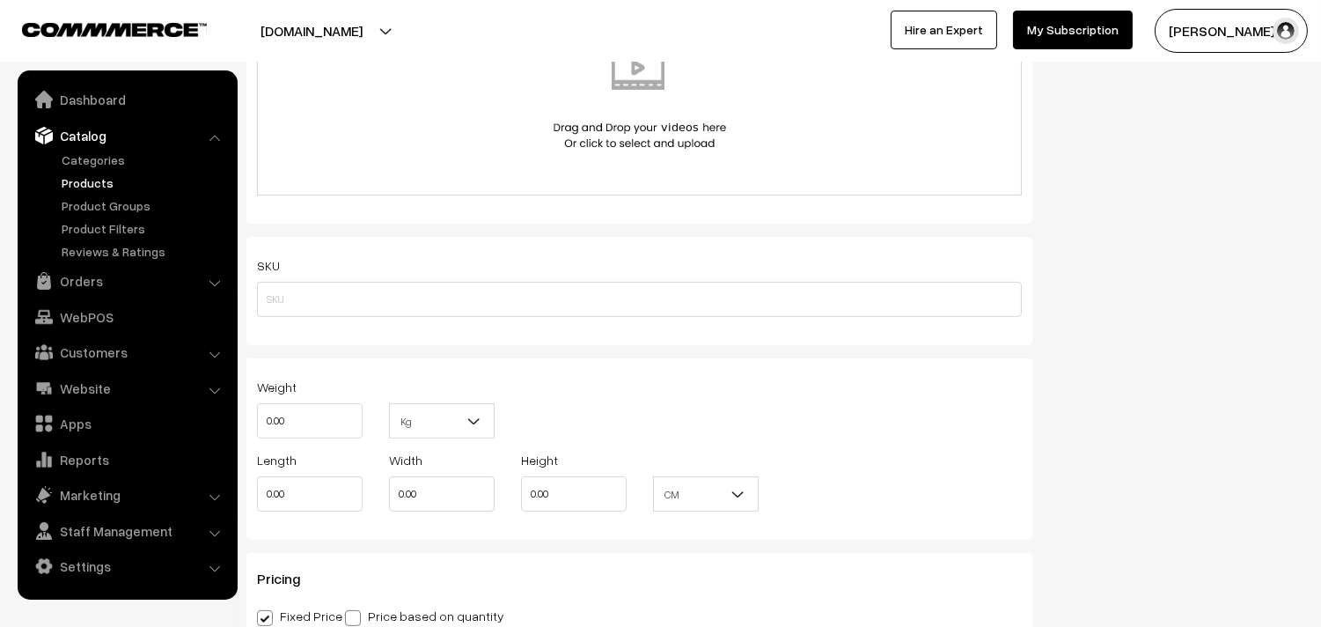
drag, startPoint x: 1321, startPoint y: 258, endPoint x: 1327, endPoint y: 233, distance: 25.4
click at [1317, 95] on div "Dashboard / Products / Edit Product Edit Product Duplicate Product Cancel Save …" at bounding box center [660, 549] width 1321 height 3000
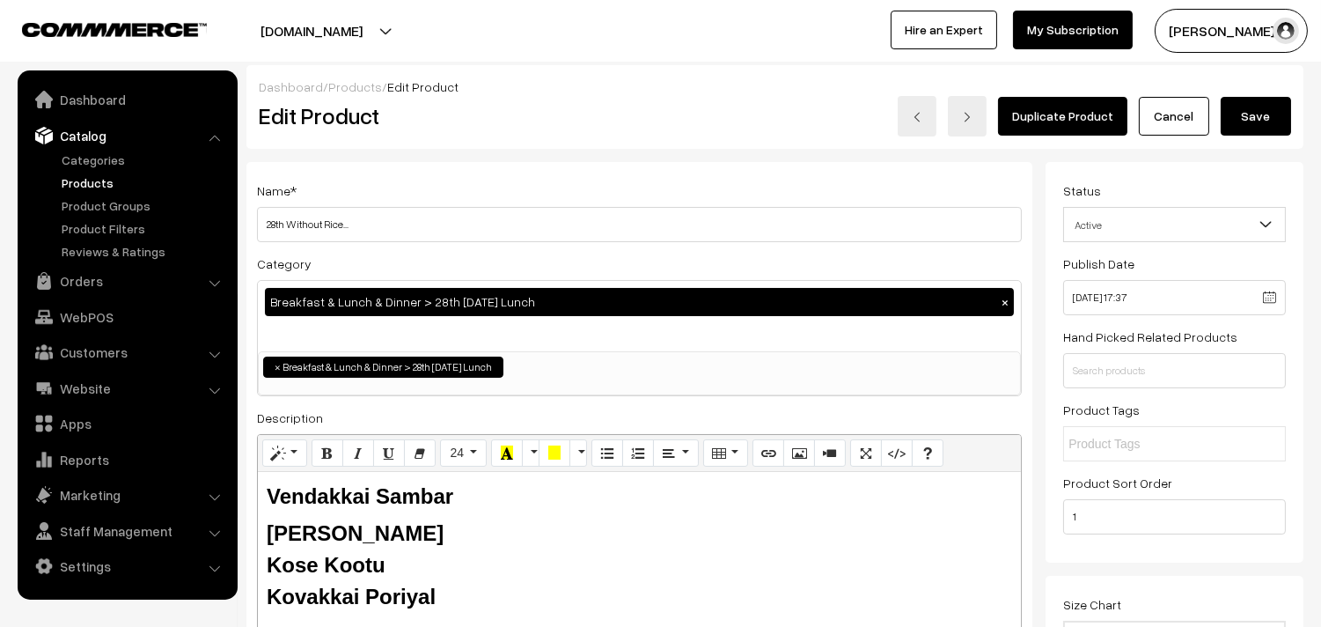
scroll to position [0, 0]
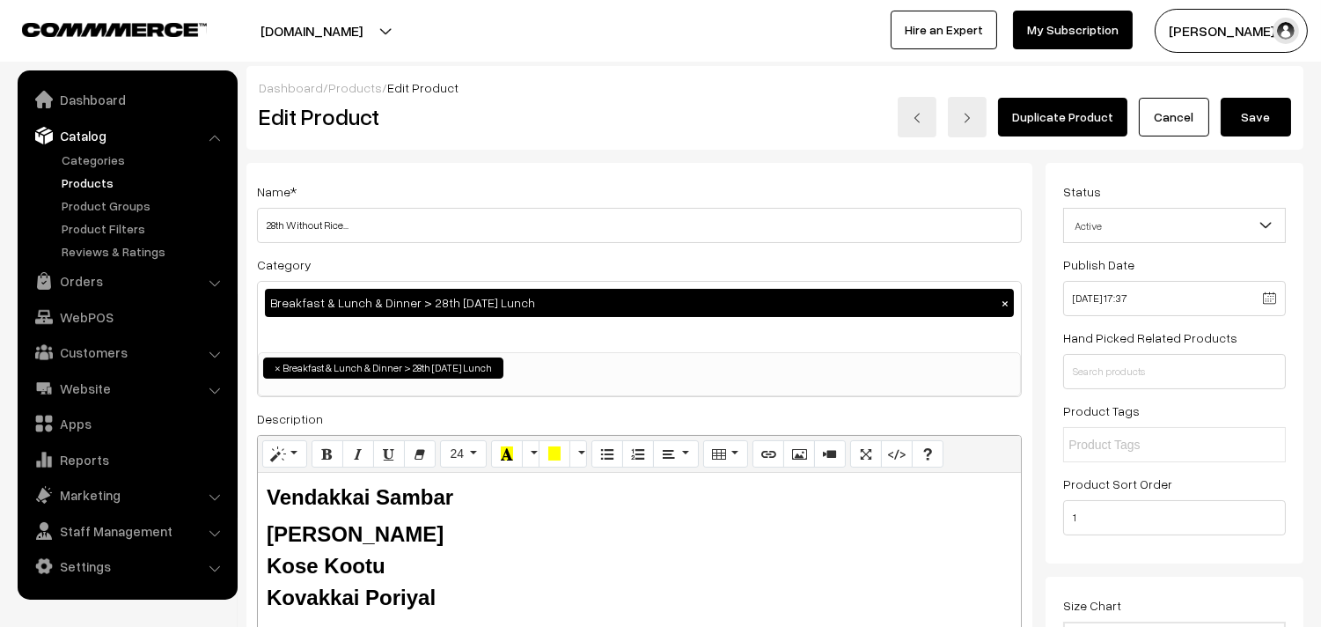
click at [1265, 121] on button "Save" at bounding box center [1256, 117] width 70 height 39
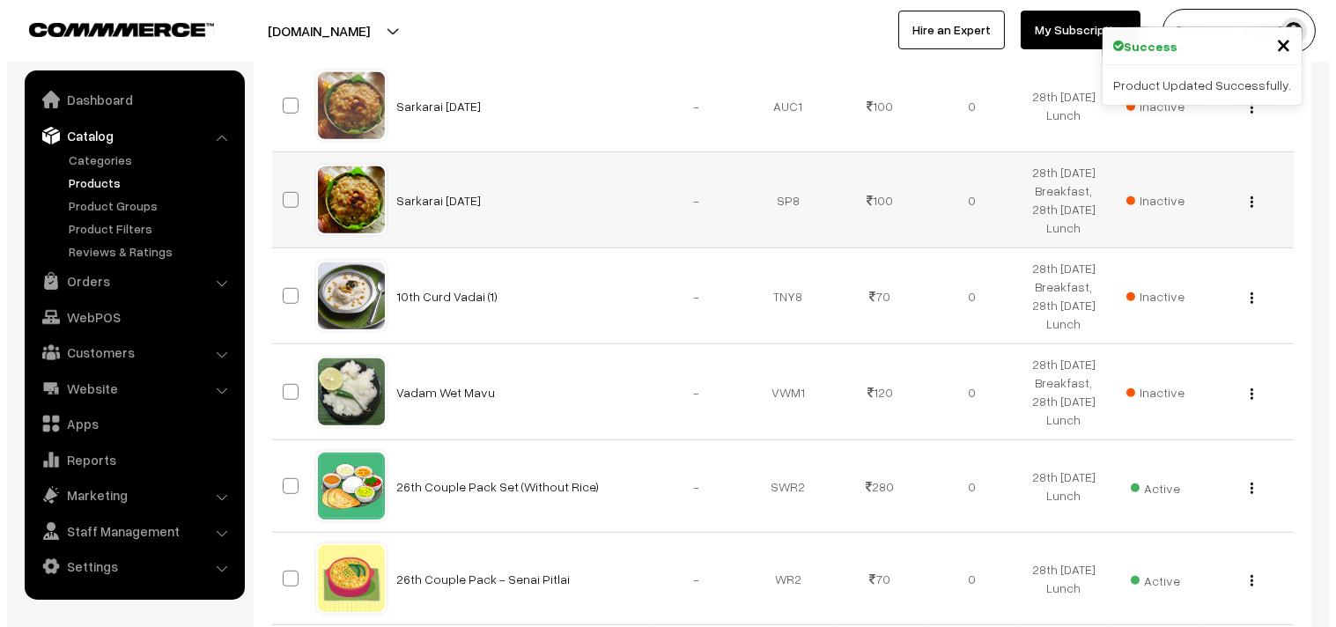
scroll to position [1956, 0]
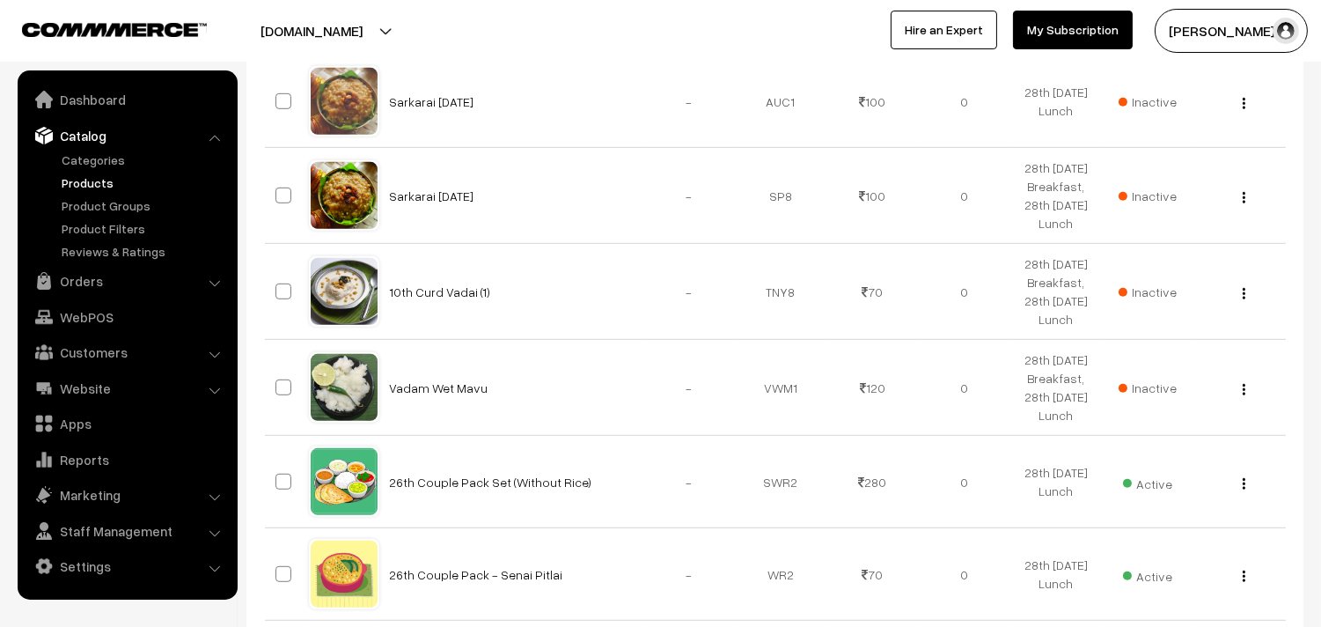
click at [1145, 20] on span "Active" at bounding box center [1147, 8] width 49 height 23
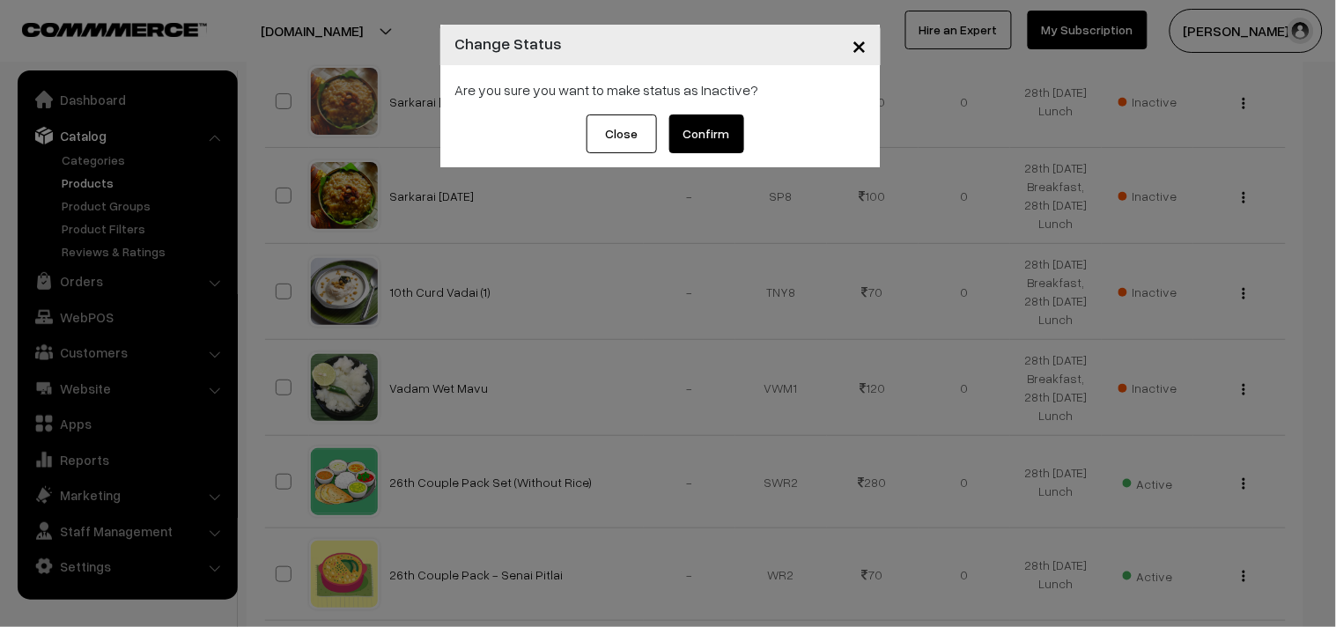
click at [725, 124] on button "Confirm" at bounding box center [706, 133] width 75 height 39
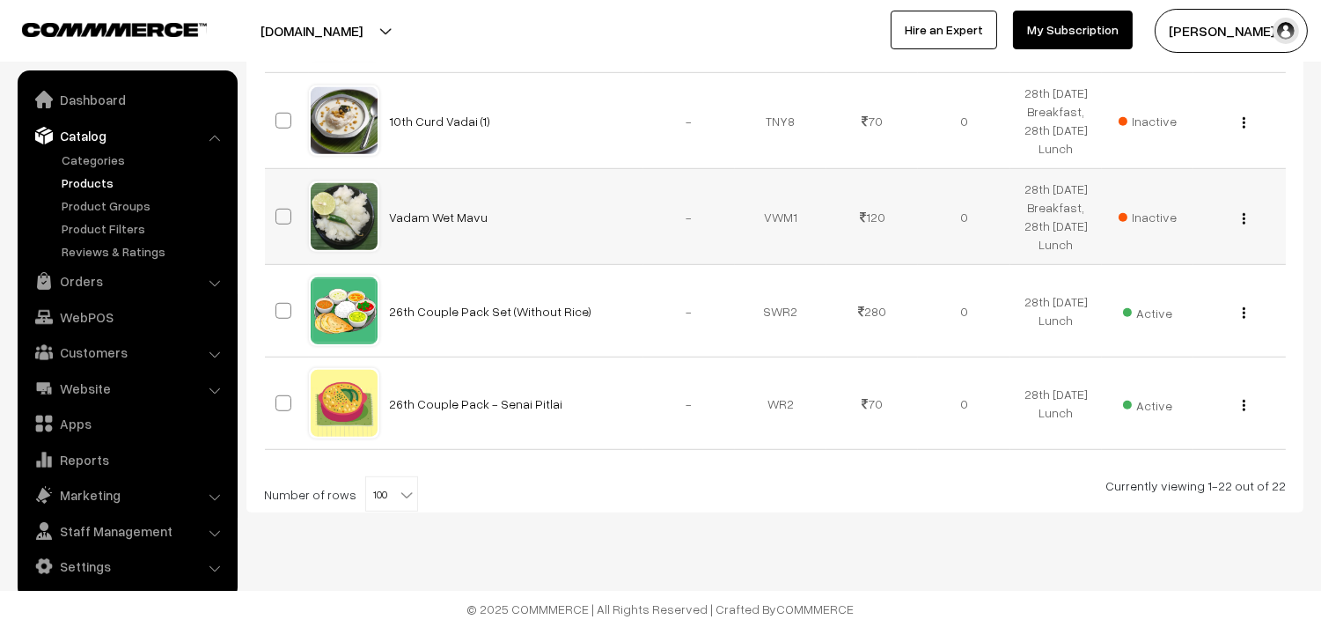
scroll to position [2347, 0]
click at [1243, 311] on img "button" at bounding box center [1244, 312] width 3 height 11
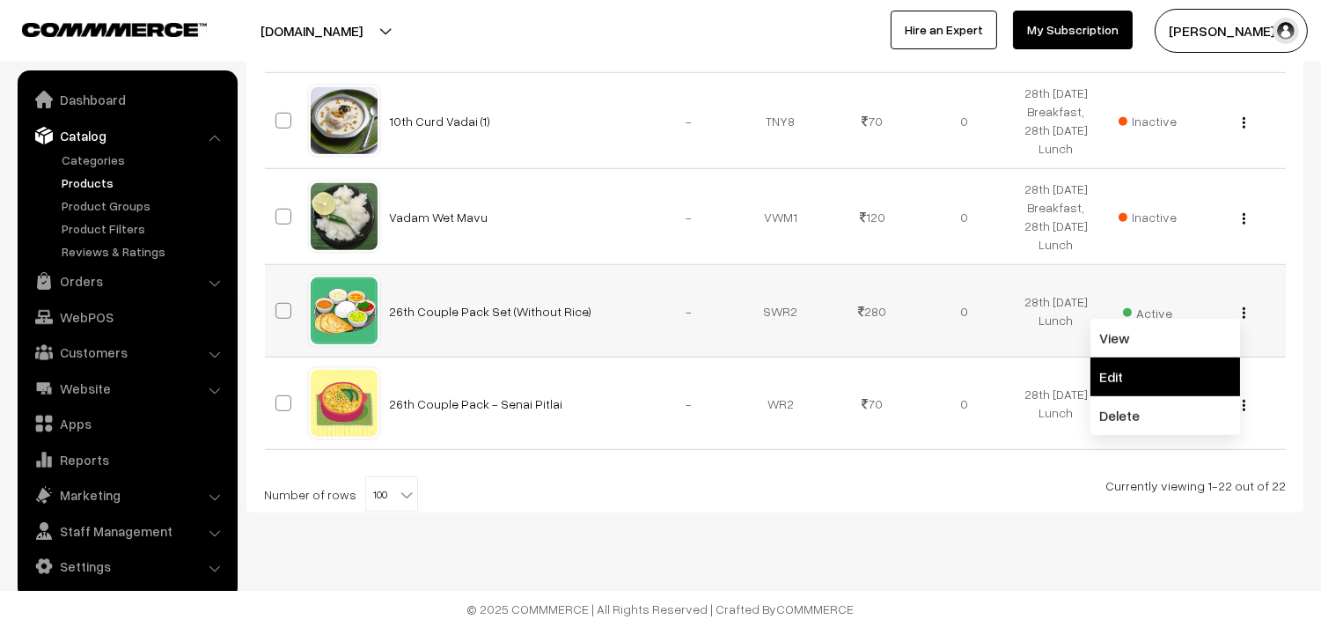
click at [1181, 388] on link "Edit" at bounding box center [1166, 376] width 150 height 39
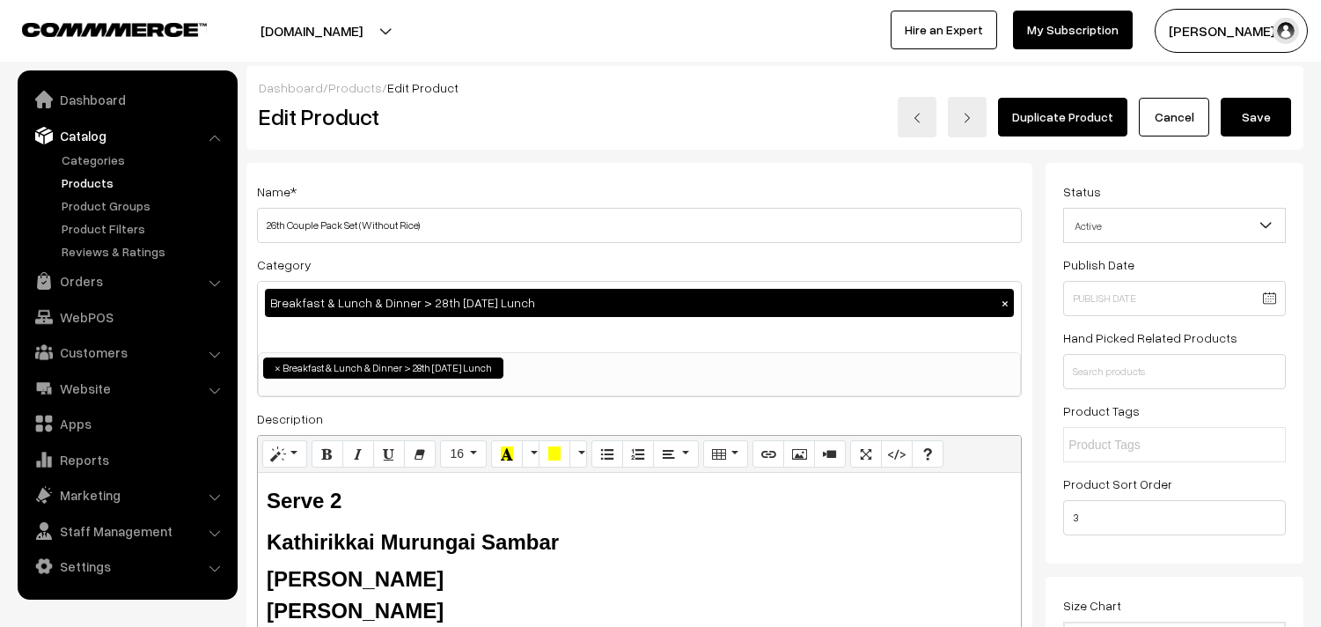
click at [495, 223] on input "26th Couple Pack Set (Without Rice)" at bounding box center [639, 225] width 765 height 35
click at [271, 224] on input "26th Couple Pack Set (Without Rice)" at bounding box center [639, 225] width 765 height 35
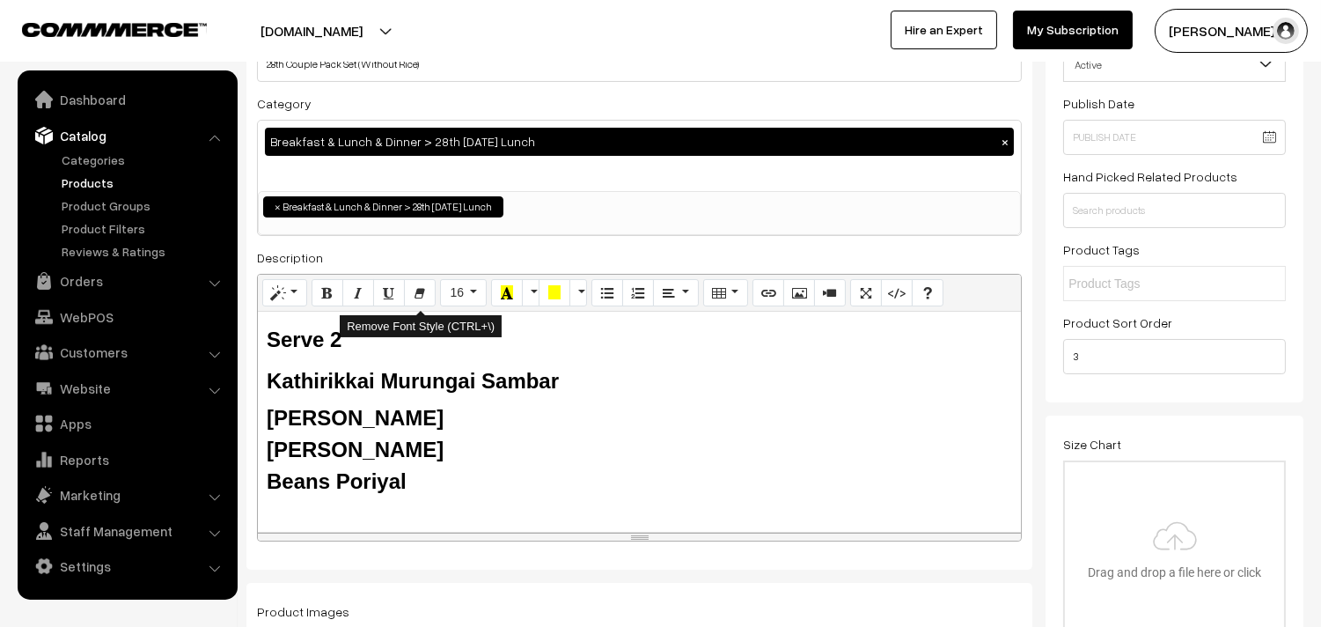
scroll to position [195, 0]
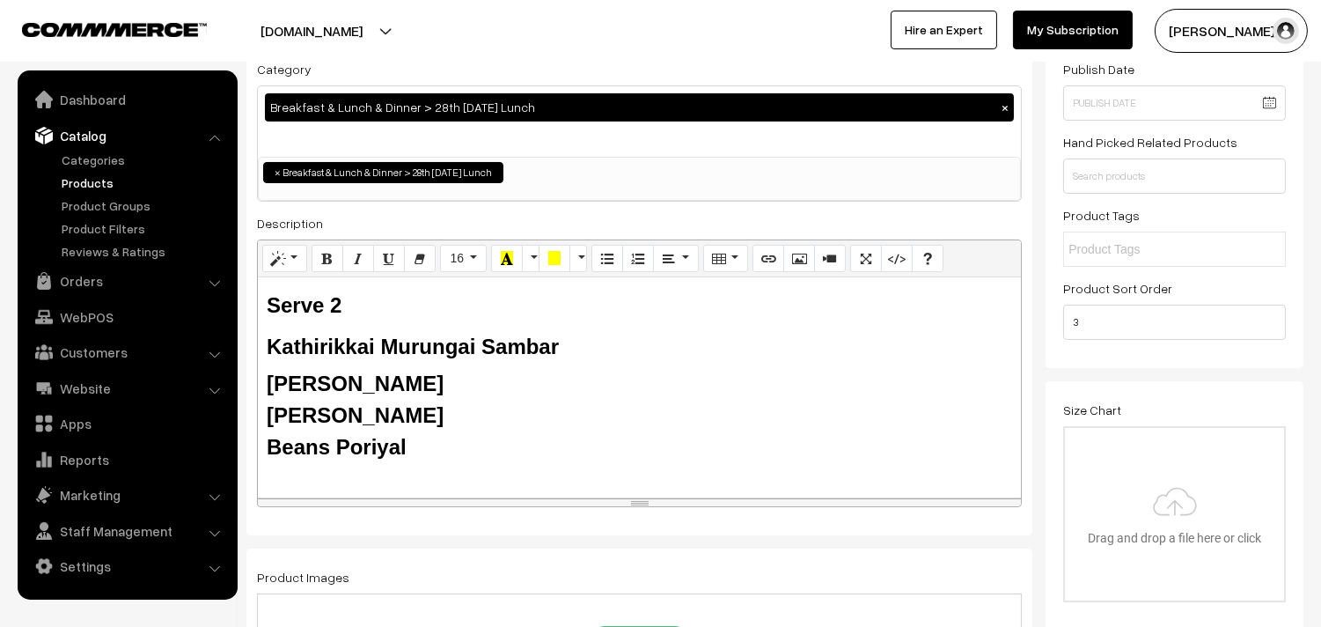
type input "28th Couple Pack Set (Without Rice)"
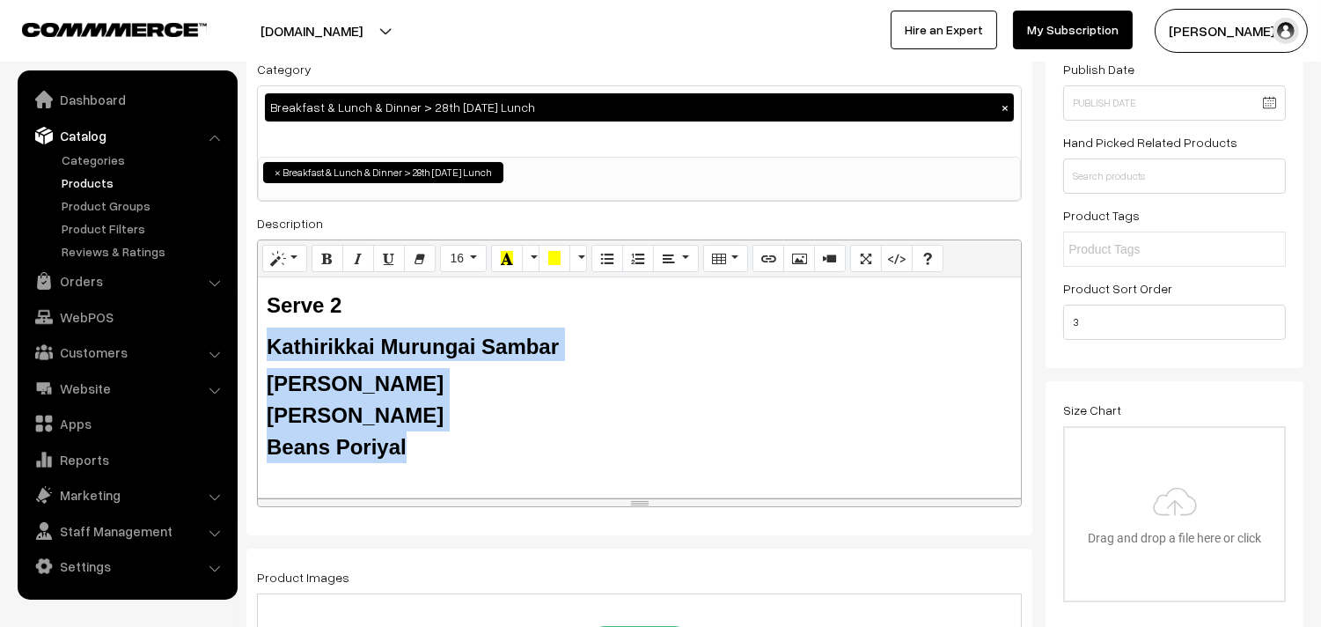
drag, startPoint x: 269, startPoint y: 338, endPoint x: 425, endPoint y: 435, distance: 184.2
click at [425, 437] on div "Serve 2 Kathirikkai Murungai Sambar Tomato Rasam Senai Pitlai Beans Poriyal" at bounding box center [639, 387] width 763 height 220
paste div
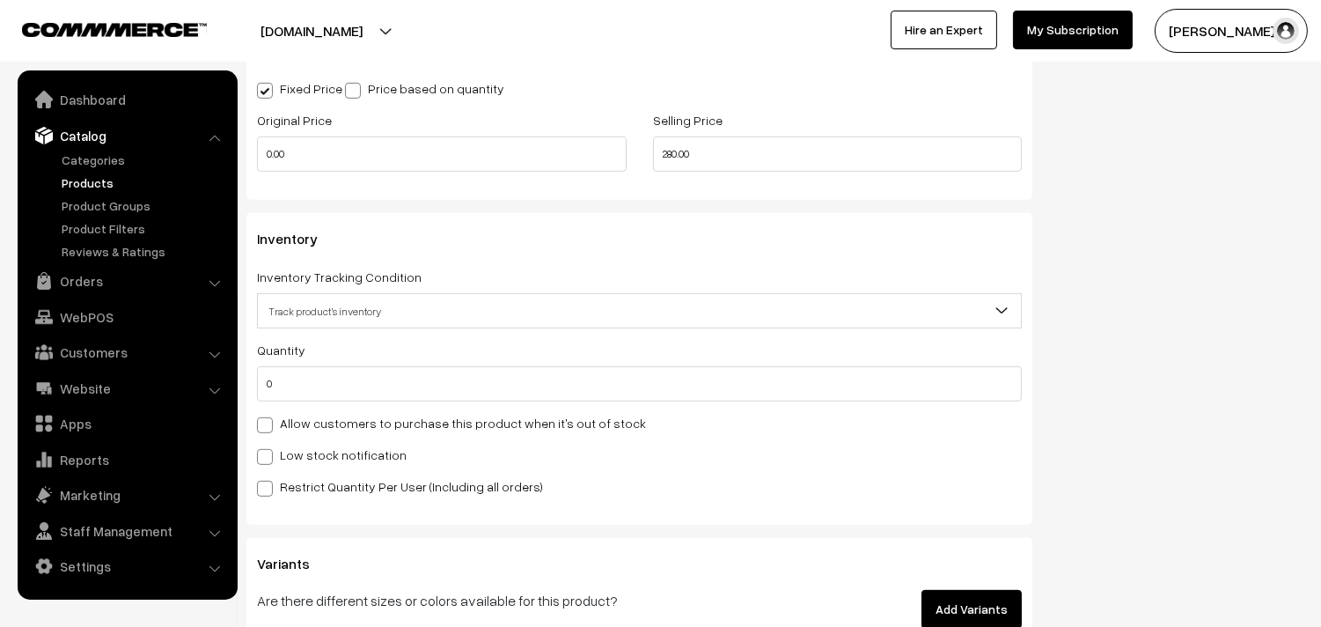
scroll to position [1564, 0]
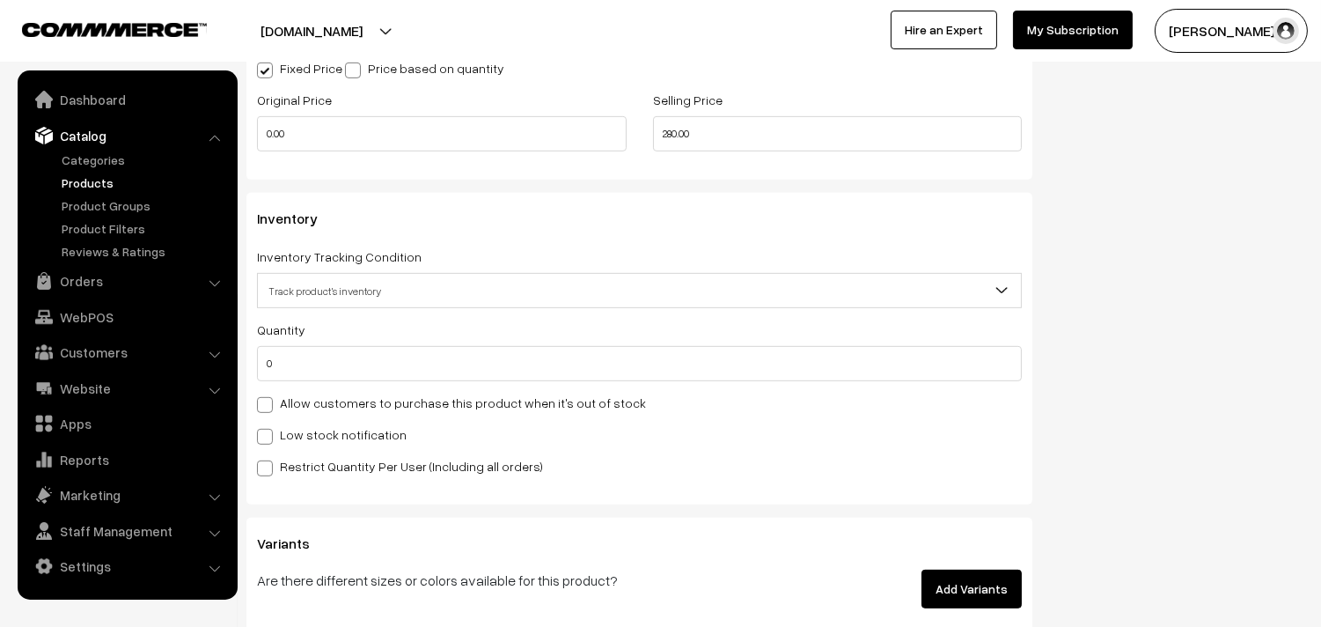
click at [299, 410] on label "Allow customers to purchase this product when it's out of stock" at bounding box center [451, 403] width 389 height 18
click at [269, 408] on input "Allow customers to purchase this product when it's out of stock" at bounding box center [262, 401] width 11 height 11
checkbox input "true"
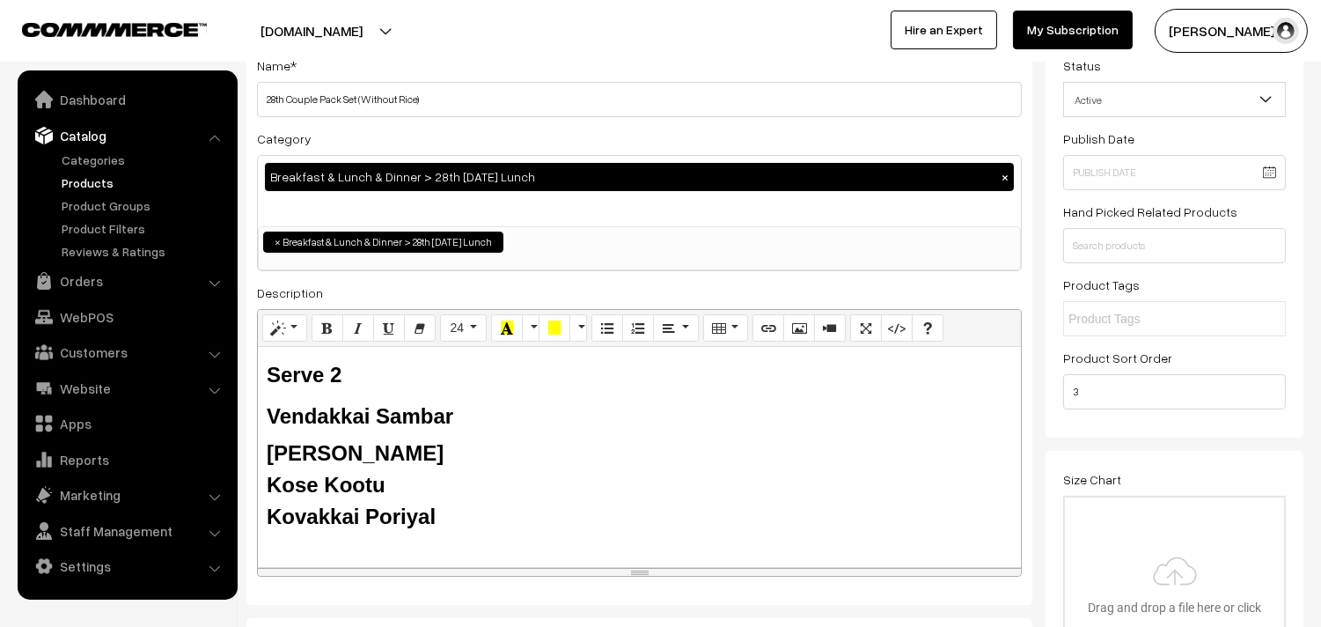
scroll to position [21, 0]
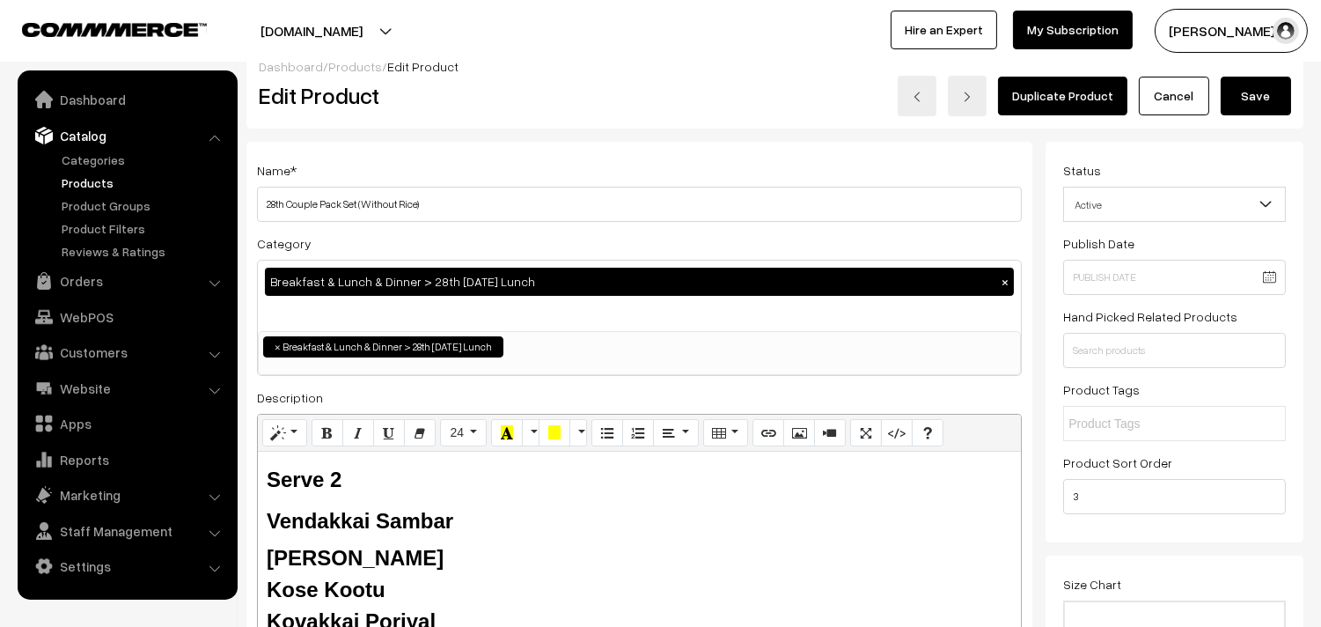
click at [1263, 107] on button "Save" at bounding box center [1256, 96] width 70 height 39
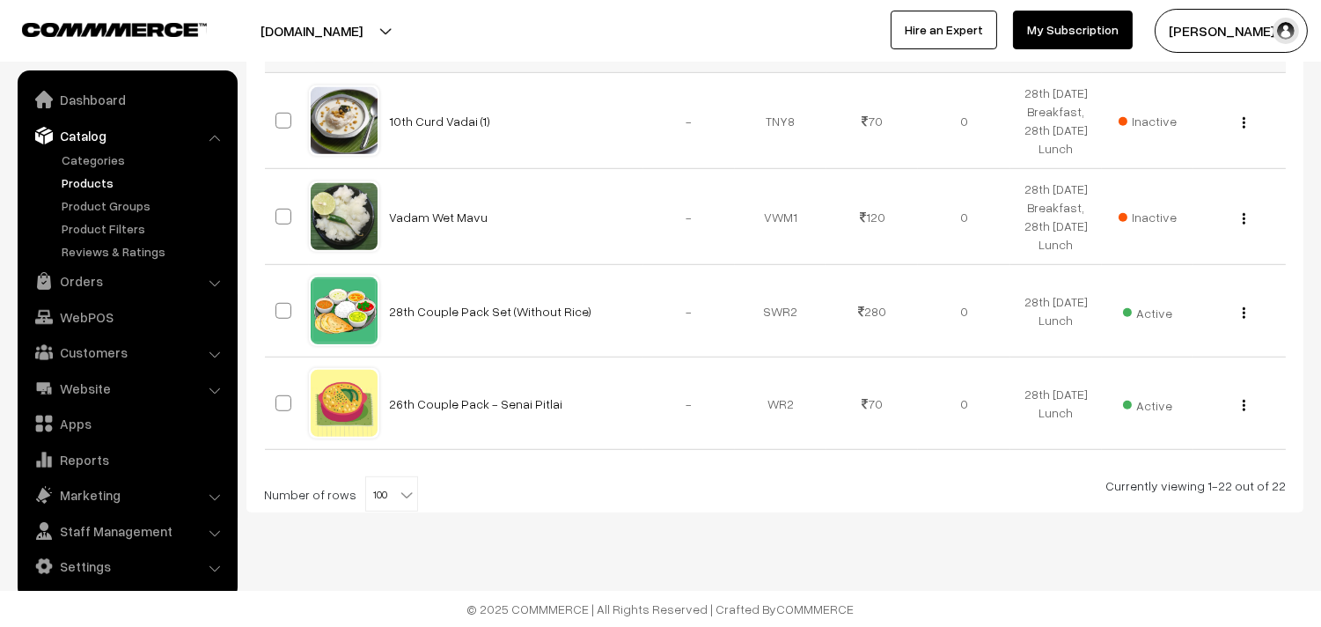
scroll to position [2347, 0]
click at [1248, 407] on div "View Edit Delete" at bounding box center [1239, 403] width 70 height 18
click at [1244, 408] on img "button" at bounding box center [1244, 405] width 3 height 11
click at [1194, 473] on link "Edit" at bounding box center [1166, 469] width 150 height 39
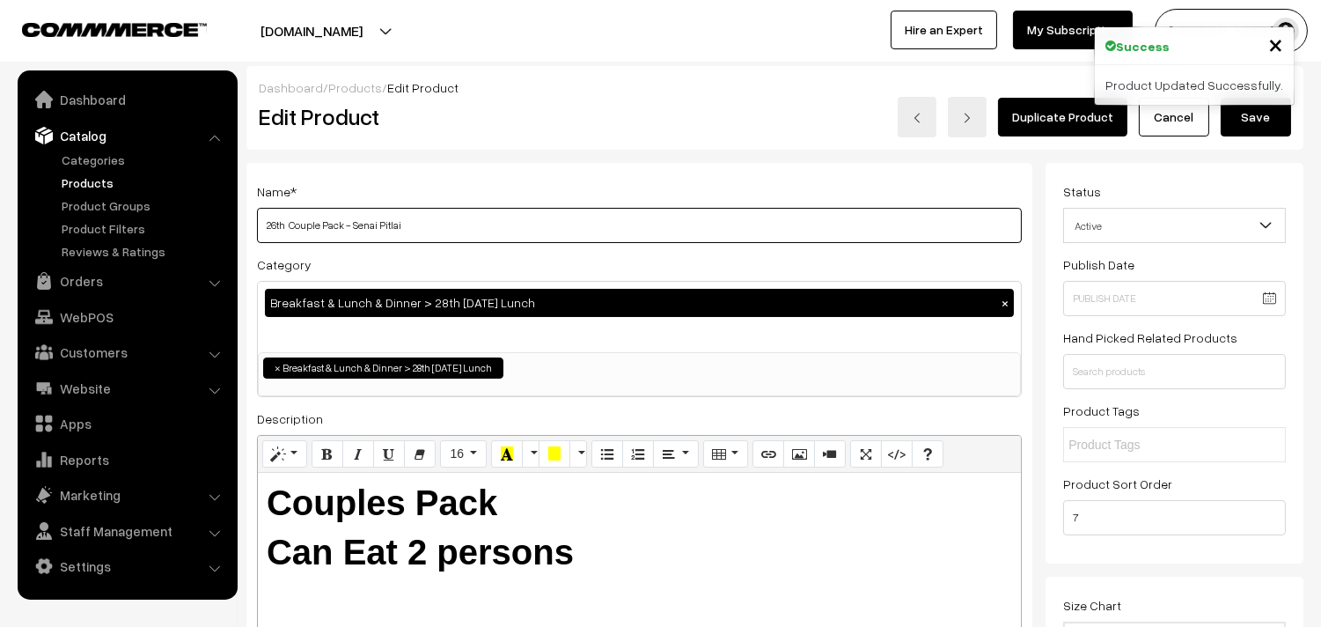
click at [425, 229] on input "26th Couple Pack - Senai Pitlai" at bounding box center [639, 225] width 765 height 35
click at [279, 226] on input "26th Couple Pack - Senai Pitlai" at bounding box center [639, 225] width 765 height 35
drag, startPoint x: 496, startPoint y: 236, endPoint x: 400, endPoint y: 226, distance: 96.4
click at [497, 236] on input "28th Couple Pack - Senai Pitlai" at bounding box center [639, 225] width 765 height 35
drag, startPoint x: 356, startPoint y: 224, endPoint x: 446, endPoint y: 229, distance: 90.8
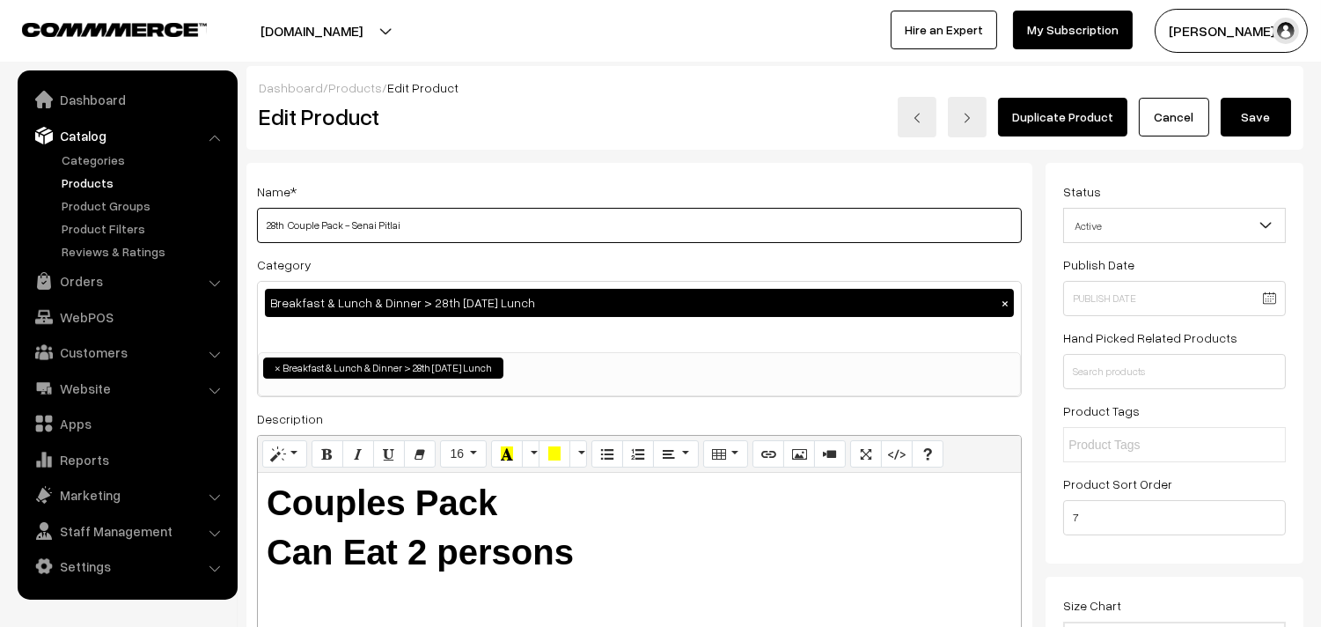
click at [447, 229] on input "28th Couple Pack - Senai Pitlai" at bounding box center [639, 225] width 765 height 35
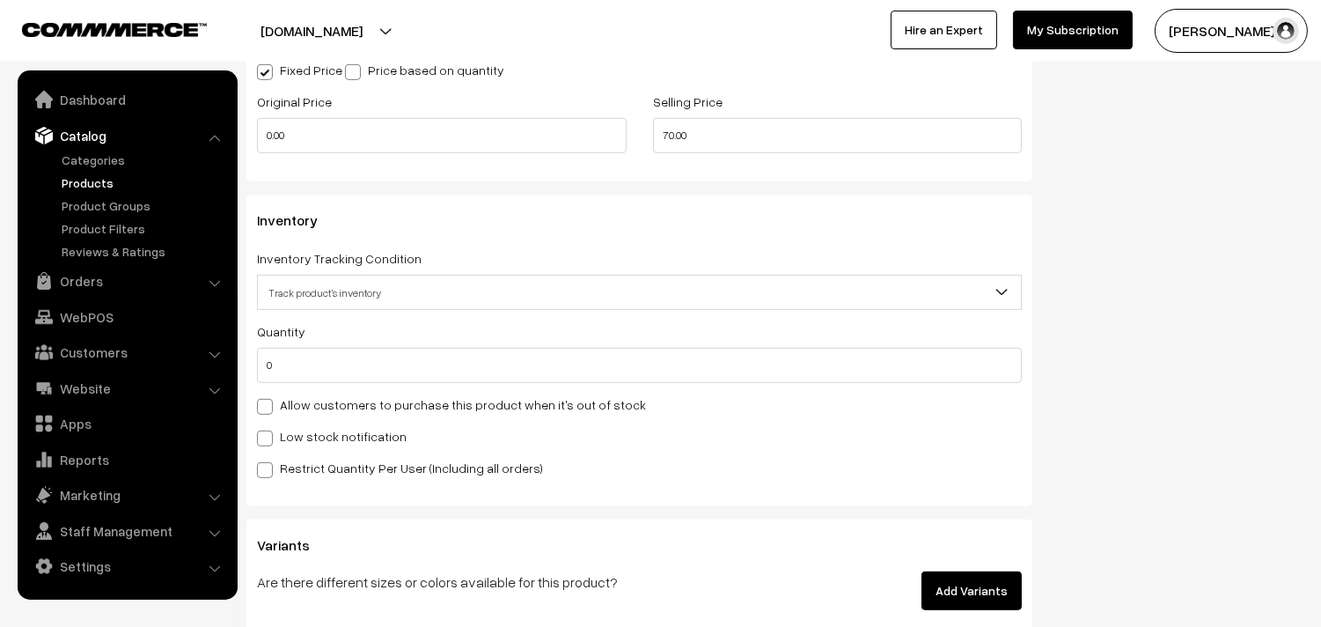
scroll to position [1564, 0]
type input "28th Couple Pack - Kose Kootu"
click at [366, 408] on label "Allow customers to purchase this product when it's out of stock" at bounding box center [451, 403] width 389 height 18
click at [269, 408] on input "Allow customers to purchase this product when it's out of stock" at bounding box center [262, 401] width 11 height 11
checkbox input "true"
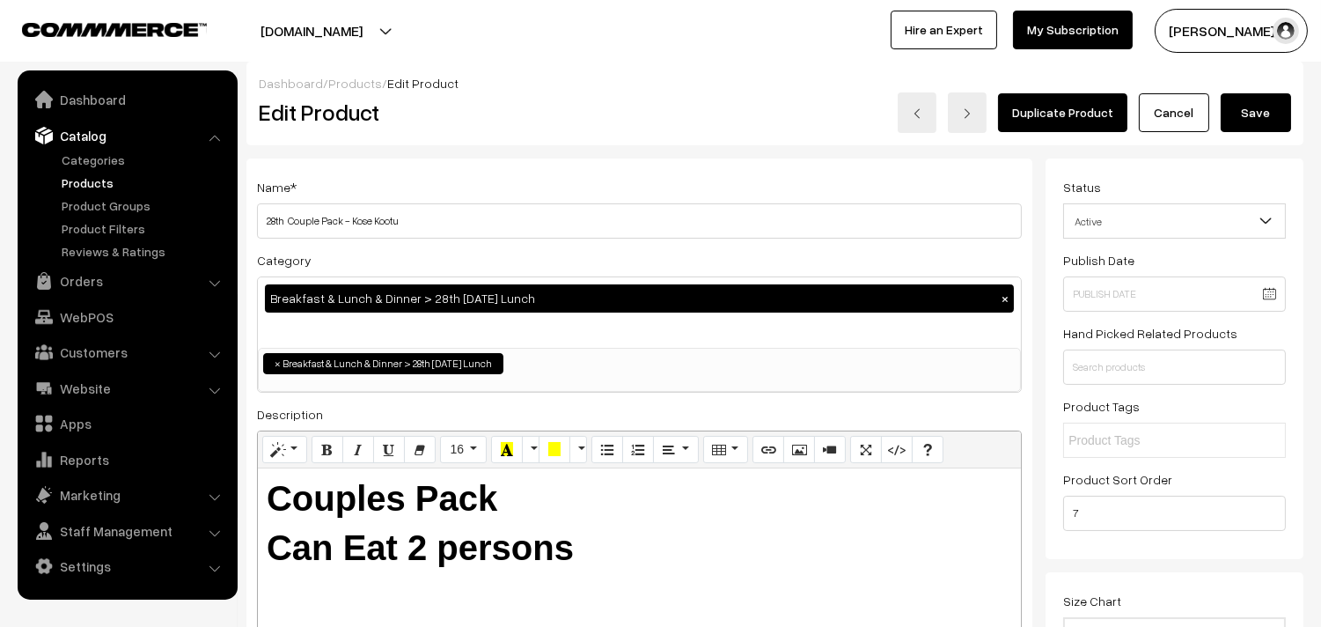
scroll to position [0, 0]
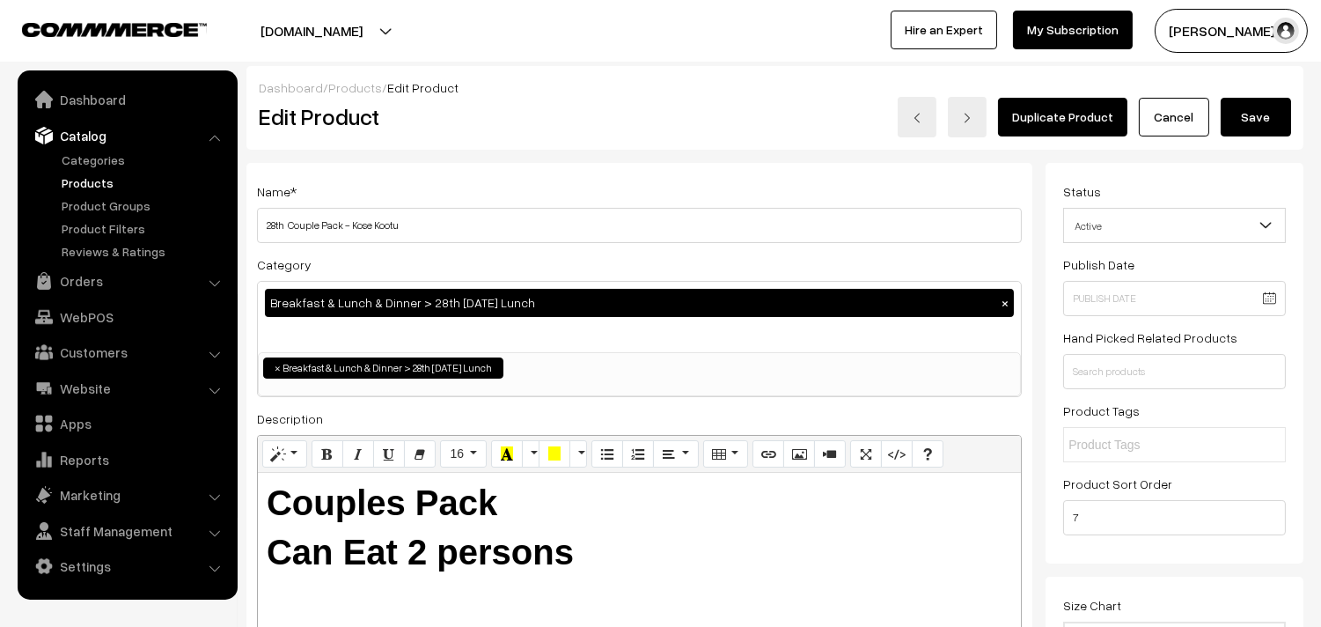
click at [1269, 120] on button "Save" at bounding box center [1256, 117] width 70 height 39
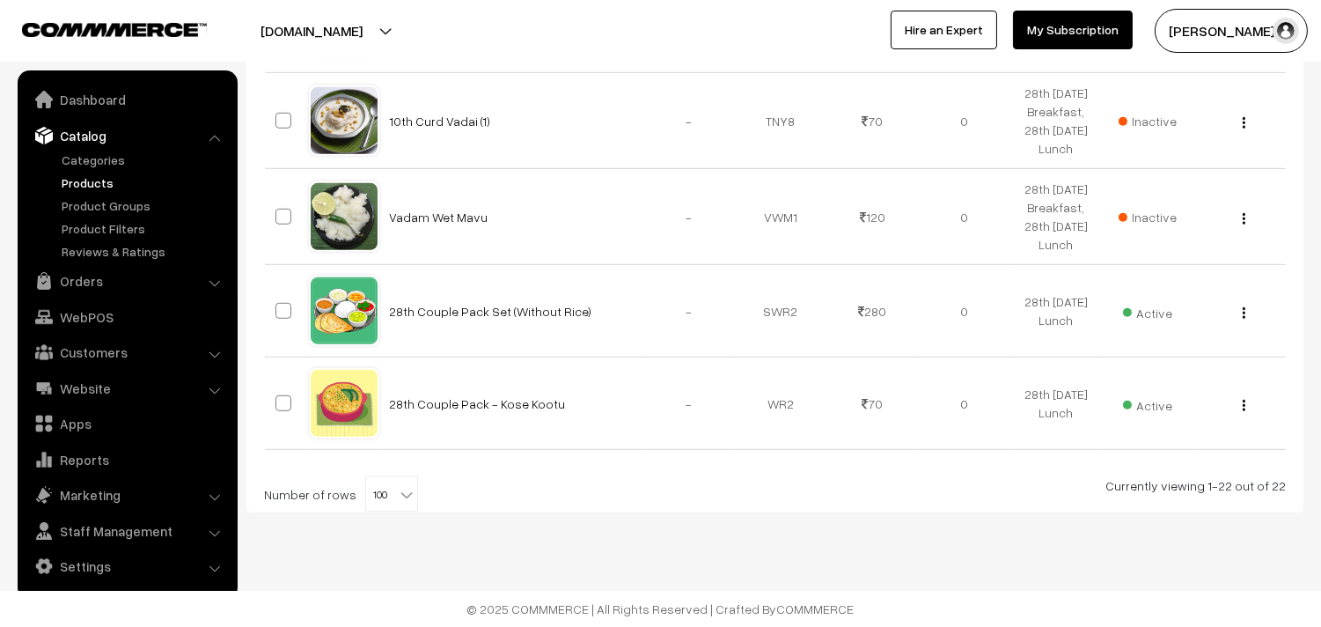
scroll to position [2351, 0]
click at [1244, 402] on img "button" at bounding box center [1244, 405] width 3 height 11
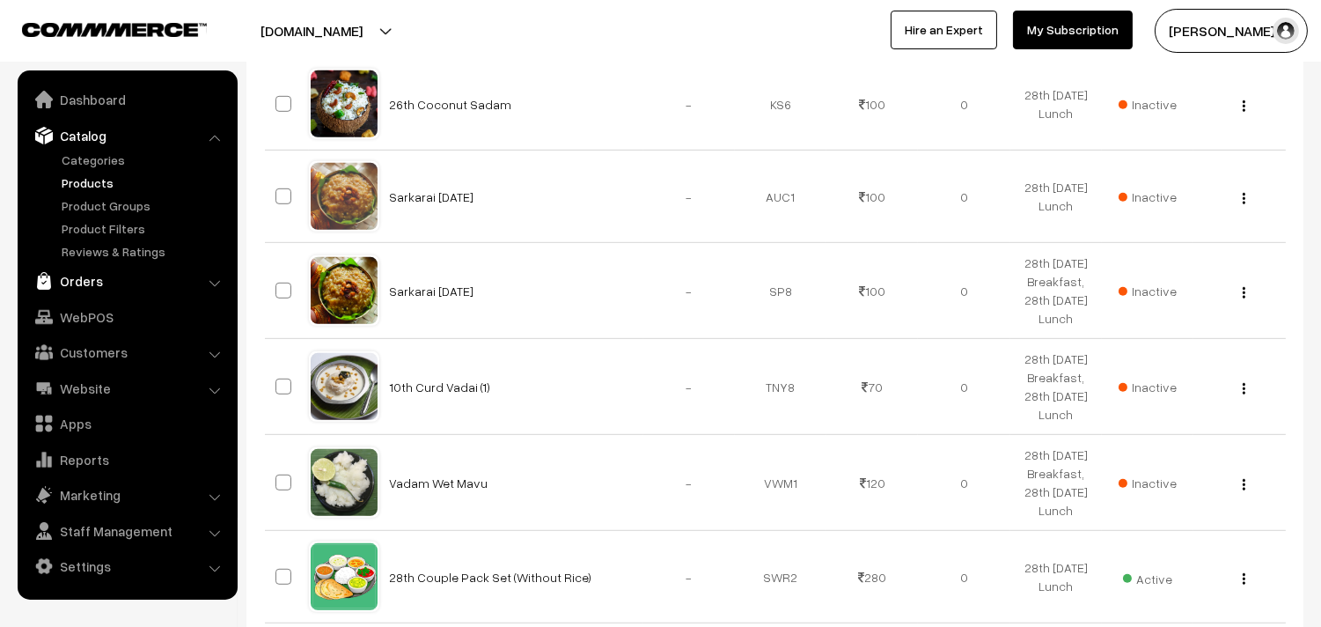
scroll to position [1862, 0]
click at [106, 284] on link "Orders" at bounding box center [127, 281] width 210 height 32
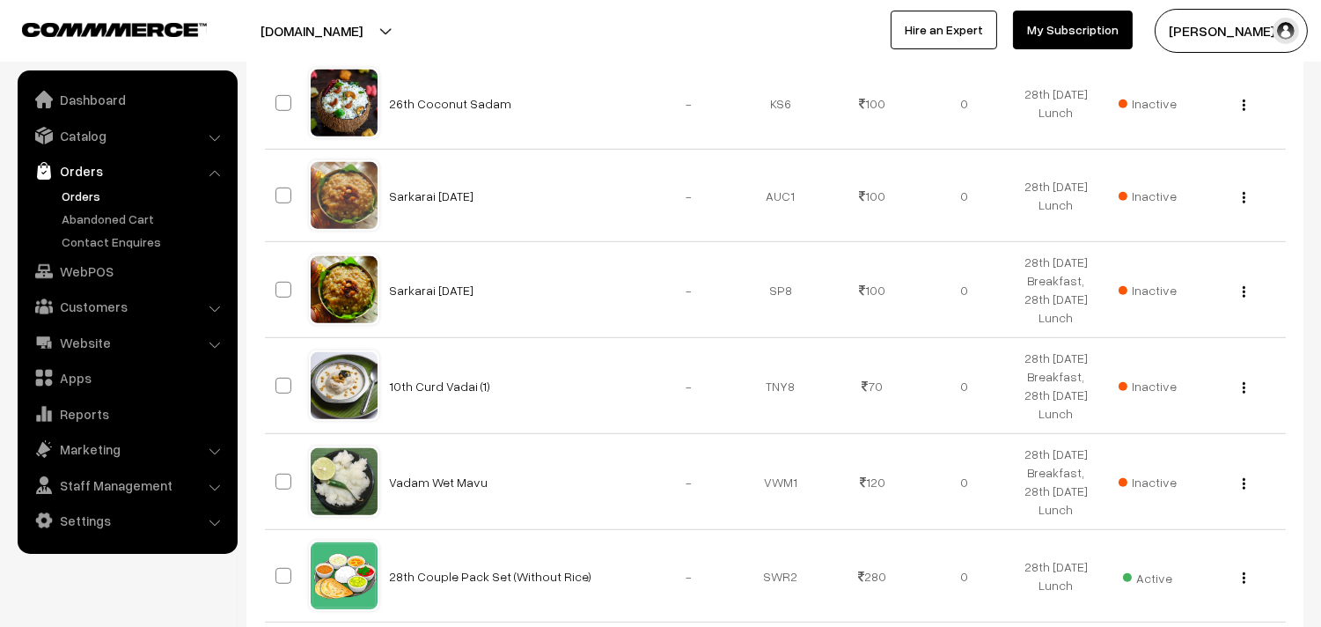
click at [79, 196] on link "Orders" at bounding box center [144, 196] width 174 height 18
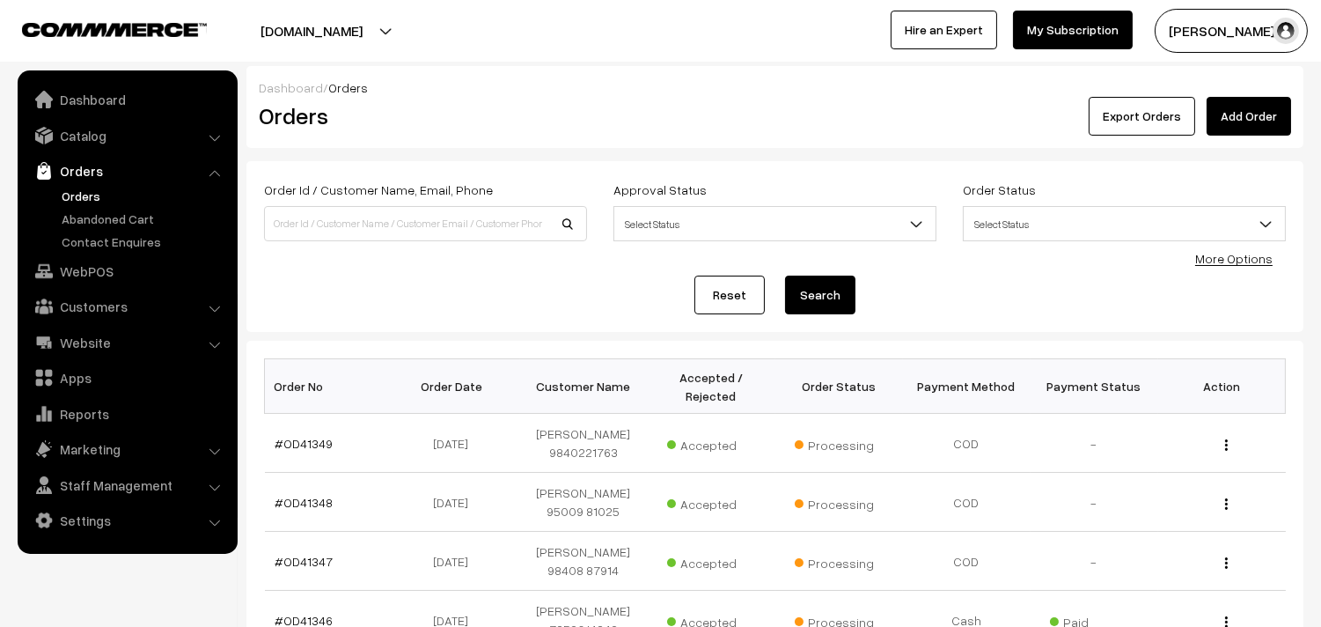
click at [92, 187] on link "Orders" at bounding box center [144, 196] width 174 height 18
click at [76, 183] on link "Orders" at bounding box center [127, 171] width 210 height 32
click at [99, 198] on link "Orders" at bounding box center [144, 196] width 174 height 18
click at [81, 180] on link "Orders" at bounding box center [127, 171] width 210 height 32
click at [82, 195] on link "Orders" at bounding box center [144, 196] width 174 height 18
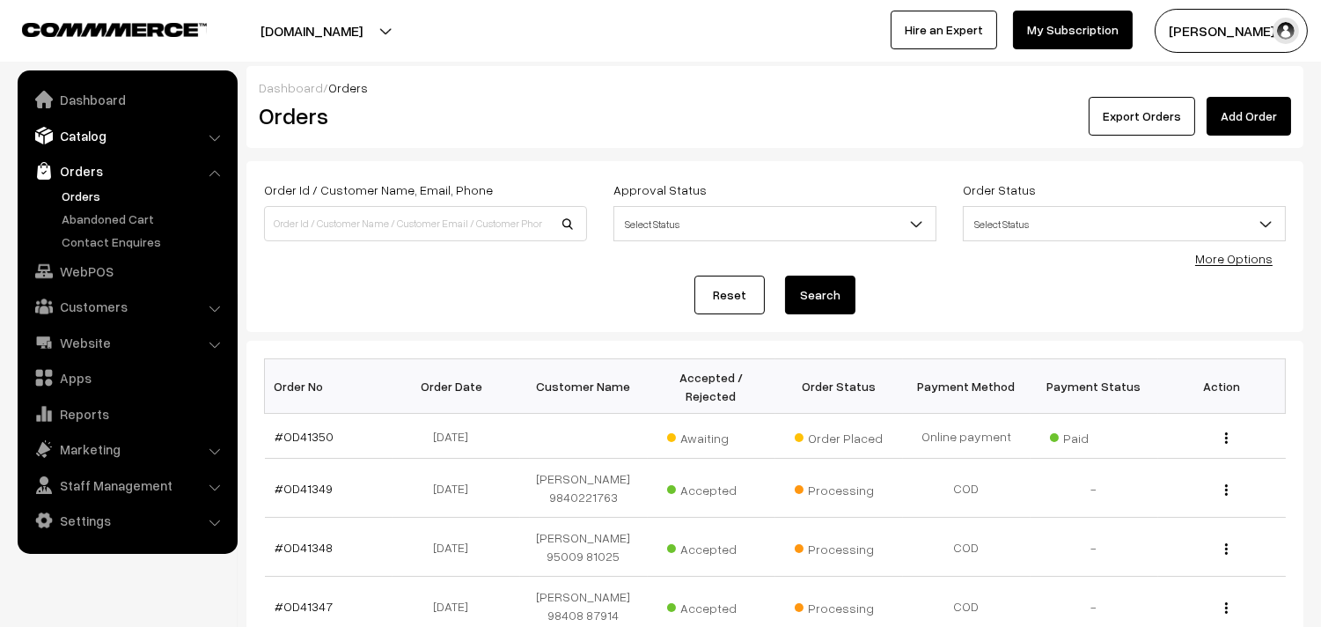
click at [108, 132] on link "Catalog" at bounding box center [127, 136] width 210 height 32
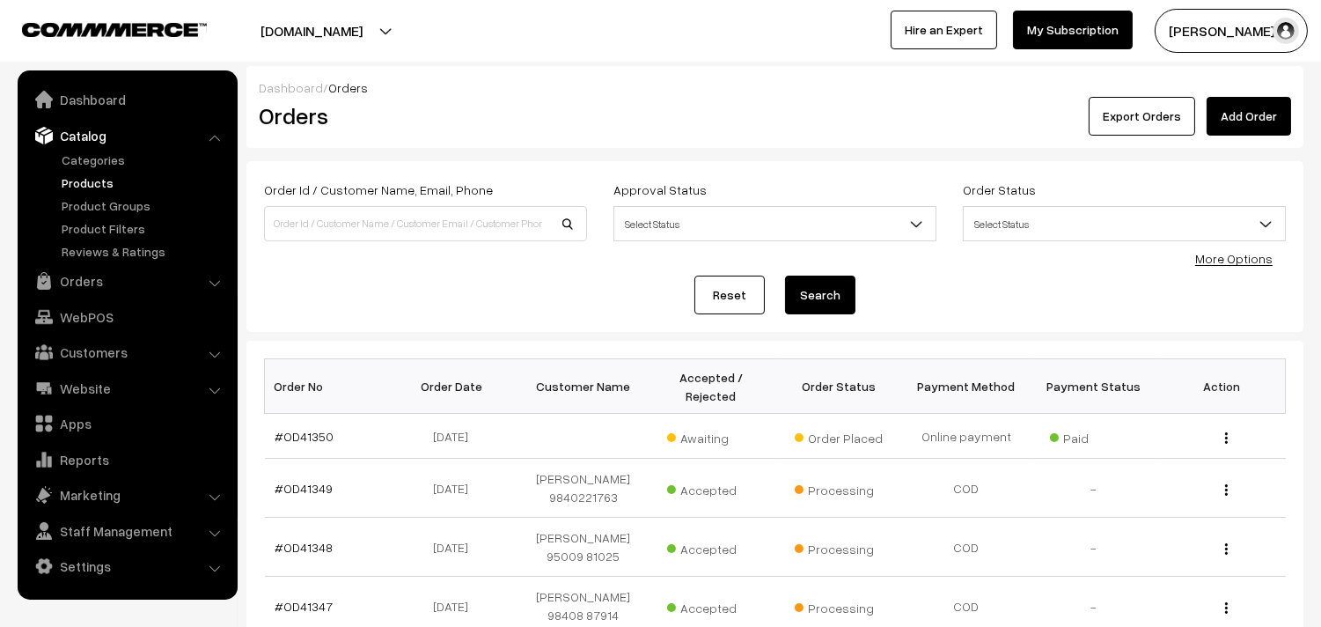
click at [99, 179] on link "Products" at bounding box center [144, 182] width 174 height 18
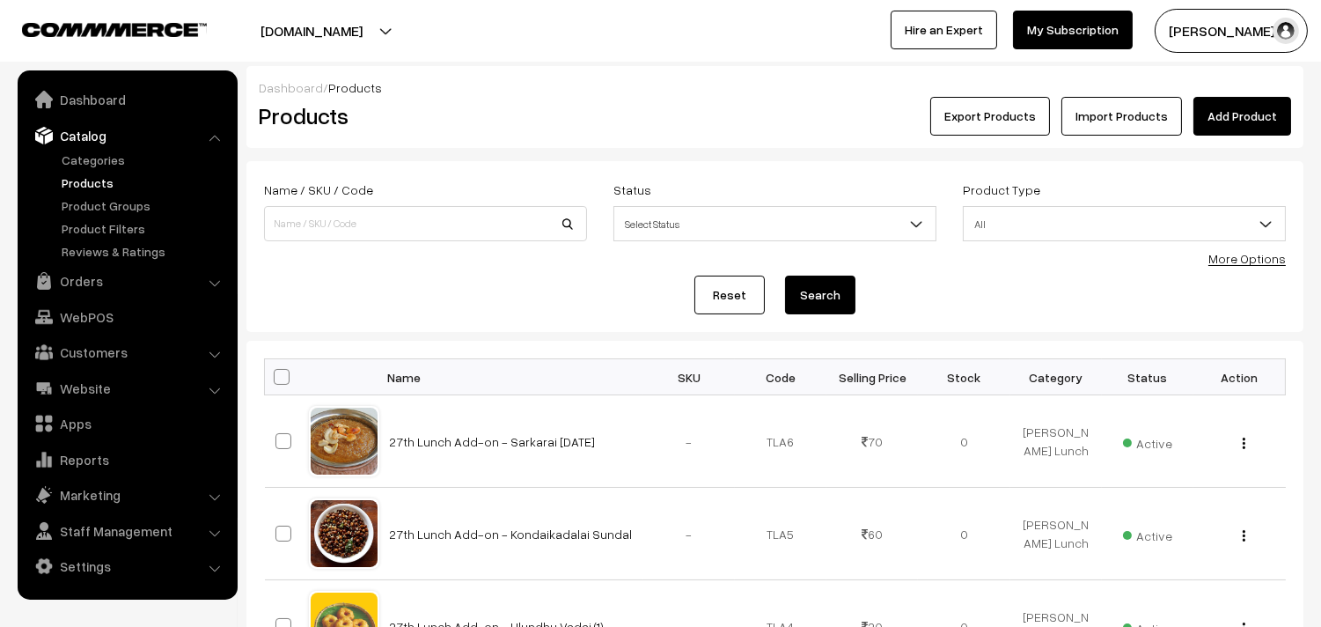
click at [1251, 255] on link "More Options" at bounding box center [1247, 258] width 77 height 15
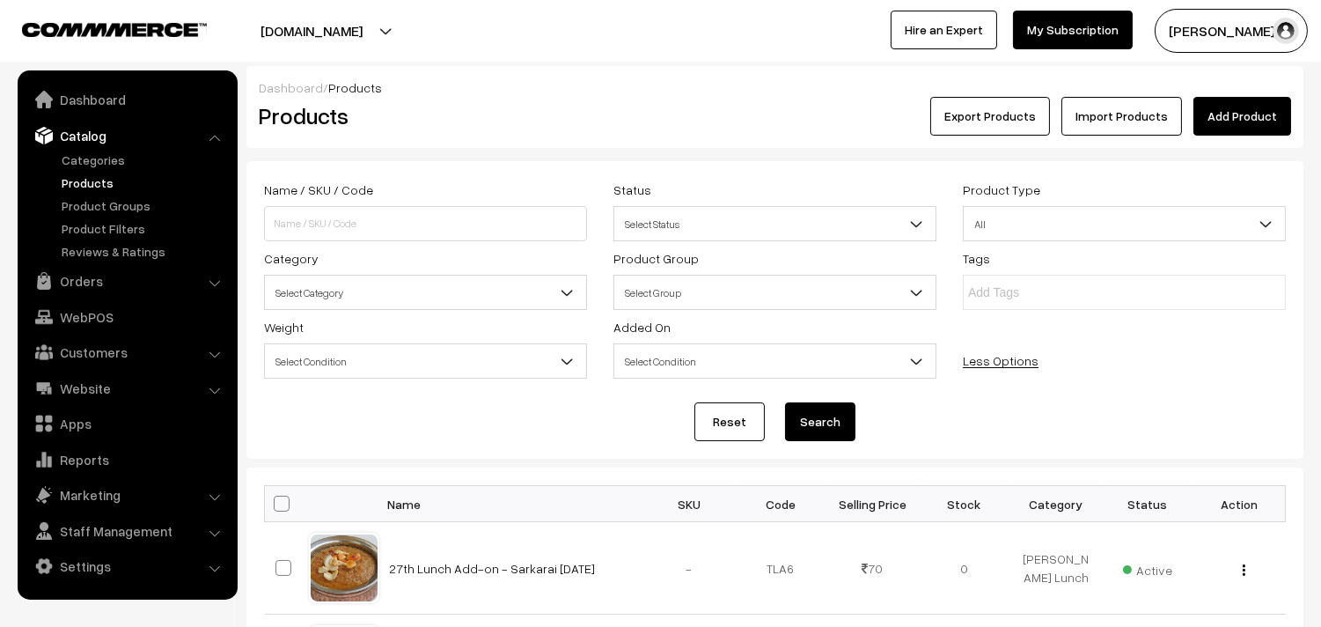
click at [385, 306] on span "Select Category" at bounding box center [425, 292] width 321 height 31
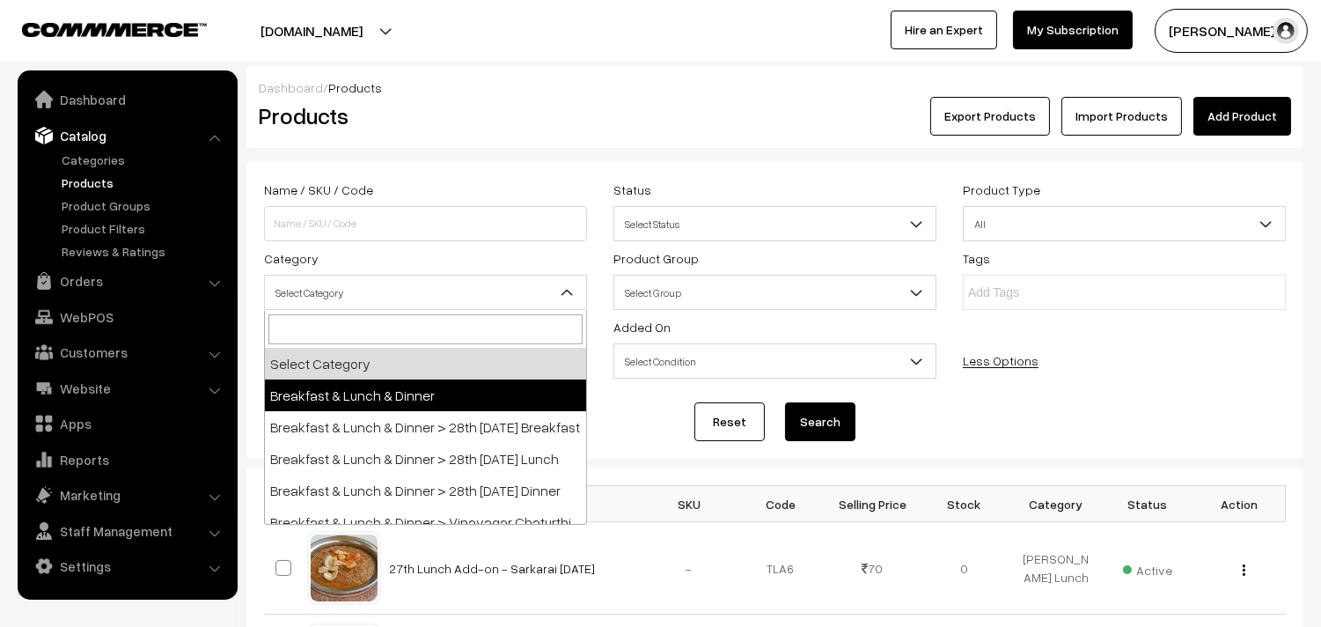
scroll to position [98, 0]
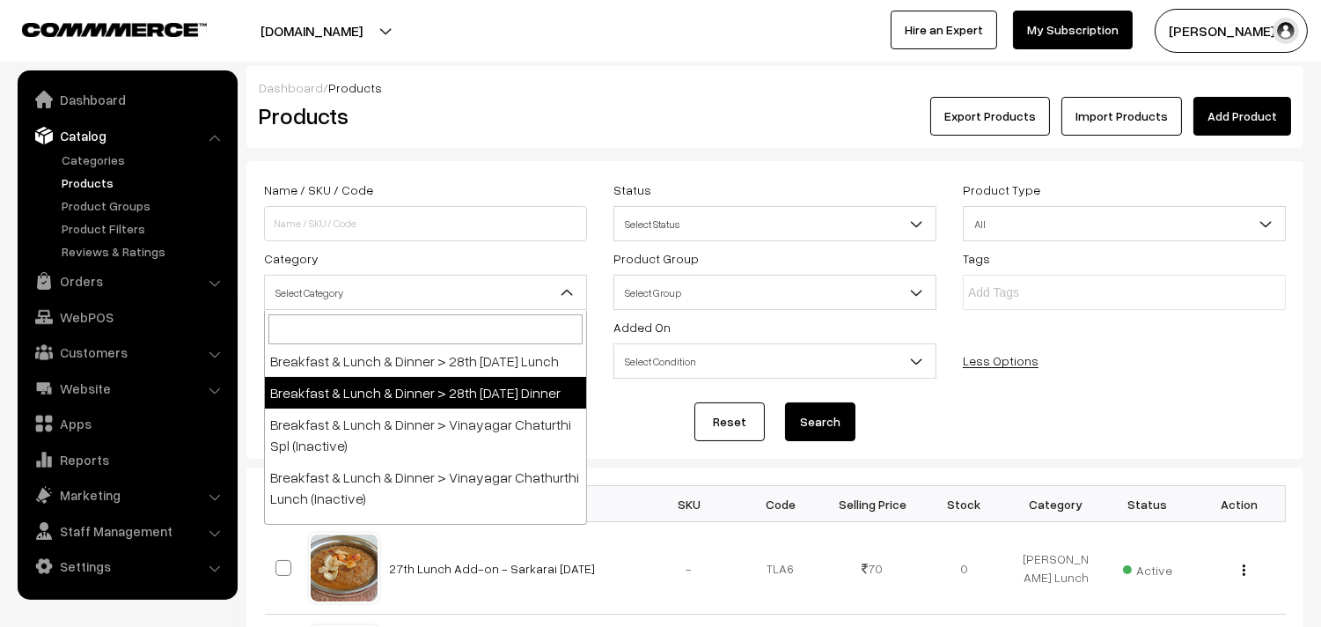
select select "68"
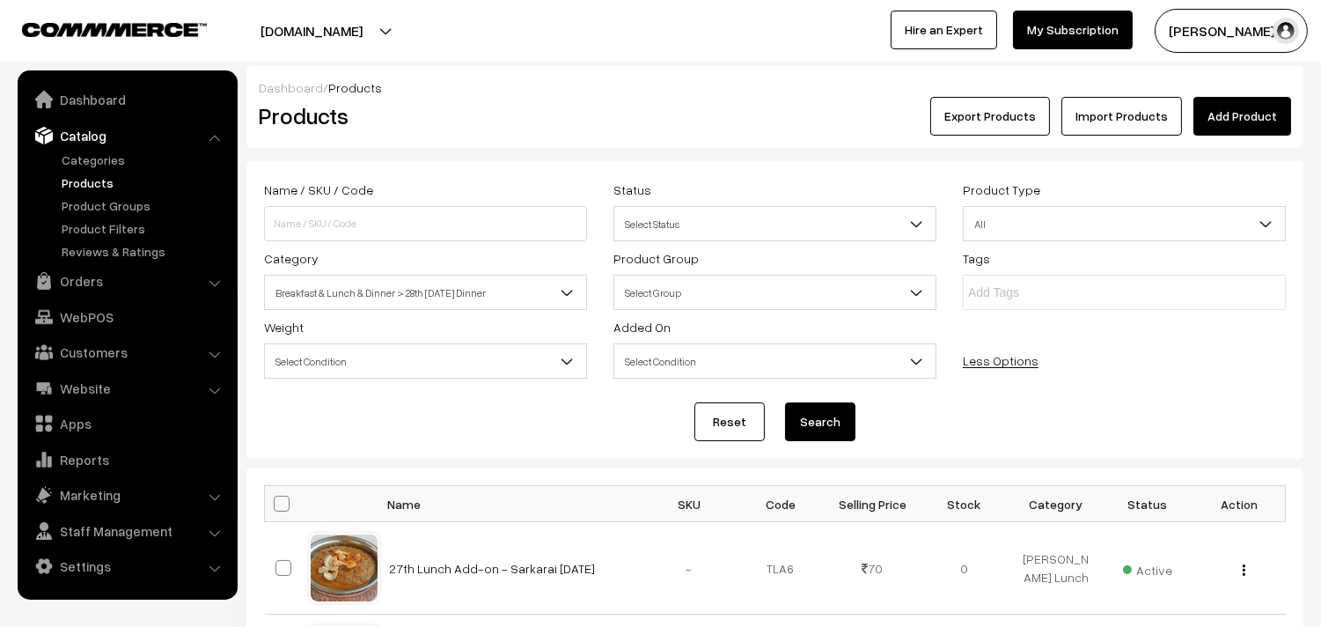
click at [820, 416] on button "Search" at bounding box center [820, 421] width 70 height 39
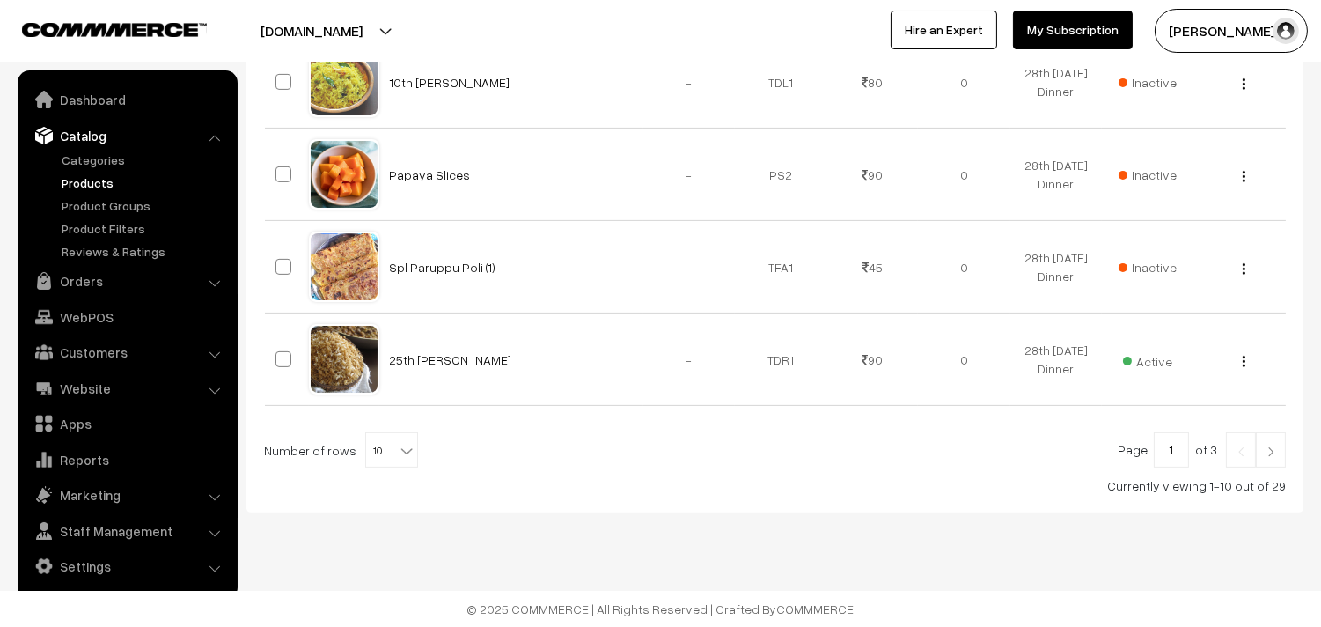
scroll to position [1042, 0]
click at [379, 454] on span "10" at bounding box center [391, 450] width 51 height 35
select select "100"
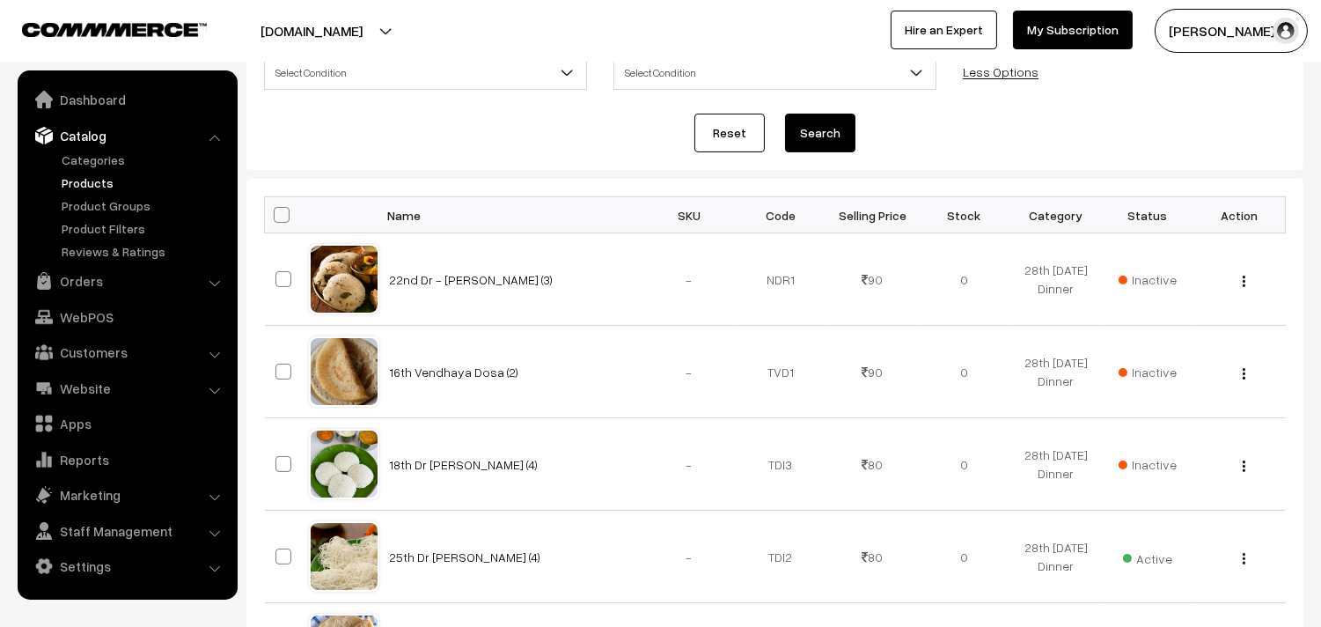
scroll to position [586, 0]
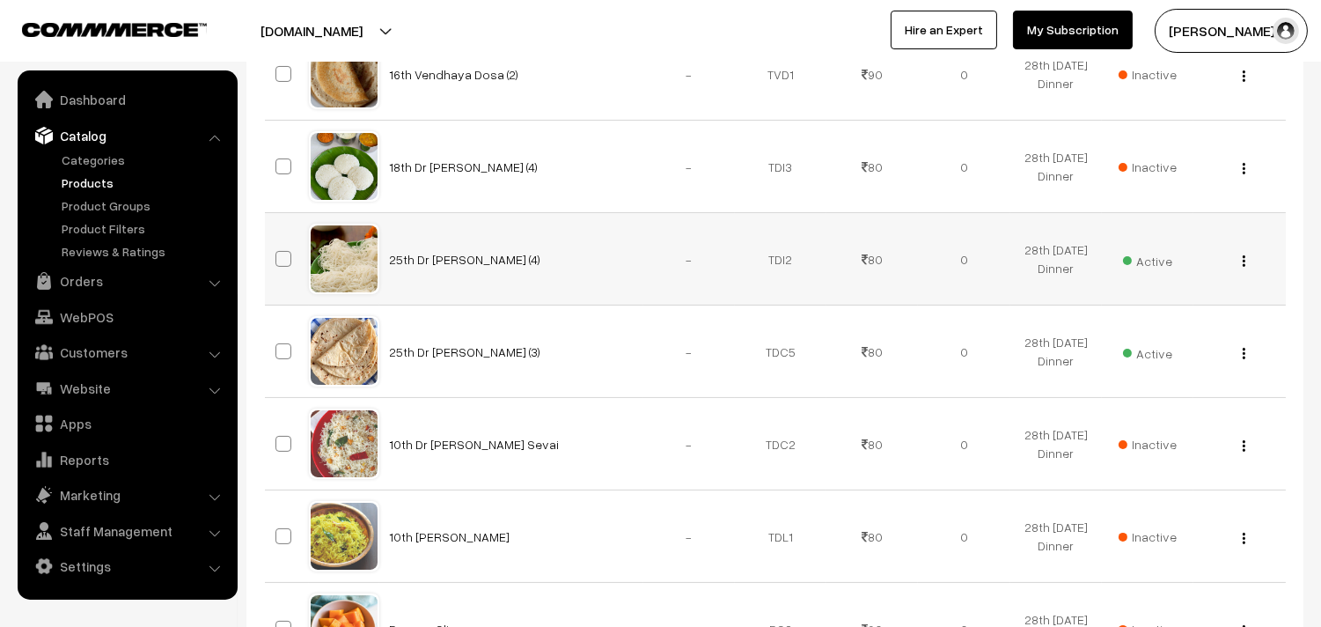
click at [1245, 255] on img "button" at bounding box center [1244, 260] width 3 height 11
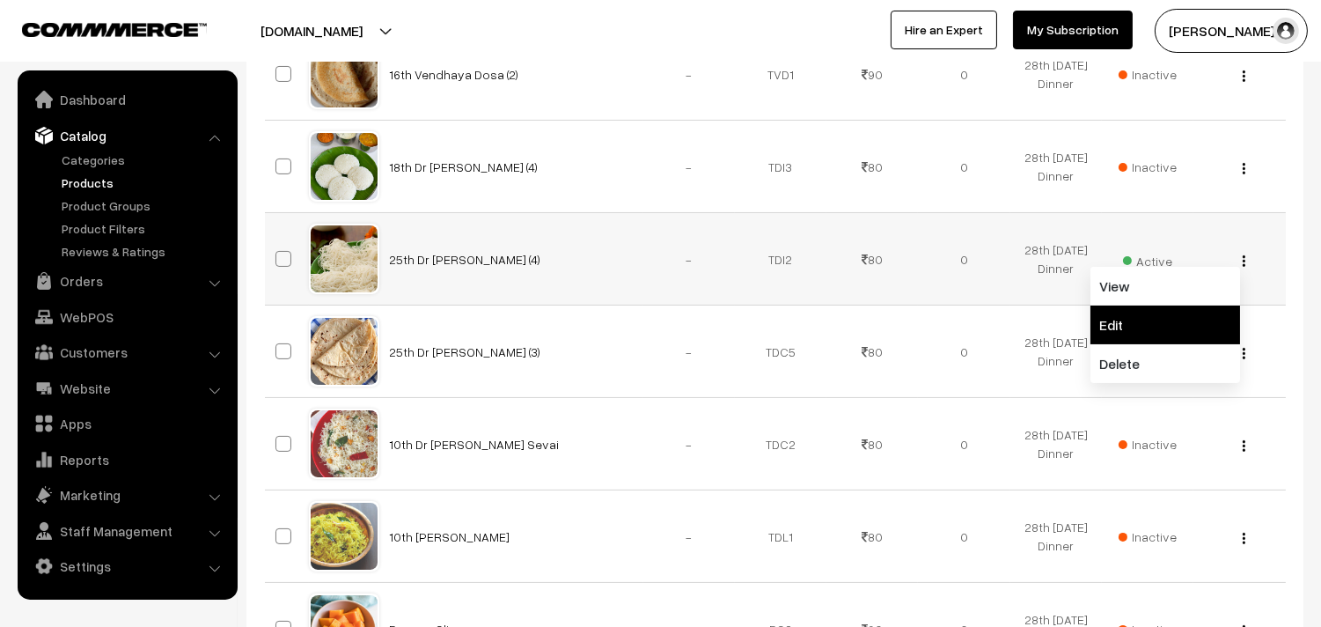
click at [1168, 331] on link "Edit" at bounding box center [1166, 324] width 150 height 39
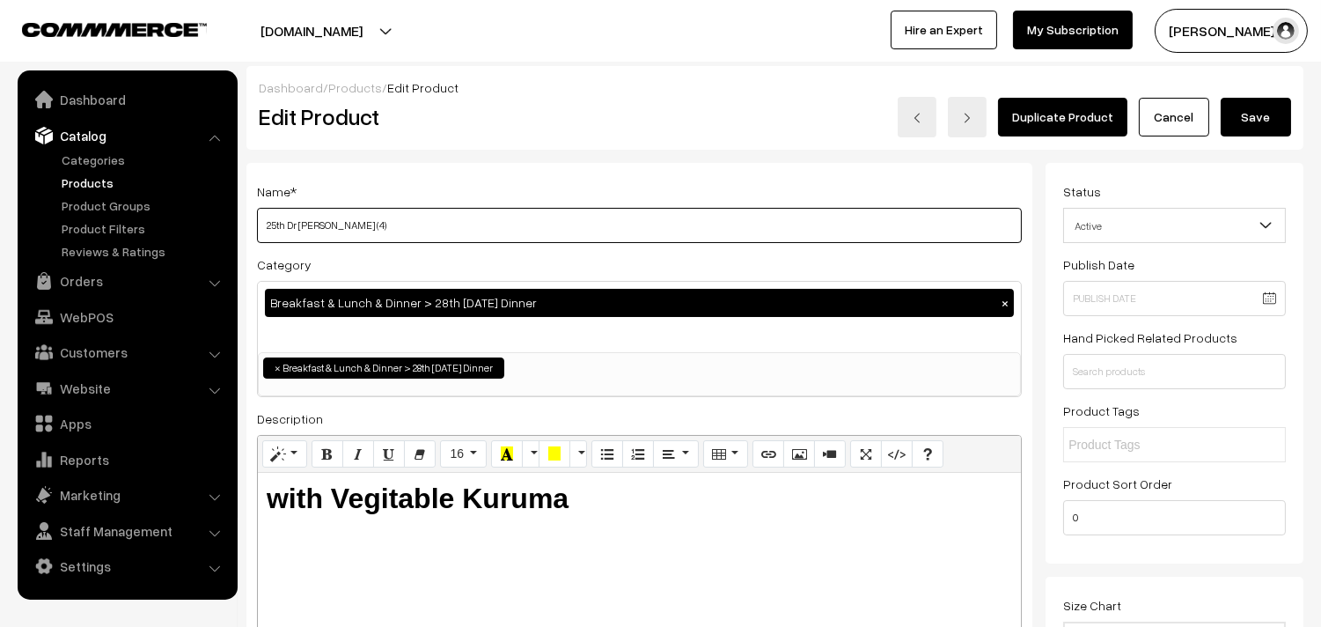
click at [514, 227] on input "25th Dr [PERSON_NAME] (4)" at bounding box center [639, 225] width 765 height 35
drag, startPoint x: 301, startPoint y: 220, endPoint x: 348, endPoint y: 339, distance: 127.7
click at [303, 222] on input "25th Dr [PERSON_NAME] (4)" at bounding box center [639, 225] width 765 height 35
click at [385, 222] on input "25th Dr wheat Idiyappam (4)" at bounding box center [639, 225] width 765 height 35
drag, startPoint x: 276, startPoint y: 227, endPoint x: 278, endPoint y: 276, distance: 49.4
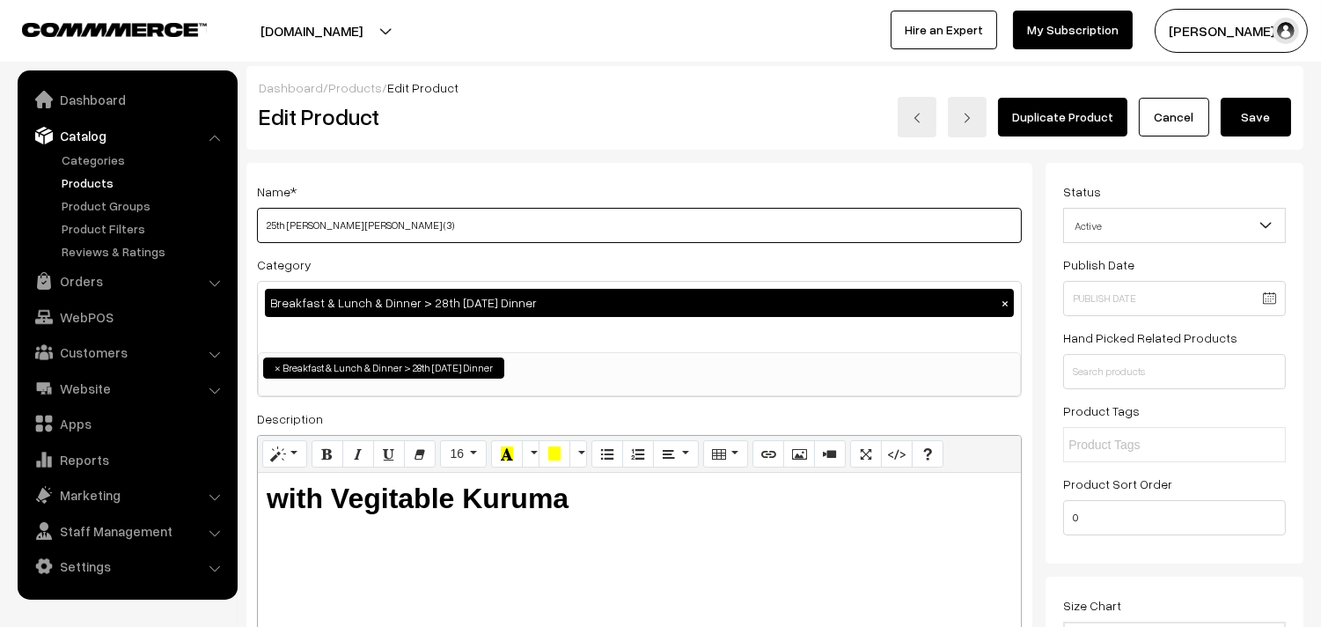
click at [276, 226] on input "25th Dr wheat Idiyappam (3)" at bounding box center [639, 225] width 765 height 35
type input "28th [PERSON_NAME] [PERSON_NAME] (3)"
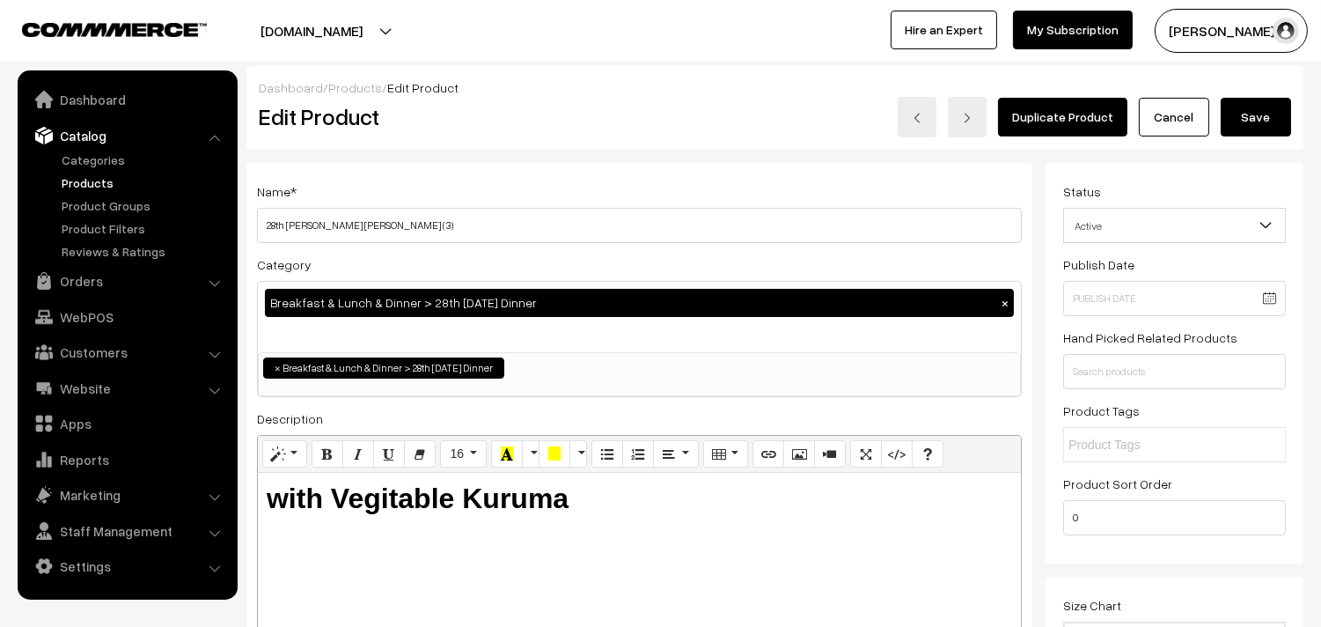
click at [1277, 119] on button "Save" at bounding box center [1256, 117] width 70 height 39
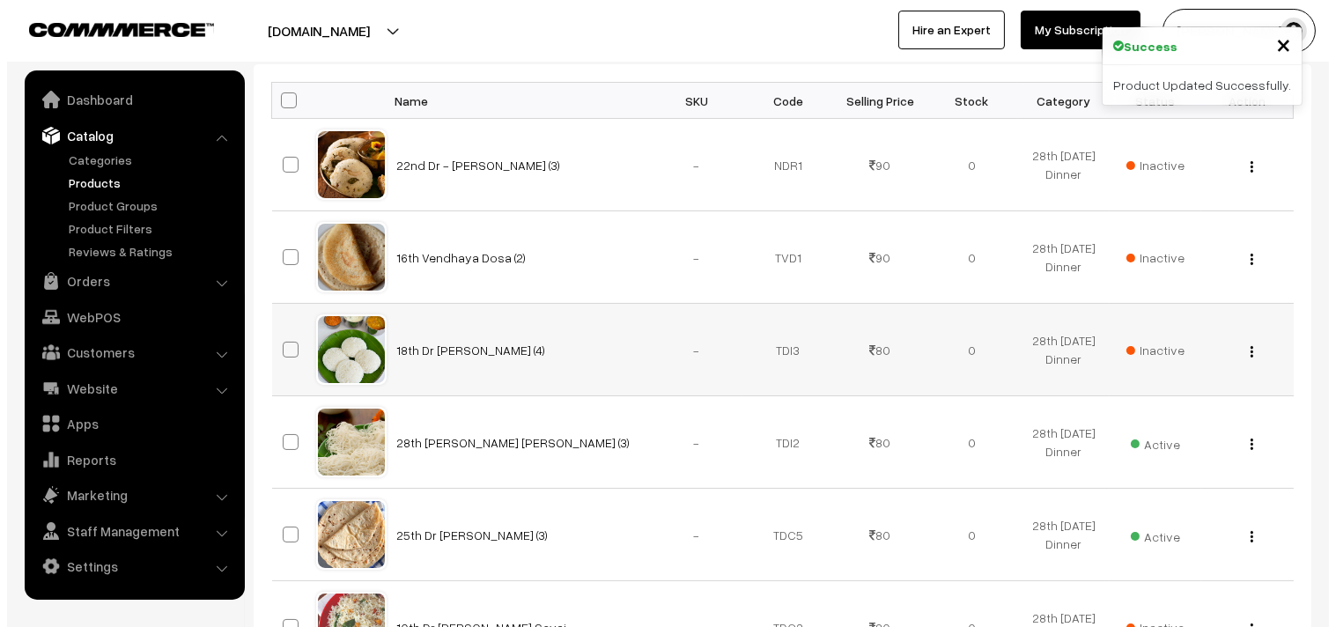
scroll to position [489, 0]
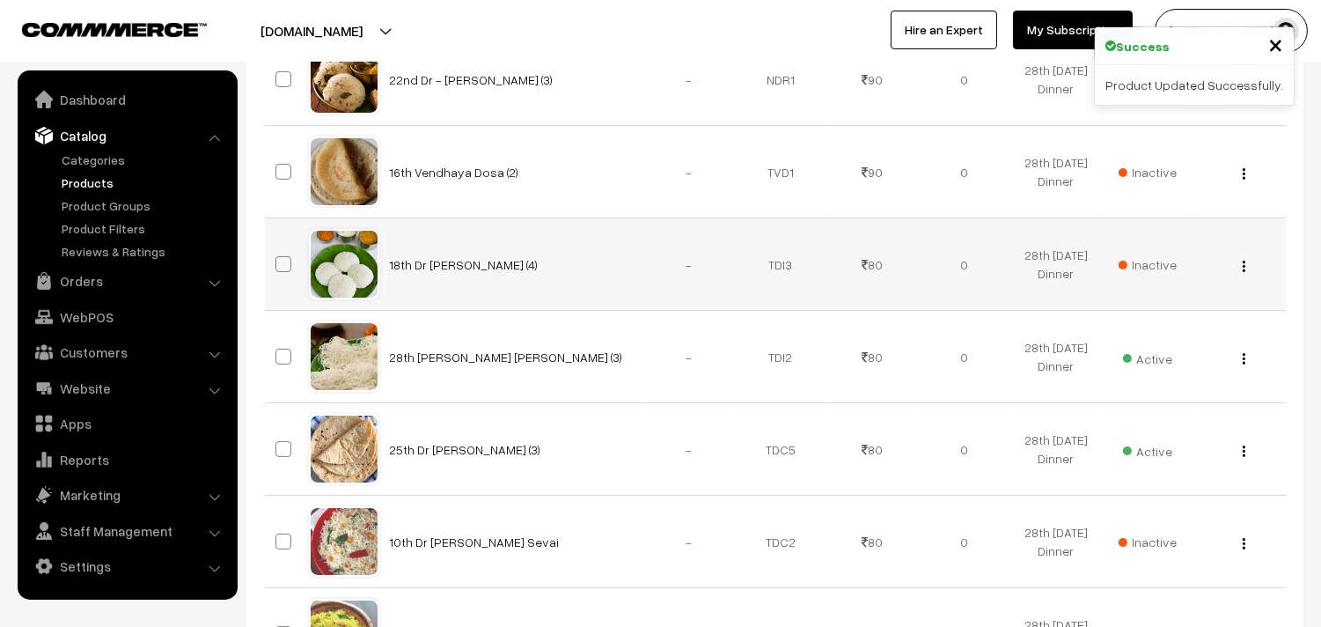
click at [1152, 262] on span "Inactive" at bounding box center [1148, 264] width 58 height 18
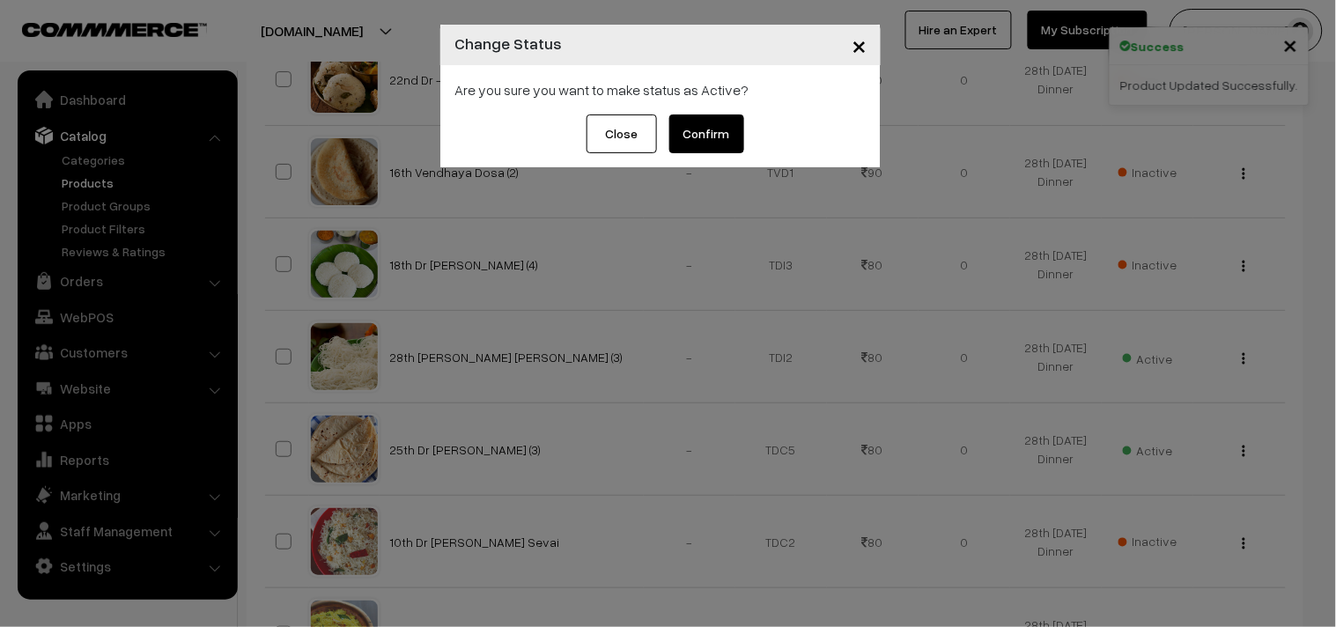
click at [696, 128] on button "Confirm" at bounding box center [706, 133] width 75 height 39
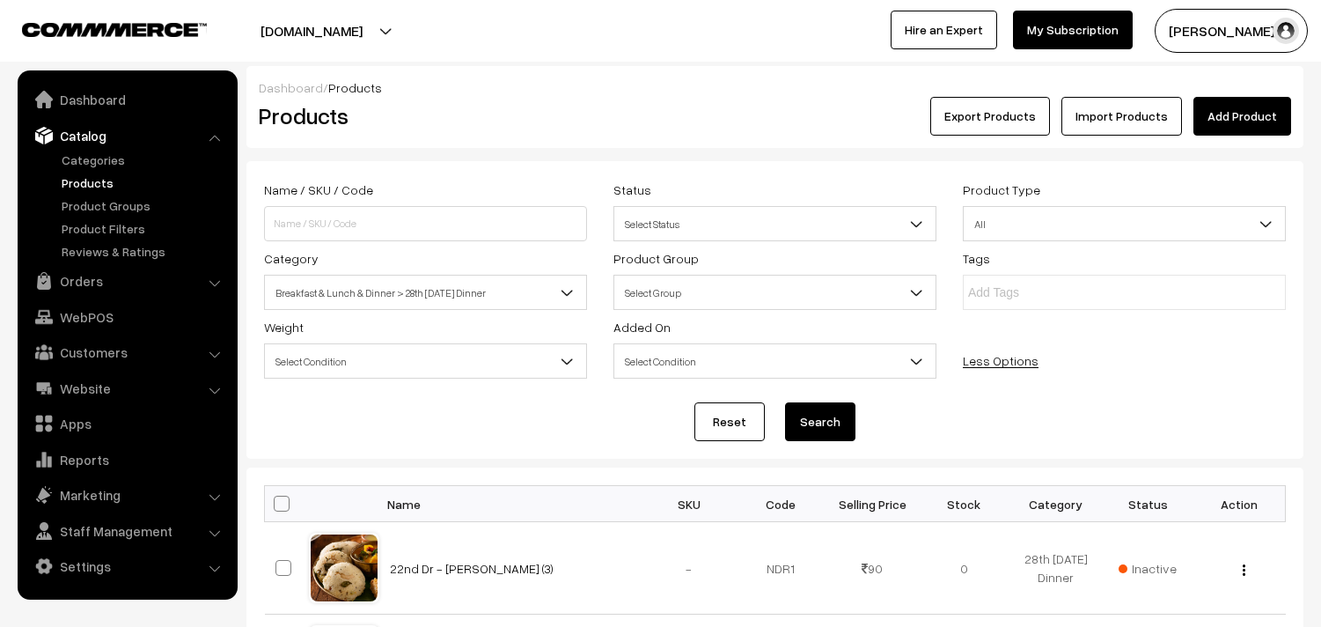
scroll to position [489, 0]
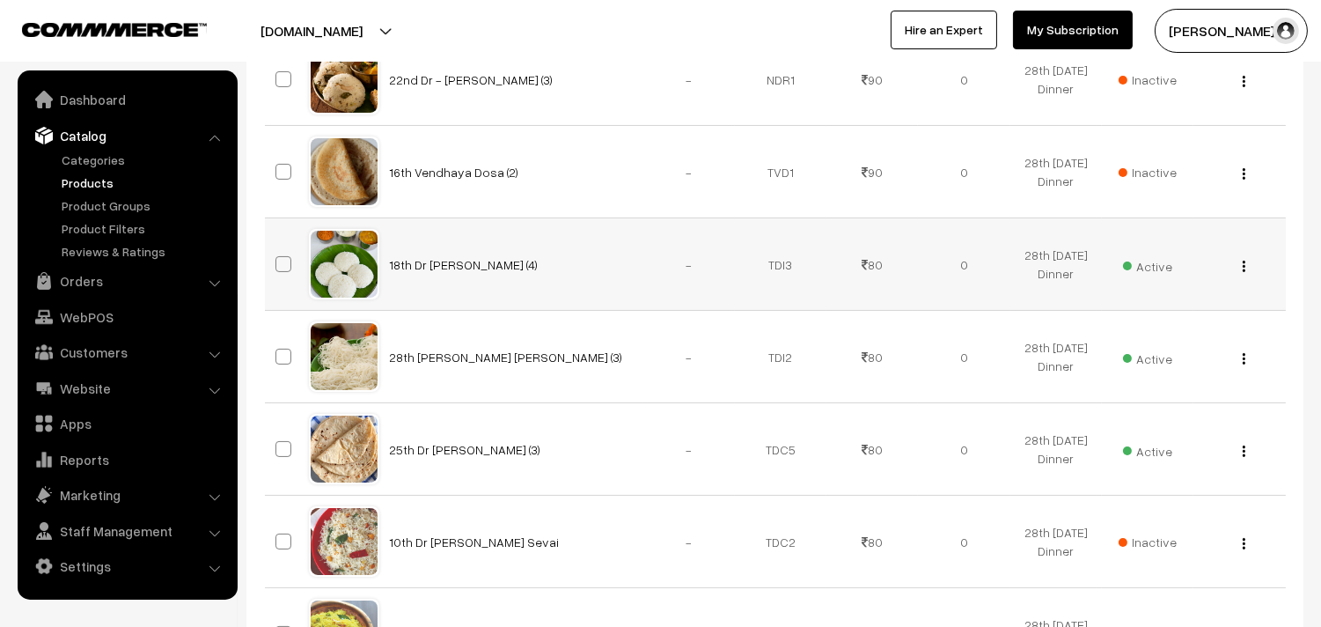
click at [1250, 258] on div "View Edit Delete" at bounding box center [1239, 264] width 70 height 18
click at [1247, 261] on div "View Edit Delete" at bounding box center [1239, 264] width 70 height 18
click at [1245, 262] on img "button" at bounding box center [1244, 266] width 3 height 11
click at [1153, 327] on link "Edit" at bounding box center [1166, 330] width 150 height 39
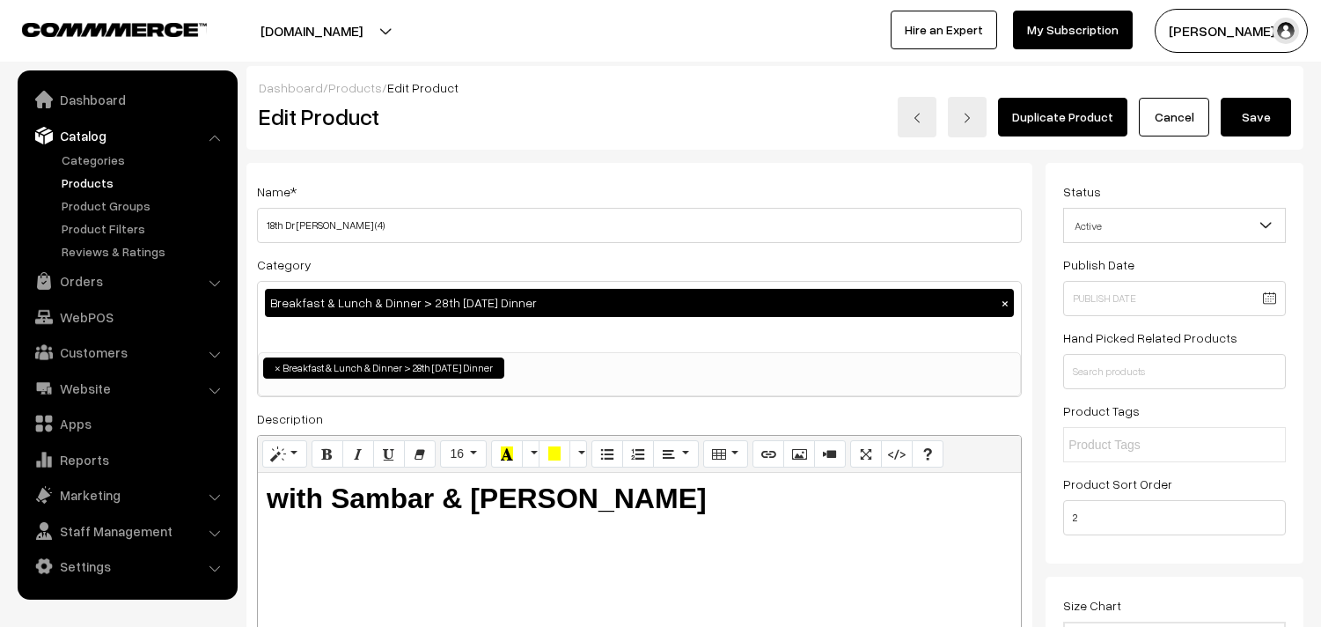
click at [453, 232] on input "18th Dr [PERSON_NAME] (4)" at bounding box center [639, 225] width 765 height 35
click at [270, 220] on input "18th Dr Idly (4)" at bounding box center [639, 225] width 765 height 35
type input "28th Dr Idly (4)"
click at [1270, 120] on button "Save" at bounding box center [1256, 117] width 70 height 39
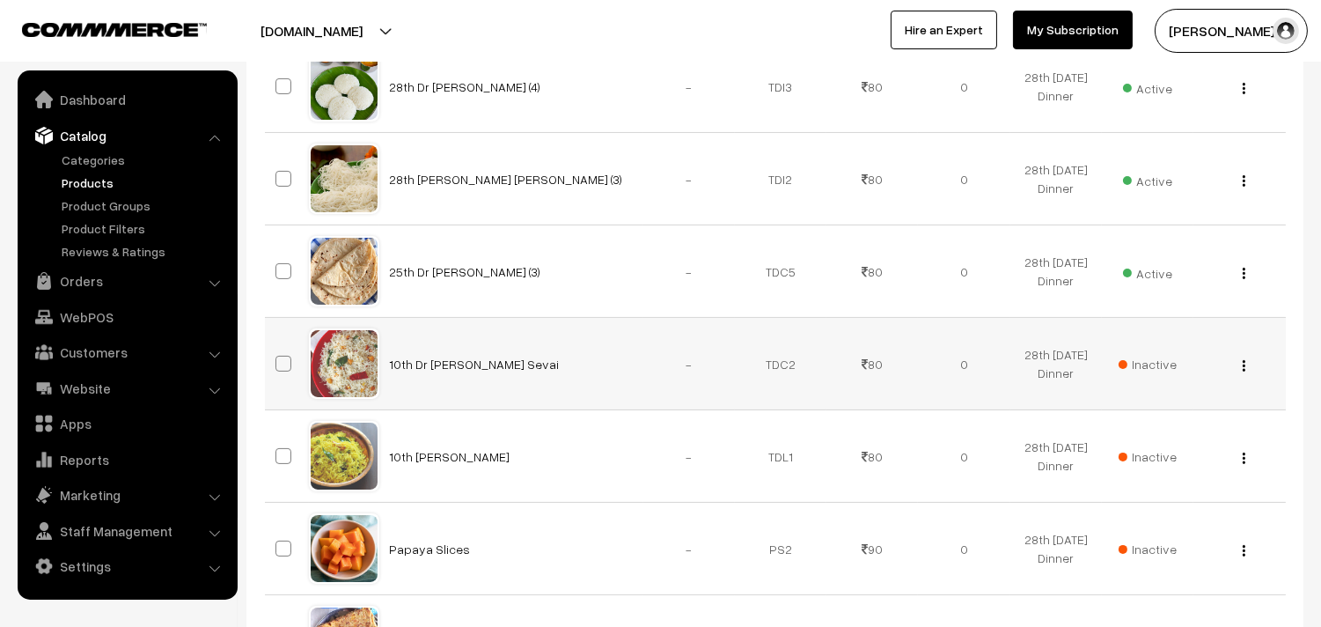
scroll to position [684, 0]
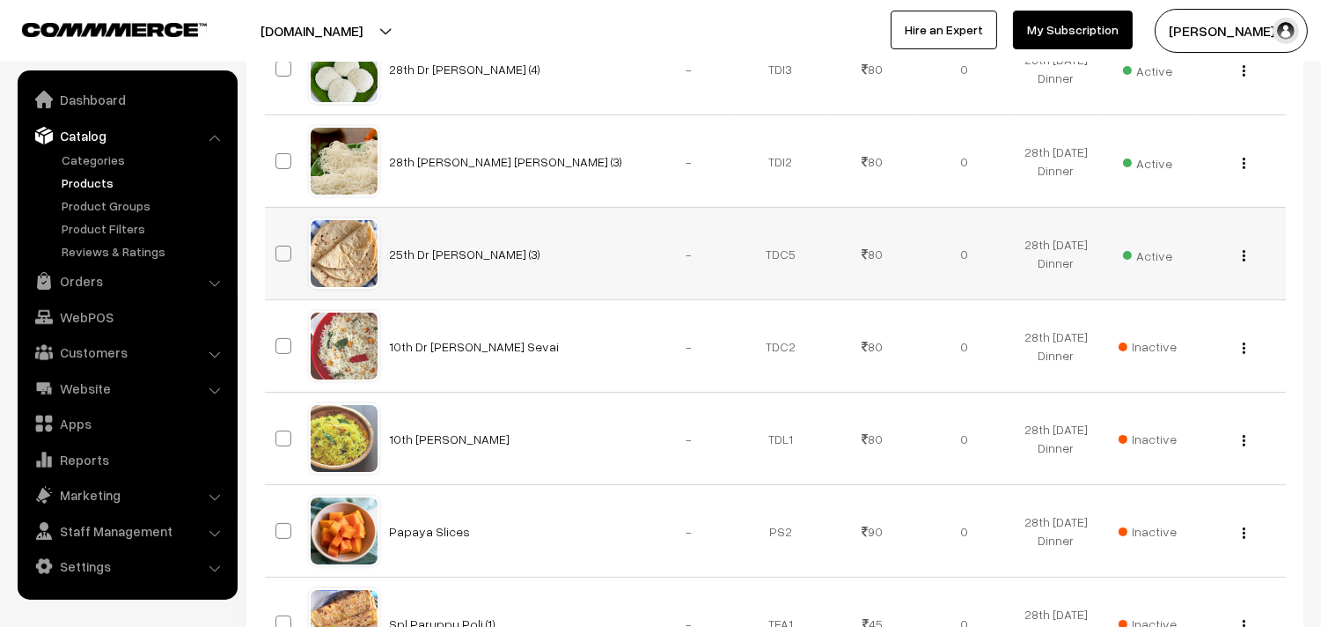
click at [1244, 254] on button "button" at bounding box center [1244, 255] width 4 height 14
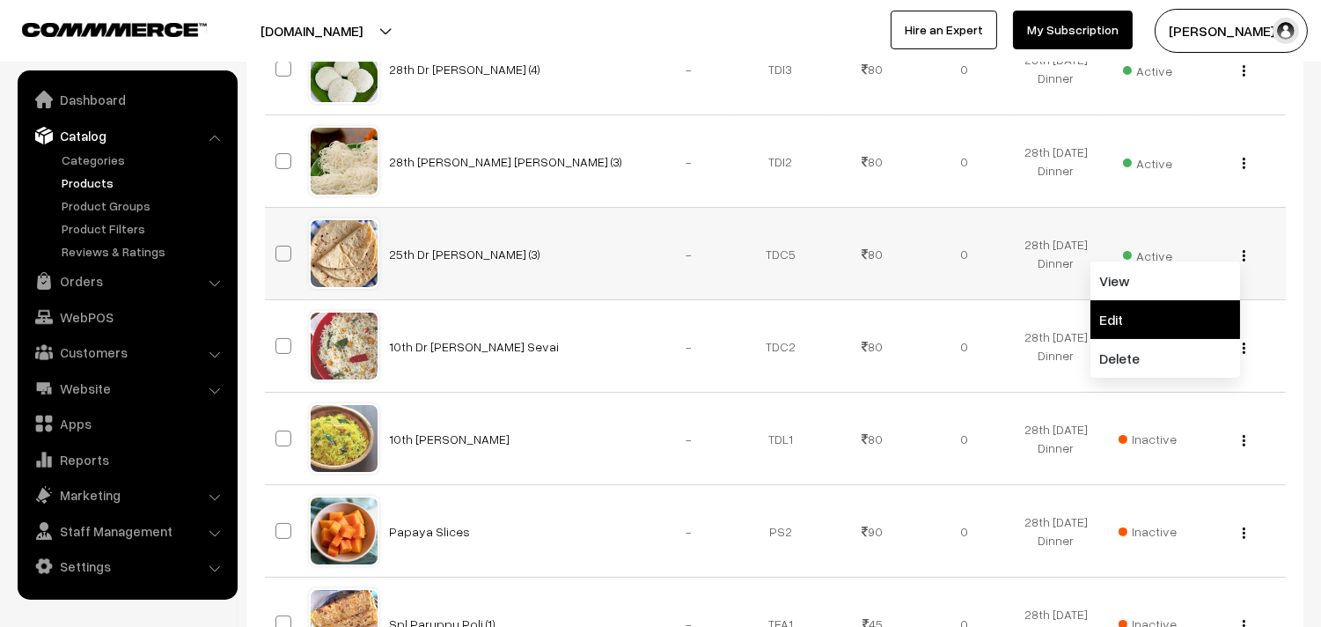
click at [1183, 308] on link "Edit" at bounding box center [1166, 319] width 150 height 39
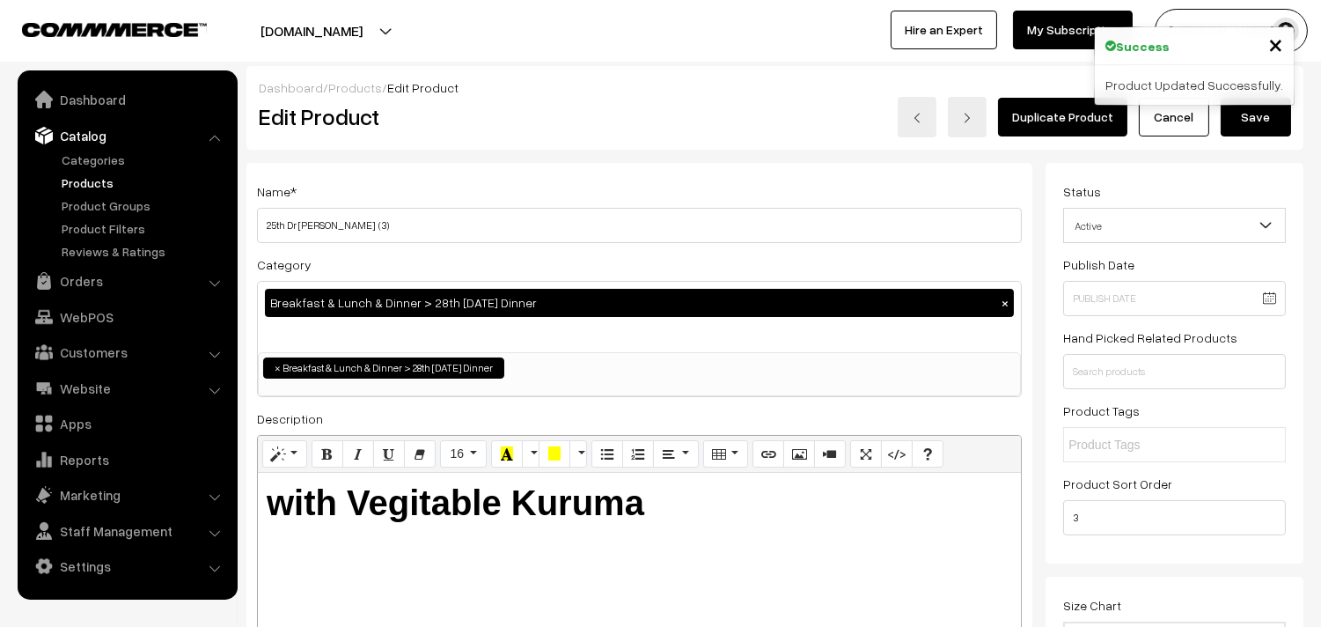
click at [416, 502] on b "with Vegitable Kuruma" at bounding box center [456, 502] width 378 height 39
click at [416, 500] on b "with Vegitable Kuruma" at bounding box center [456, 502] width 378 height 39
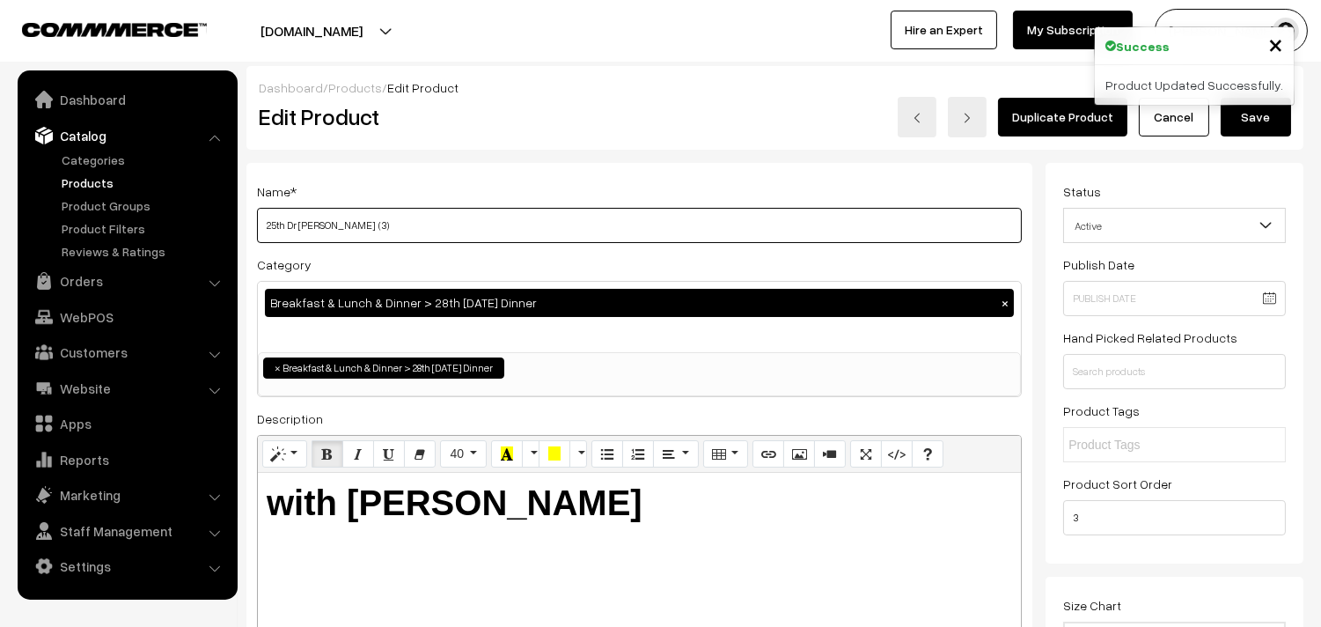
click at [280, 217] on input "25th Dr Chapathi (3)" at bounding box center [639, 225] width 765 height 35
type input "28th Dr [PERSON_NAME] (3)"
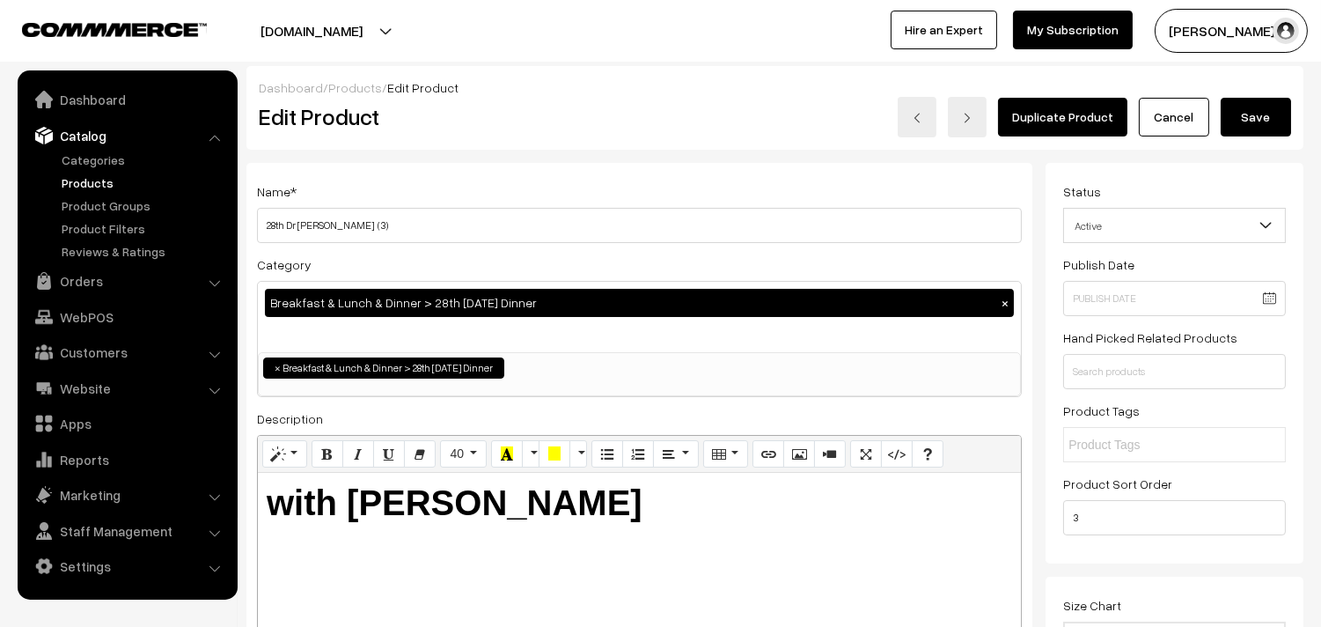
click at [1270, 127] on button "Save" at bounding box center [1256, 117] width 70 height 39
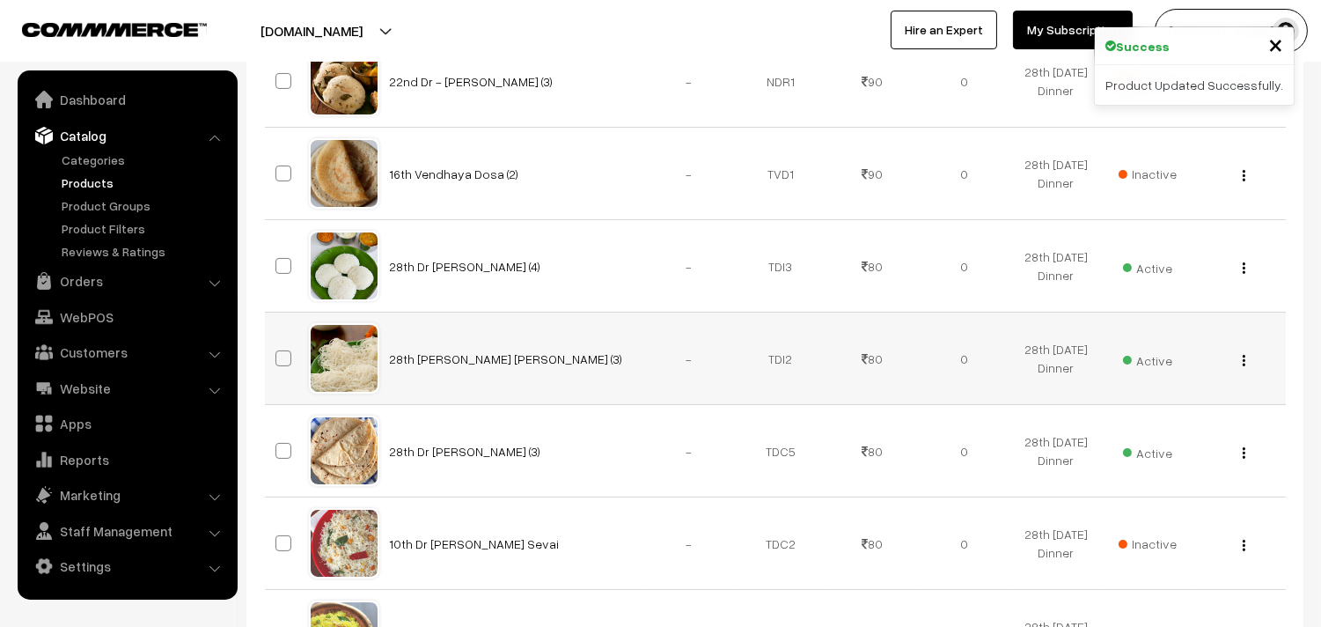
scroll to position [489, 0]
click at [1245, 361] on img "button" at bounding box center [1244, 358] width 3 height 11
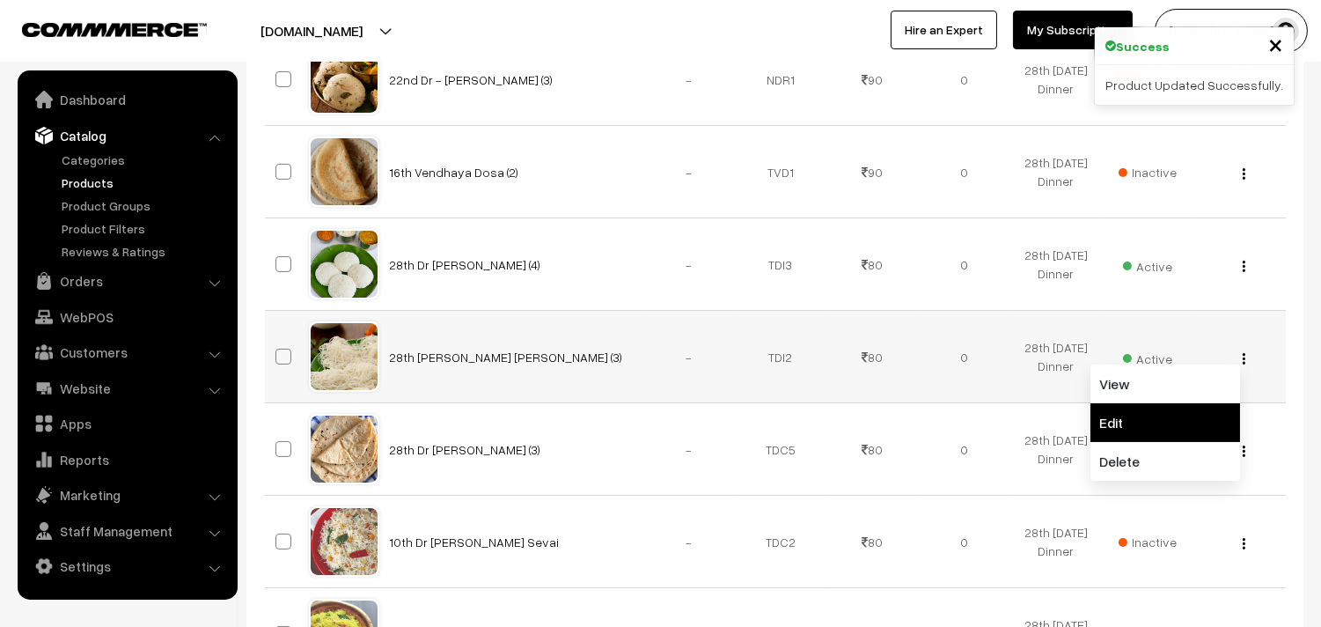
click at [1166, 426] on link "Edit" at bounding box center [1166, 422] width 150 height 39
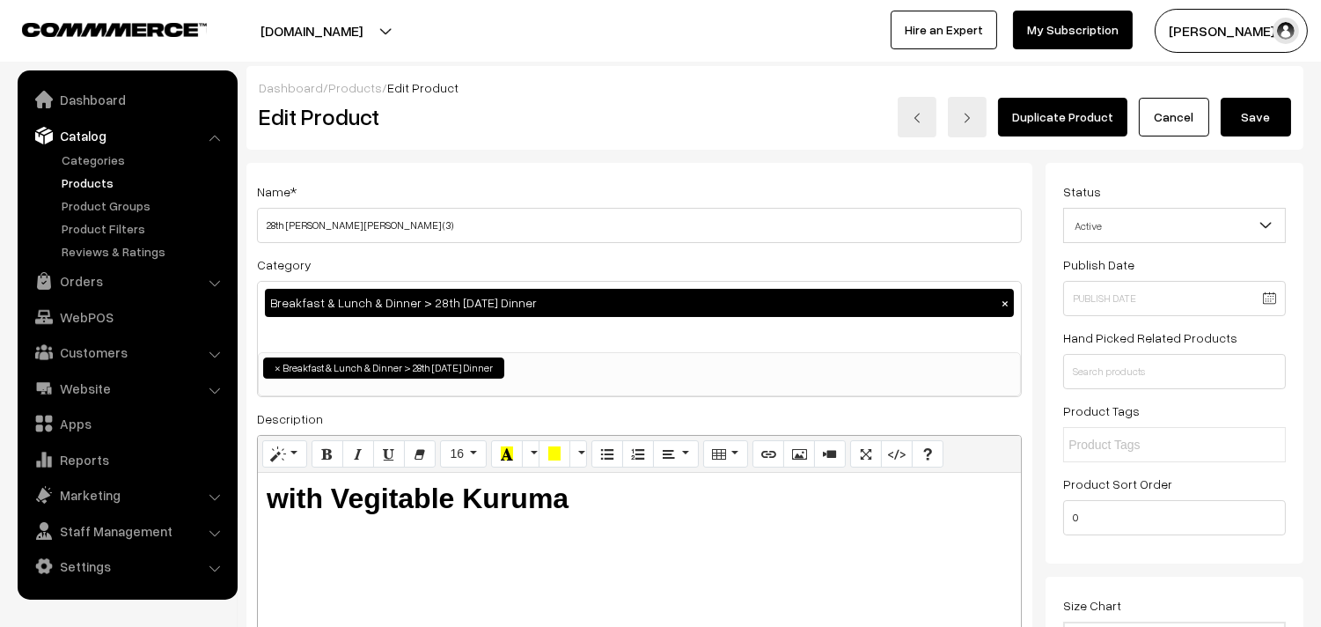
click at [383, 504] on b "with Vegitable Kuruma" at bounding box center [418, 498] width 302 height 32
click at [1246, 141] on div "Dashboard / Products / Edit Product Edit Product Duplicate Product Cancel Save" at bounding box center [775, 108] width 1057 height 84
drag, startPoint x: 1246, startPoint y: 129, endPoint x: 1229, endPoint y: 163, distance: 38.2
click at [1247, 129] on button "Save" at bounding box center [1256, 117] width 70 height 39
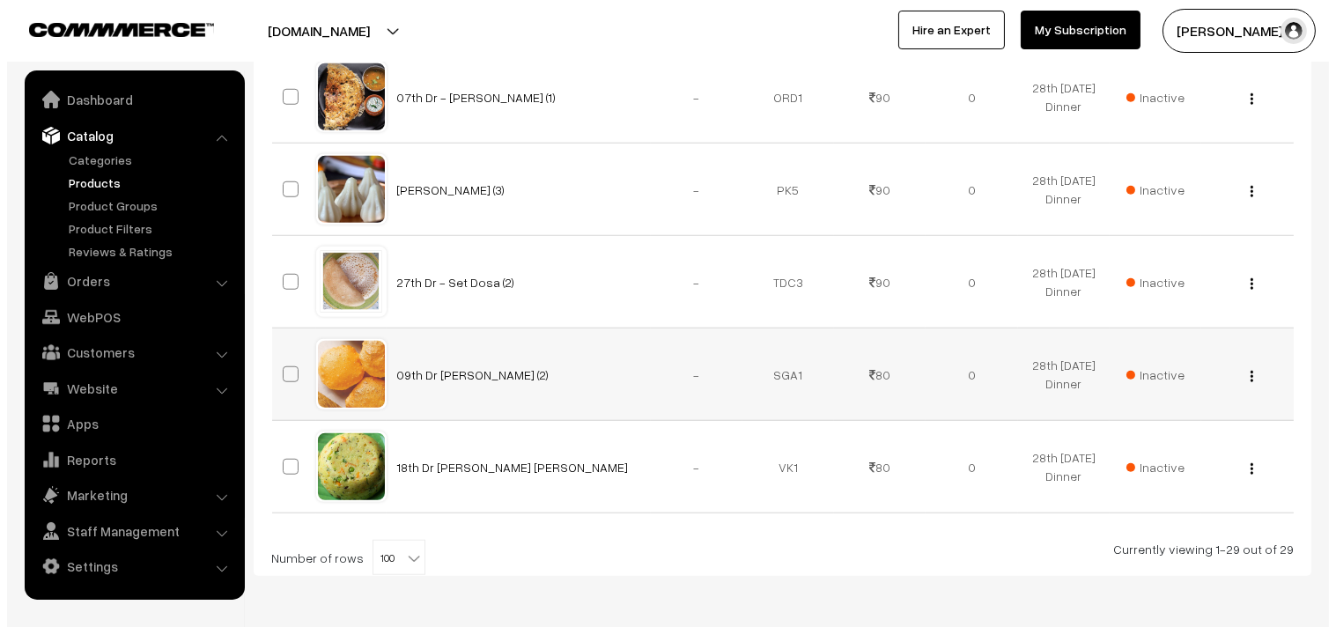
scroll to position [2739, 0]
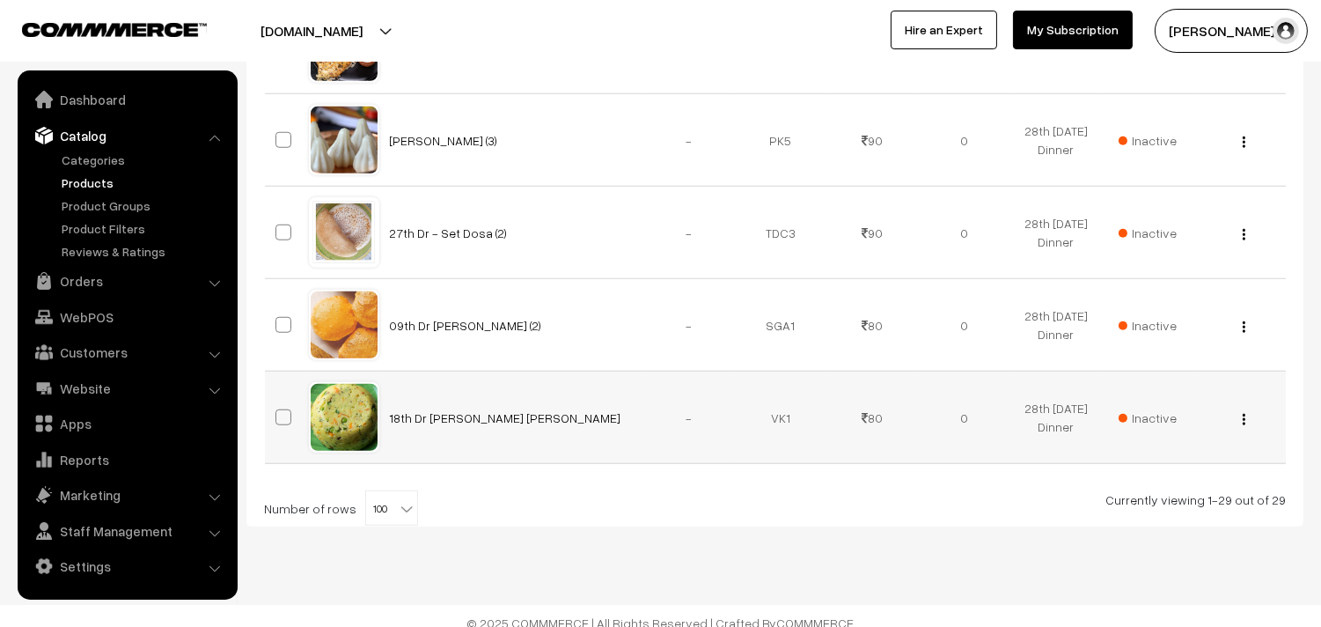
click at [1175, 416] on td "Inactive" at bounding box center [1148, 418] width 92 height 92
click at [1140, 417] on span "Inactive" at bounding box center [1148, 417] width 58 height 18
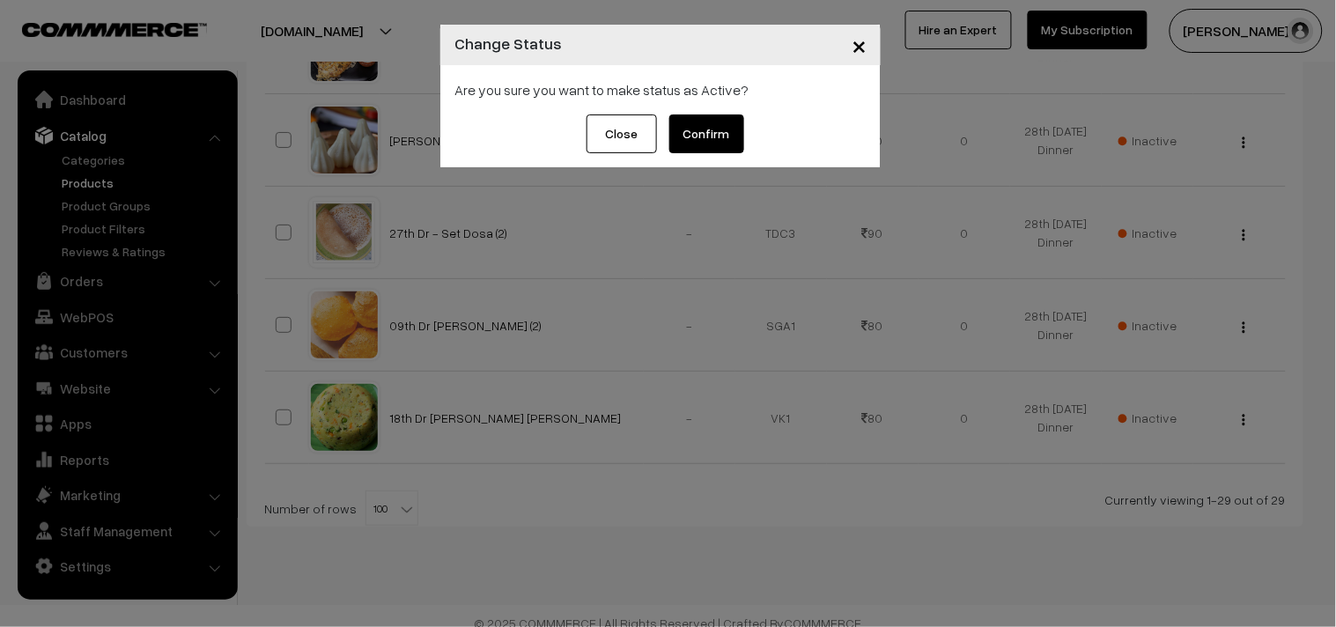
click at [740, 132] on button "Confirm" at bounding box center [706, 133] width 75 height 39
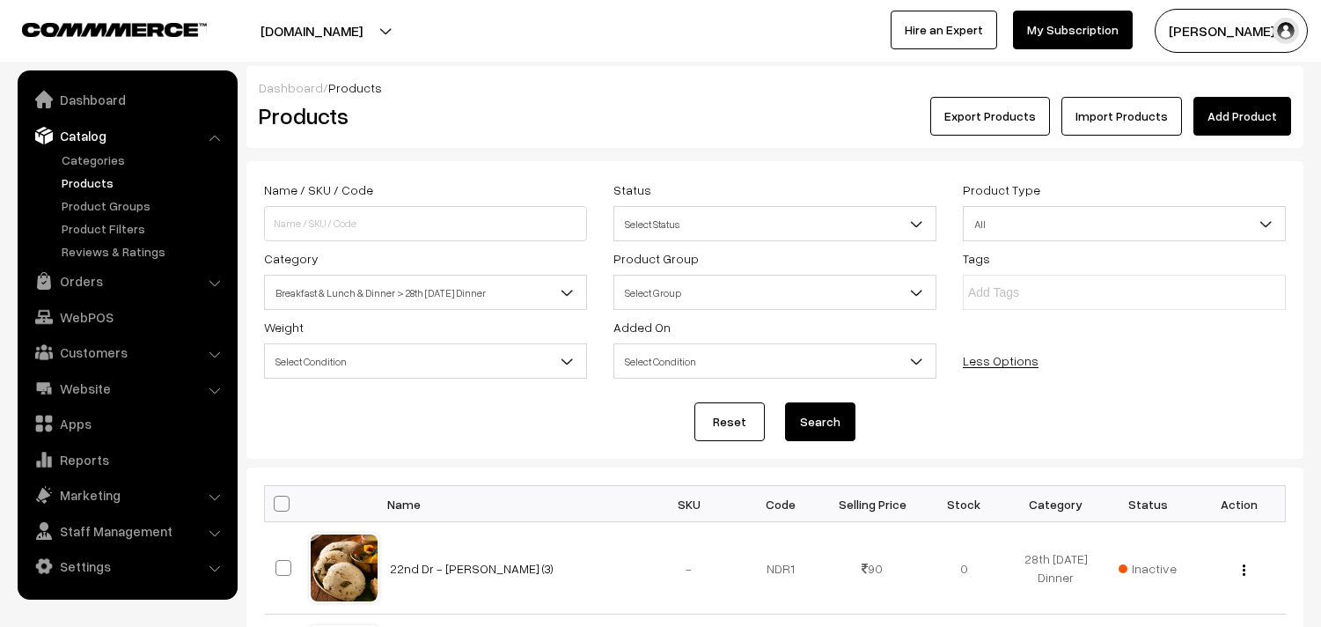
scroll to position [2739, 0]
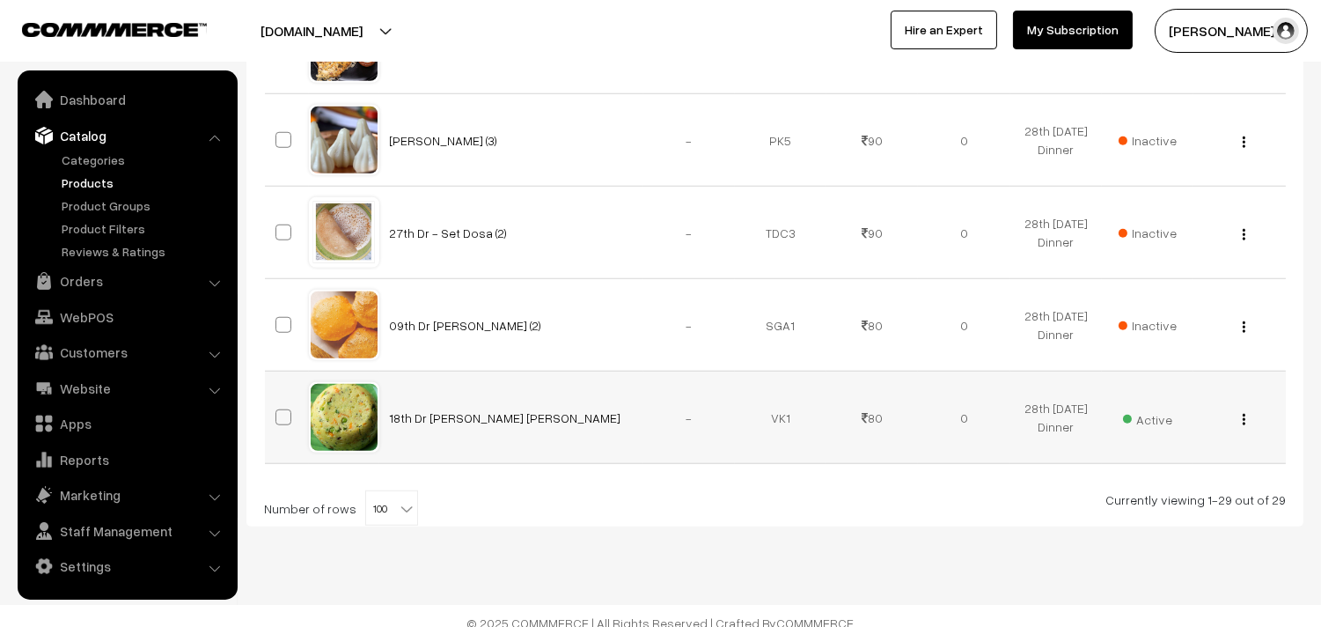
click at [1246, 418] on button "button" at bounding box center [1244, 419] width 4 height 14
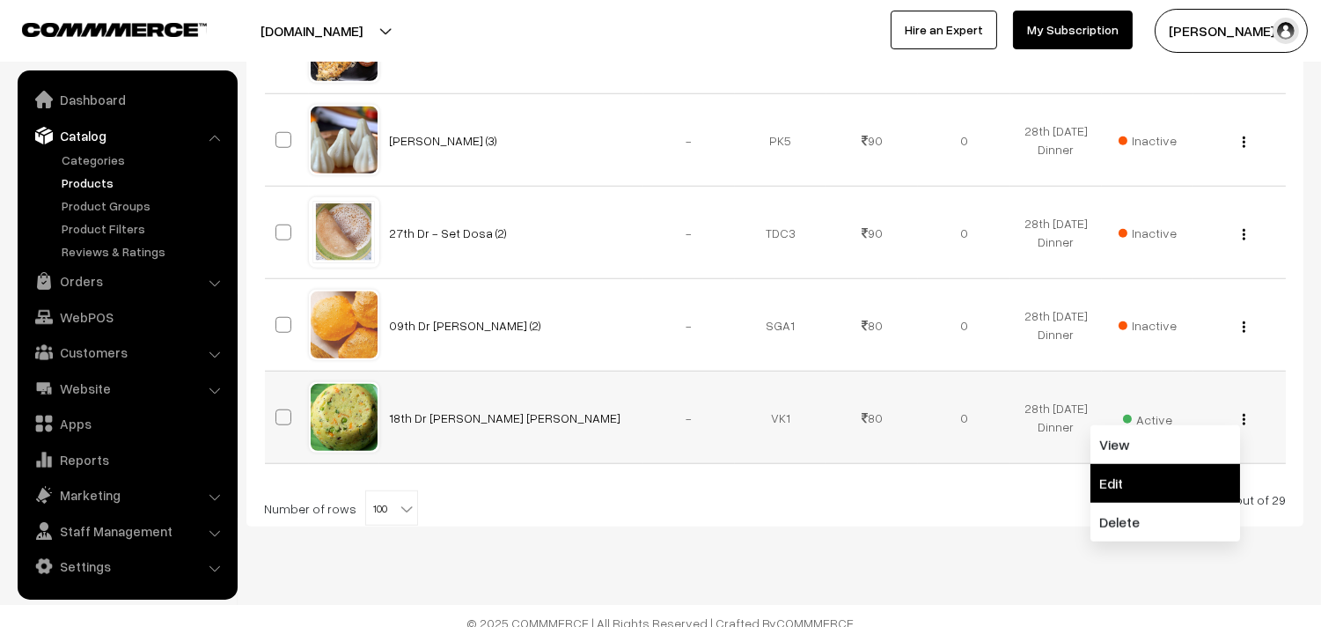
drag, startPoint x: 1211, startPoint y: 496, endPoint x: 898, endPoint y: 468, distance: 314.6
click at [1211, 496] on link "Edit" at bounding box center [1166, 483] width 150 height 39
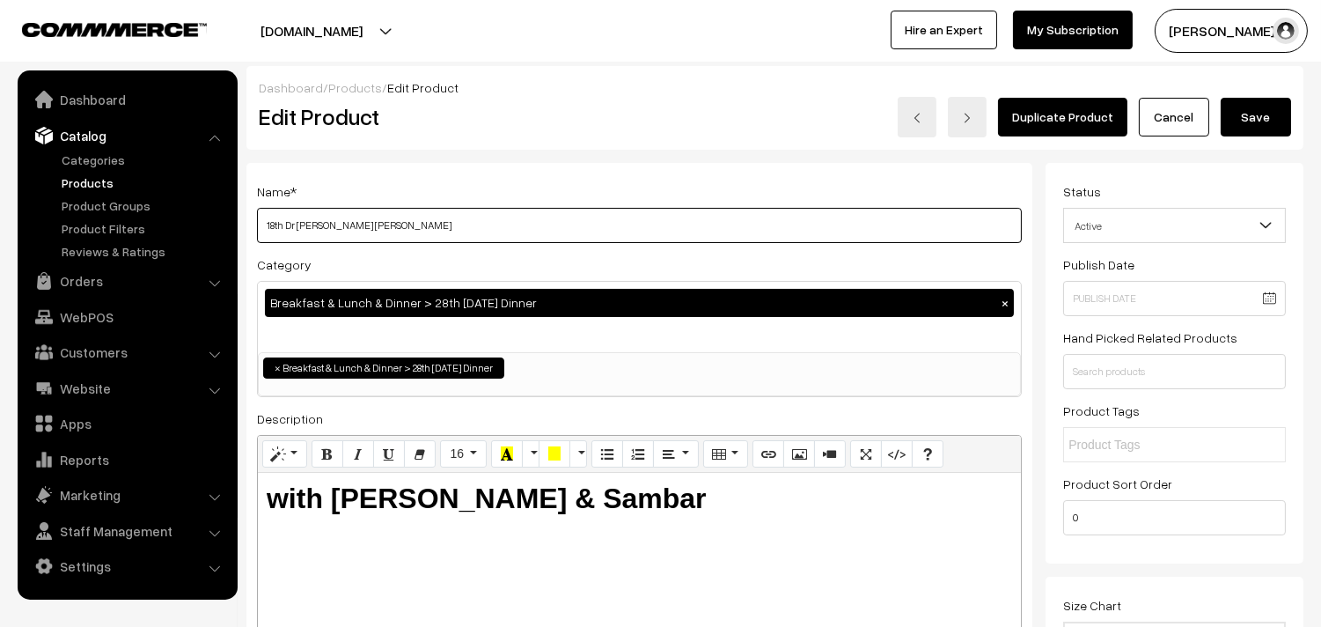
drag, startPoint x: 476, startPoint y: 215, endPoint x: 324, endPoint y: 224, distance: 152.6
click at [475, 215] on input "18th Dr Vegitable Rava Kichadi" at bounding box center [639, 225] width 765 height 35
click at [340, 218] on input "18th Dr Vegitable Rava Kichadi" at bounding box center [639, 225] width 765 height 35
click at [274, 216] on input "18th Dr Rava Kichadi" at bounding box center [639, 225] width 765 height 35
type input "28th [PERSON_NAME]"
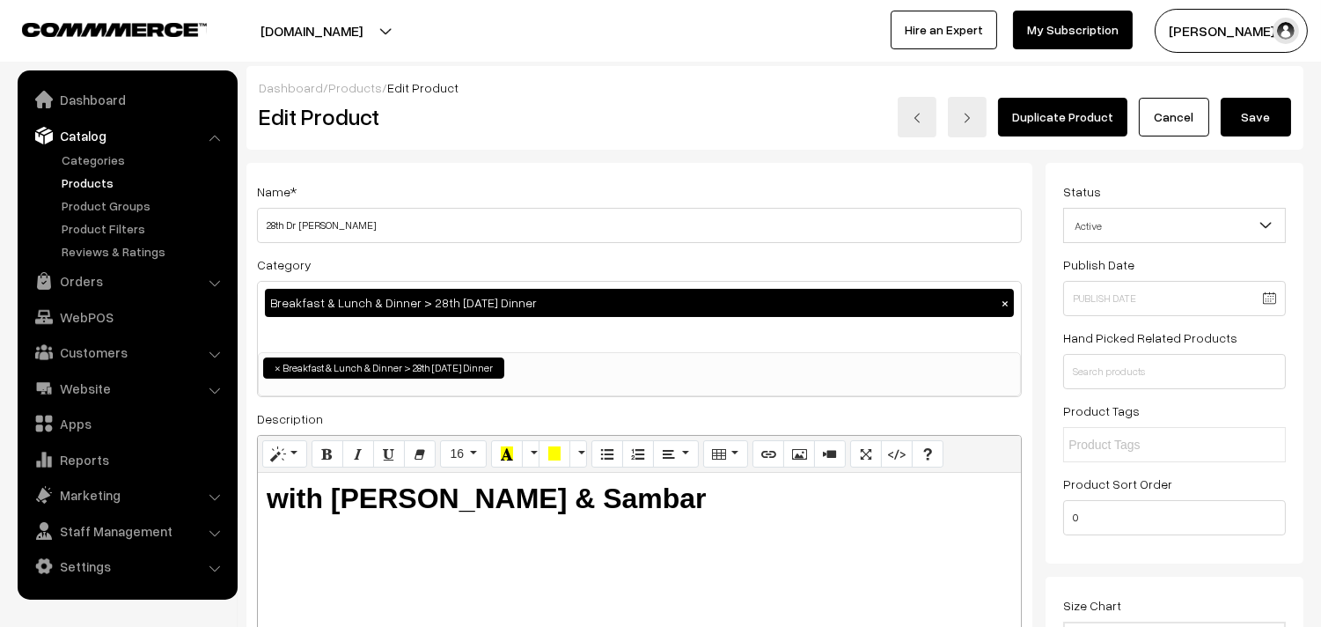
drag, startPoint x: 1264, startPoint y: 113, endPoint x: 813, endPoint y: 323, distance: 497.4
click at [1263, 113] on button "Save" at bounding box center [1256, 117] width 70 height 39
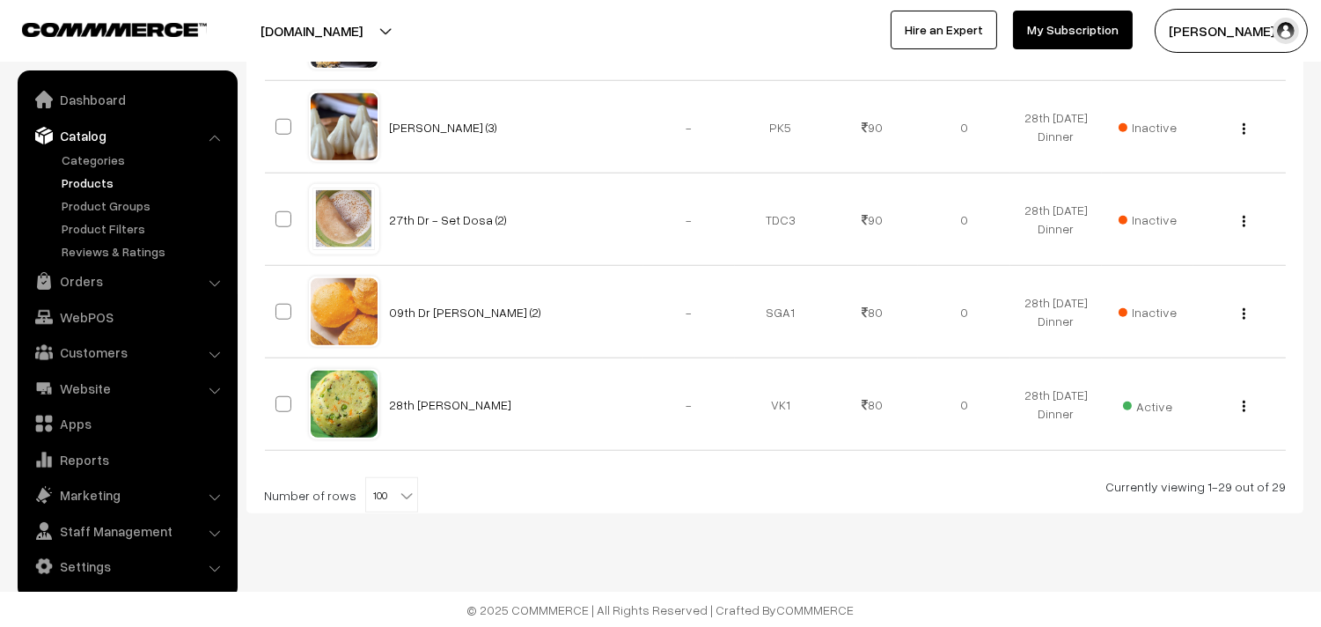
scroll to position [2756, 0]
drag, startPoint x: 370, startPoint y: 504, endPoint x: 373, endPoint y: 487, distance: 17.1
click at [371, 502] on span "100" at bounding box center [391, 494] width 51 height 35
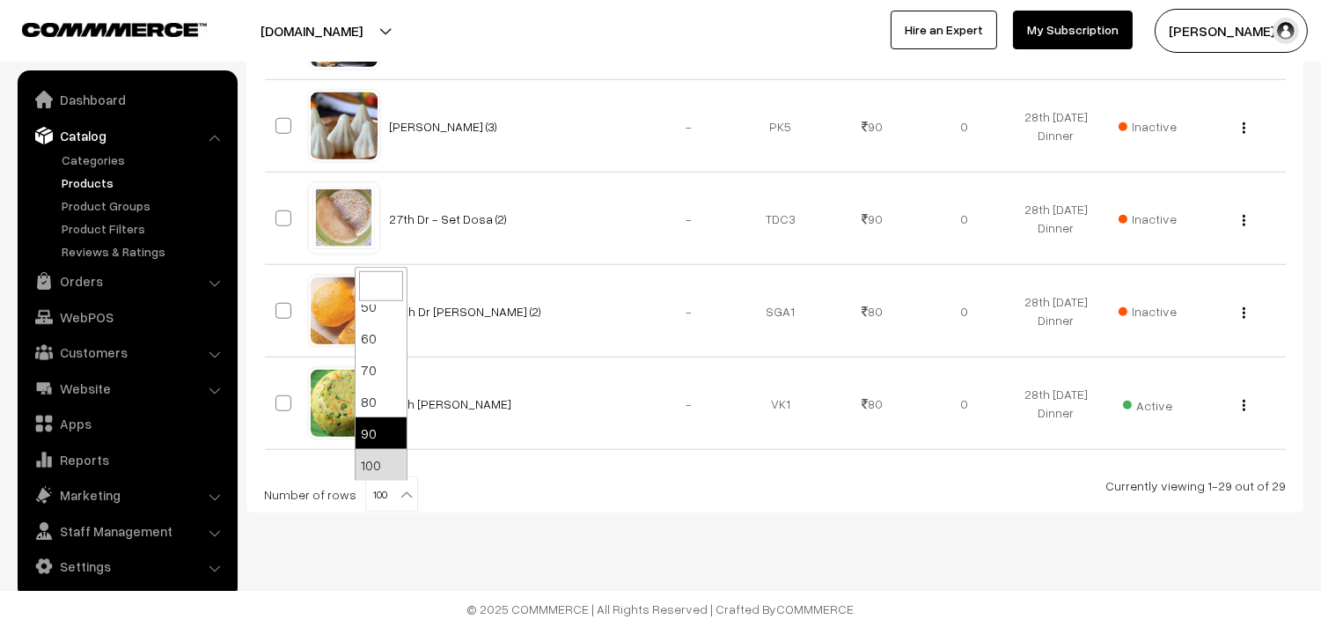
drag, startPoint x: 717, startPoint y: 557, endPoint x: 621, endPoint y: 471, distance: 129.0
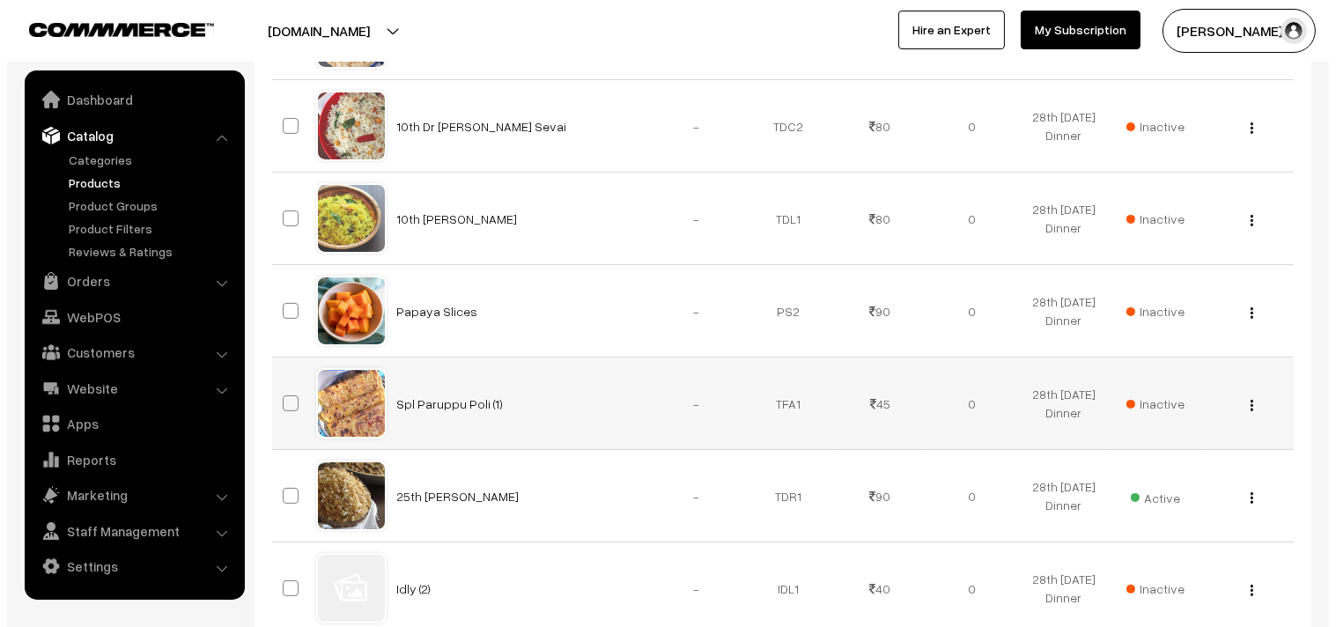
scroll to position [996, 0]
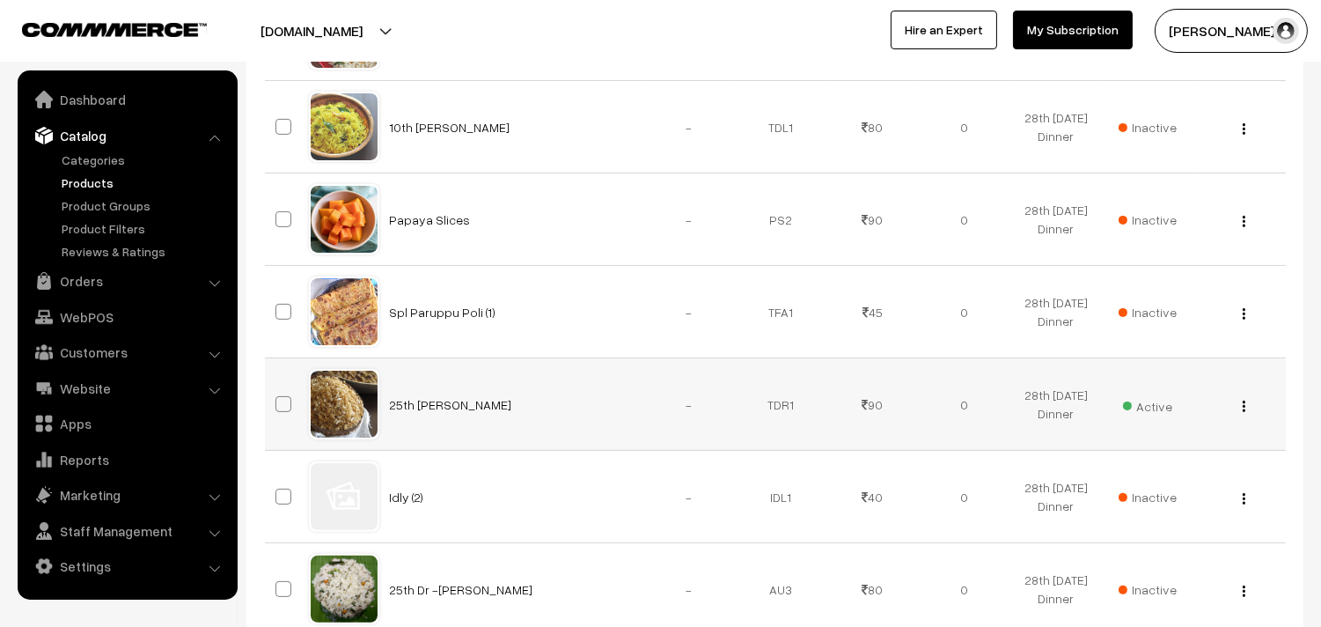
click at [1136, 402] on span "Active" at bounding box center [1147, 404] width 49 height 23
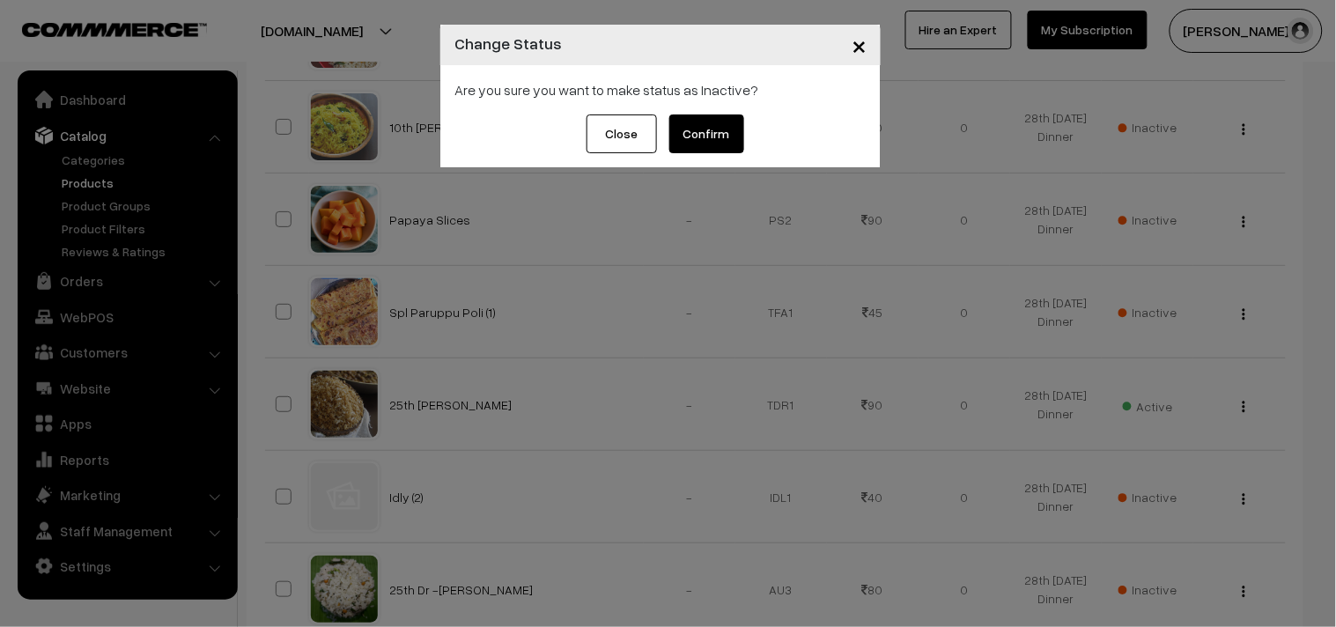
click at [715, 144] on button "Confirm" at bounding box center [706, 133] width 75 height 39
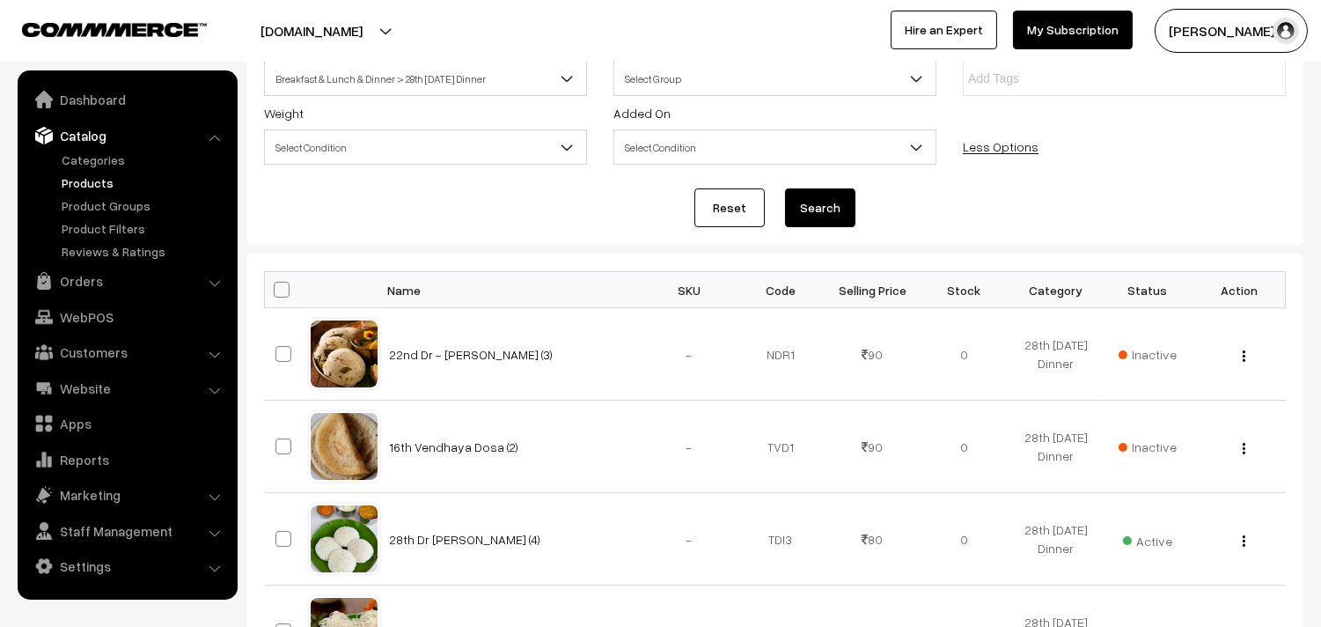
scroll to position [213, 0]
click at [277, 288] on span at bounding box center [282, 291] width 16 height 16
click at [276, 288] on input "checkbox" at bounding box center [270, 289] width 11 height 11
checkbox input "true"
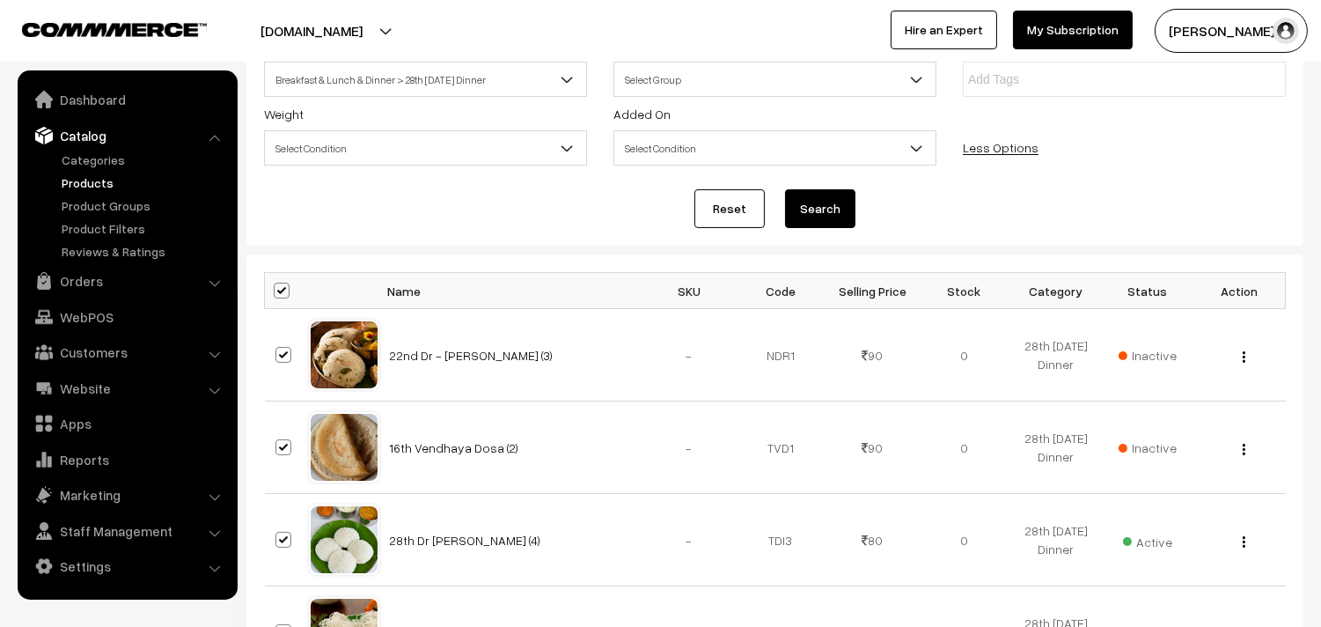
checkbox input "true"
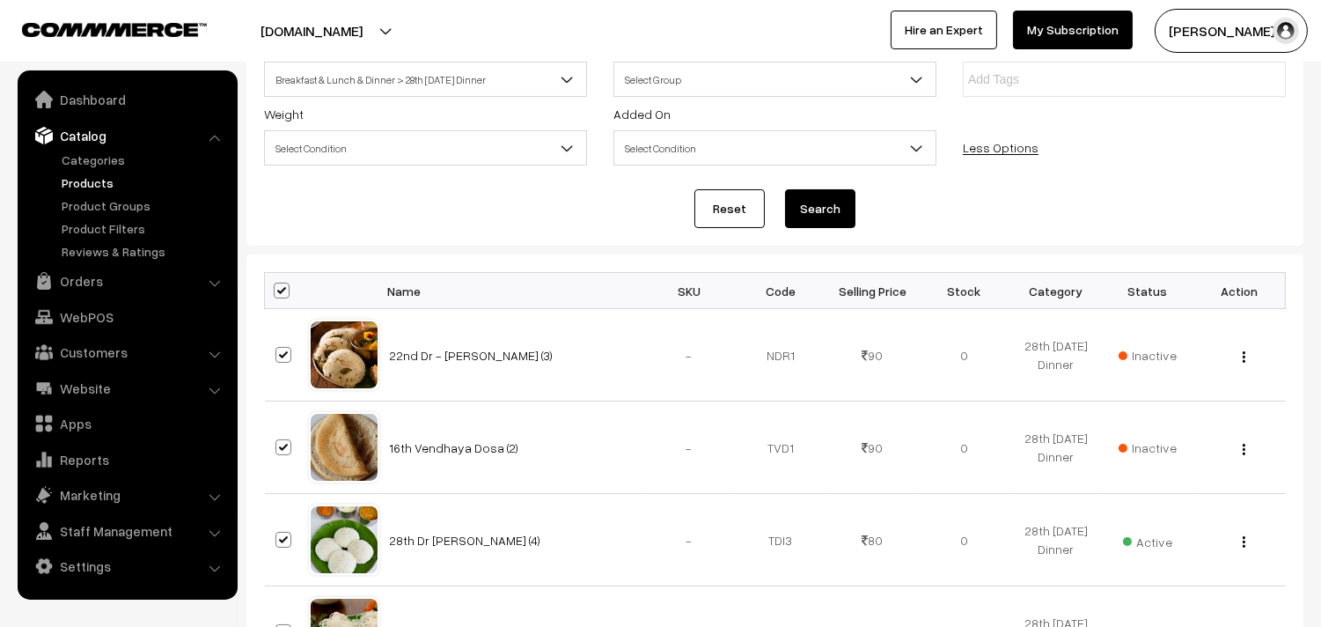
checkbox input "true"
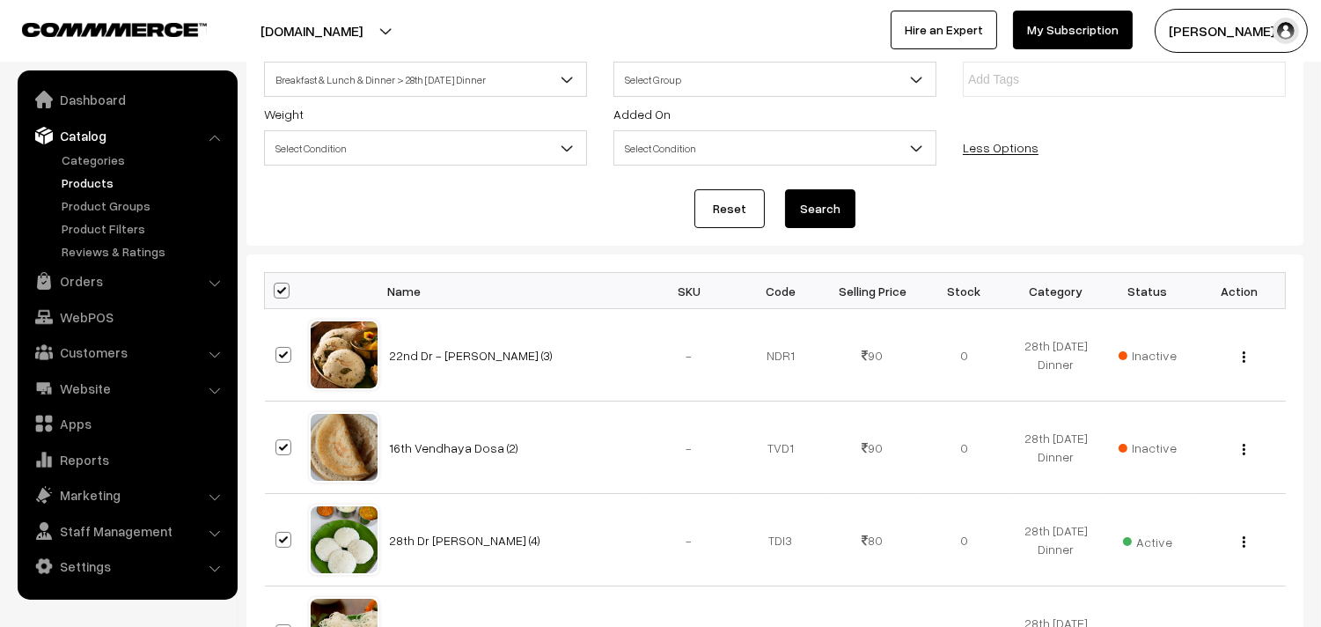
checkbox input "true"
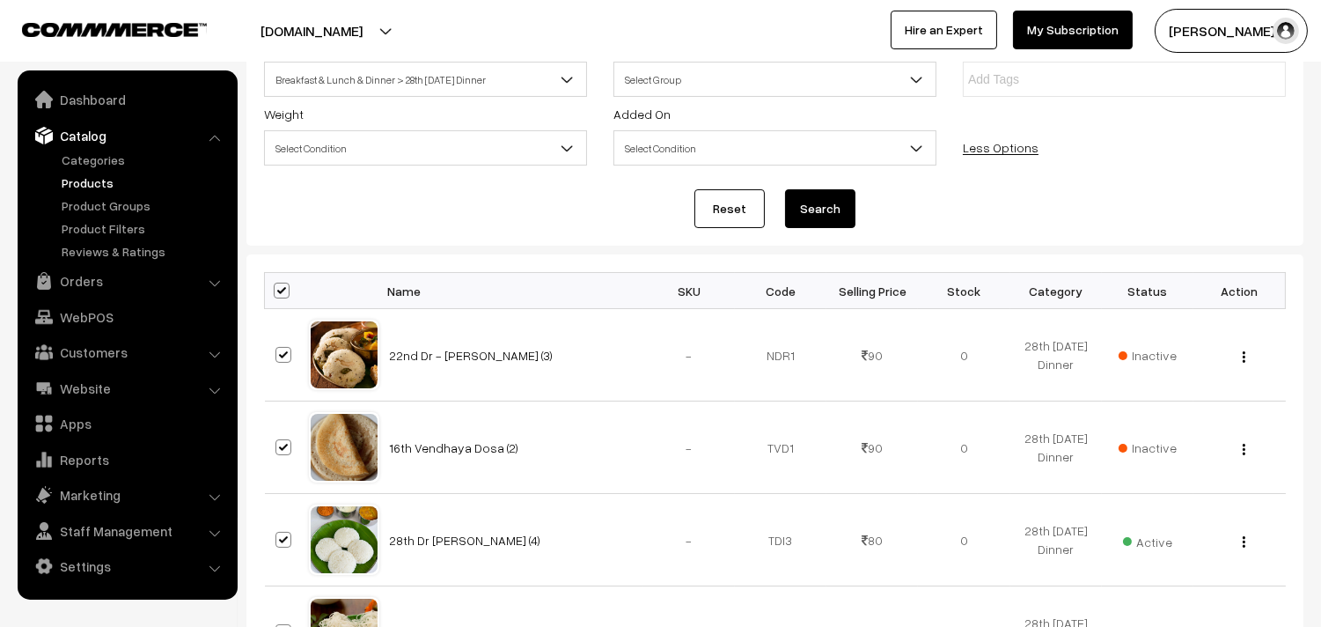
checkbox input "true"
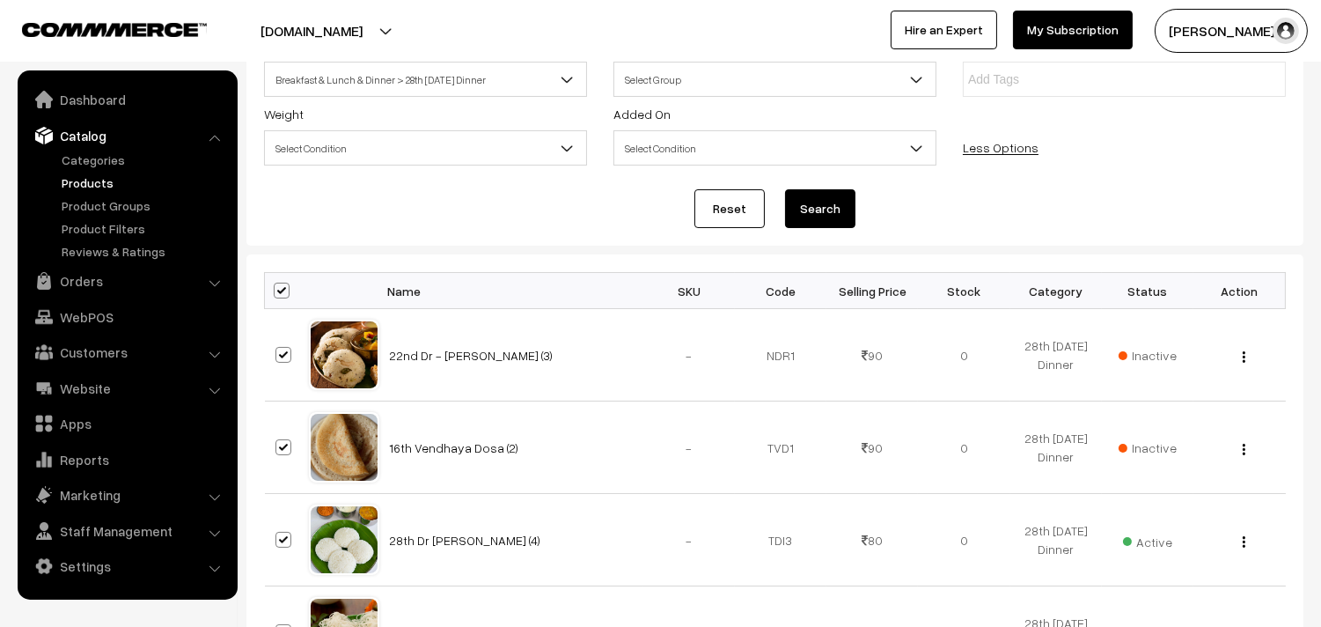
checkbox input "true"
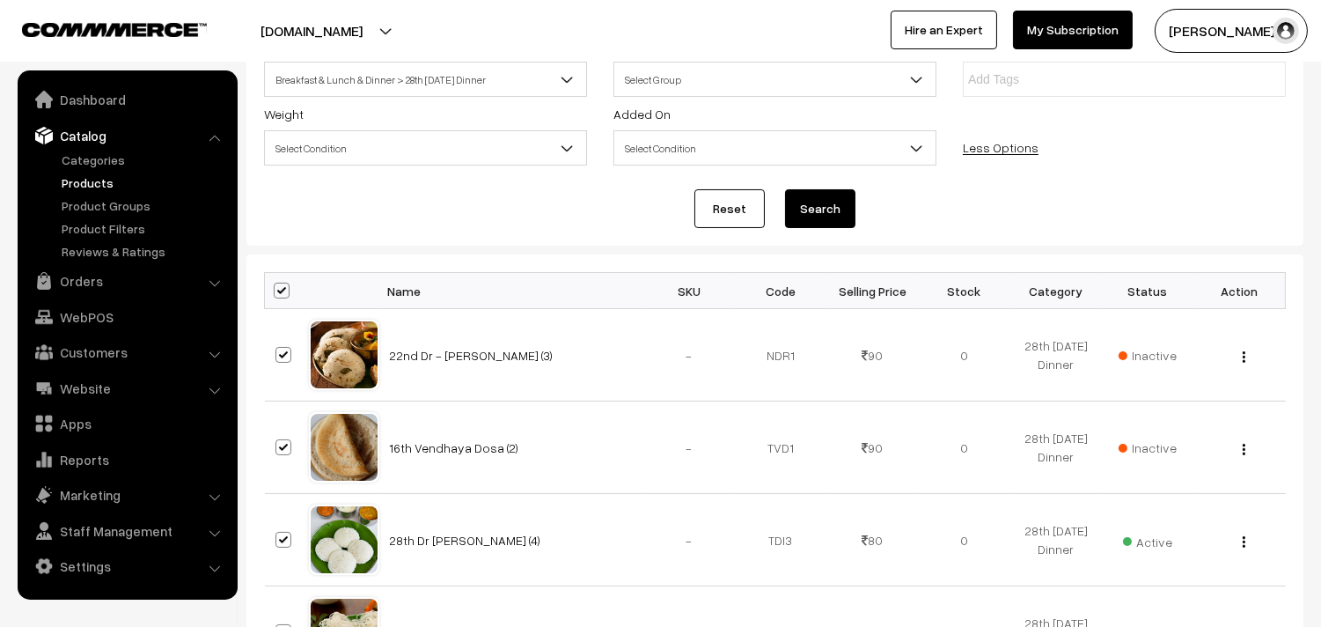
checkbox input "true"
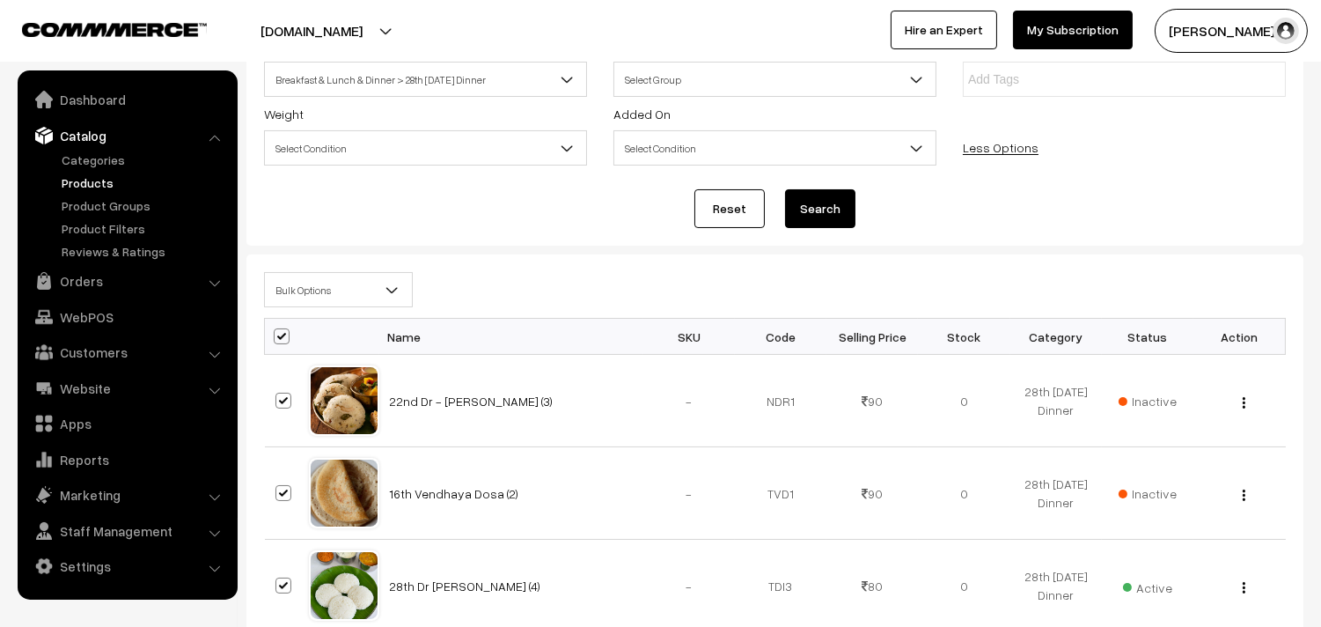
click at [319, 289] on span "Bulk Options" at bounding box center [338, 290] width 147 height 31
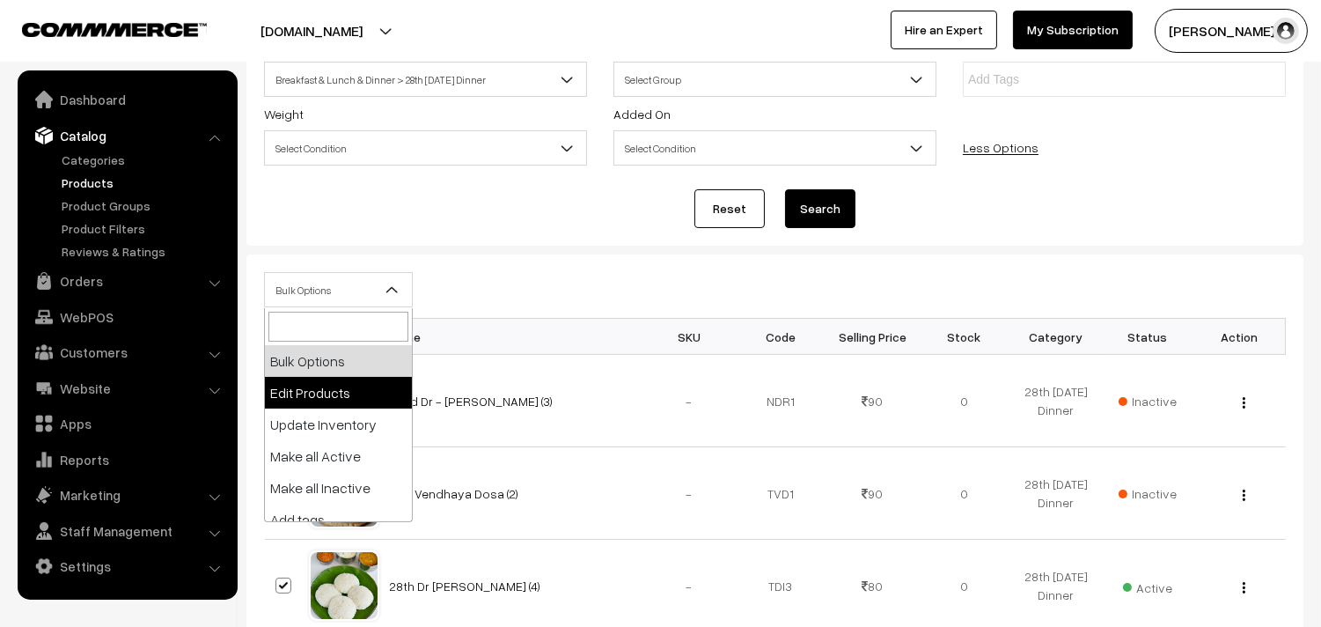
select select "editProduct"
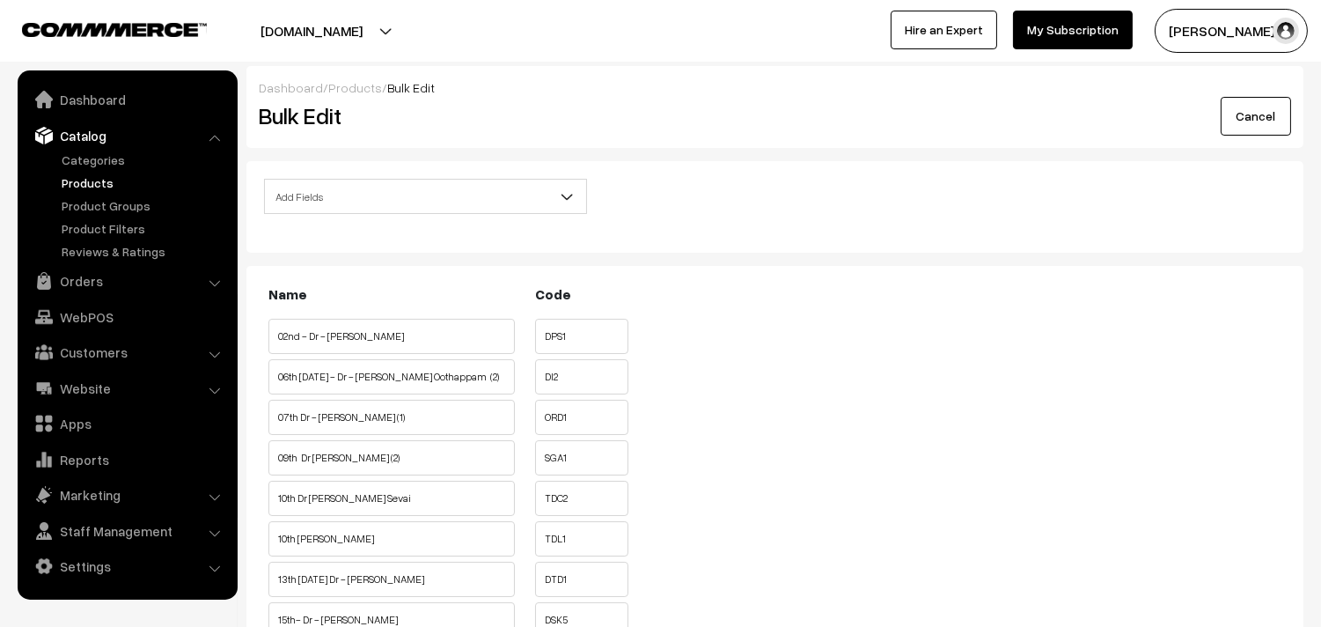
click at [328, 203] on span "Add Fields" at bounding box center [425, 196] width 321 height 31
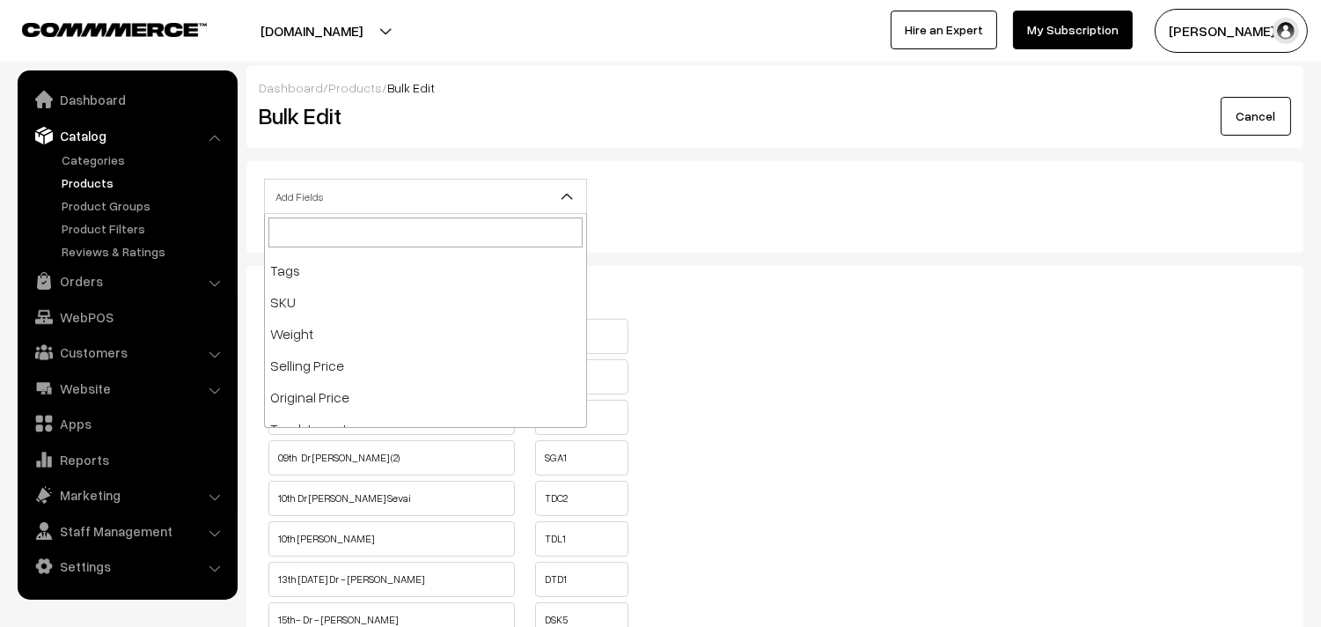
scroll to position [293, 0]
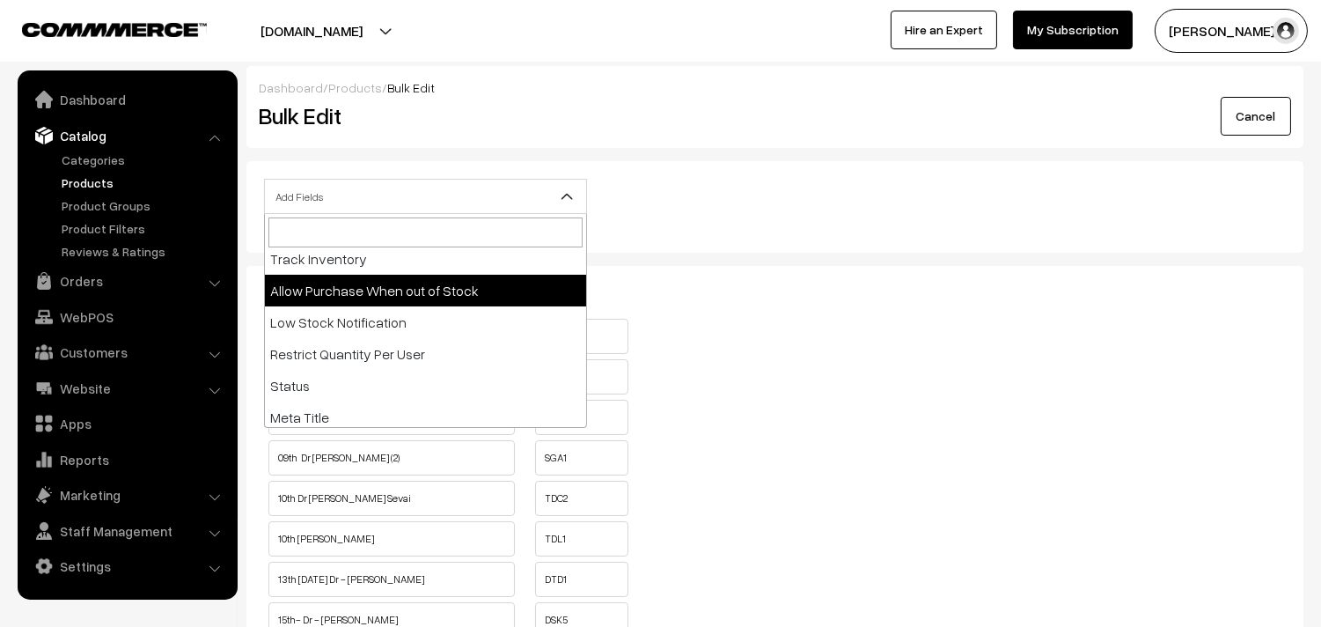
select select "allow-purchase"
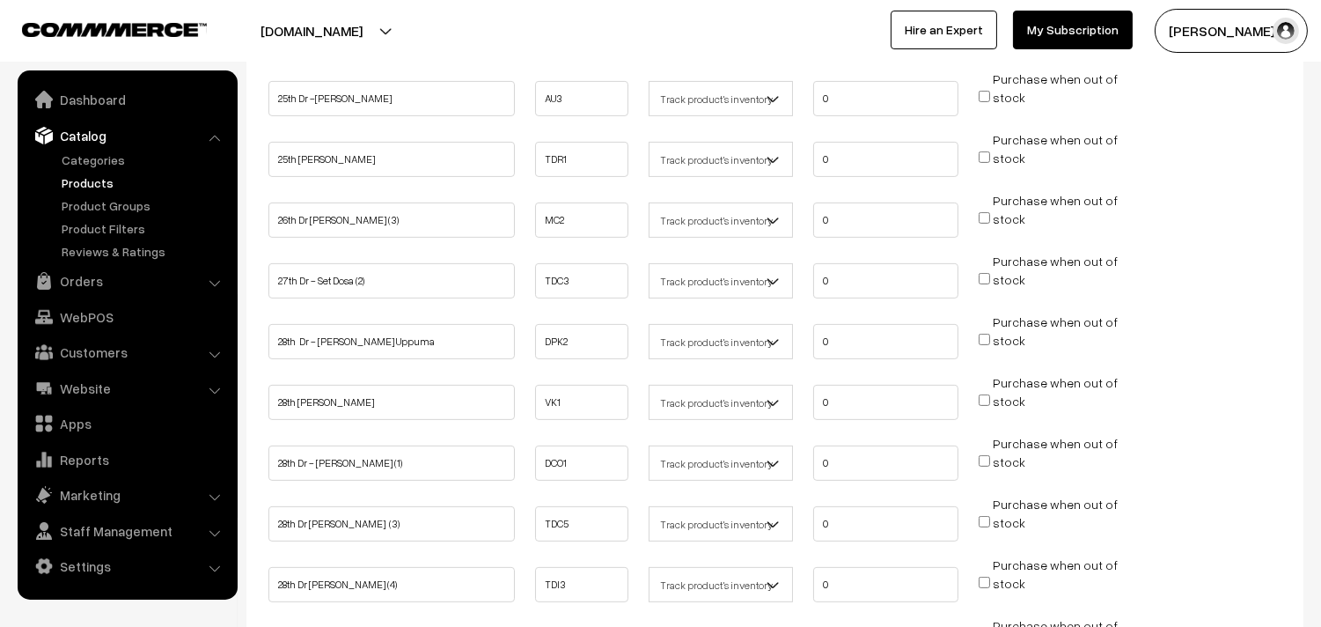
scroll to position [1271, 0]
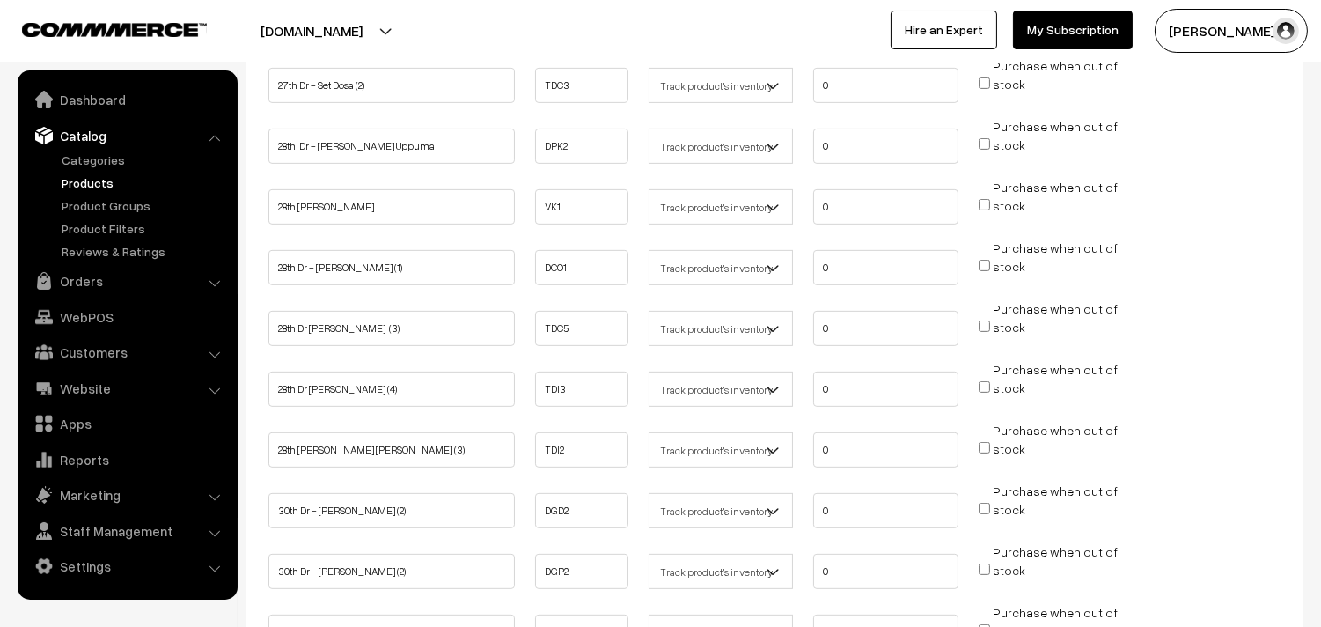
click at [990, 199] on input "Purchase when out of stock" at bounding box center [984, 204] width 11 height 11
checkbox input "true"
click at [983, 320] on input "Purchase when out of stock" at bounding box center [984, 325] width 11 height 11
checkbox input "true"
click at [988, 379] on span "Purchase when out of stock" at bounding box center [1048, 388] width 139 height 18
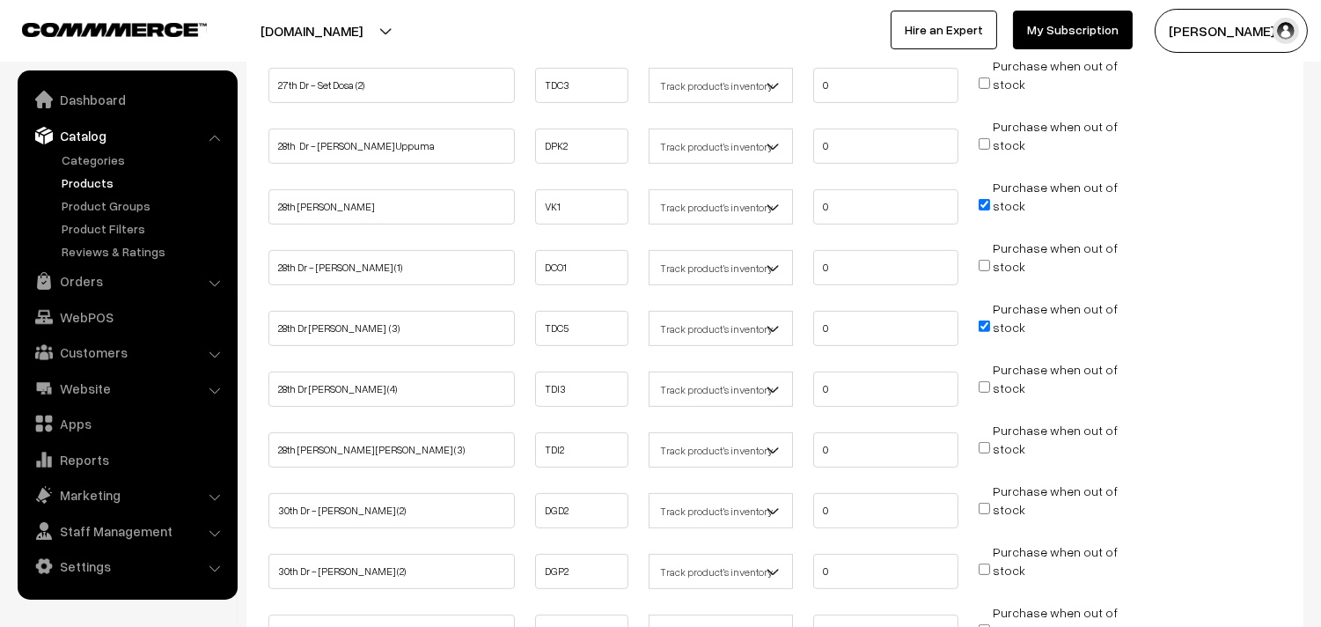
click at [983, 442] on input "Purchase when out of stock" at bounding box center [984, 447] width 11 height 11
checkbox input "true"
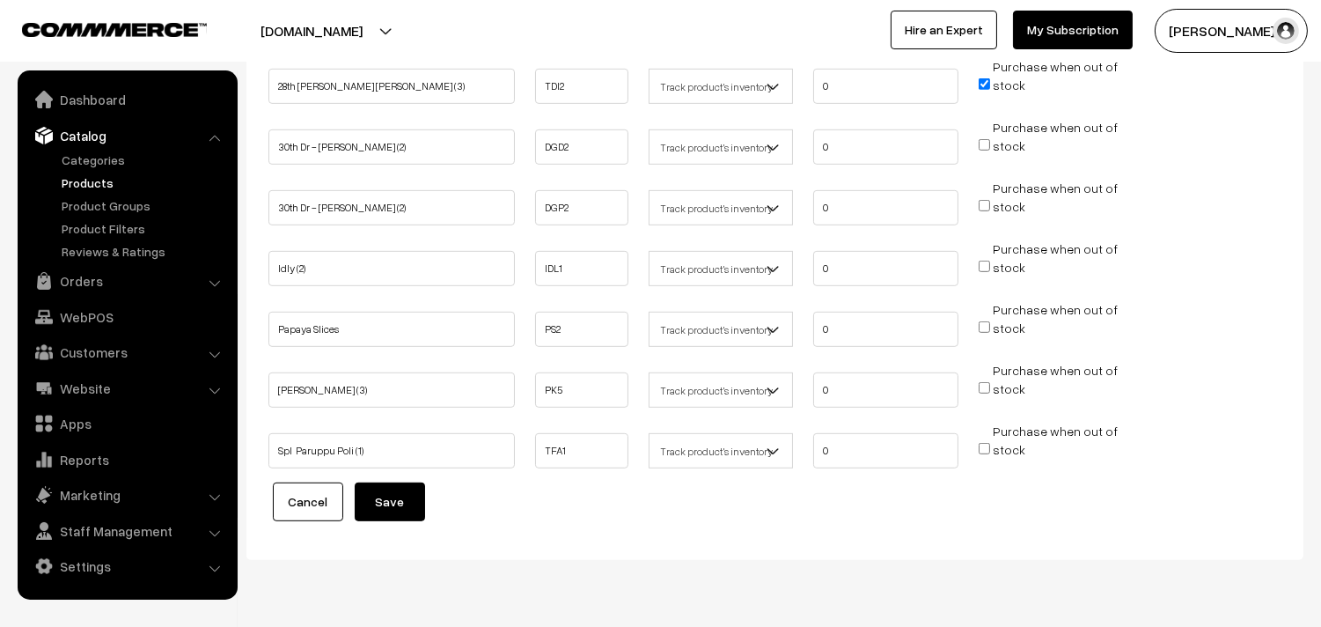
scroll to position [1670, 0]
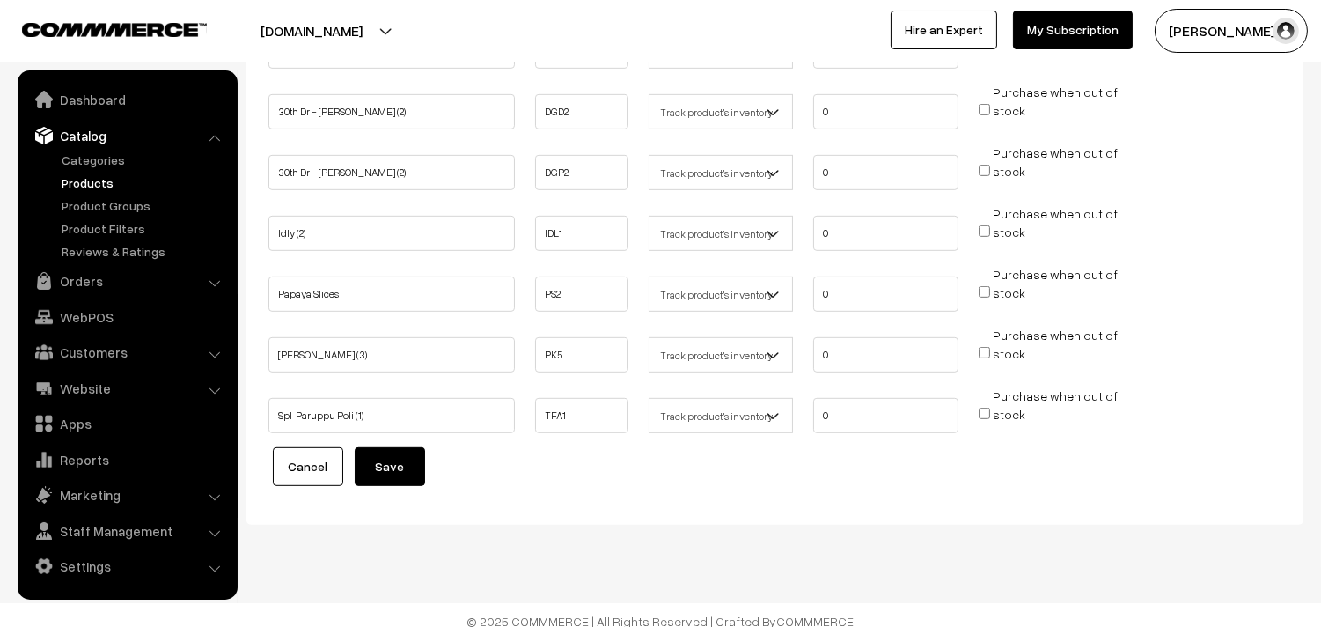
drag, startPoint x: 382, startPoint y: 456, endPoint x: 350, endPoint y: 455, distance: 32.6
click at [379, 459] on button "Save" at bounding box center [390, 466] width 70 height 39
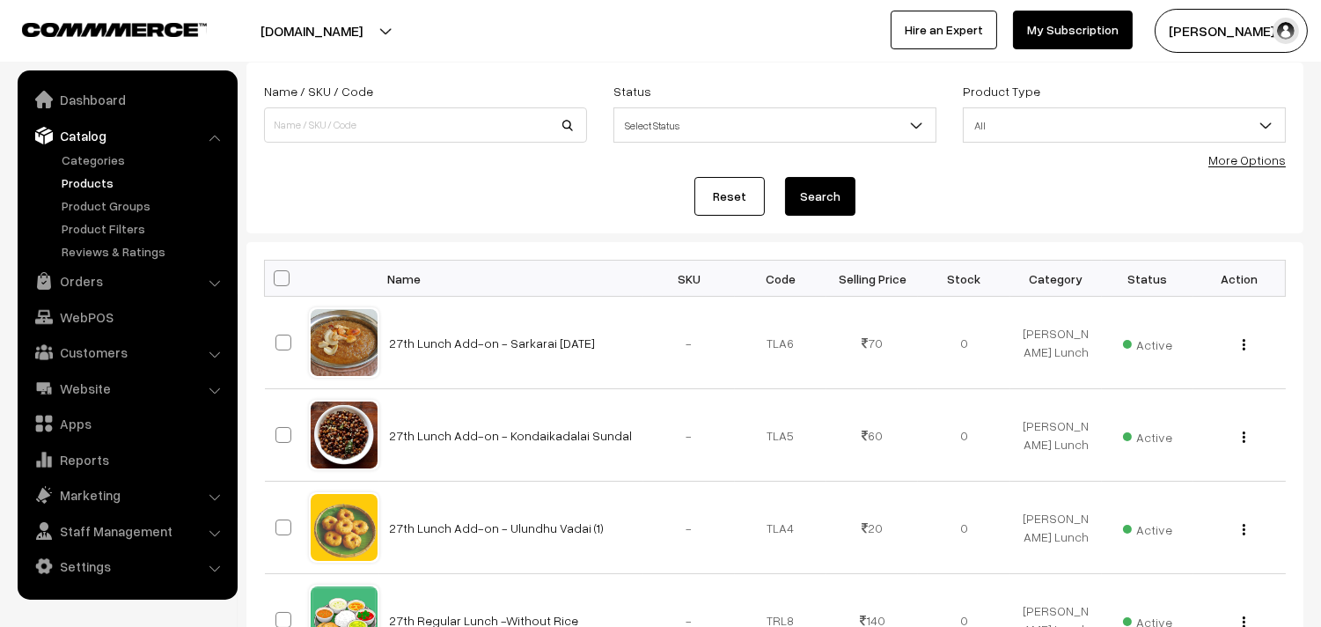
scroll to position [98, 0]
click at [1238, 171] on form "Name / SKU / Code Status Select Status Active Inactive Select Status Product Ty…" at bounding box center [775, 148] width 1057 height 171
drag, startPoint x: 1237, startPoint y: 164, endPoint x: 1164, endPoint y: 188, distance: 77.1
click at [1236, 164] on link "More Options" at bounding box center [1247, 160] width 77 height 15
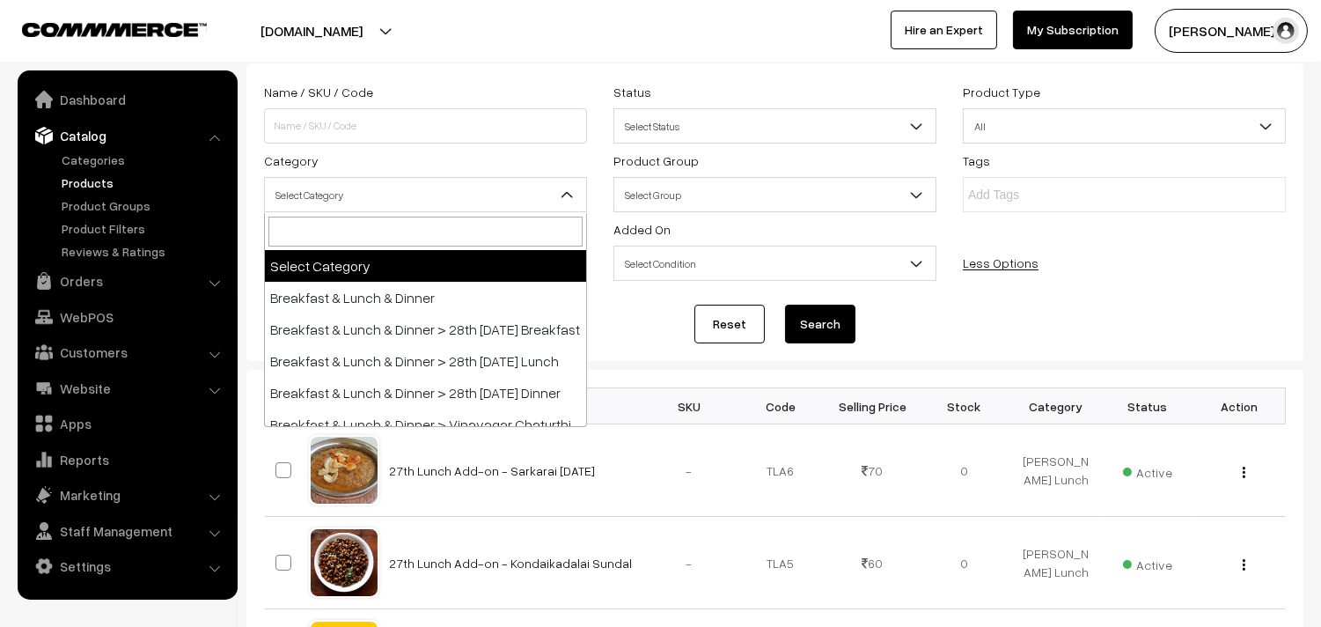
click at [401, 210] on span "Select Category" at bounding box center [425, 195] width 321 height 31
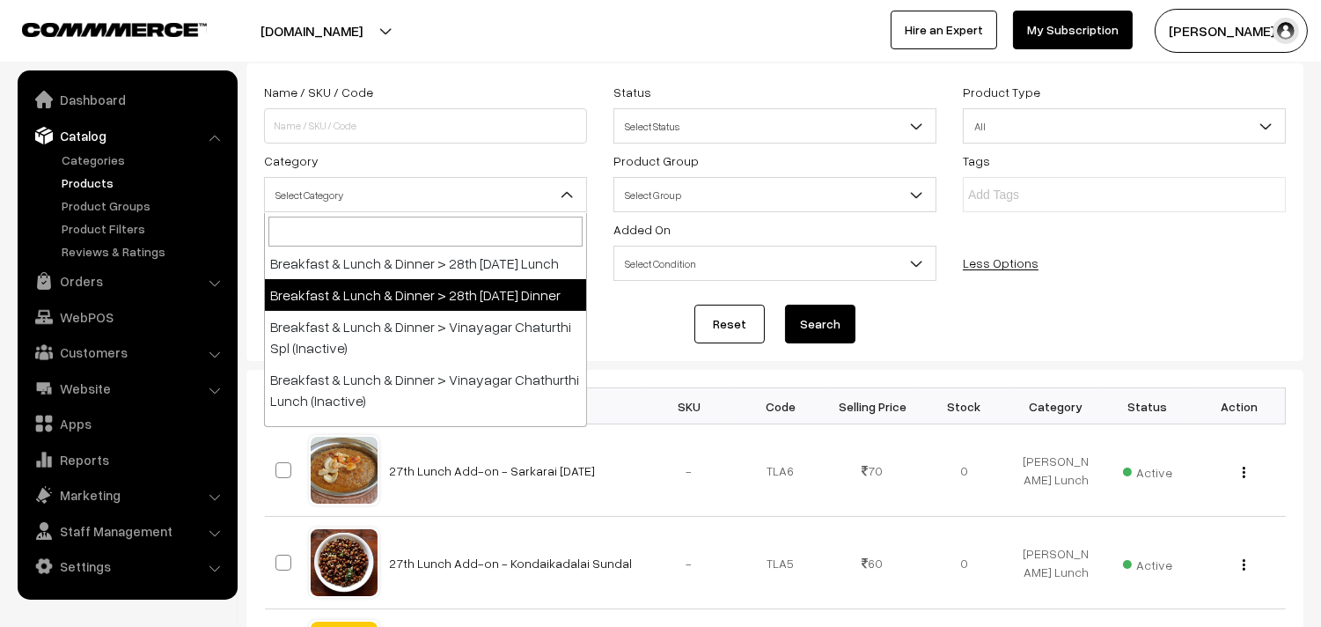
select select "68"
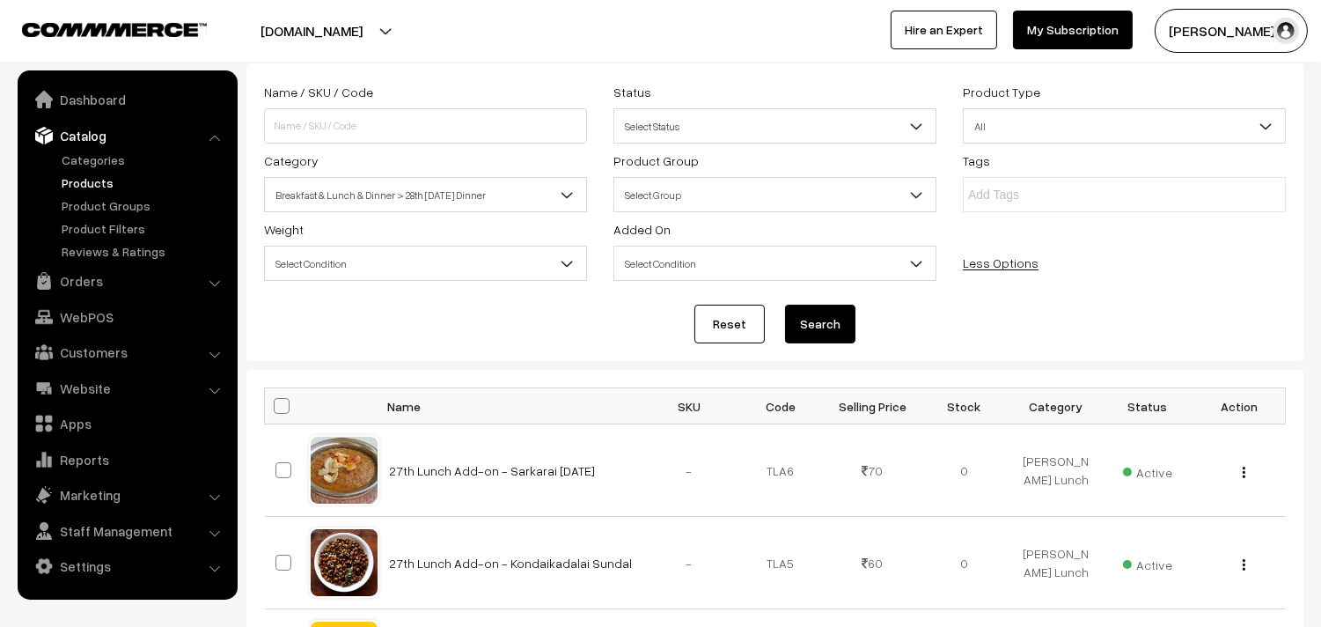
click at [822, 333] on button "Search" at bounding box center [820, 324] width 70 height 39
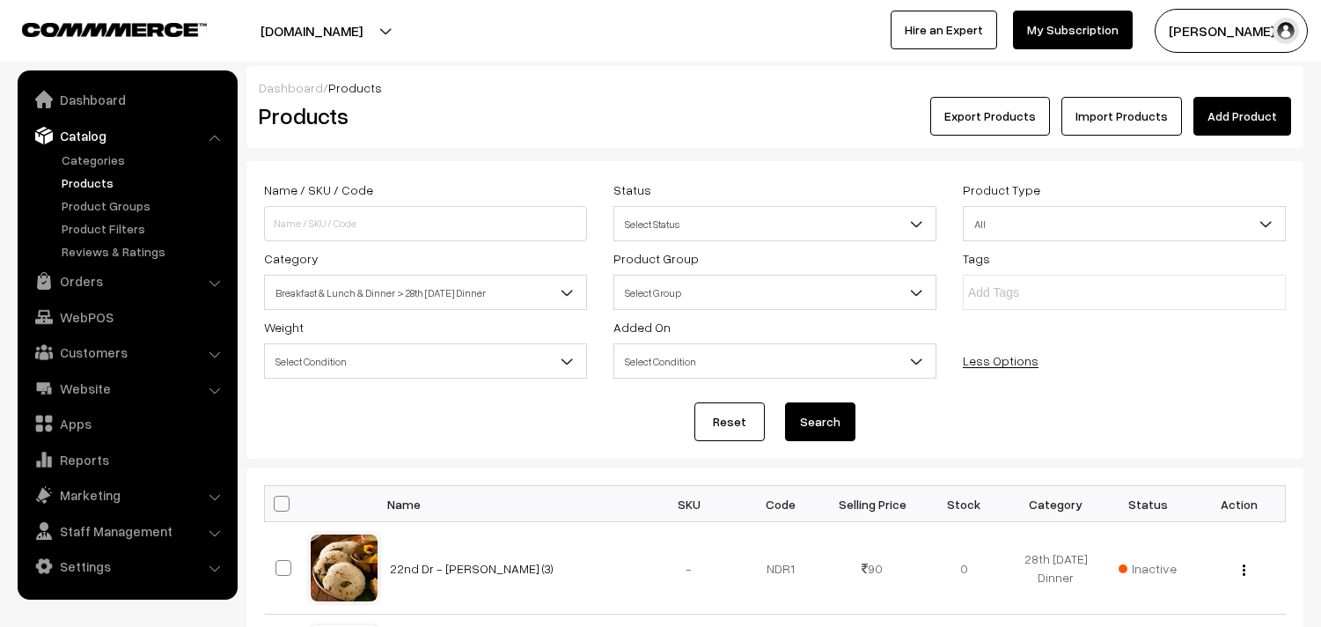
scroll to position [293, 0]
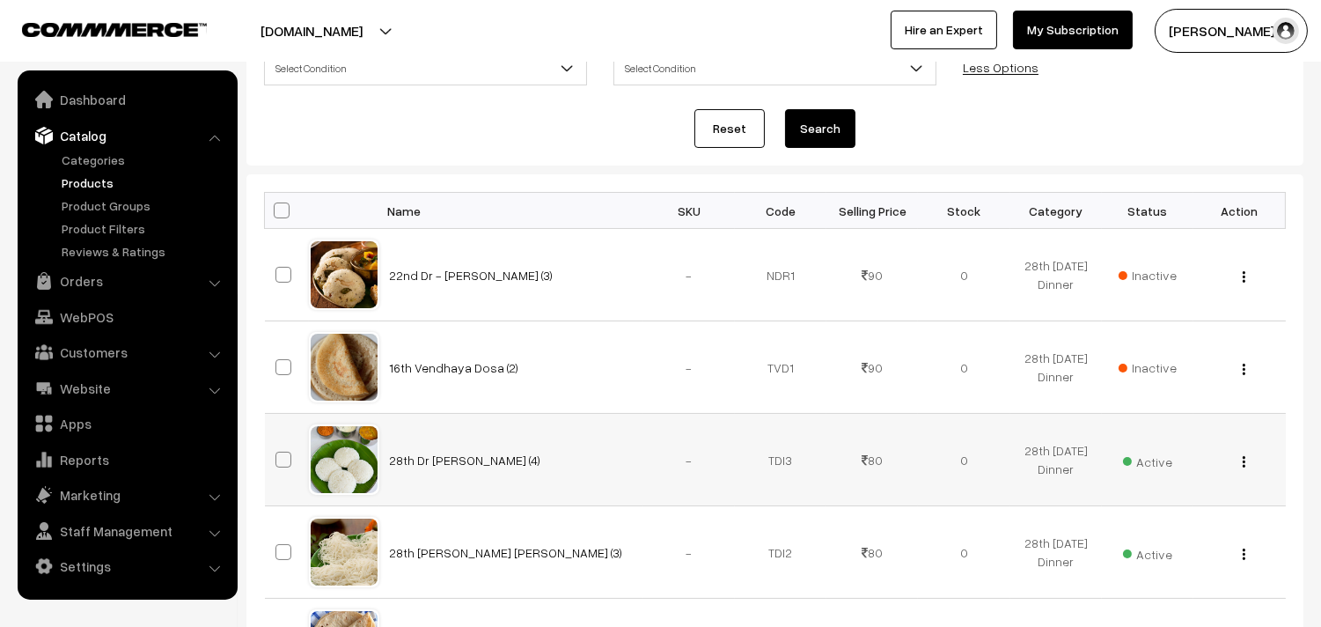
click at [1245, 467] on img "button" at bounding box center [1244, 461] width 3 height 11
click at [1187, 522] on link "Edit" at bounding box center [1166, 525] width 150 height 39
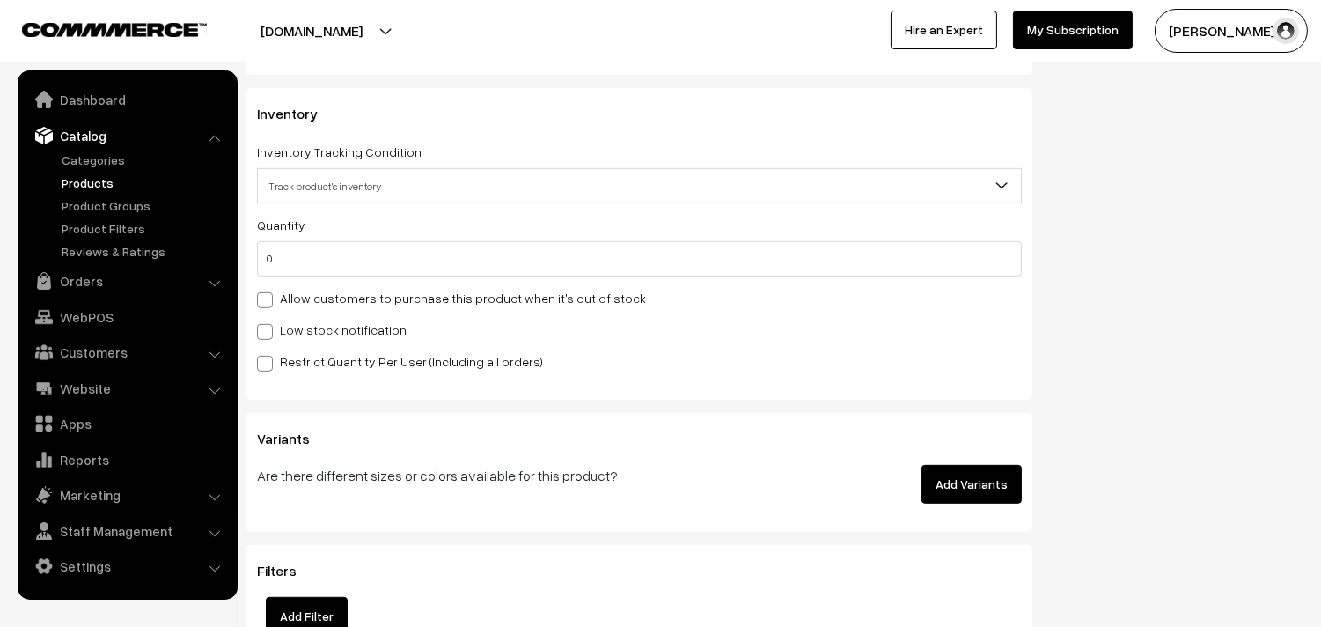
scroll to position [1662, 0]
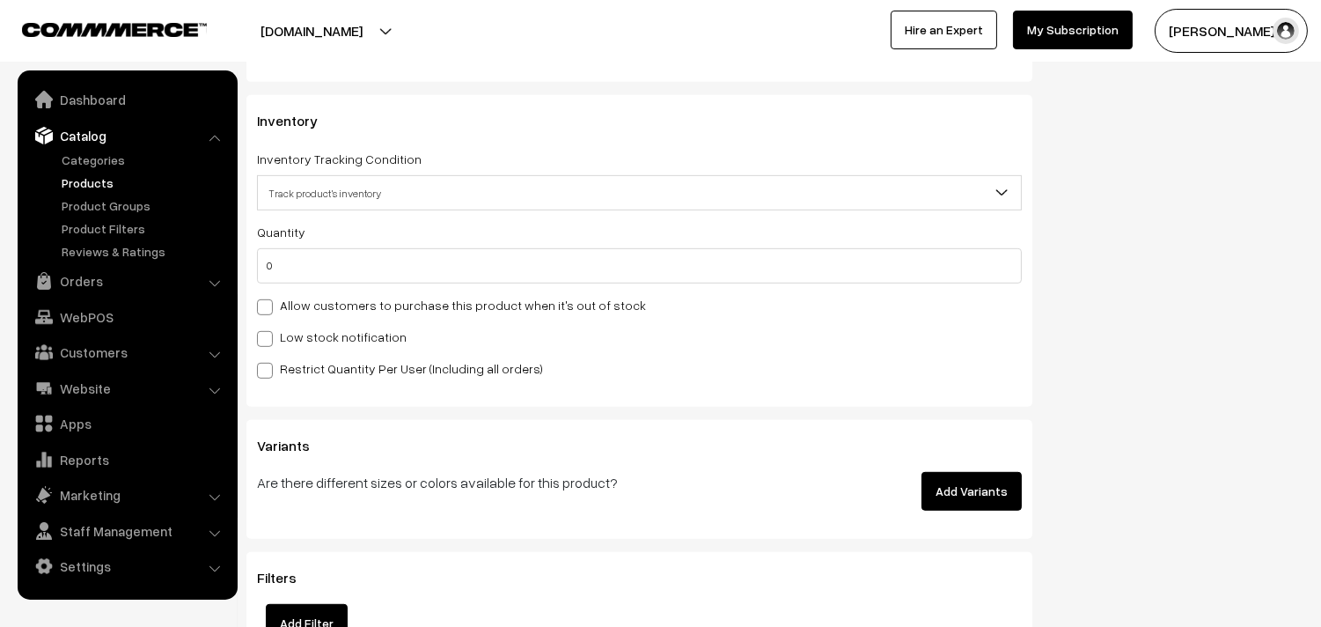
click at [327, 304] on label "Allow customers to purchase this product when it's out of stock" at bounding box center [451, 305] width 389 height 18
click at [269, 304] on input "Allow customers to purchase this product when it's out of stock" at bounding box center [262, 303] width 11 height 11
checkbox input "true"
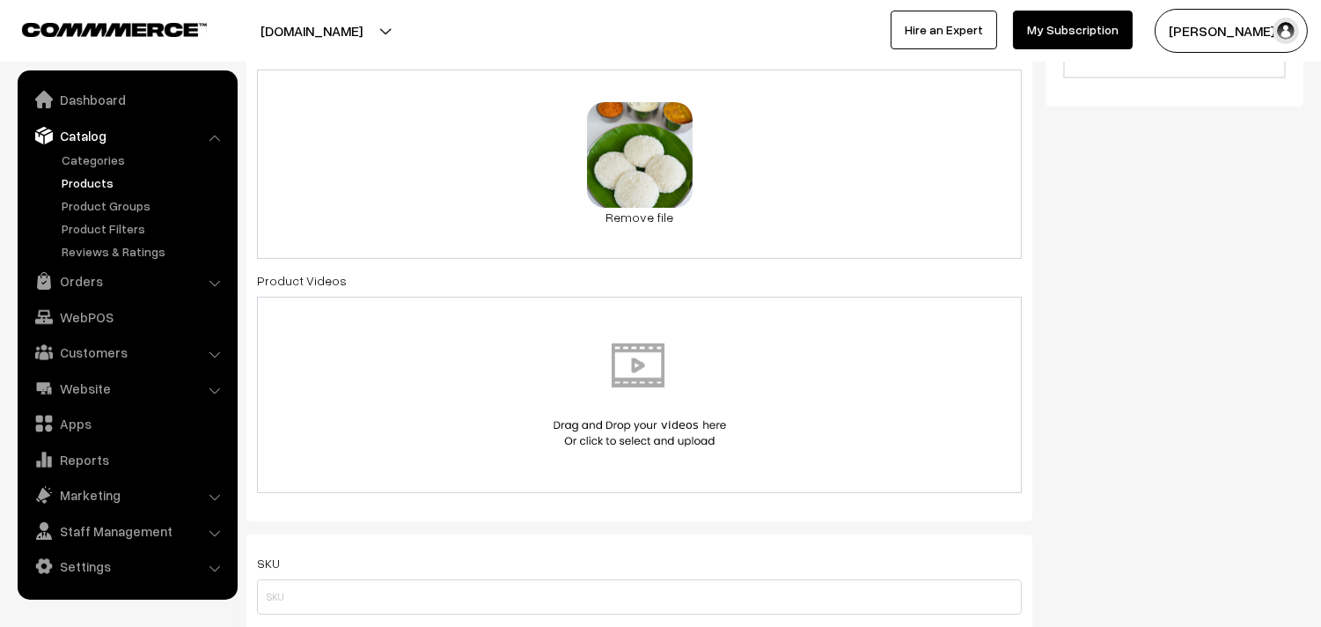
scroll to position [0, 0]
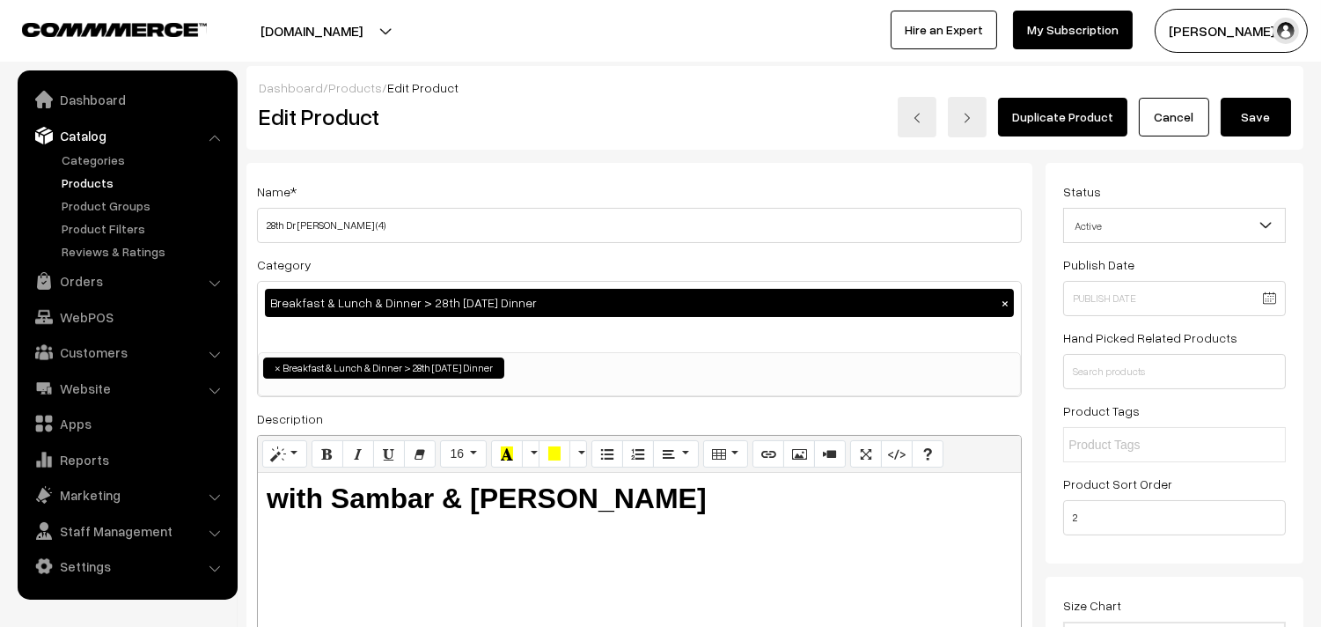
click at [1272, 126] on button "Save" at bounding box center [1256, 117] width 70 height 39
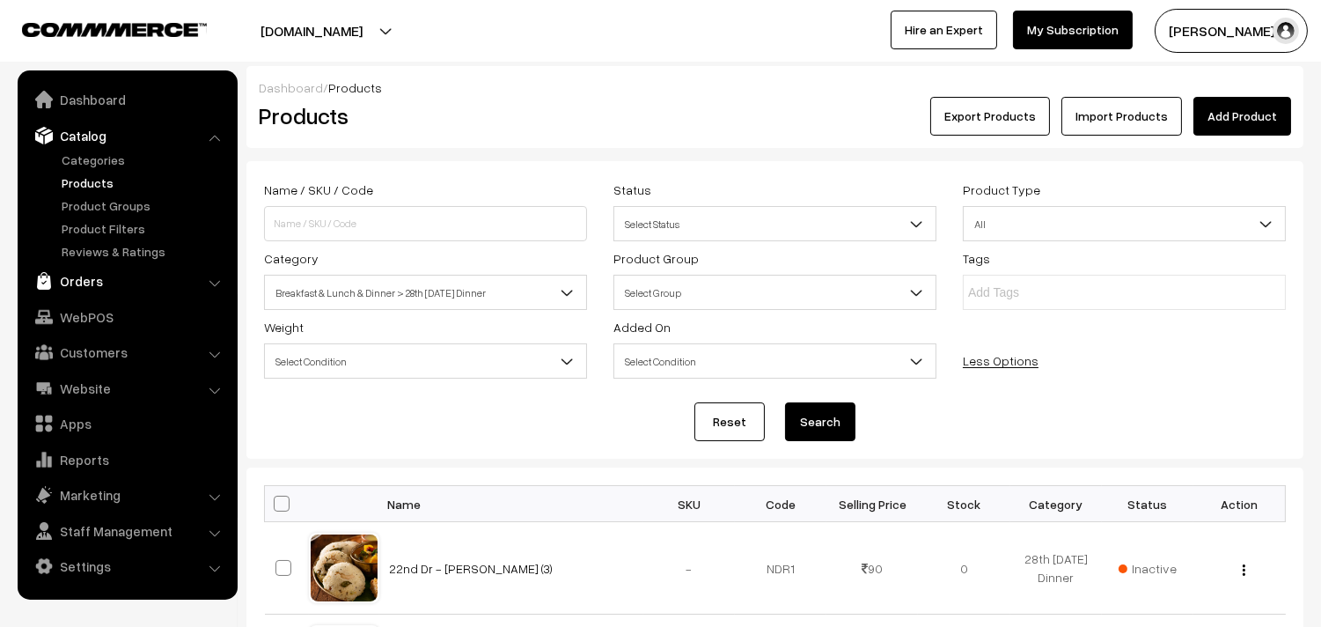
click at [92, 293] on link "Orders" at bounding box center [127, 281] width 210 height 32
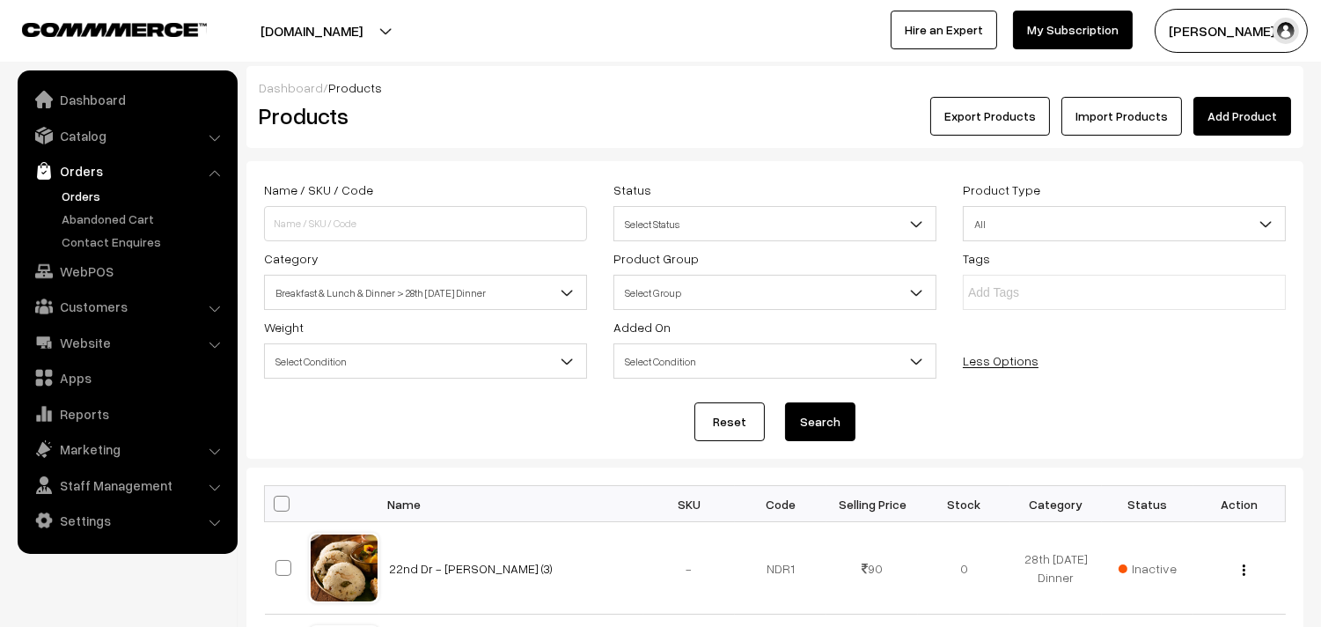
click at [97, 196] on link "Orders" at bounding box center [144, 196] width 174 height 18
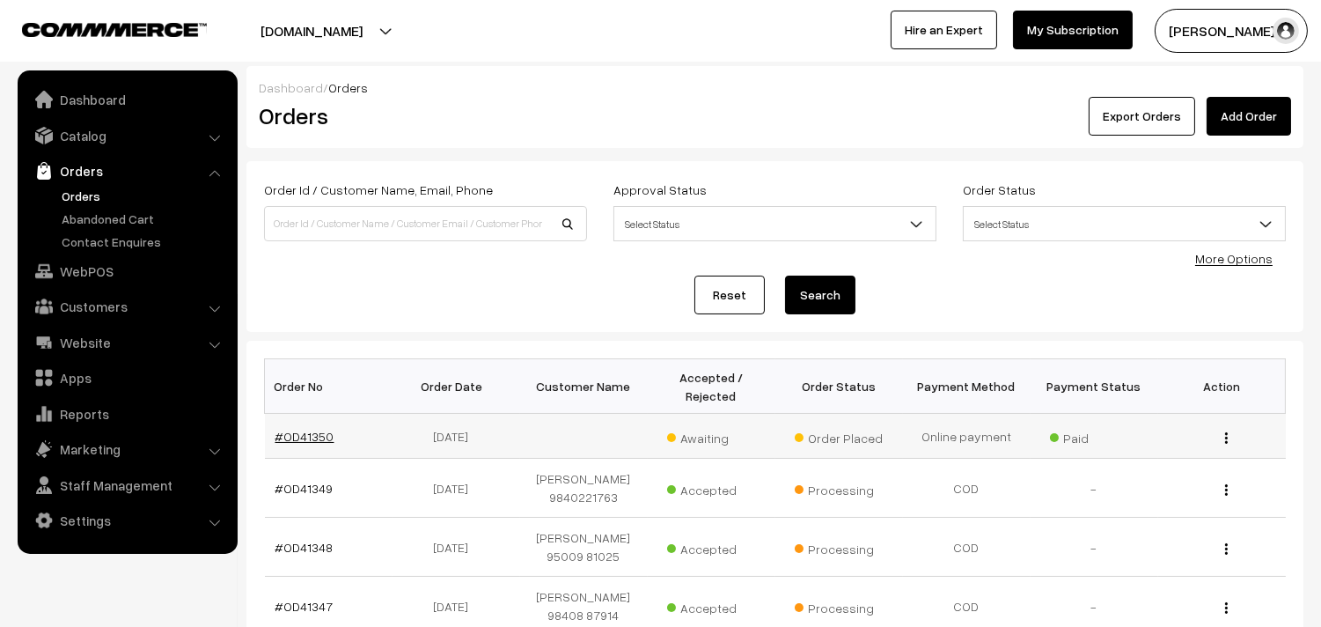
click at [305, 443] on link "#OD41350" at bounding box center [305, 436] width 59 height 15
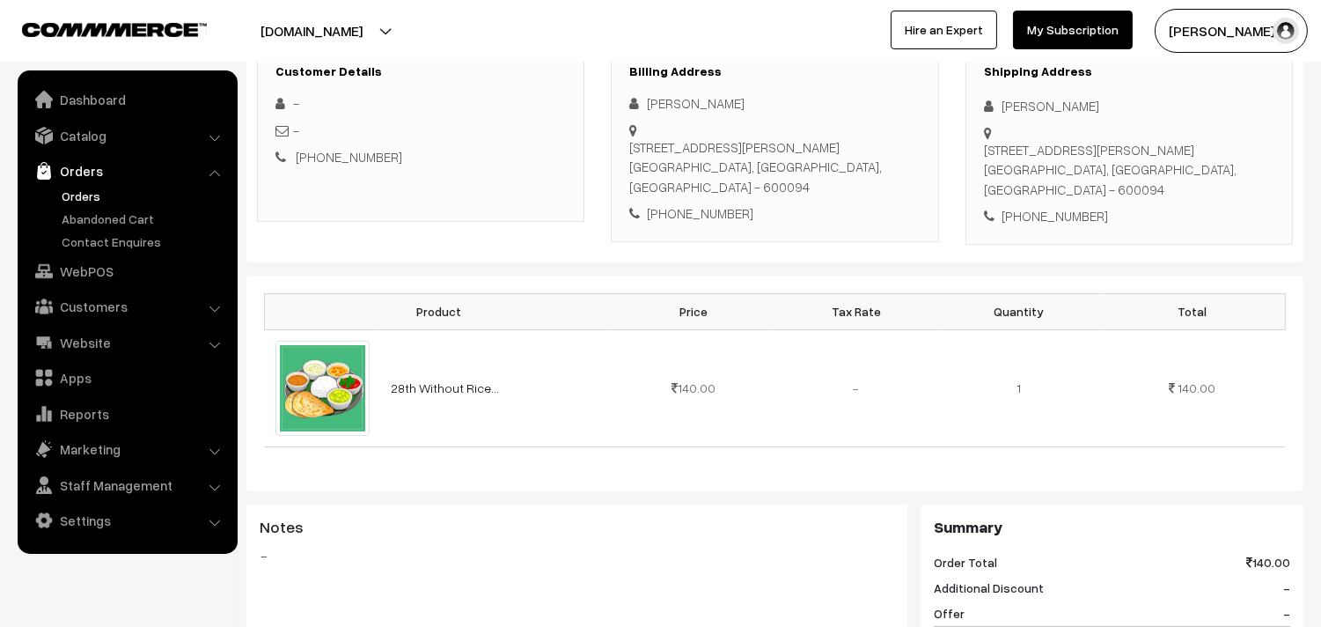
scroll to position [98, 0]
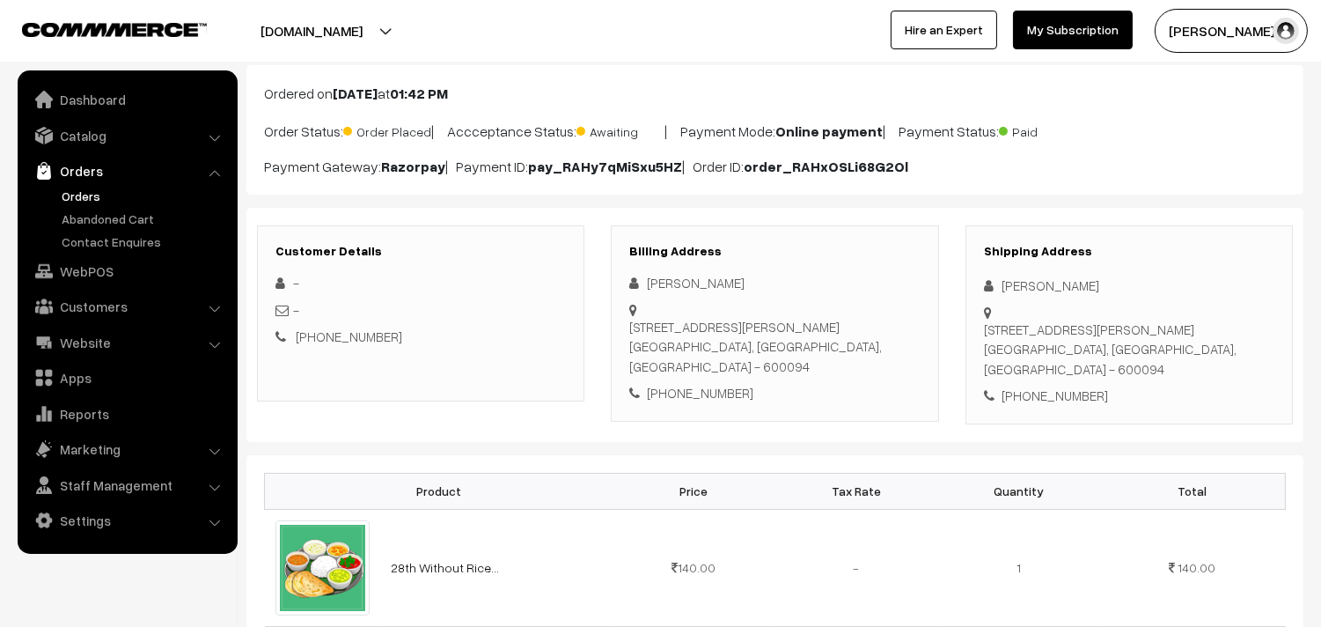
click at [79, 195] on link "Orders" at bounding box center [144, 196] width 174 height 18
